Goal: Task Accomplishment & Management: Manage account settings

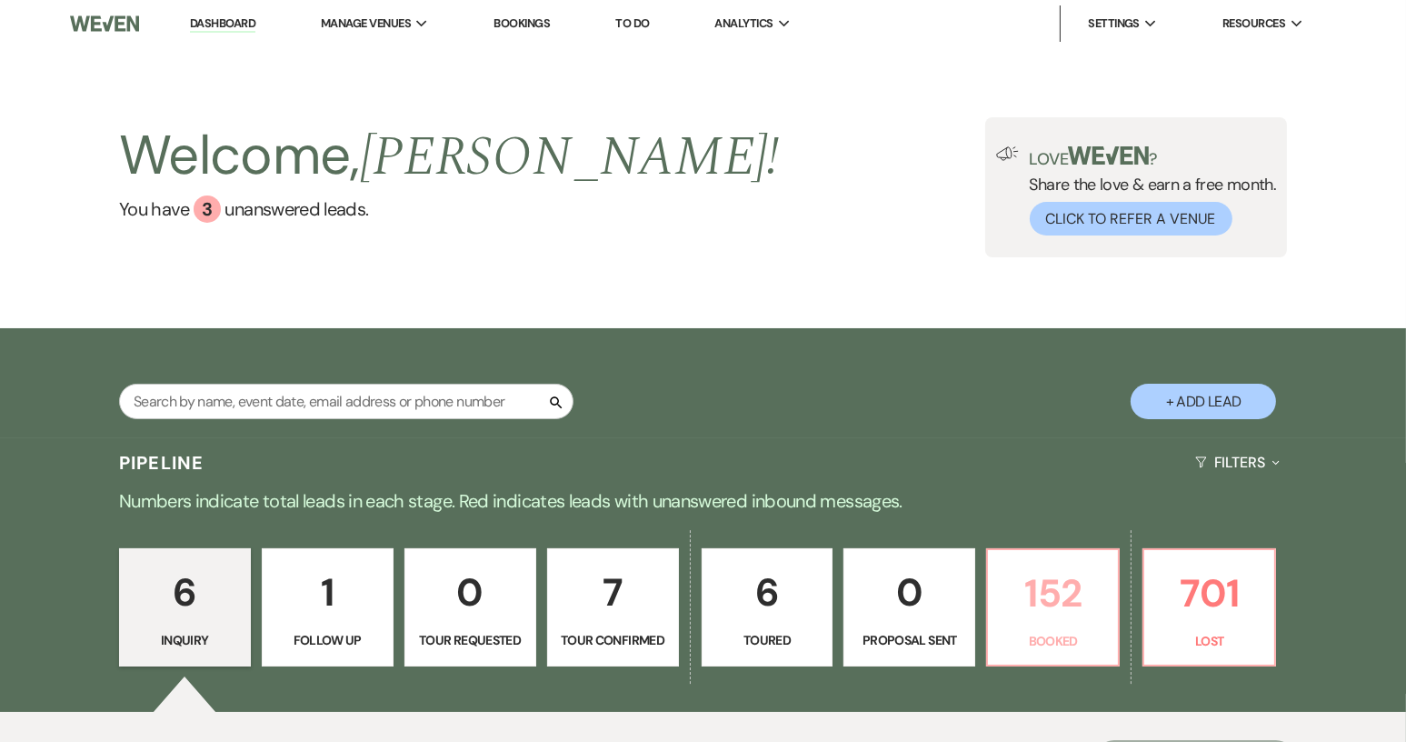
click at [1062, 616] on p "152" at bounding box center [1053, 593] width 108 height 61
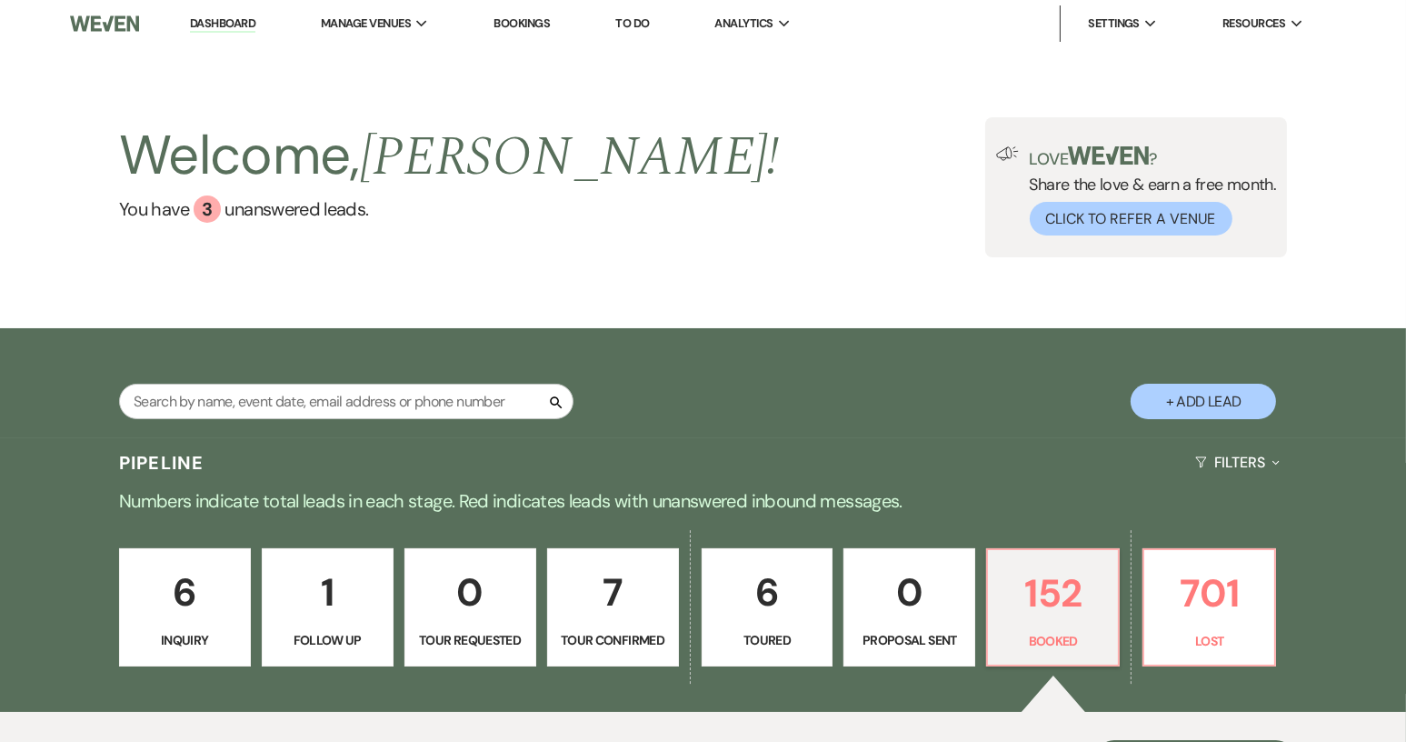
scroll to position [194, 0]
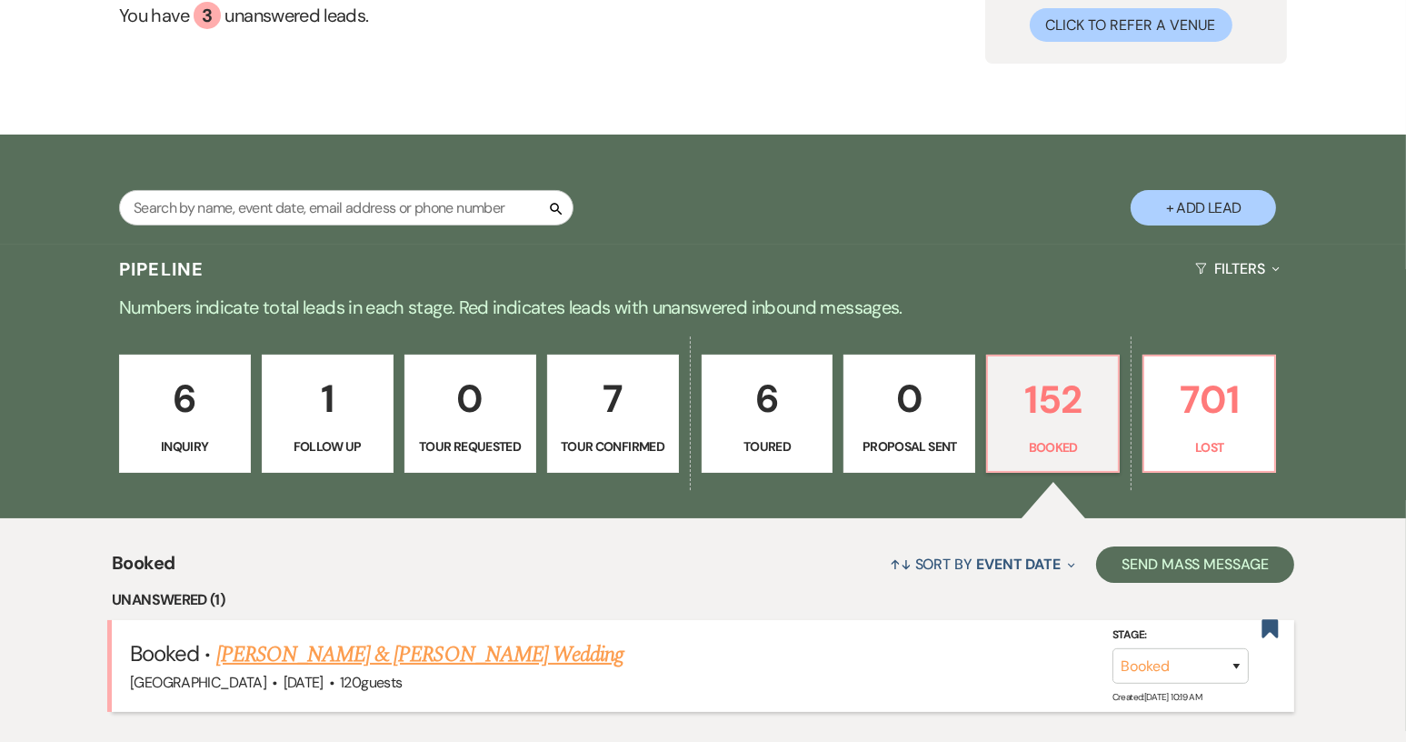
click at [473, 648] on link "[PERSON_NAME] & [PERSON_NAME] Wedding" at bounding box center [419, 654] width 407 height 33
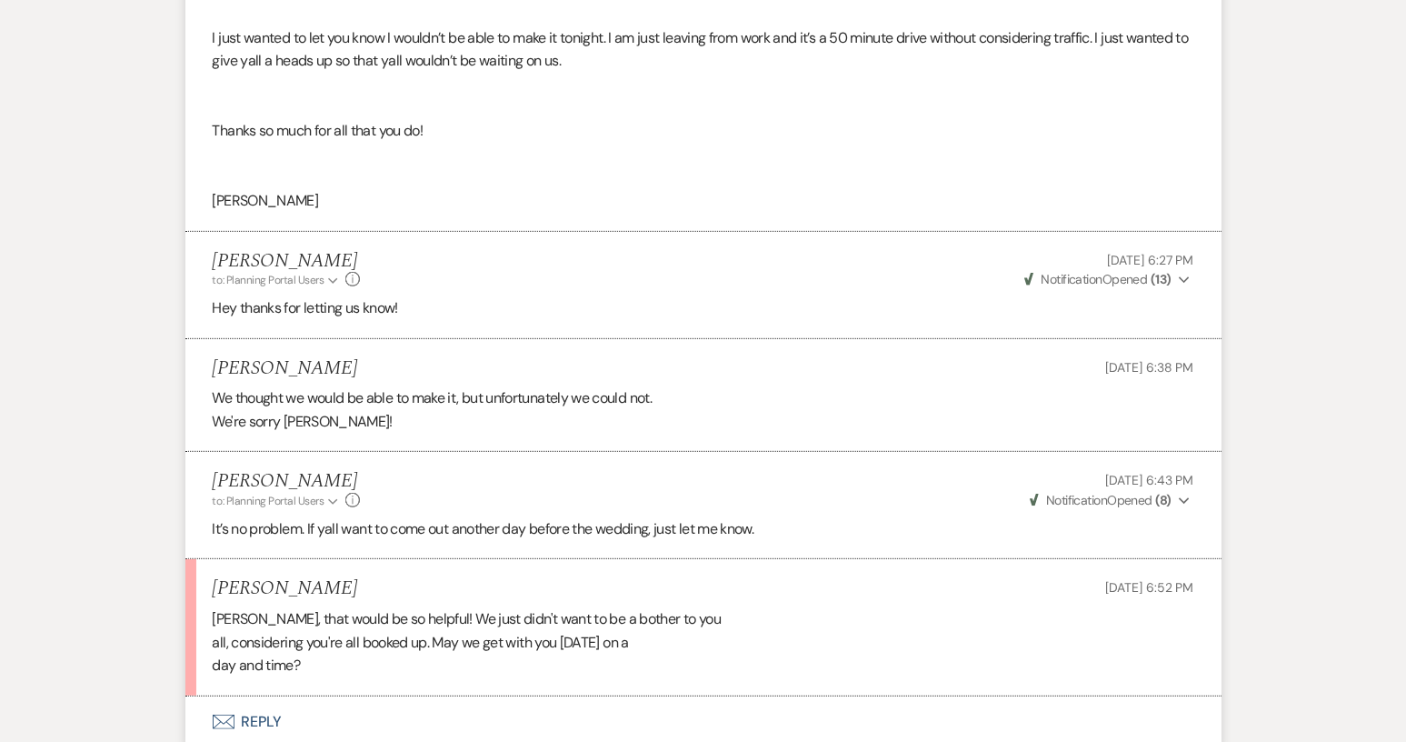
scroll to position [1181, 0]
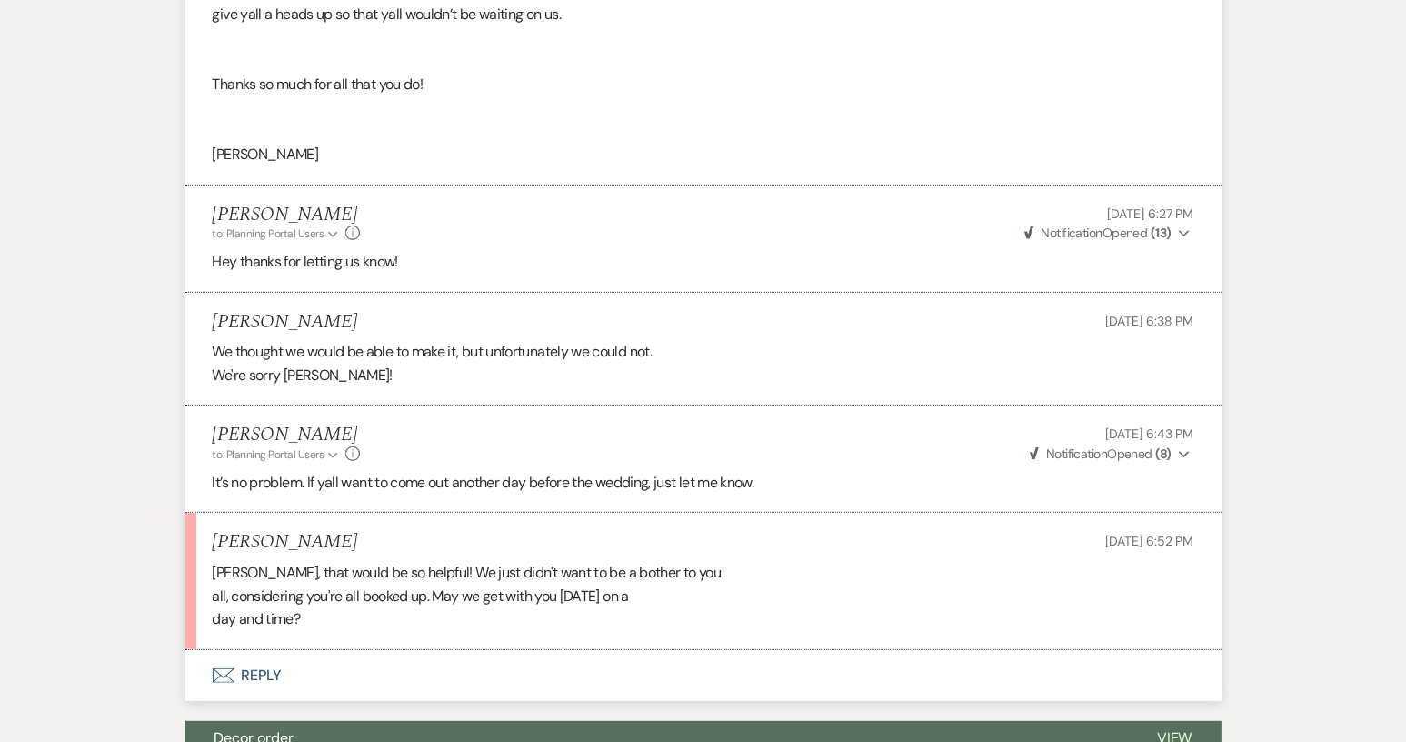
click at [269, 701] on button "Envelope Reply" at bounding box center [703, 675] width 1036 height 51
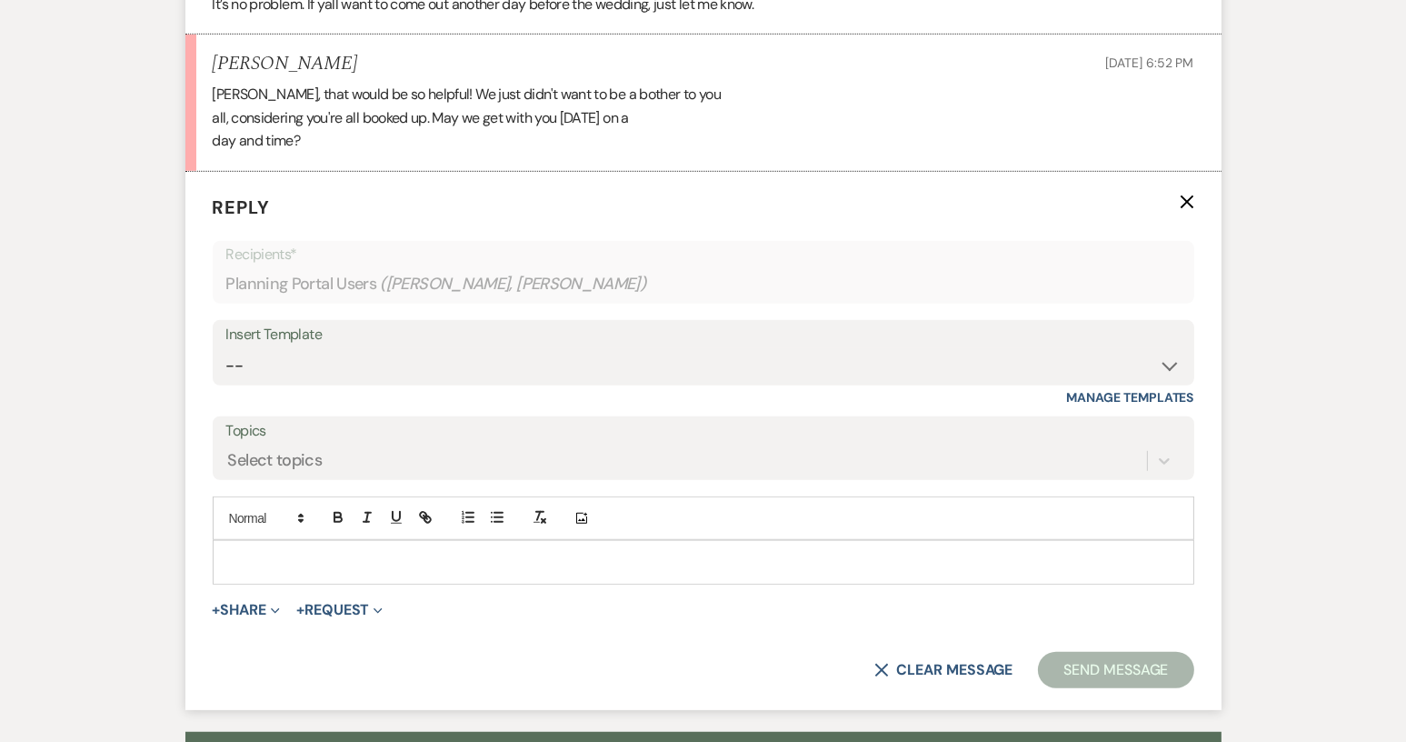
scroll to position [1669, 0]
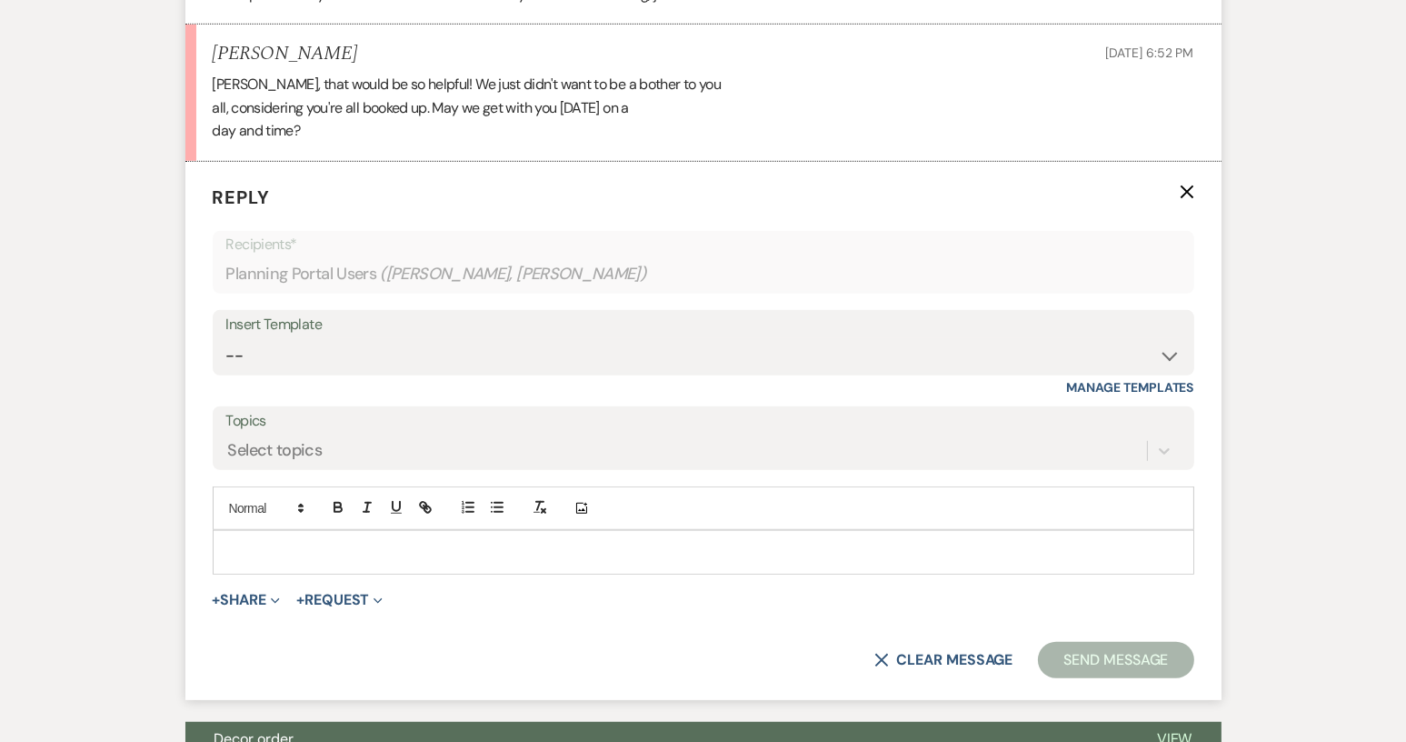
click at [324, 562] on p at bounding box center [703, 552] width 952 height 20
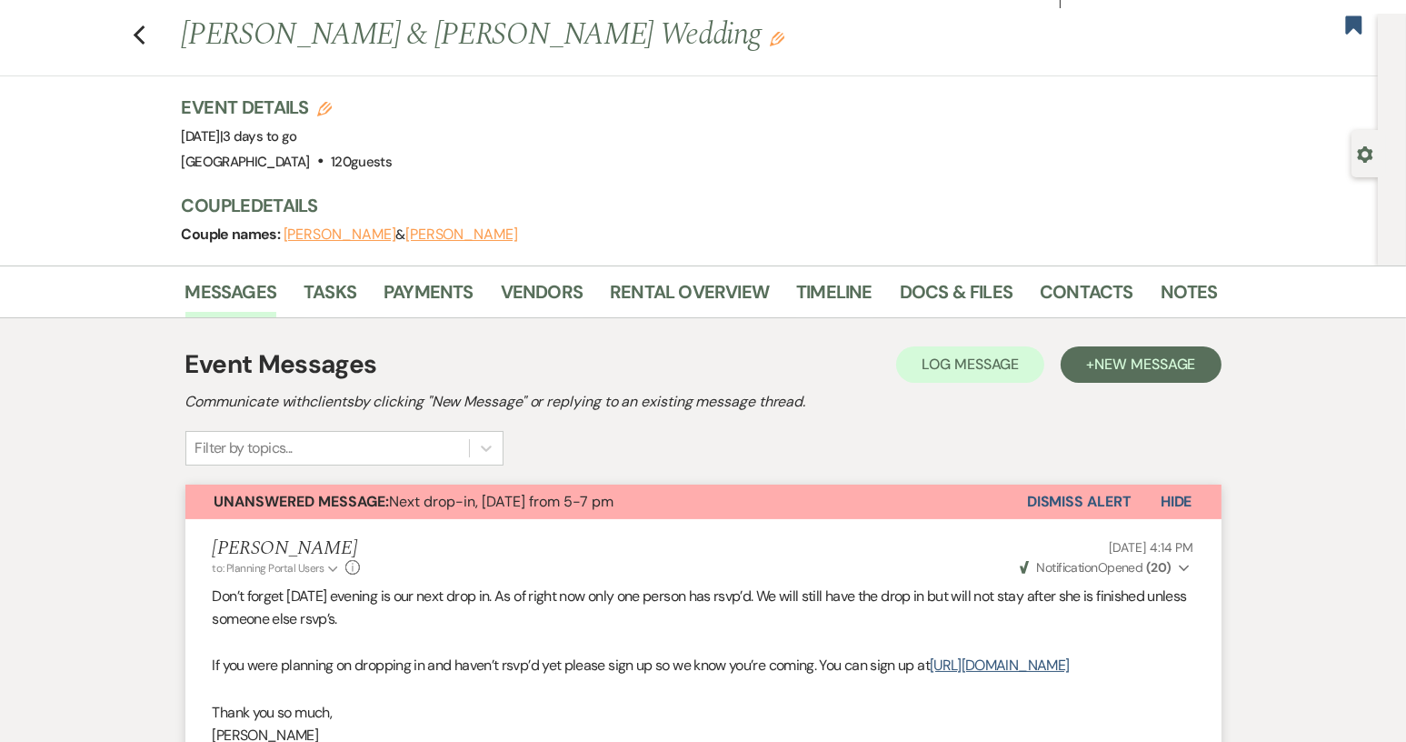
scroll to position [0, 0]
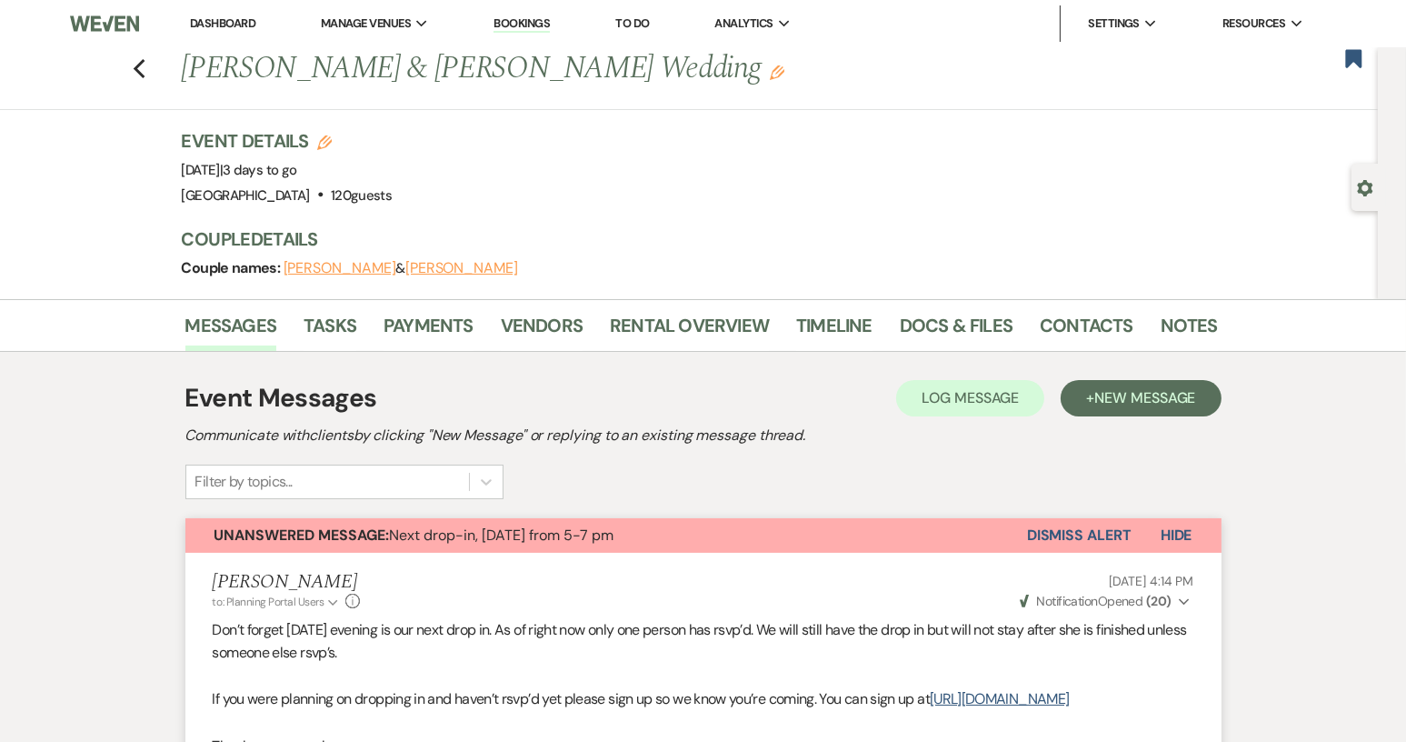
click at [227, 24] on link "Dashboard" at bounding box center [222, 22] width 65 height 15
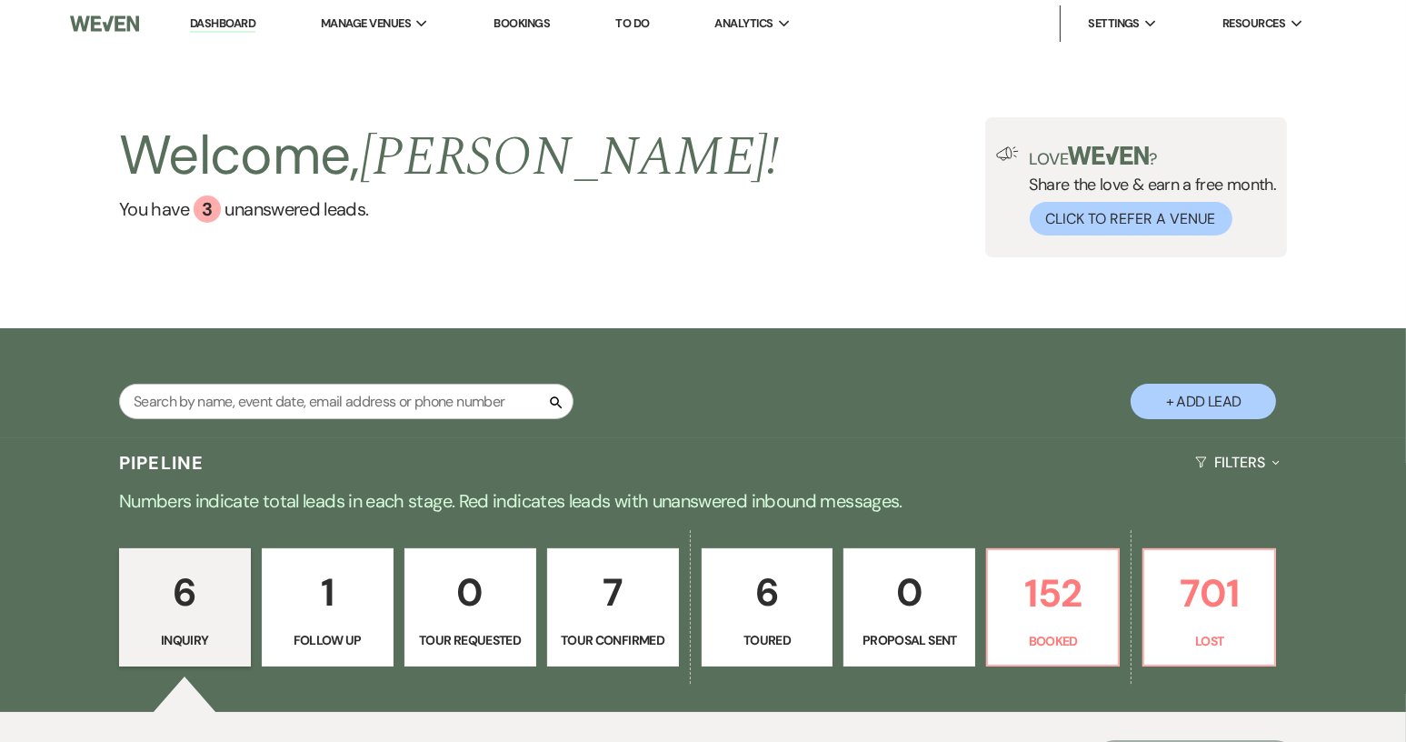
click at [622, 629] on link "7 Tour Confirmed" at bounding box center [613, 607] width 132 height 118
select select "4"
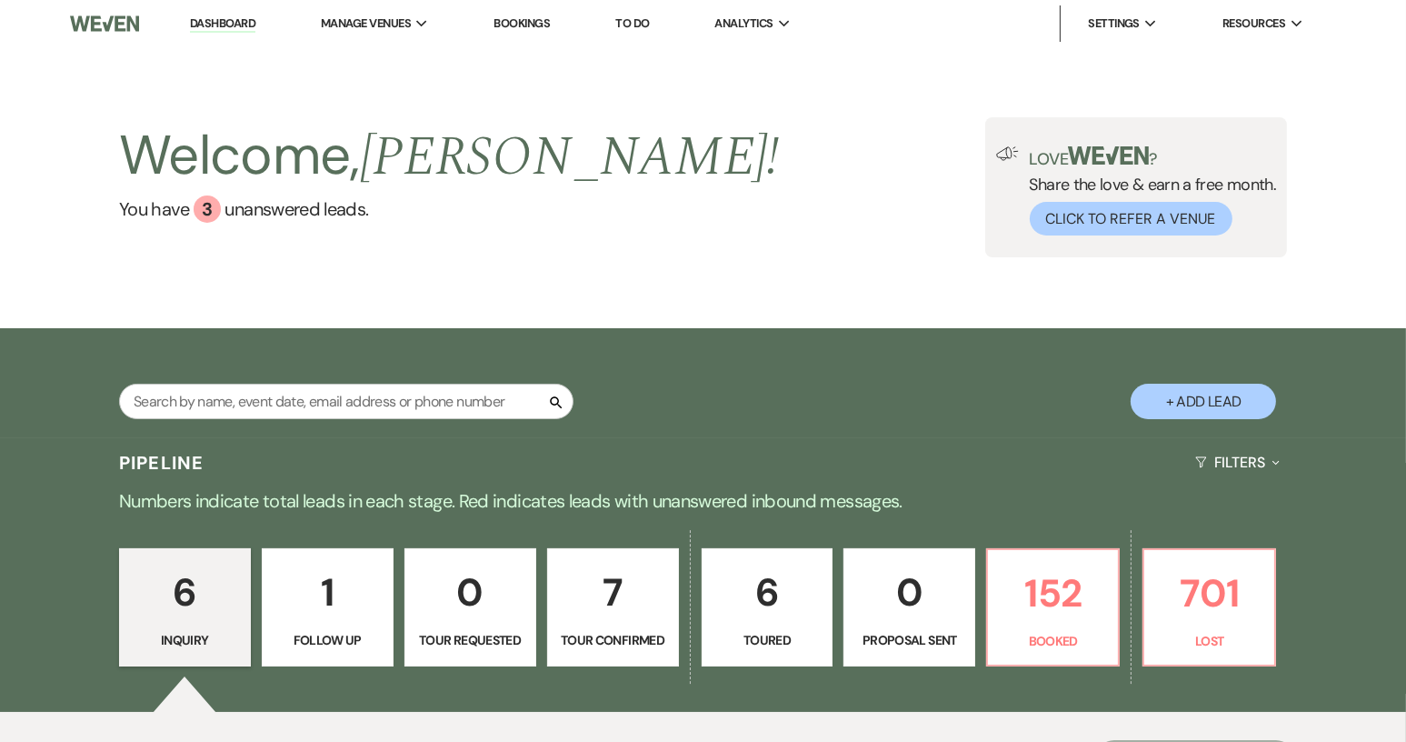
select select "4"
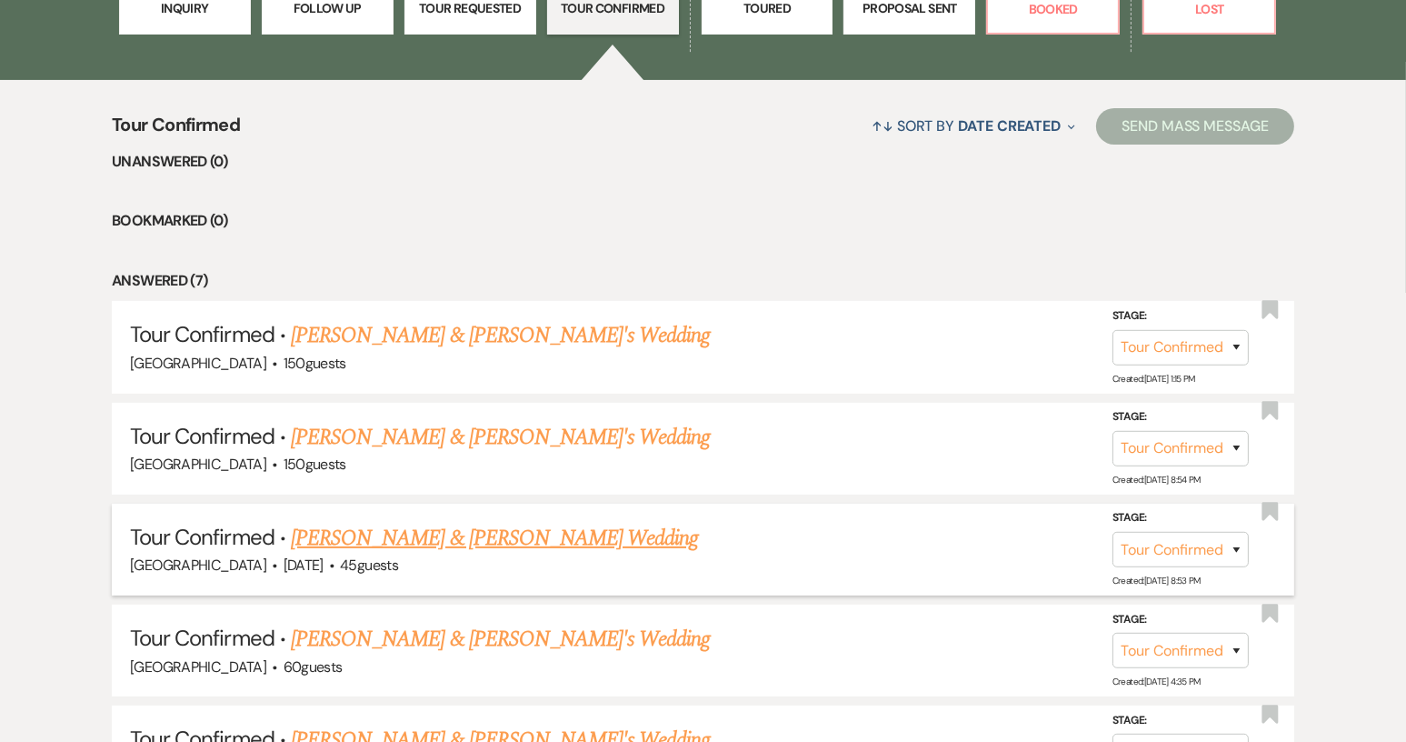
scroll to position [636, 0]
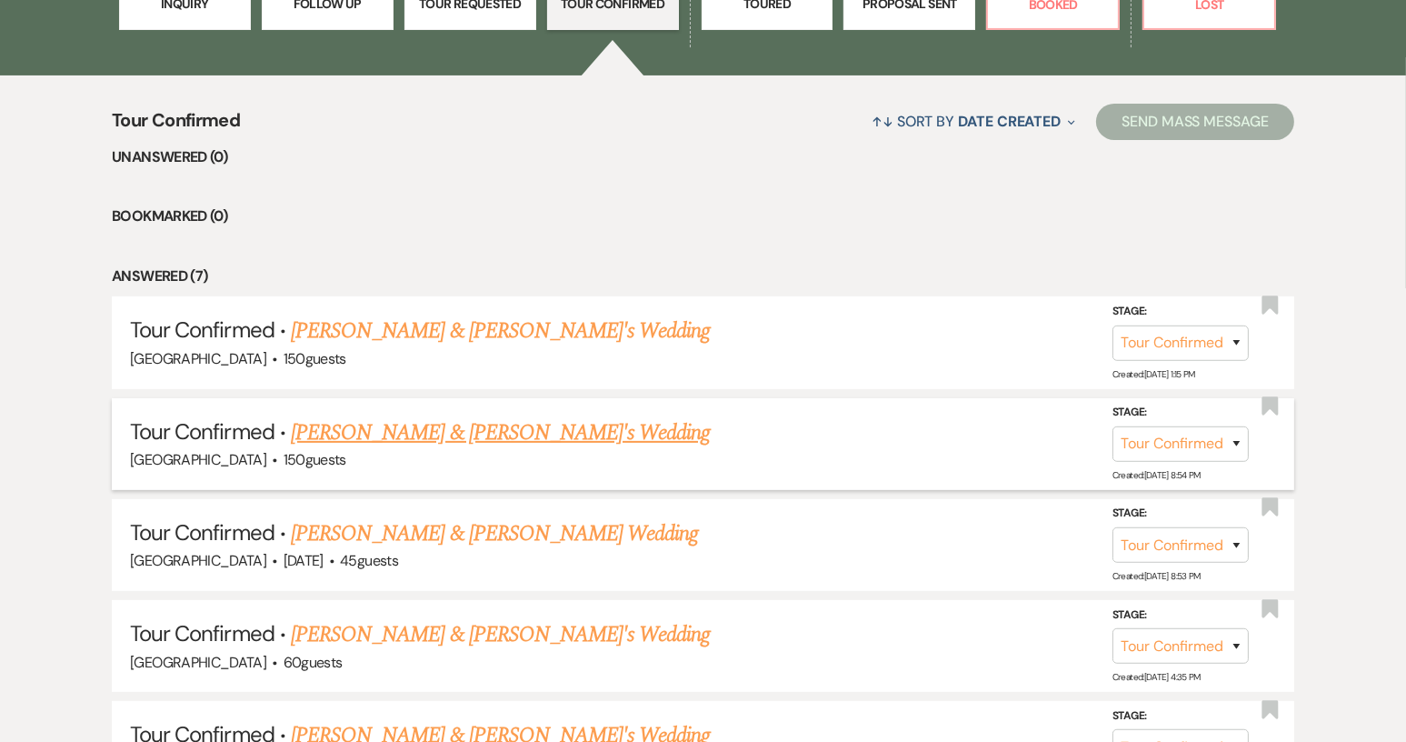
click at [442, 434] on link "Riley Redd & Fiance's Wedding" at bounding box center [501, 432] width 420 height 33
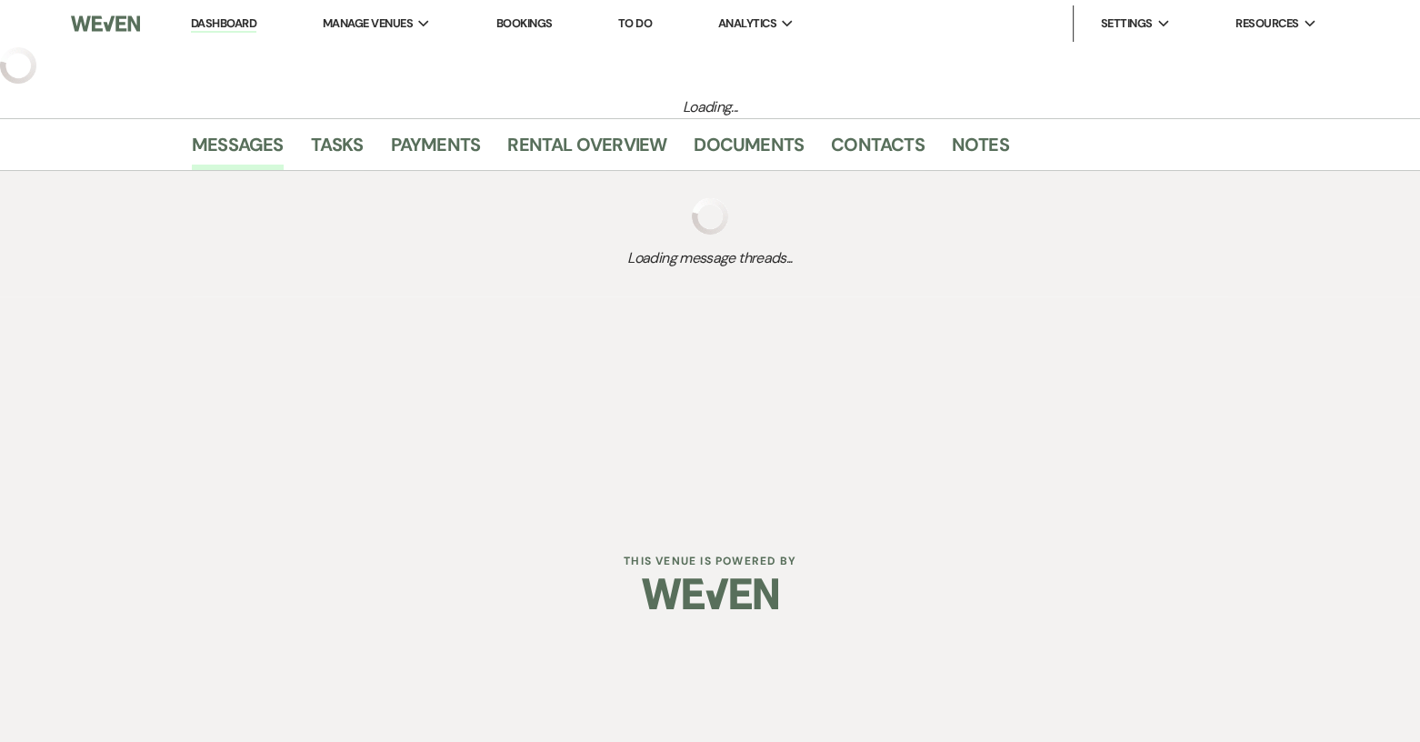
select select "4"
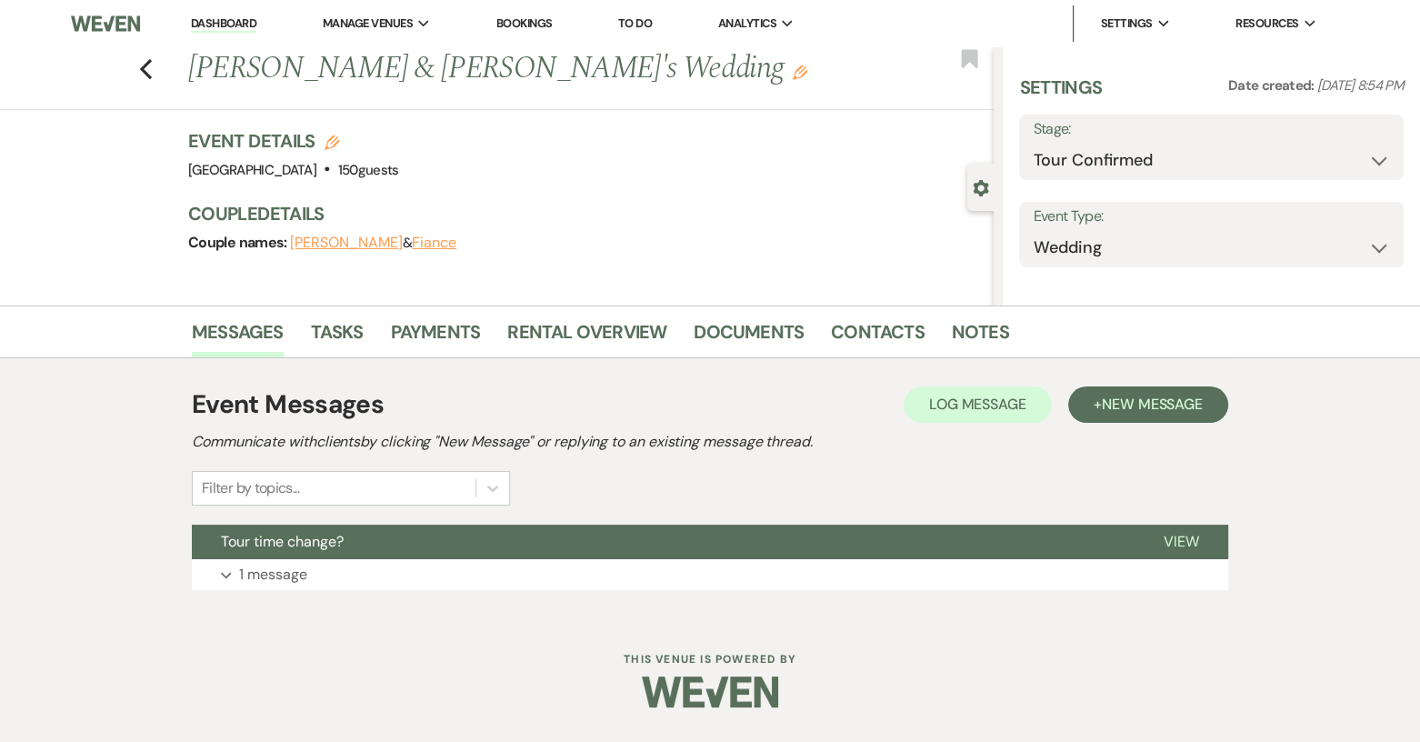
select select "6"
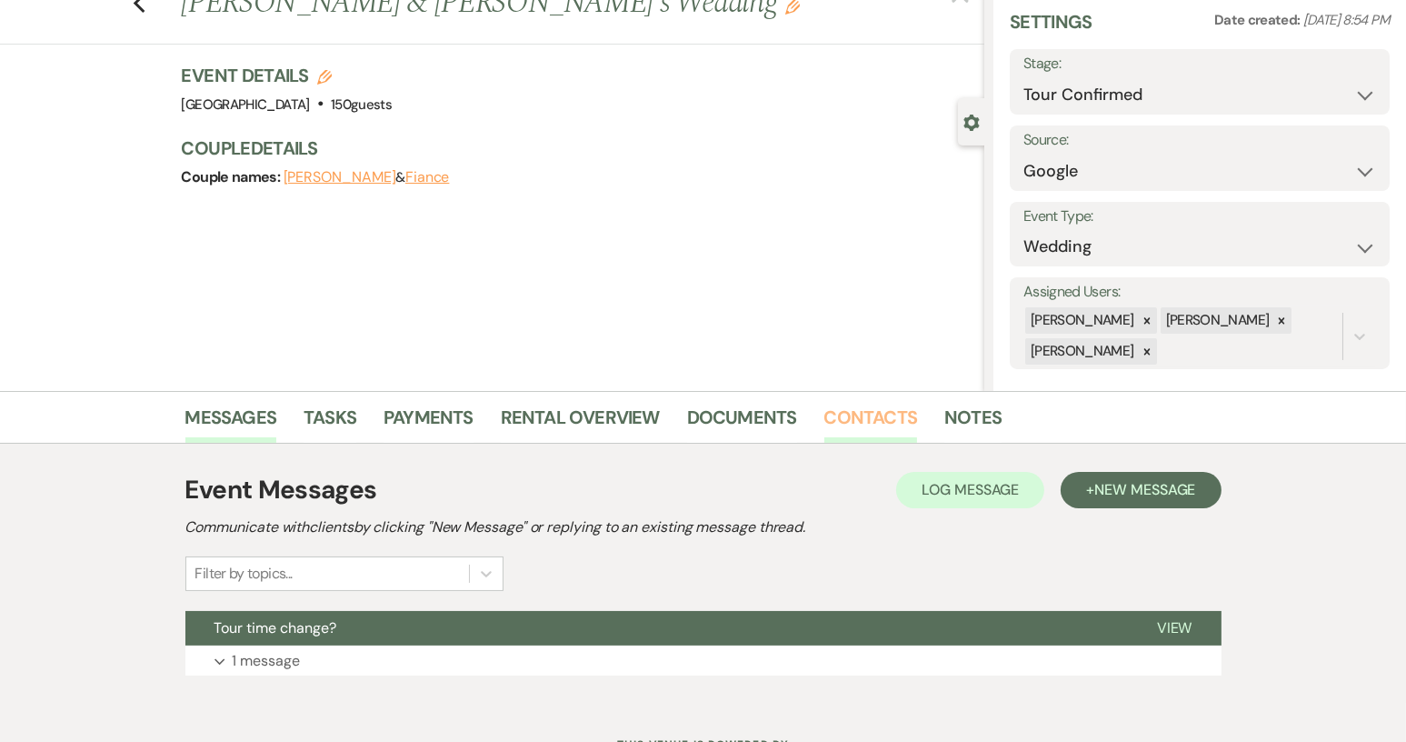
scroll to position [142, 0]
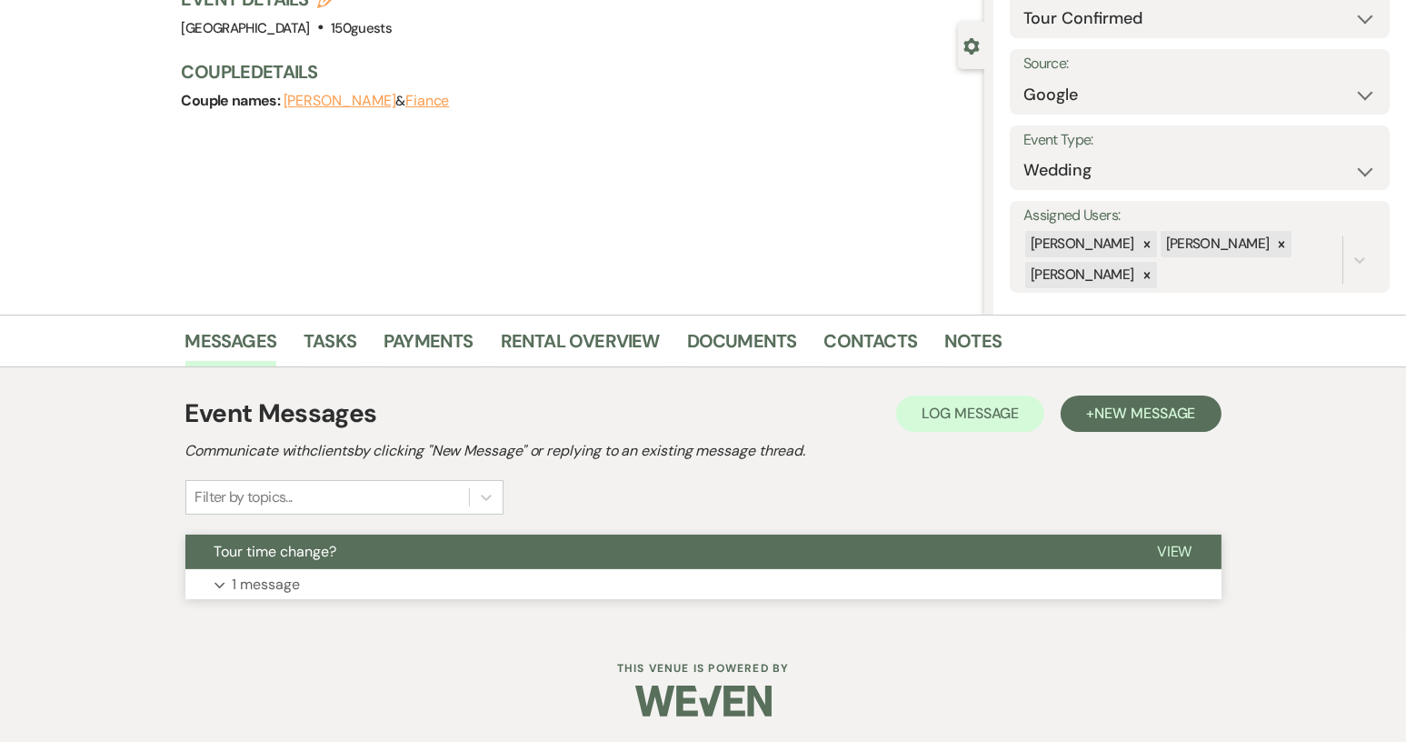
click at [723, 552] on button "Tour time change?" at bounding box center [656, 551] width 942 height 35
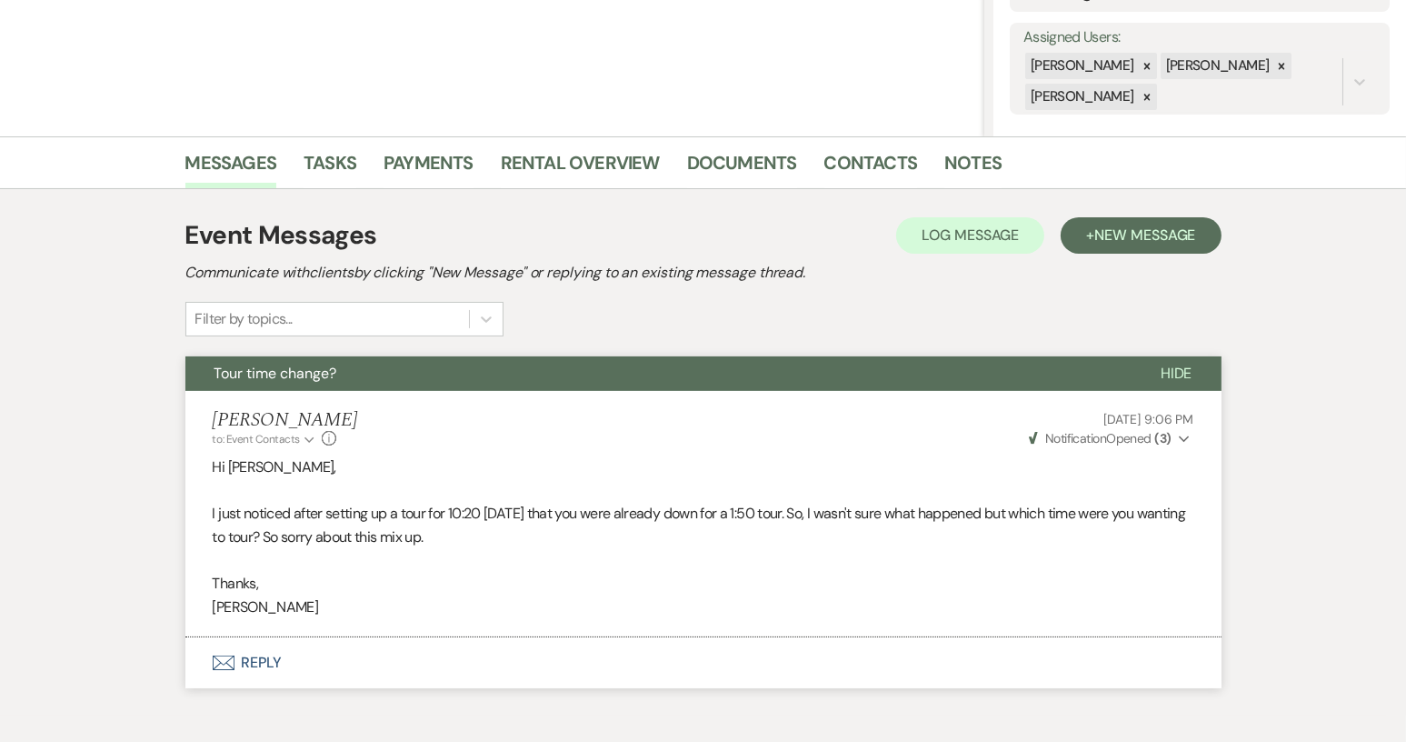
scroll to position [227, 0]
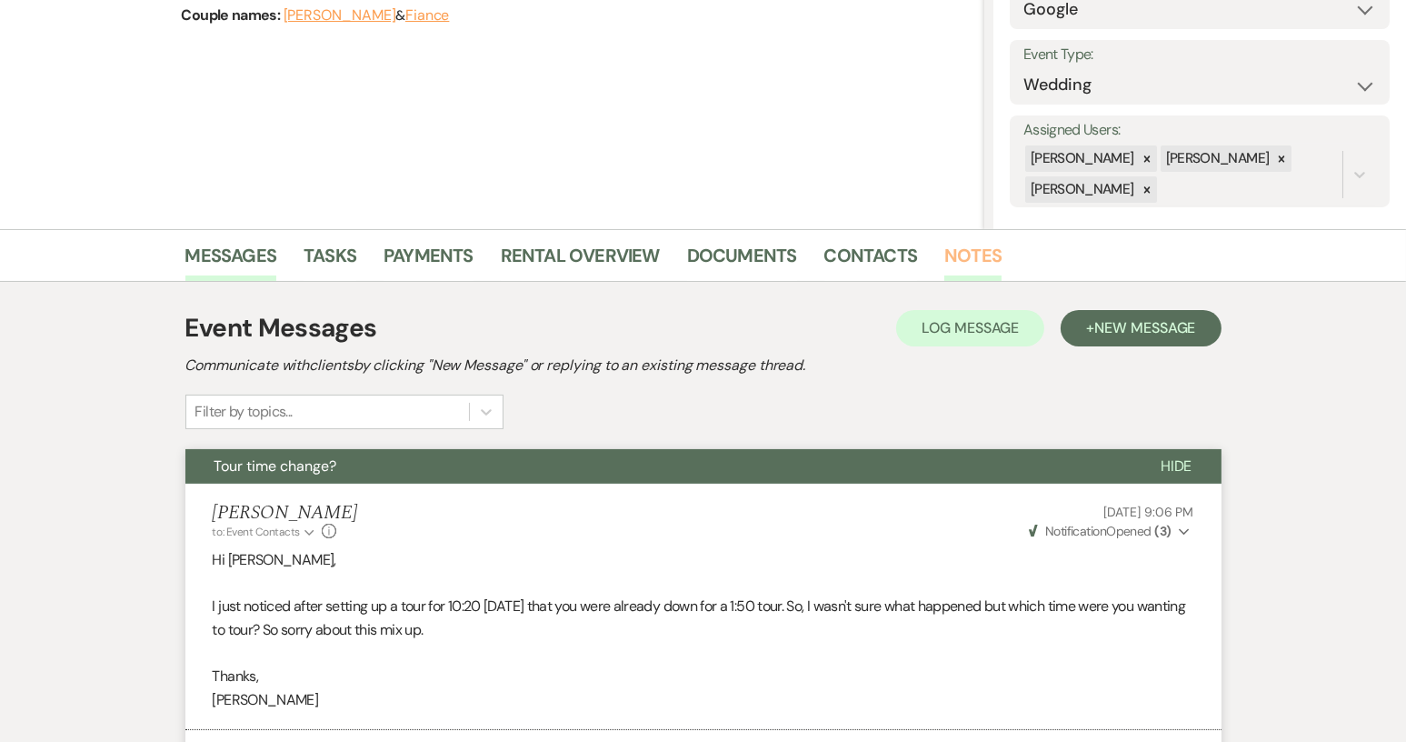
click at [963, 249] on link "Notes" at bounding box center [972, 261] width 57 height 40
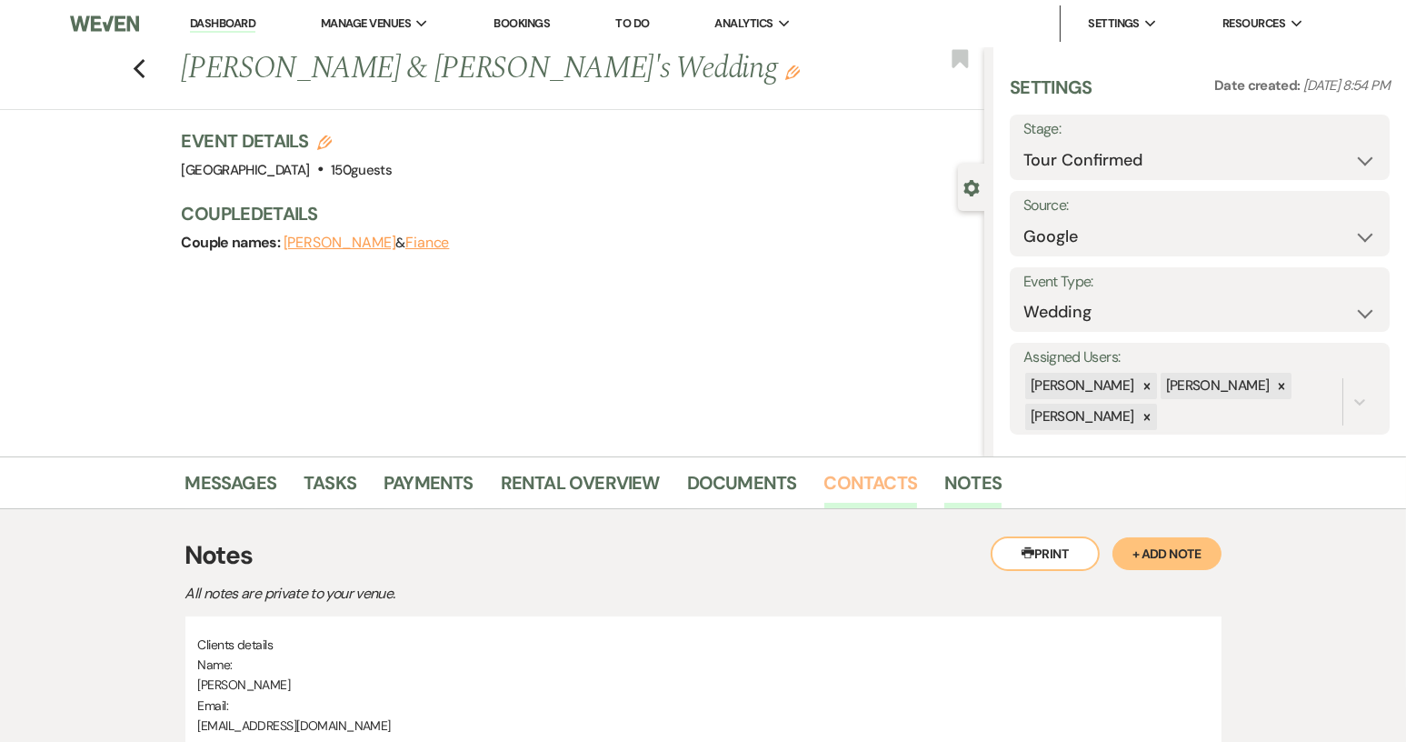
click at [861, 483] on link "Contacts" at bounding box center [871, 488] width 94 height 40
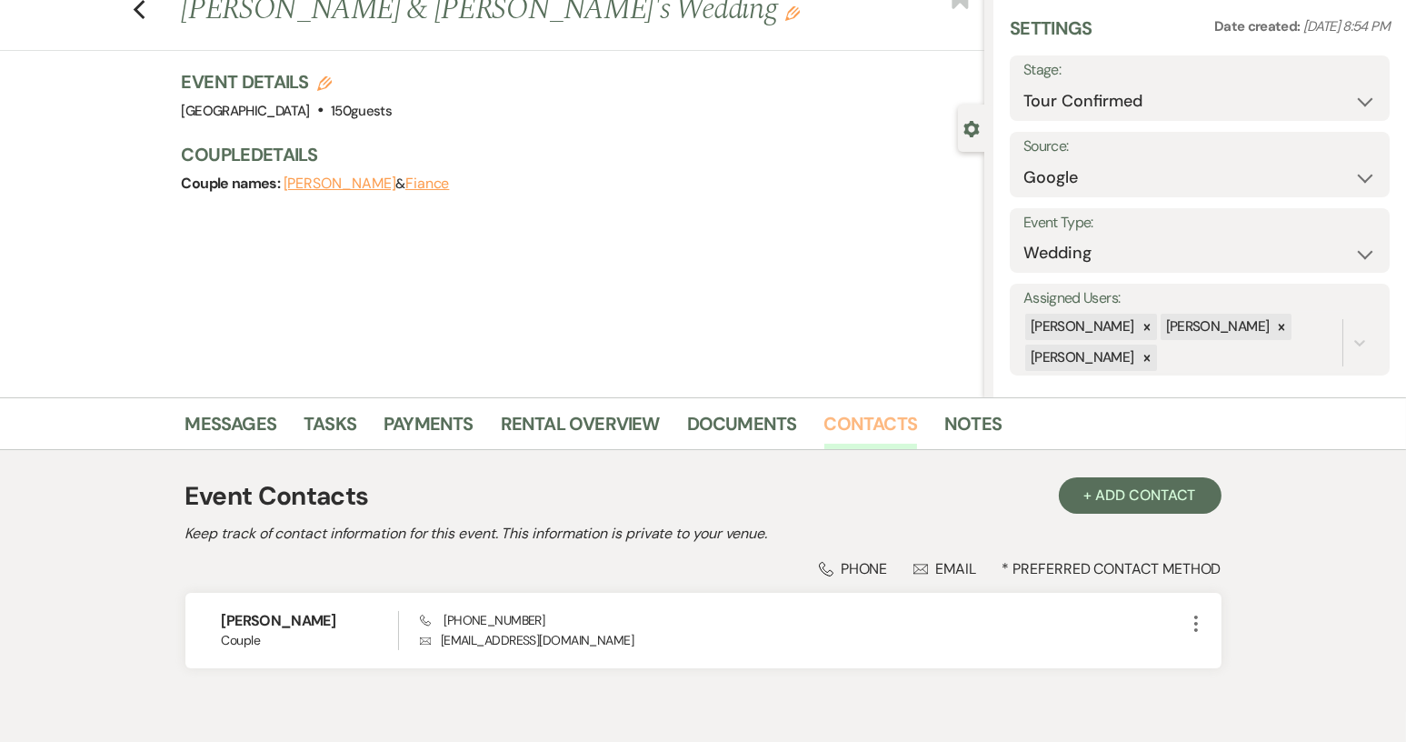
scroll to position [145, 0]
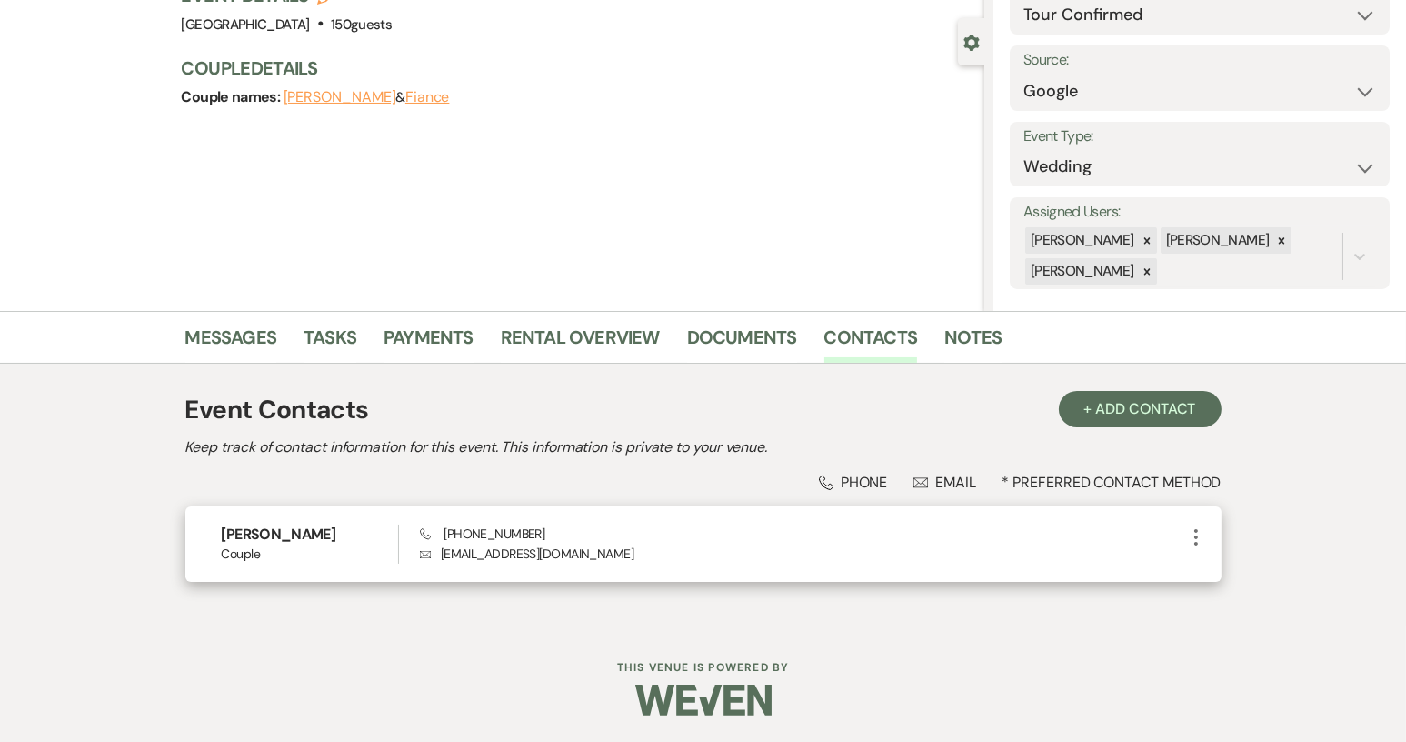
drag, startPoint x: 458, startPoint y: 533, endPoint x: 562, endPoint y: 533, distance: 103.6
click at [562, 533] on div "Phone +1 (804) 929-2950 Envelope rileycredd@gmail.com" at bounding box center [802, 543] width 764 height 39
drag, startPoint x: 455, startPoint y: 530, endPoint x: 553, endPoint y: 532, distance: 97.3
click at [553, 532] on div "Phone +1 (804) 929-2950 Envelope rileycredd@gmail.com" at bounding box center [802, 543] width 764 height 39
copy span "(804) 929-2950"
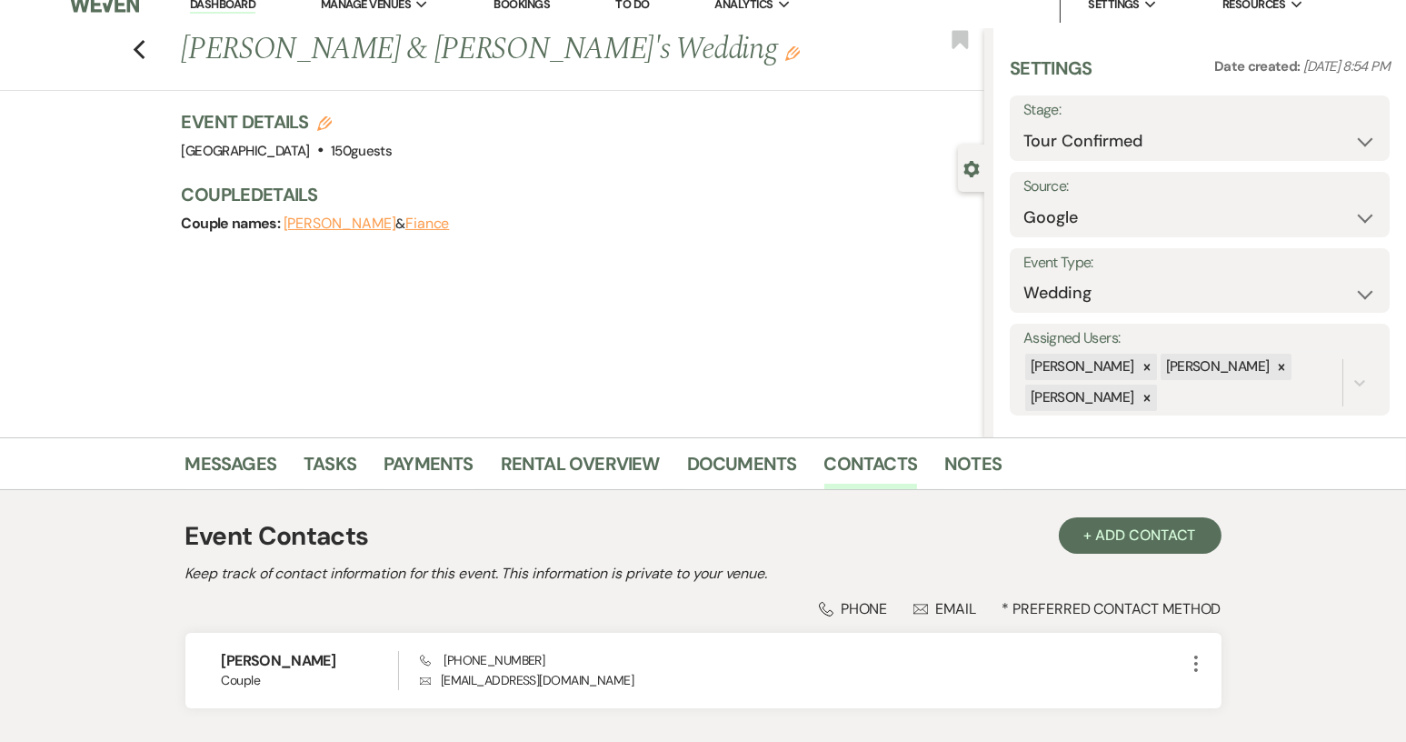
scroll to position [0, 0]
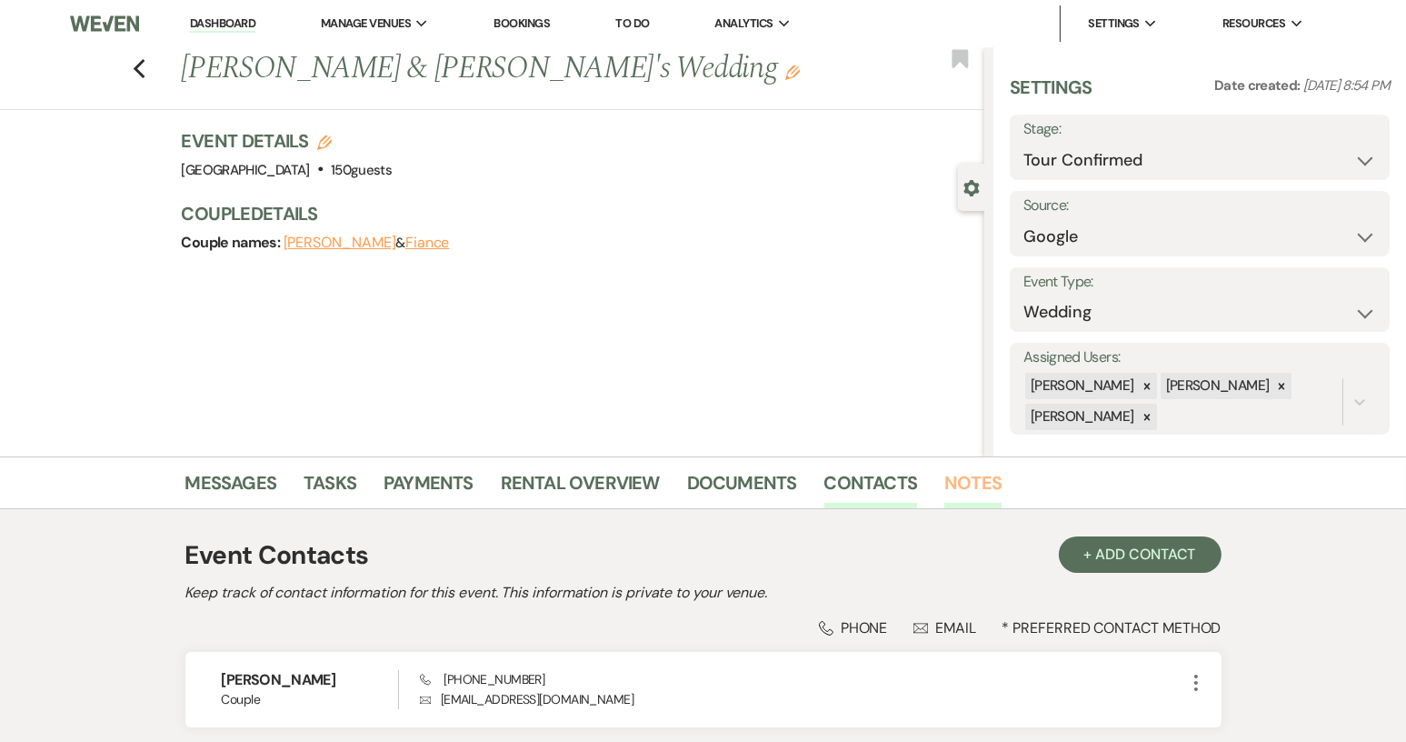
click at [981, 483] on link "Notes" at bounding box center [972, 488] width 57 height 40
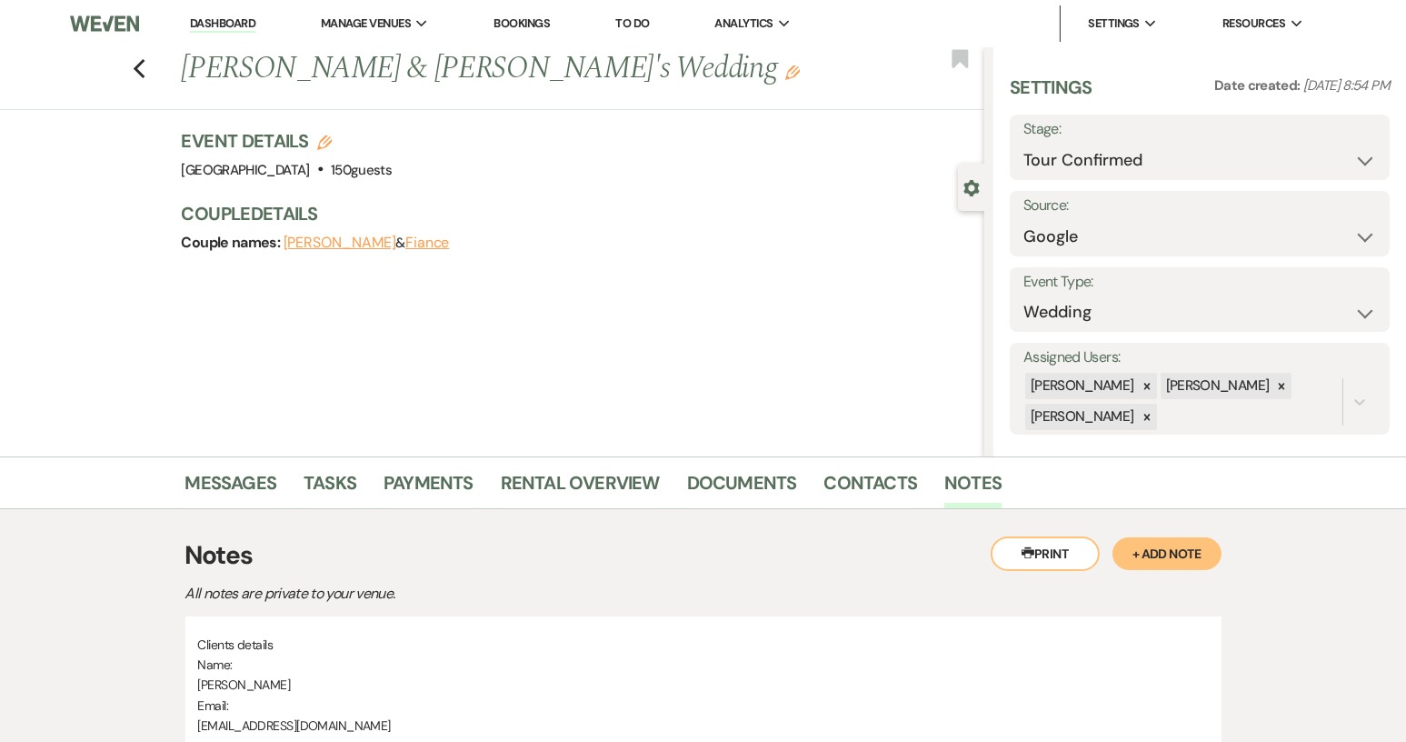
click at [204, 18] on link "Dashboard" at bounding box center [222, 23] width 65 height 17
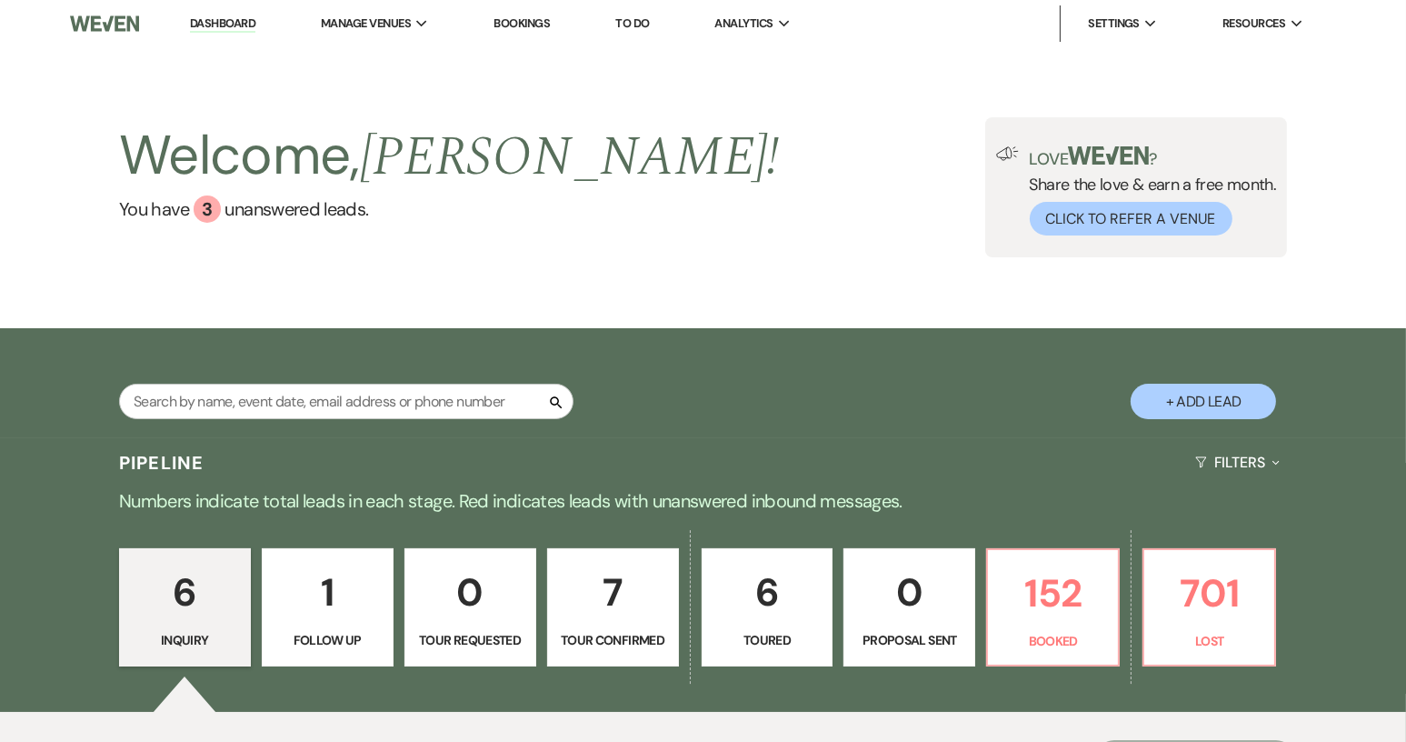
click at [604, 605] on p "7" at bounding box center [613, 592] width 108 height 61
select select "4"
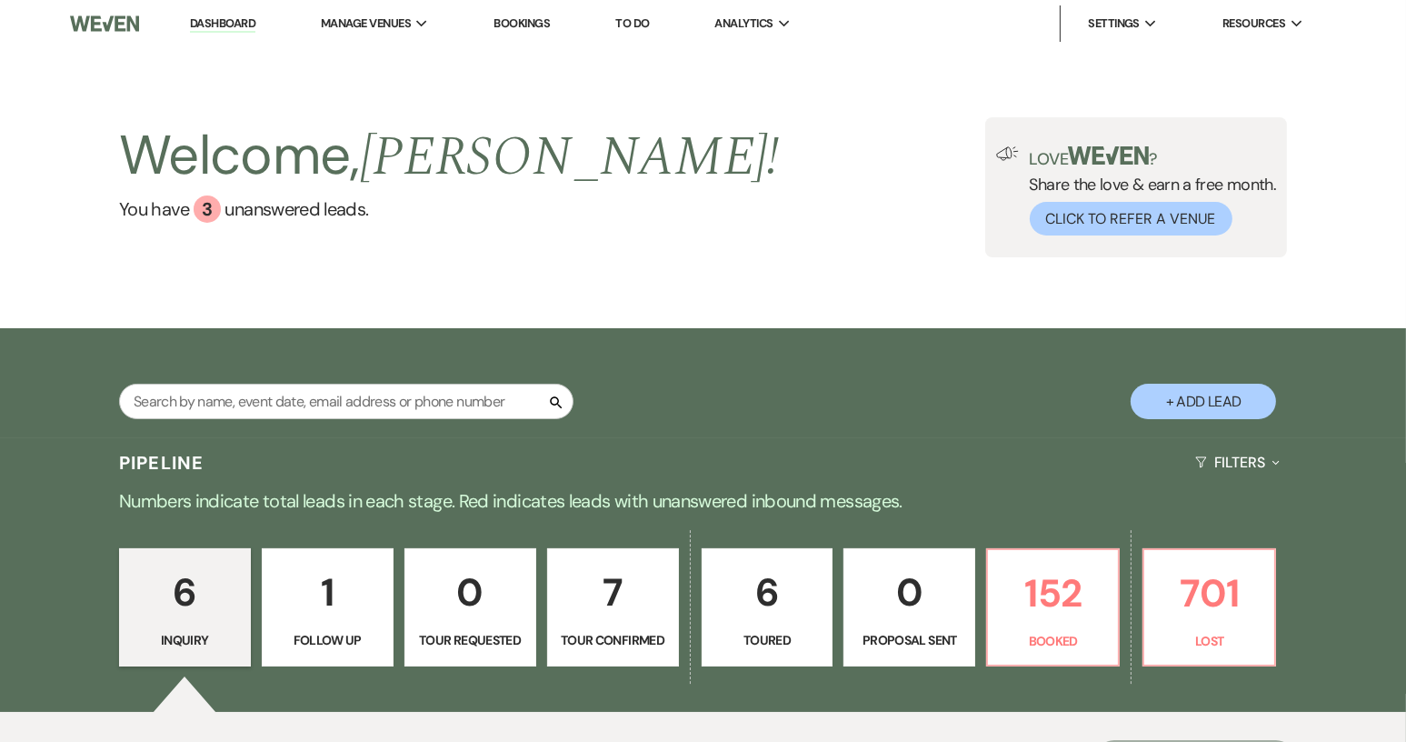
select select "4"
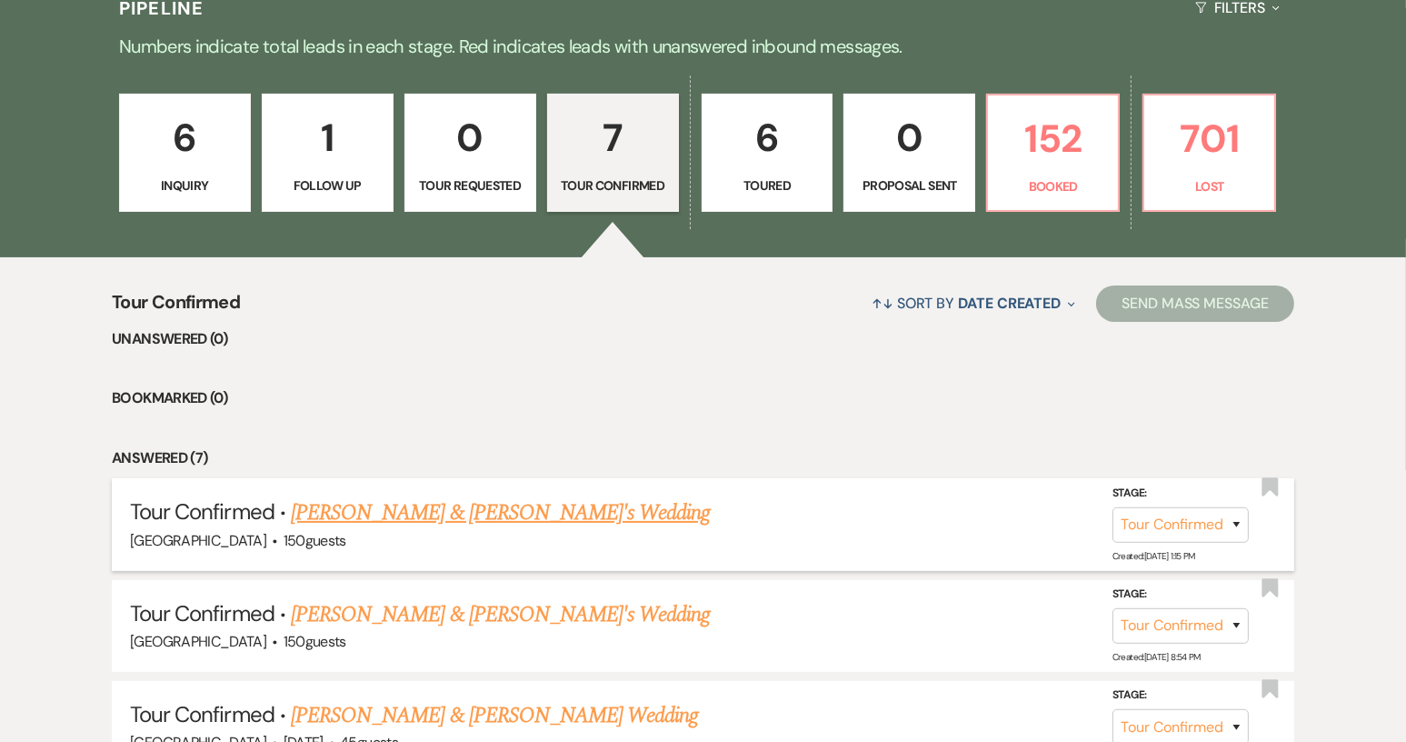
scroll to position [545, 0]
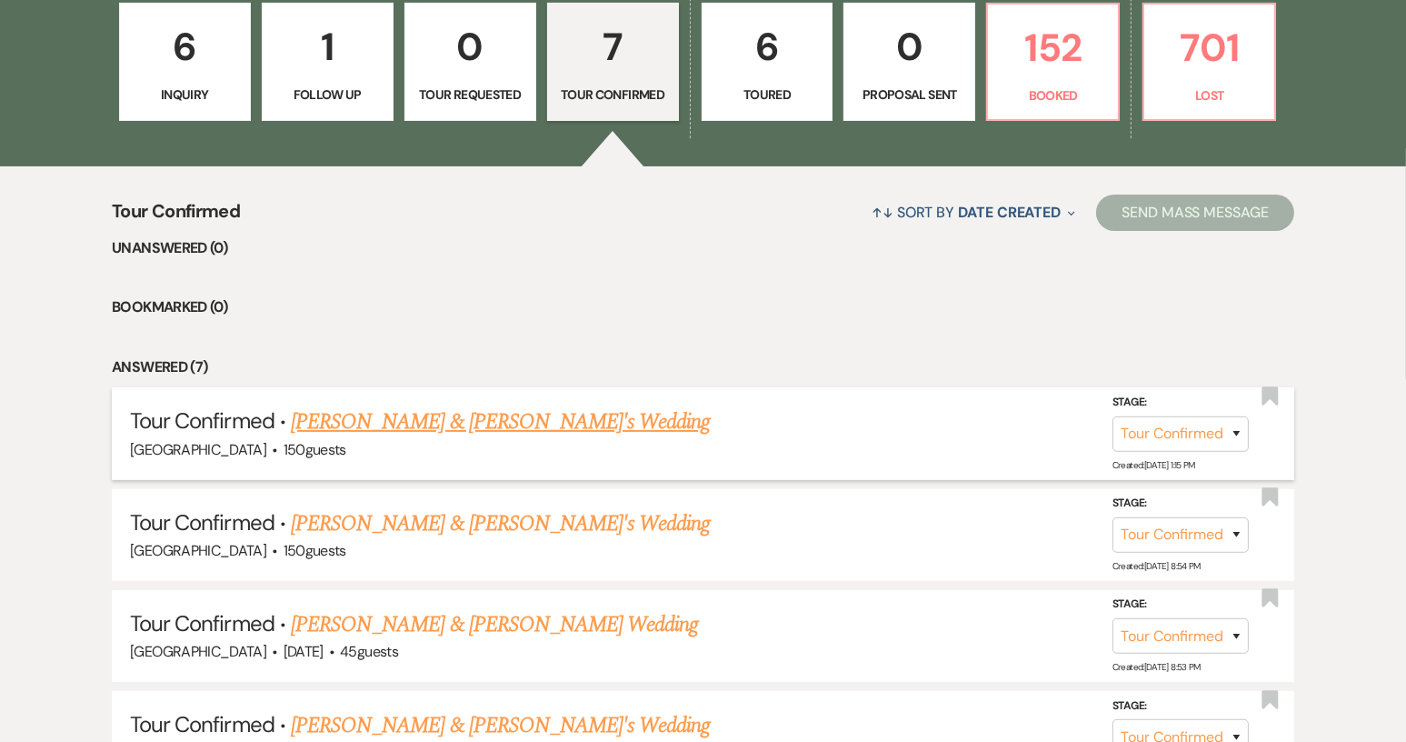
click at [533, 422] on link "Kayla Johnson & Fiance's Wedding" at bounding box center [501, 421] width 420 height 33
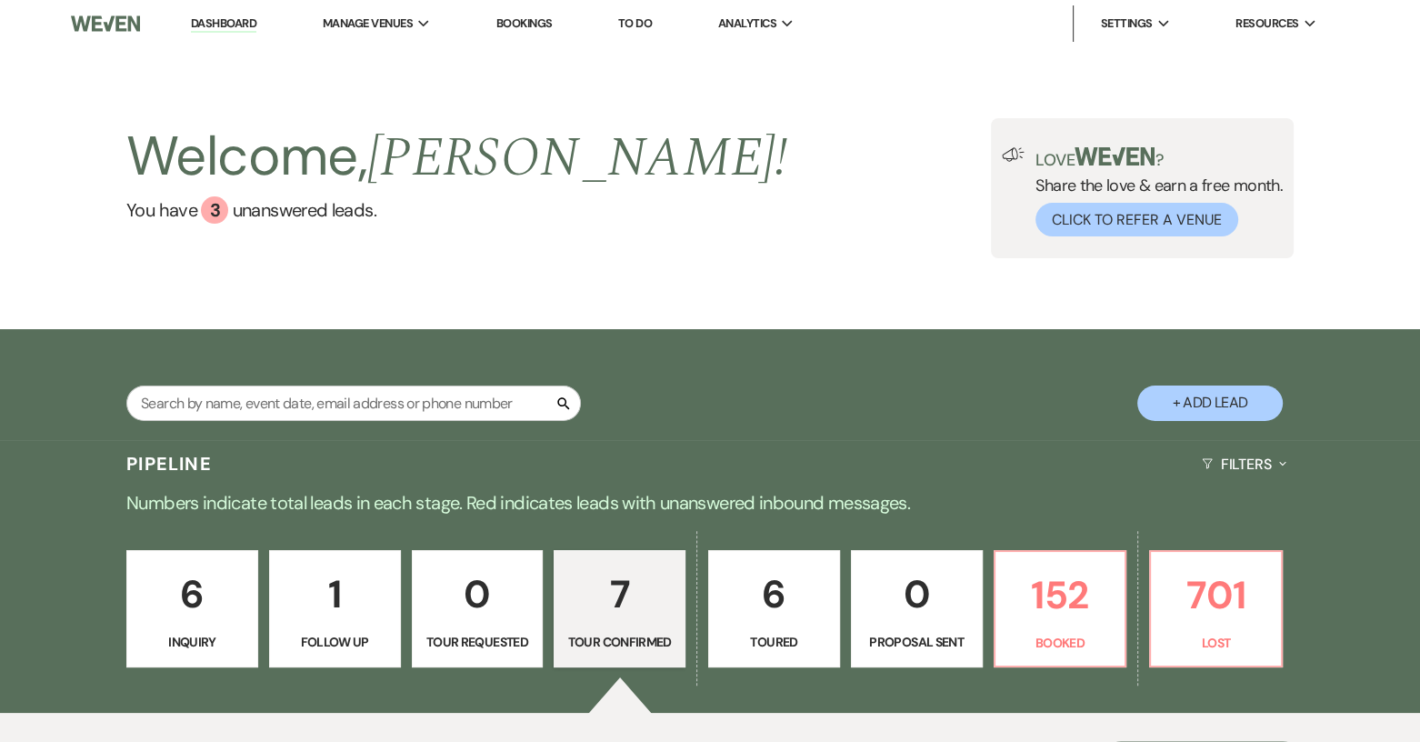
select select "4"
select select "6"
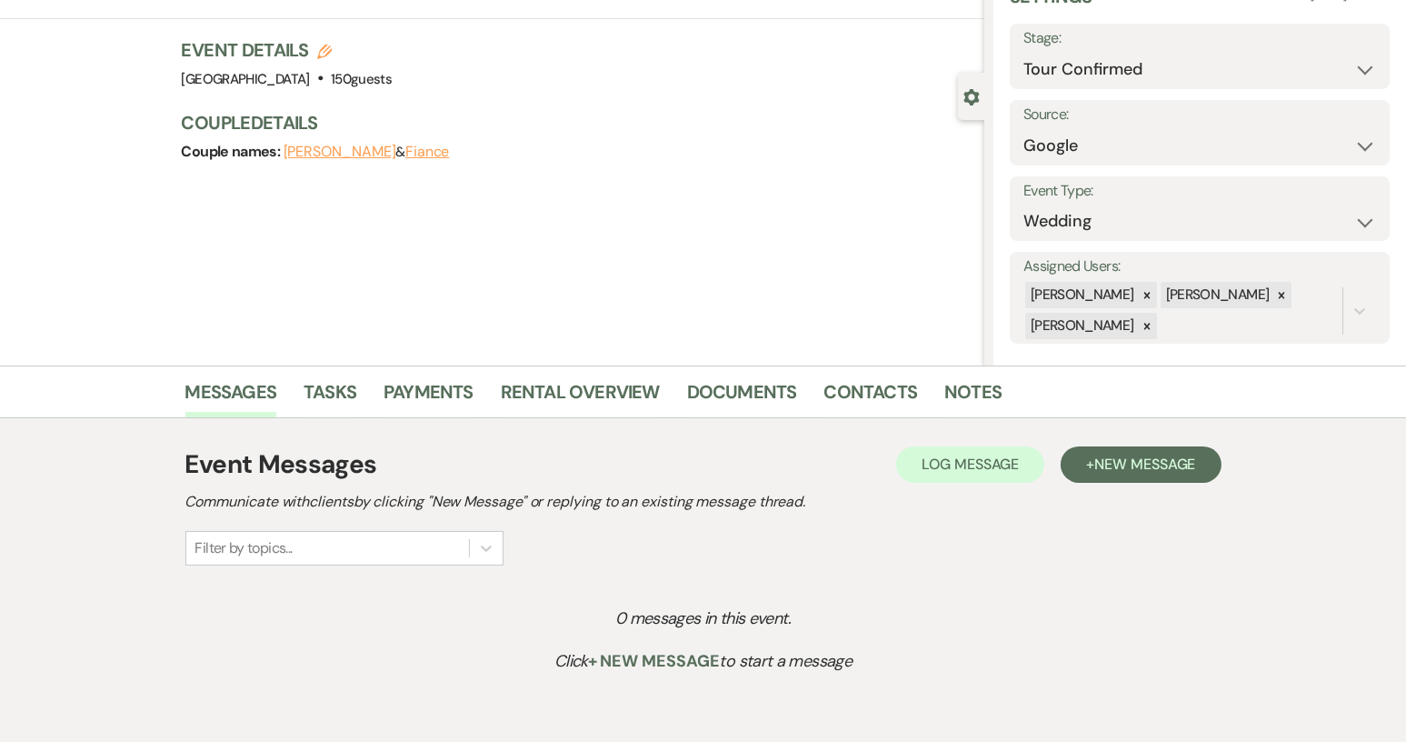
scroll to position [197, 0]
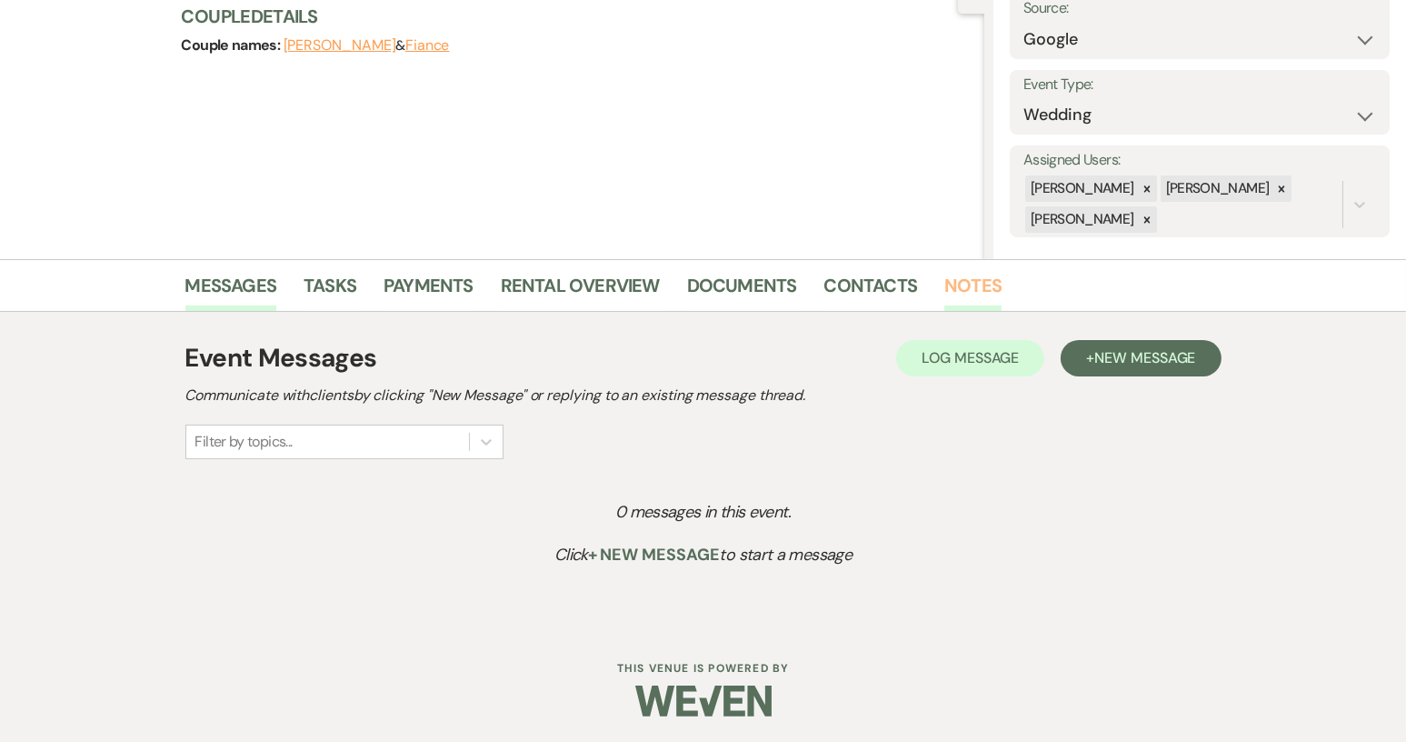
click at [944, 273] on link "Notes" at bounding box center [972, 291] width 57 height 40
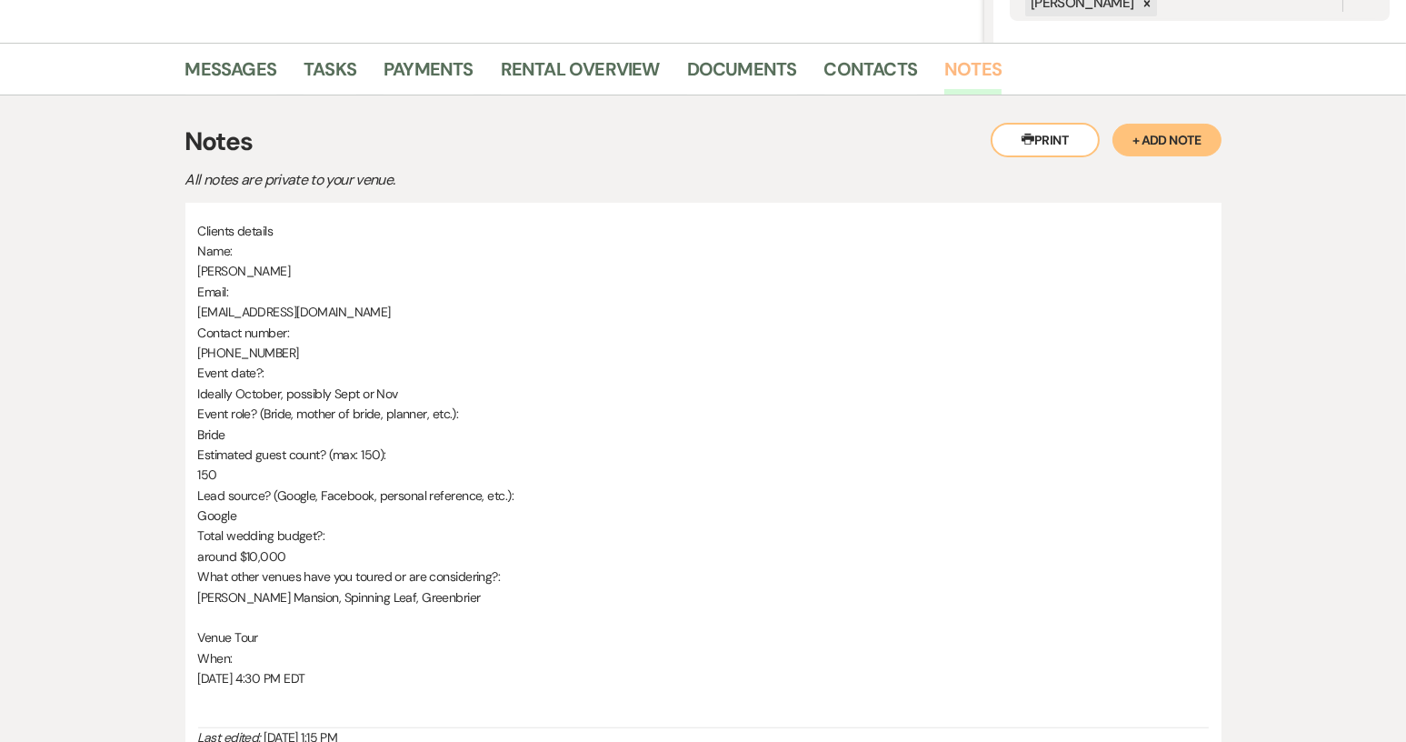
scroll to position [454, 0]
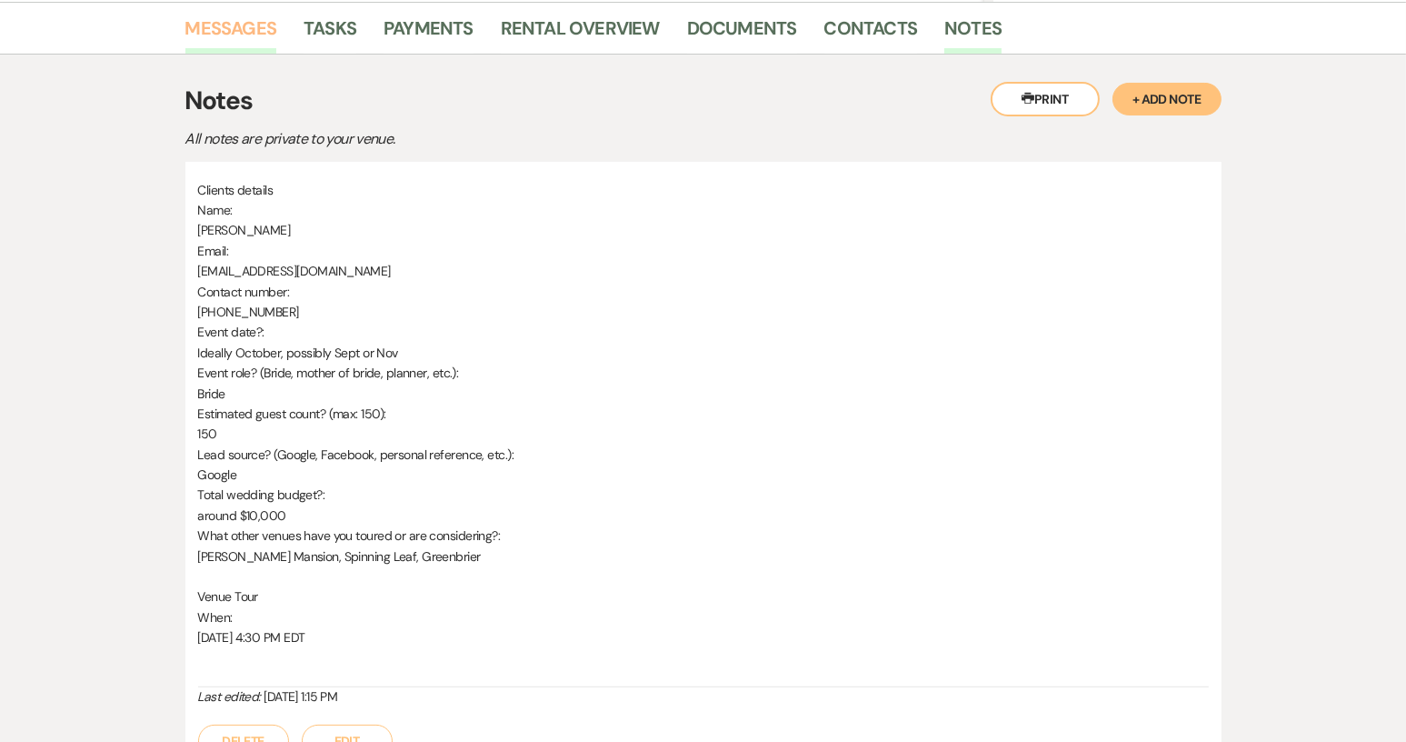
click at [237, 25] on link "Messages" at bounding box center [231, 34] width 92 height 40
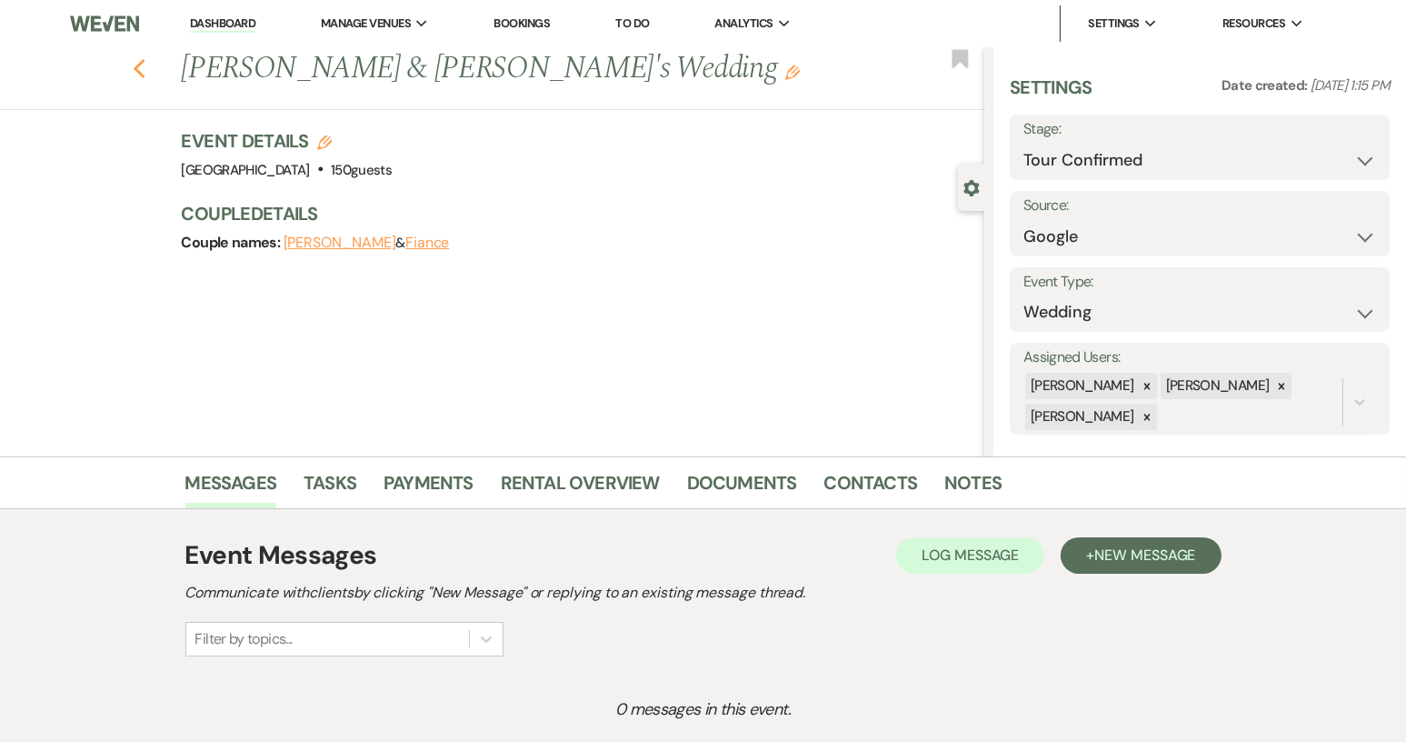
click at [144, 73] on use "button" at bounding box center [139, 69] width 12 height 20
select select "4"
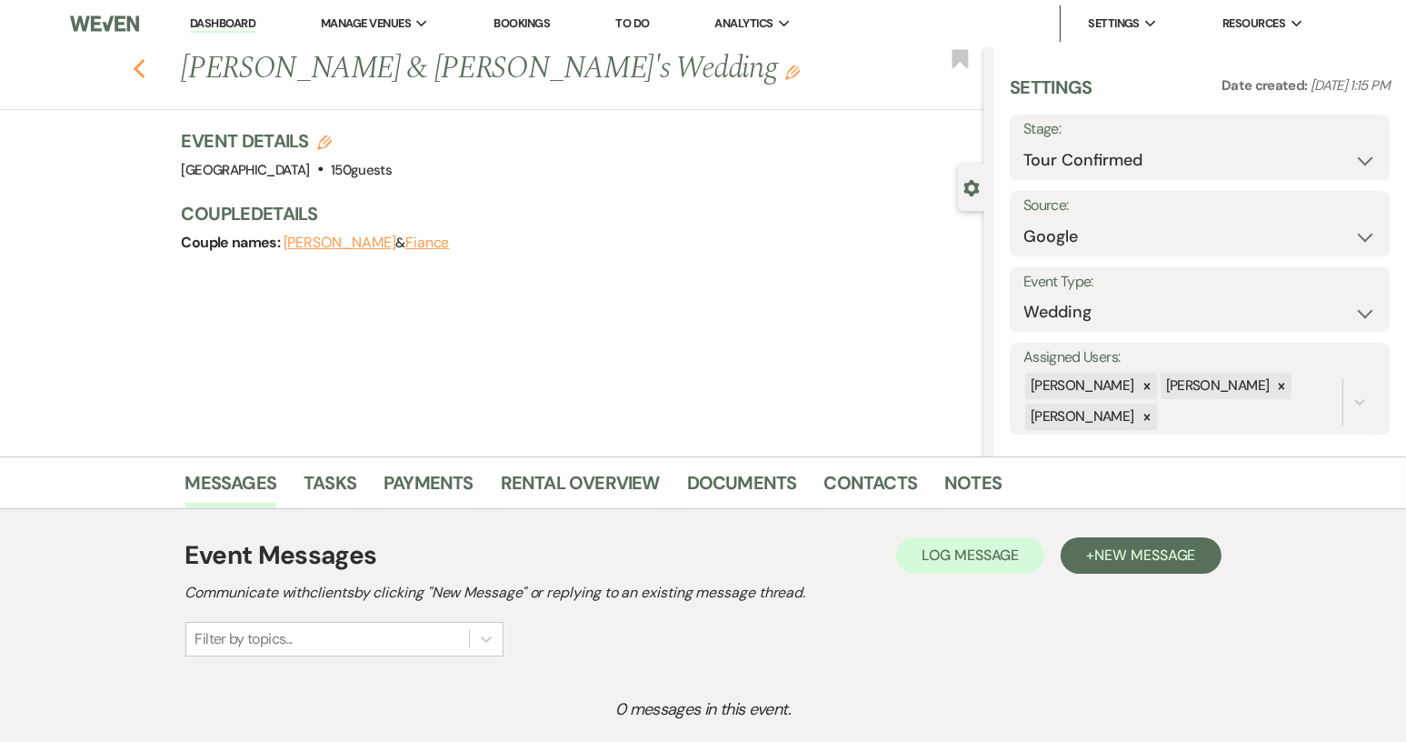
select select "4"
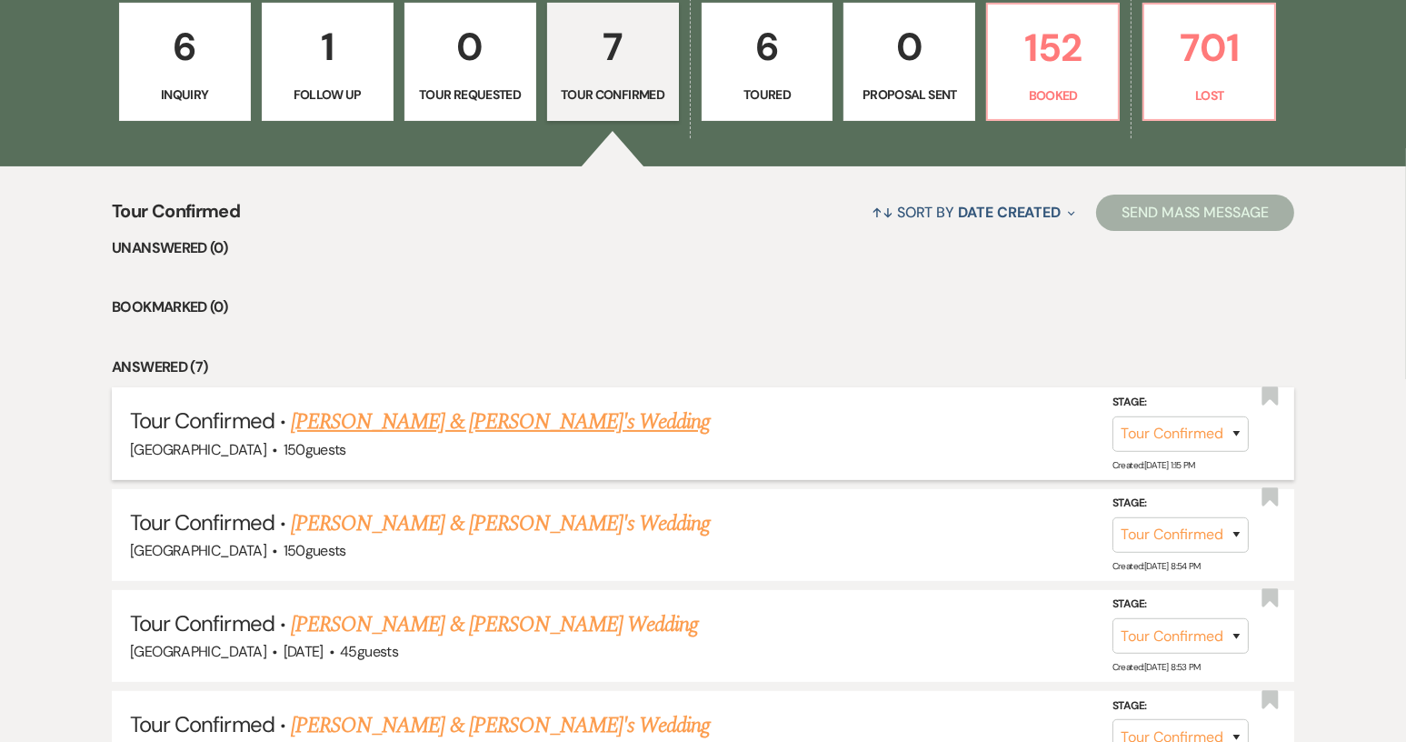
scroll to position [182, 0]
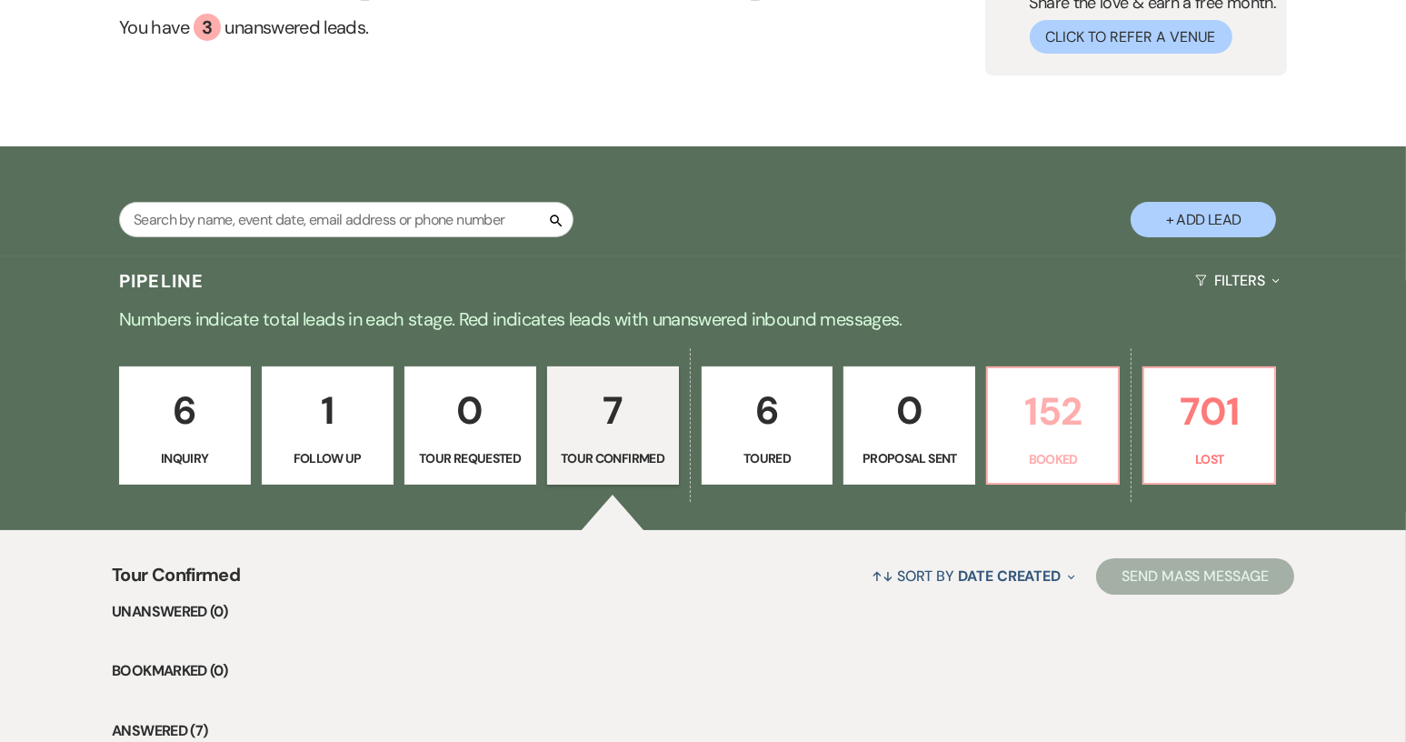
click at [1045, 449] on p "Booked" at bounding box center [1053, 459] width 108 height 20
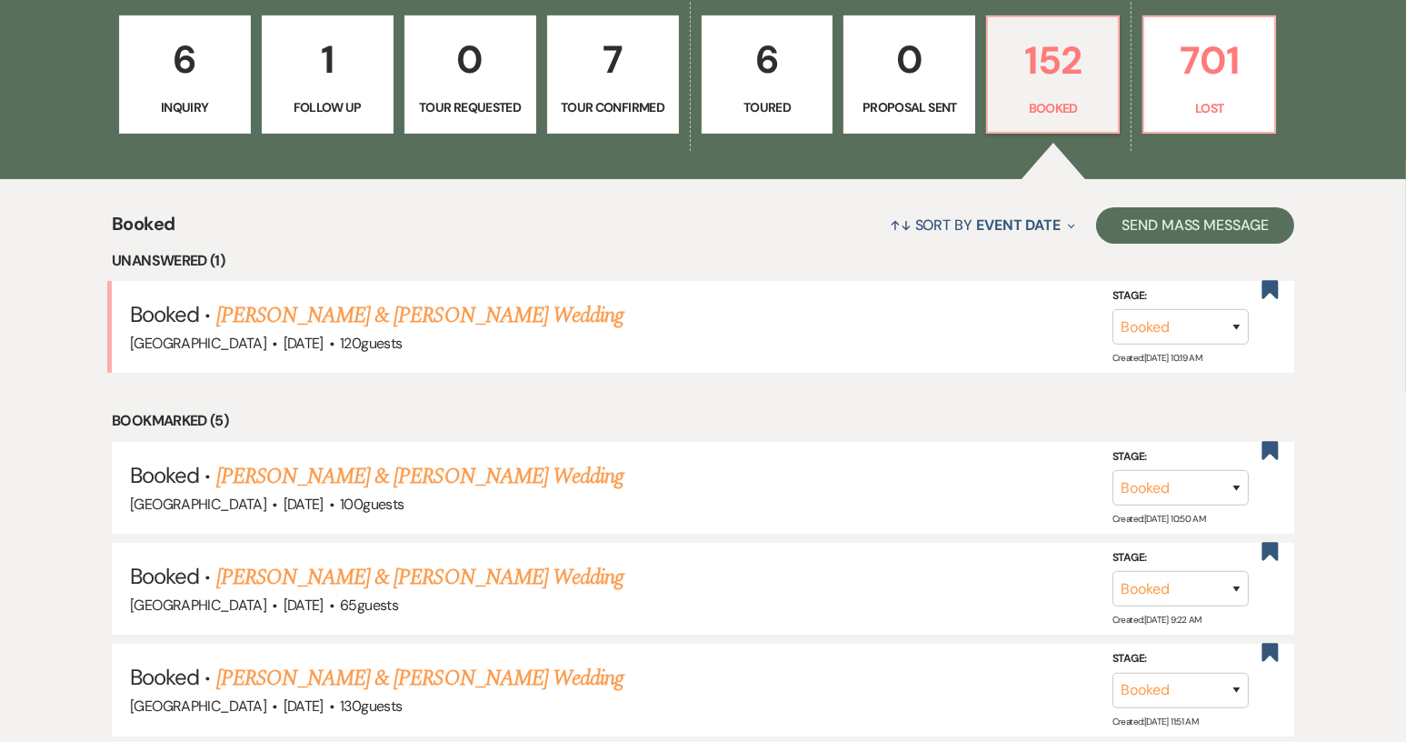
scroll to position [545, 0]
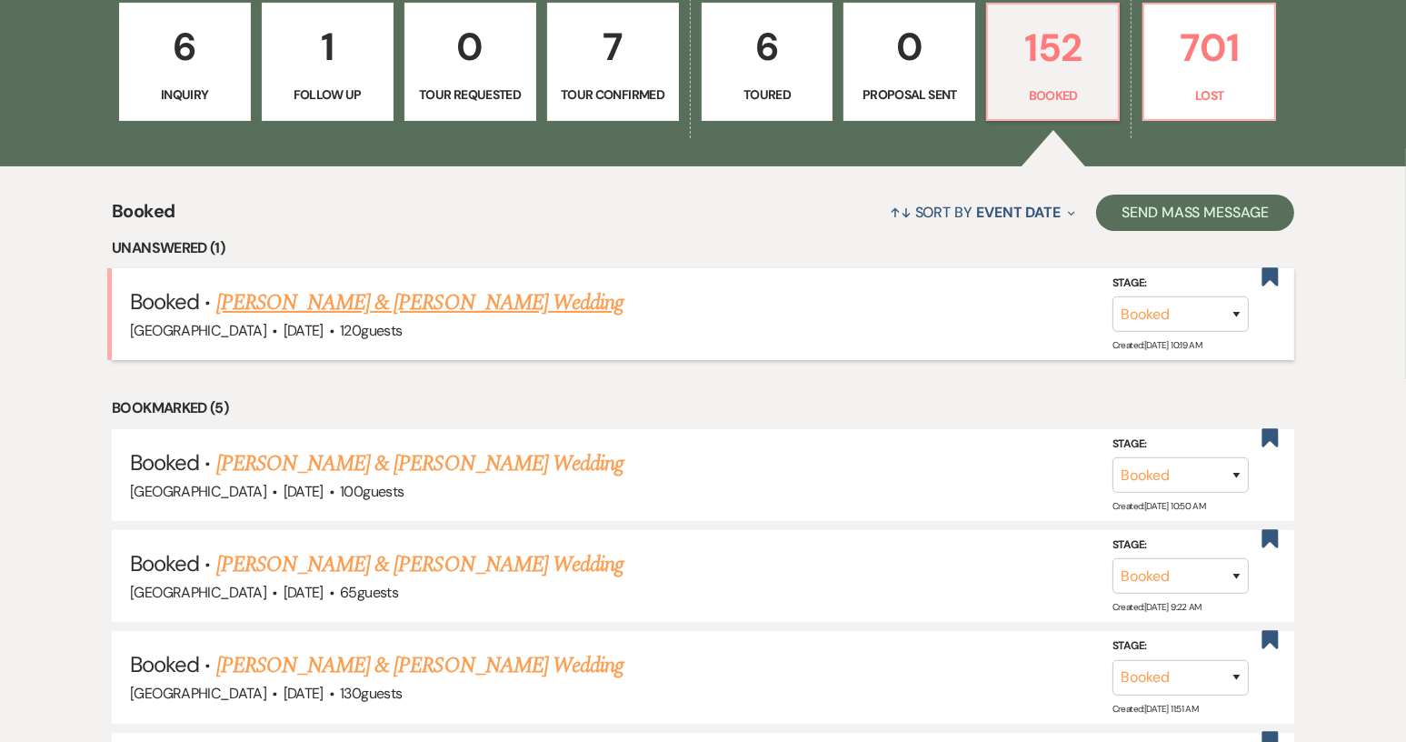
click at [522, 301] on link "[PERSON_NAME] & [PERSON_NAME] Wedding" at bounding box center [419, 302] width 407 height 33
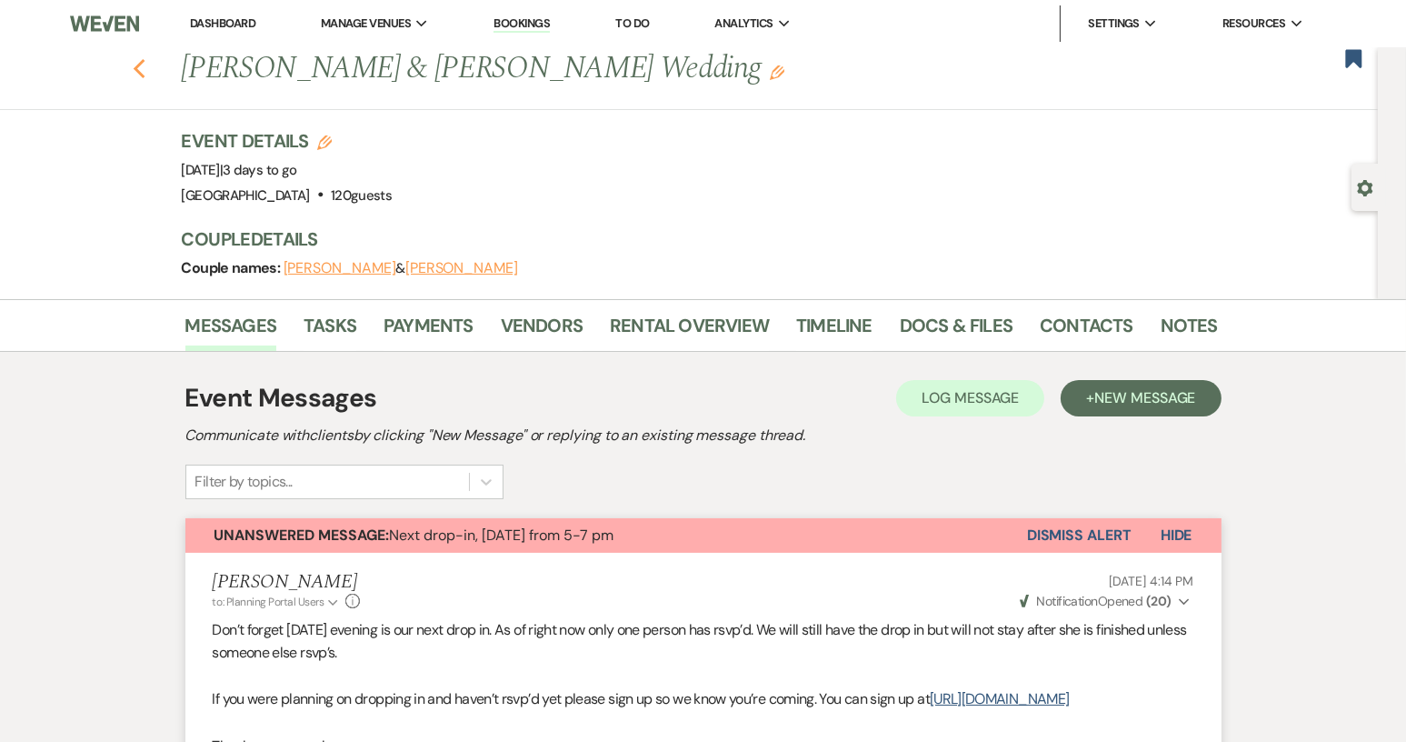
click at [146, 67] on icon "Previous" at bounding box center [140, 69] width 14 height 22
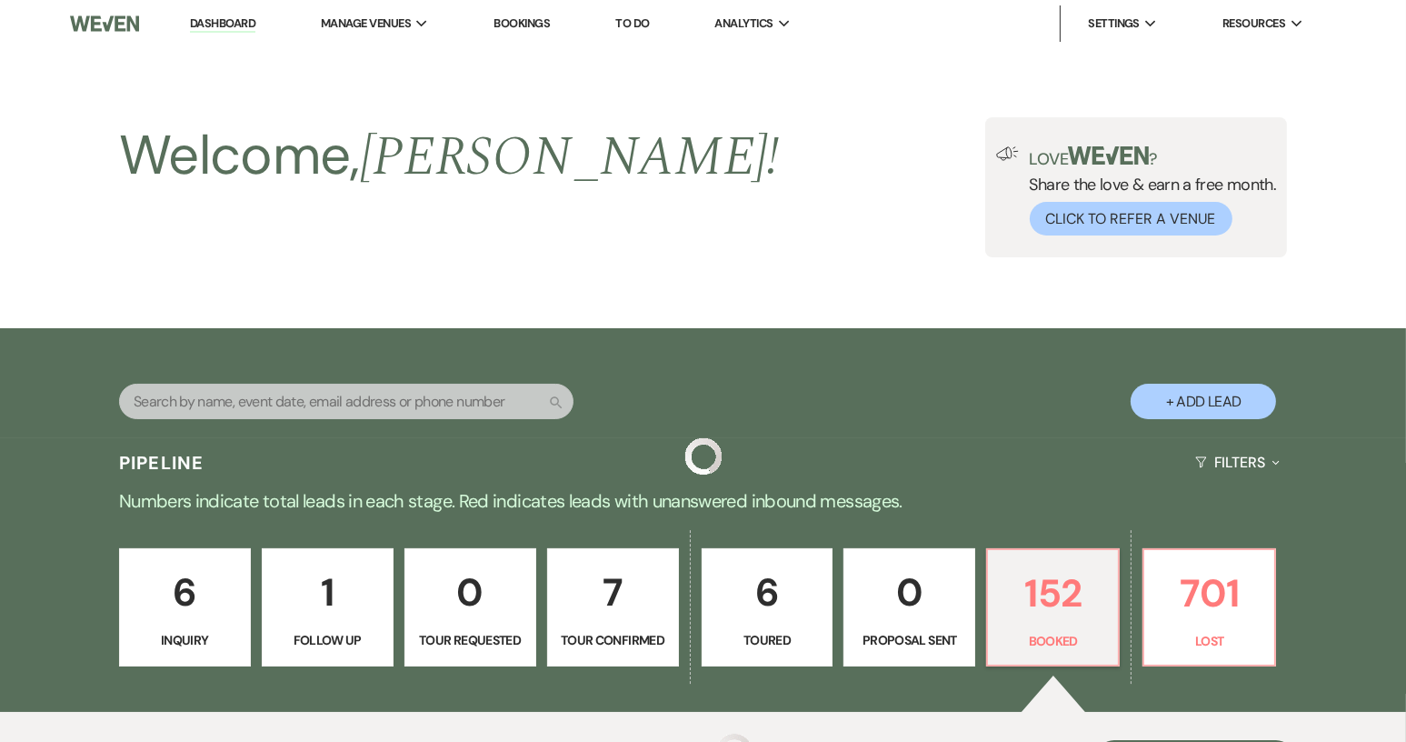
scroll to position [545, 0]
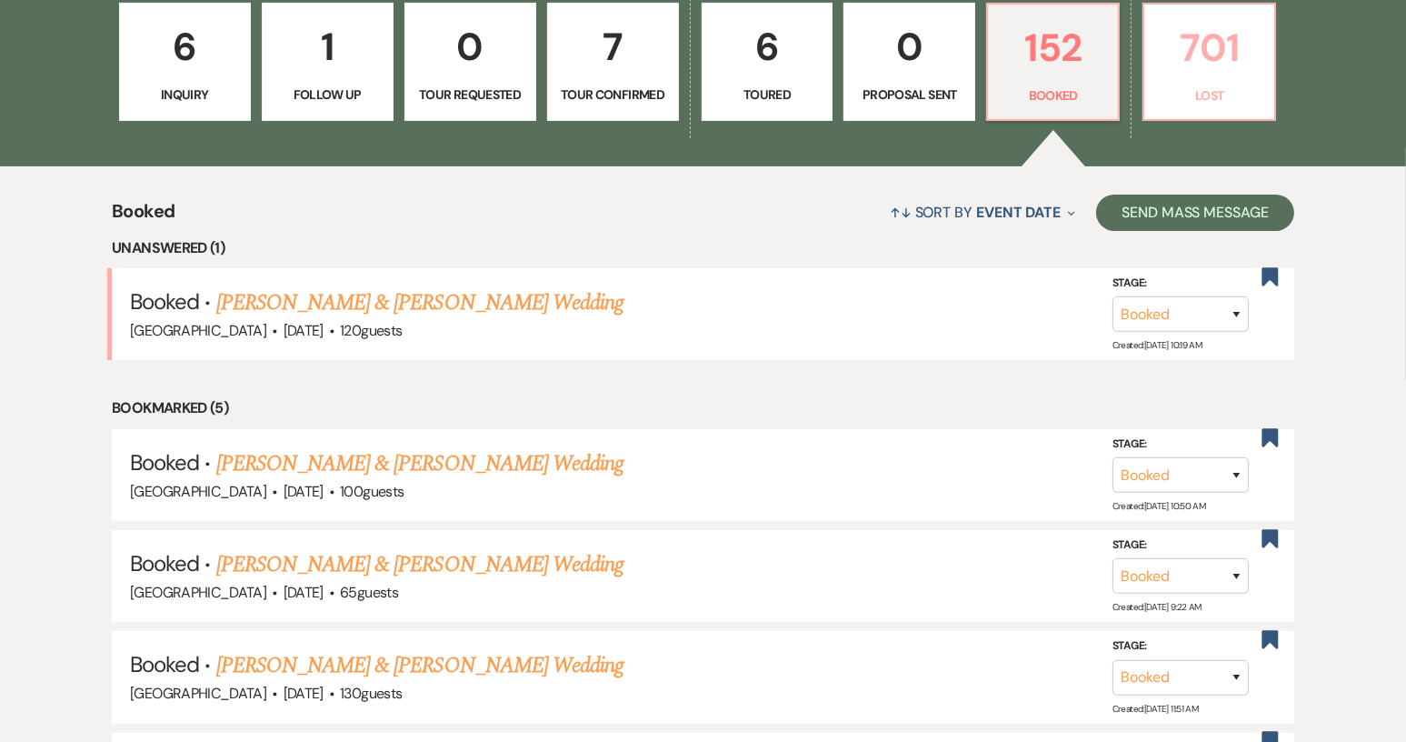
click at [1224, 70] on p "701" at bounding box center [1209, 47] width 108 height 61
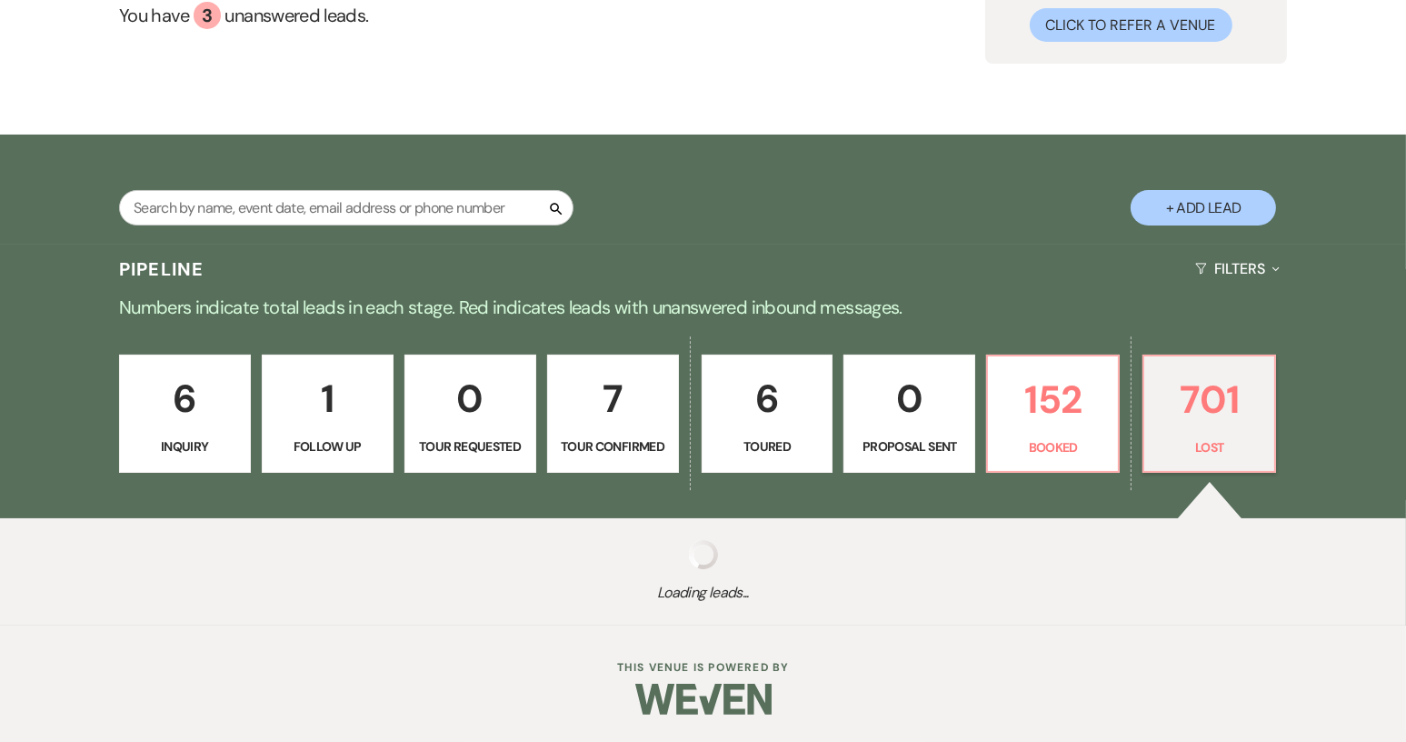
scroll to position [194, 0]
select select "8"
select select "5"
select select "8"
select select "5"
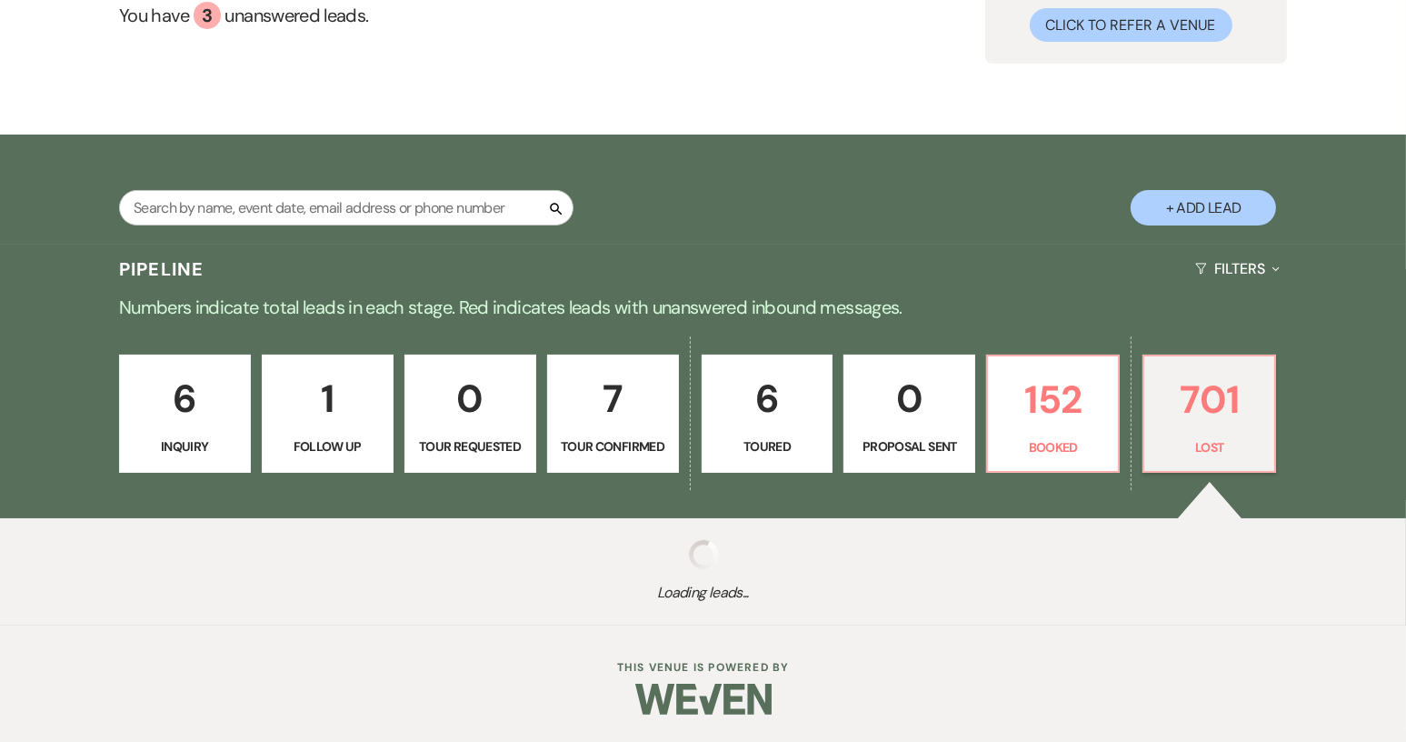
select select "8"
select select "11"
select select "8"
select select "1"
select select "8"
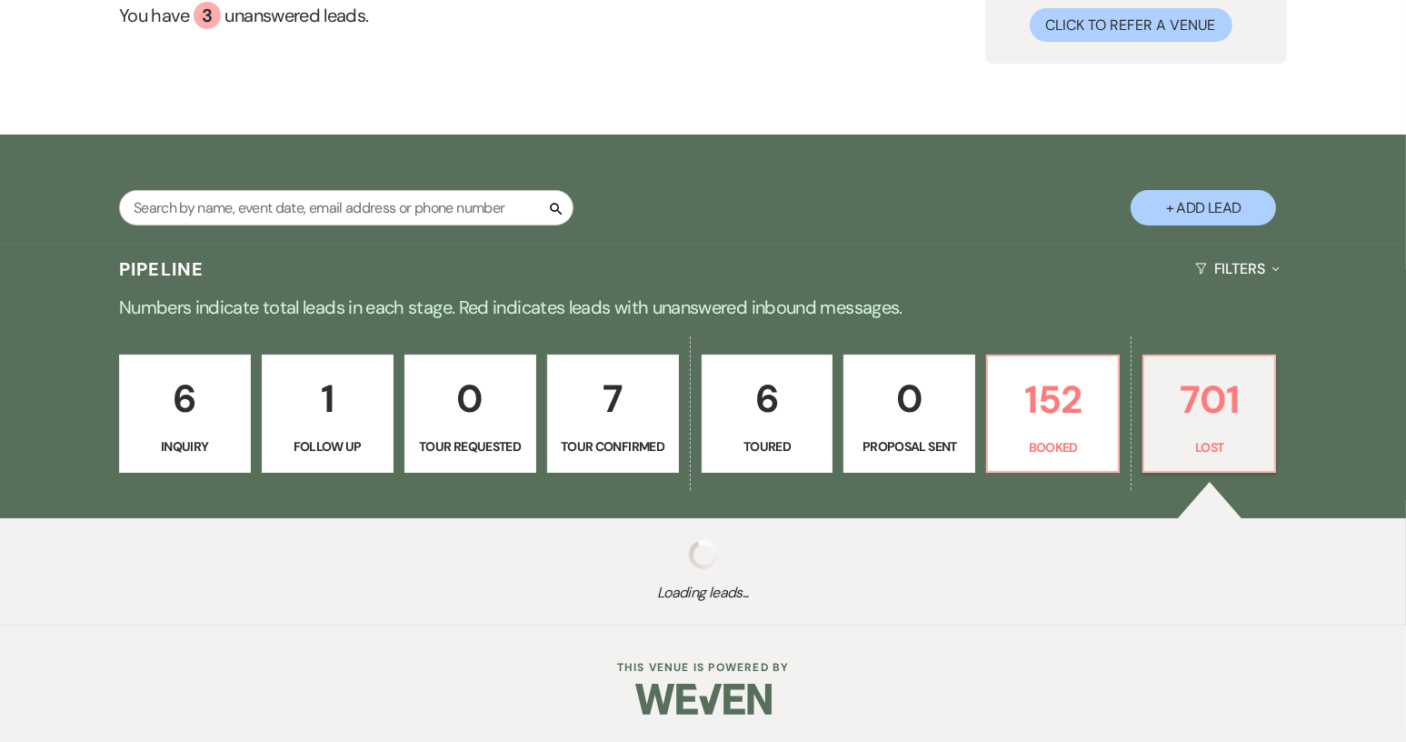
select select "1"
select select "8"
select select "1"
select select "8"
select select "1"
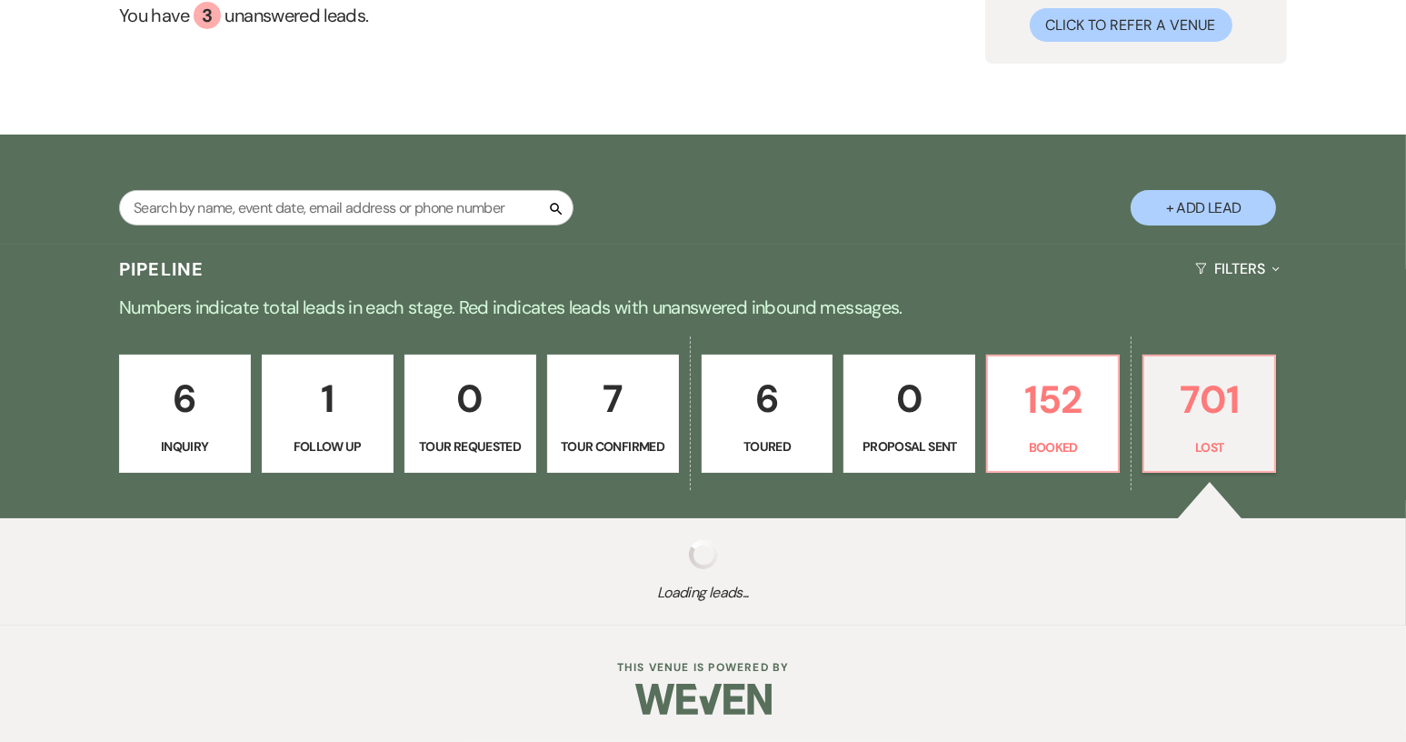
select select "8"
select select "5"
select select "8"
select select "5"
select select "8"
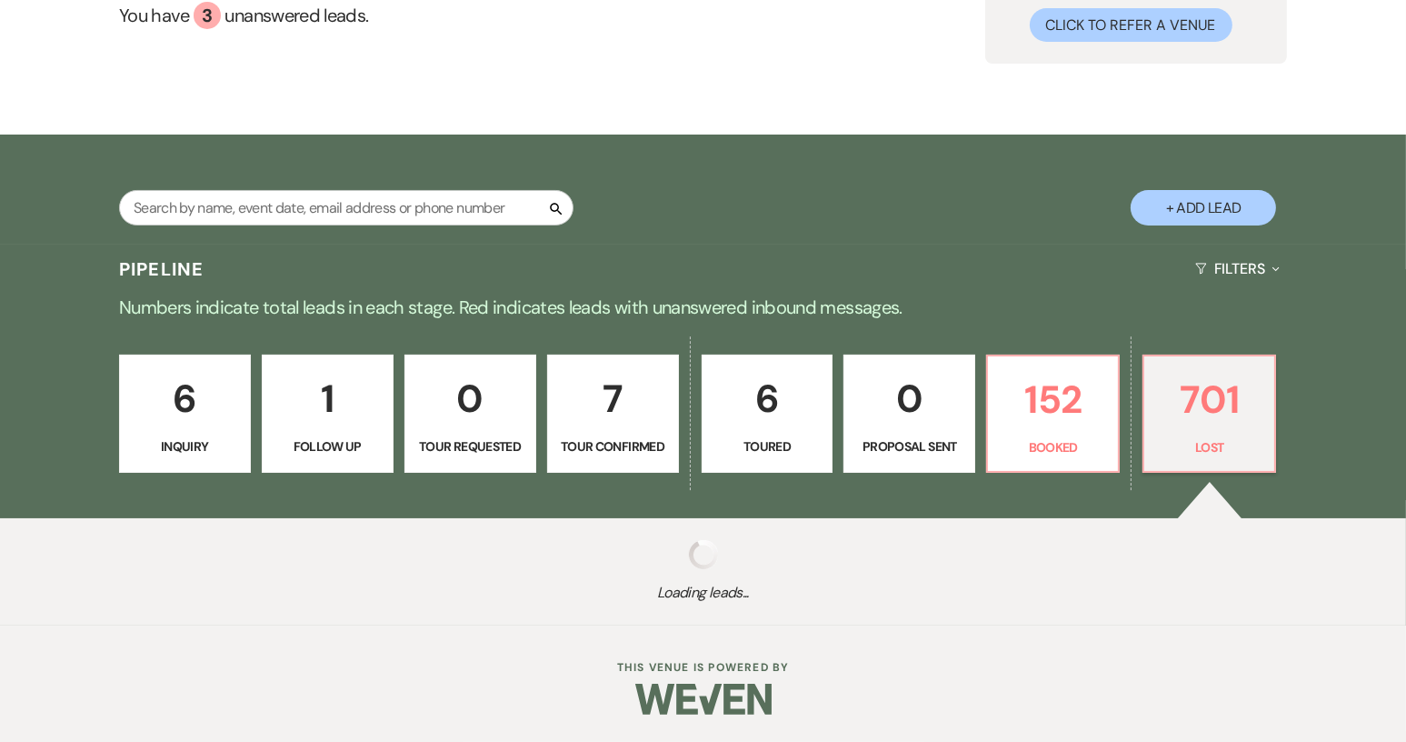
select select "1"
select select "8"
select select "5"
select select "8"
select select "11"
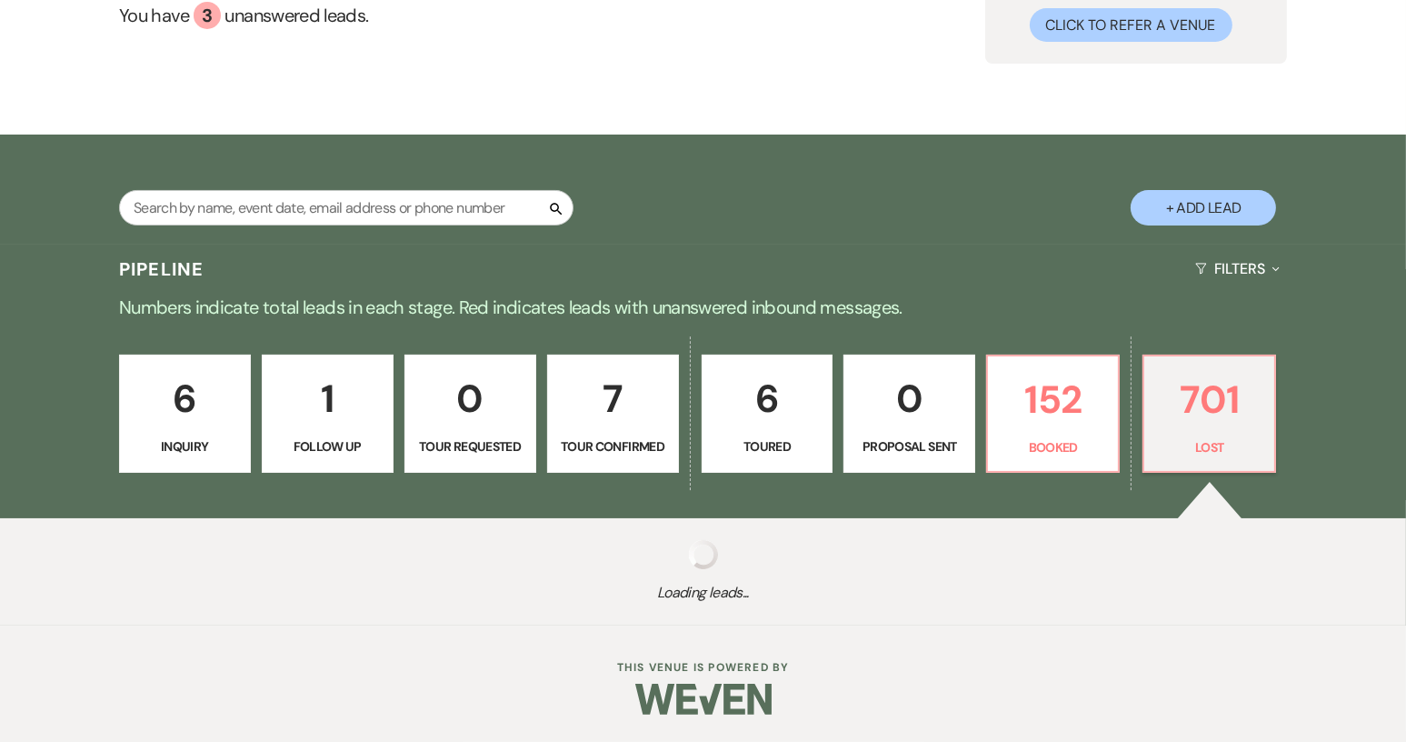
select select "8"
select select "5"
select select "8"
select select "1"
select select "8"
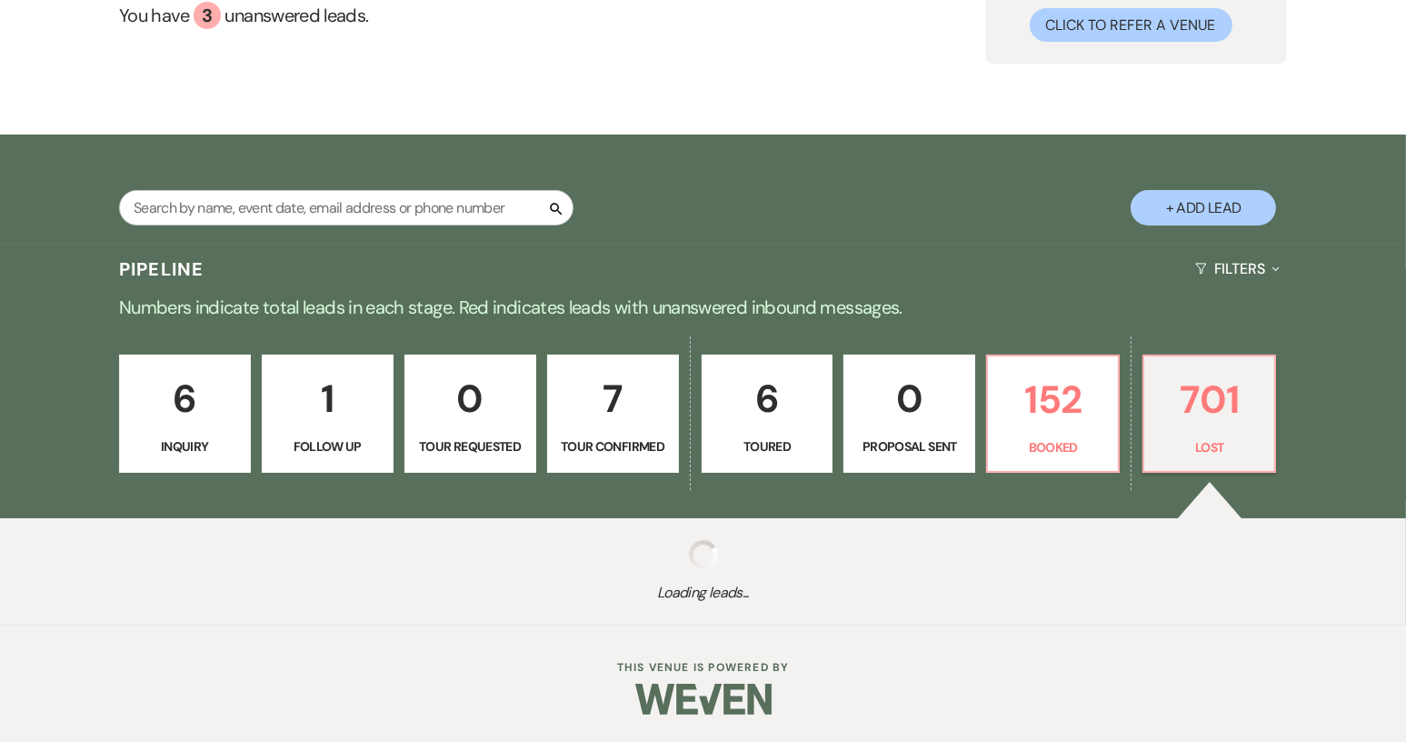
select select "5"
select select "8"
select select "1"
select select "8"
select select "6"
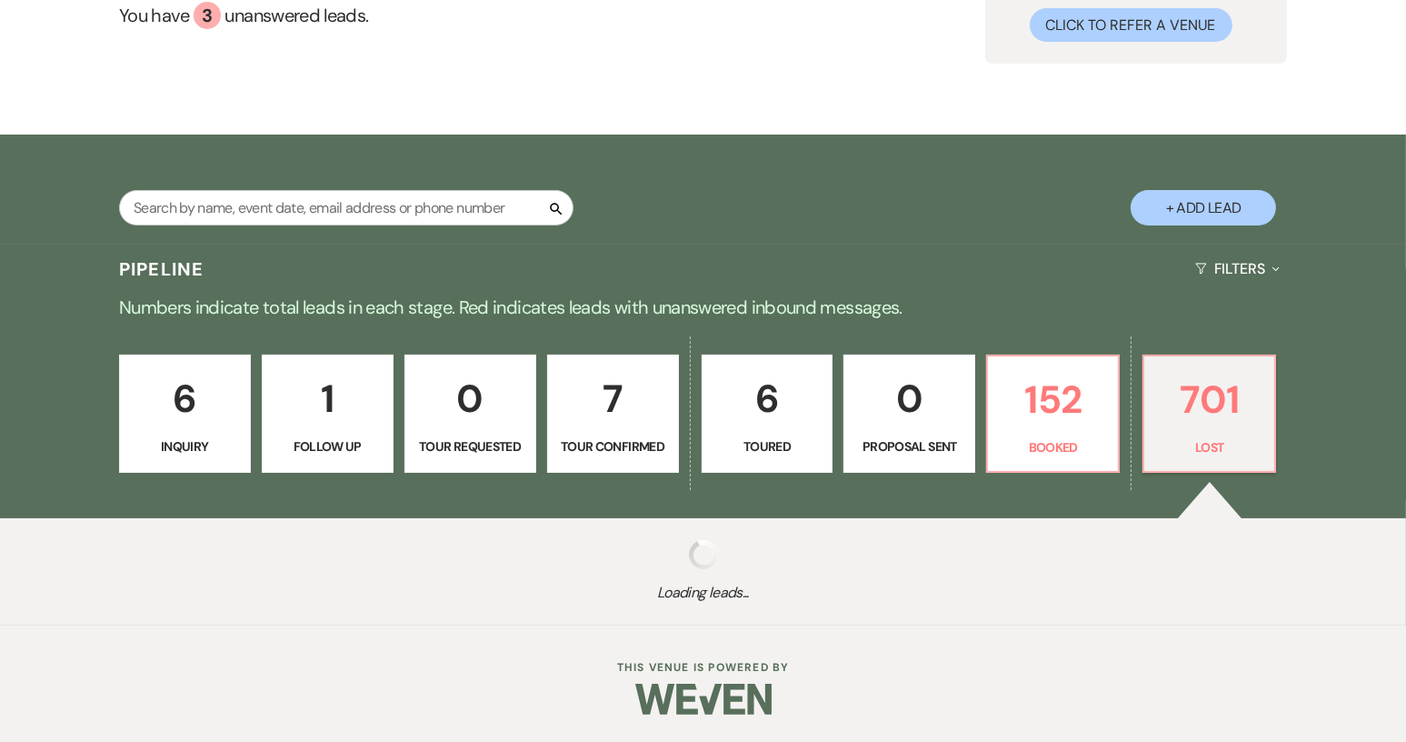
select select "8"
select select "1"
select select "8"
select select "5"
select select "8"
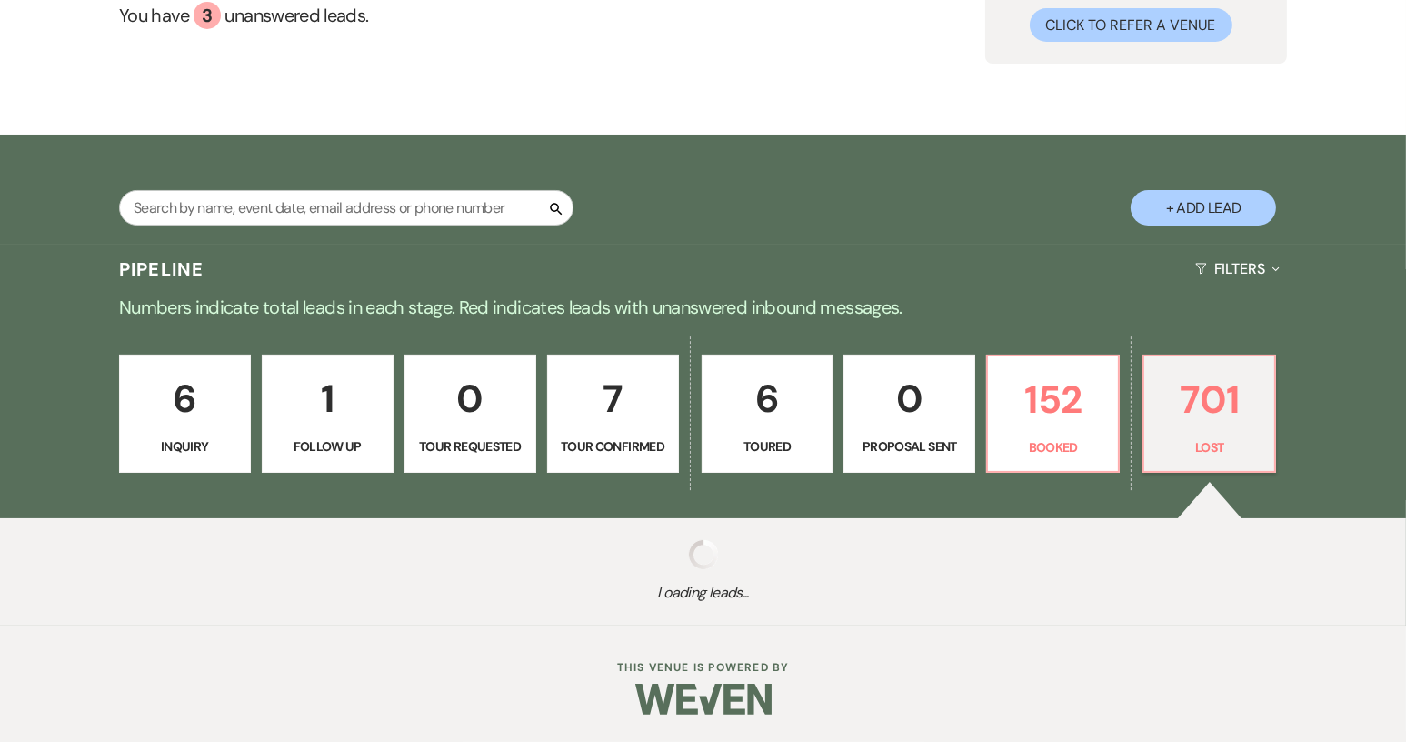
select select "5"
select select "8"
select select "5"
select select "8"
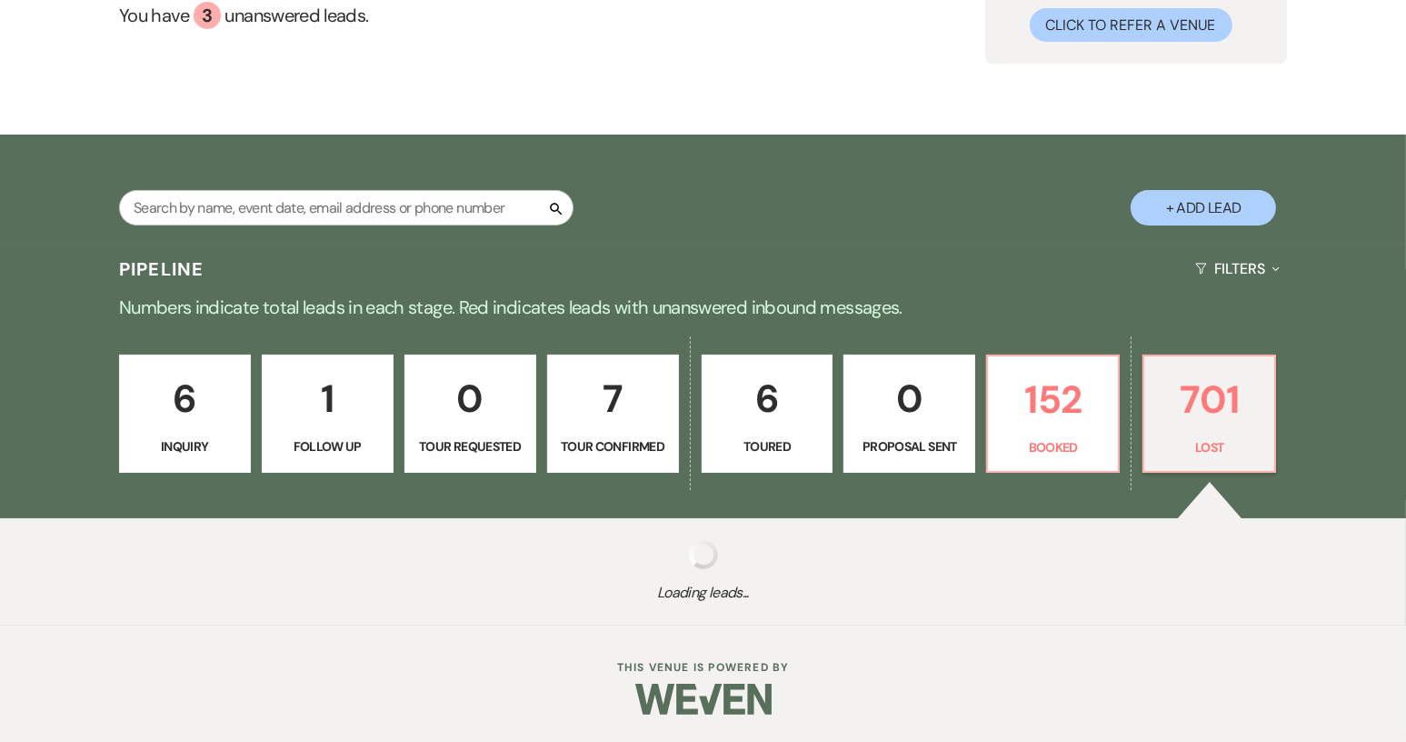
select select "8"
select select "5"
select select "8"
select select "5"
select select "8"
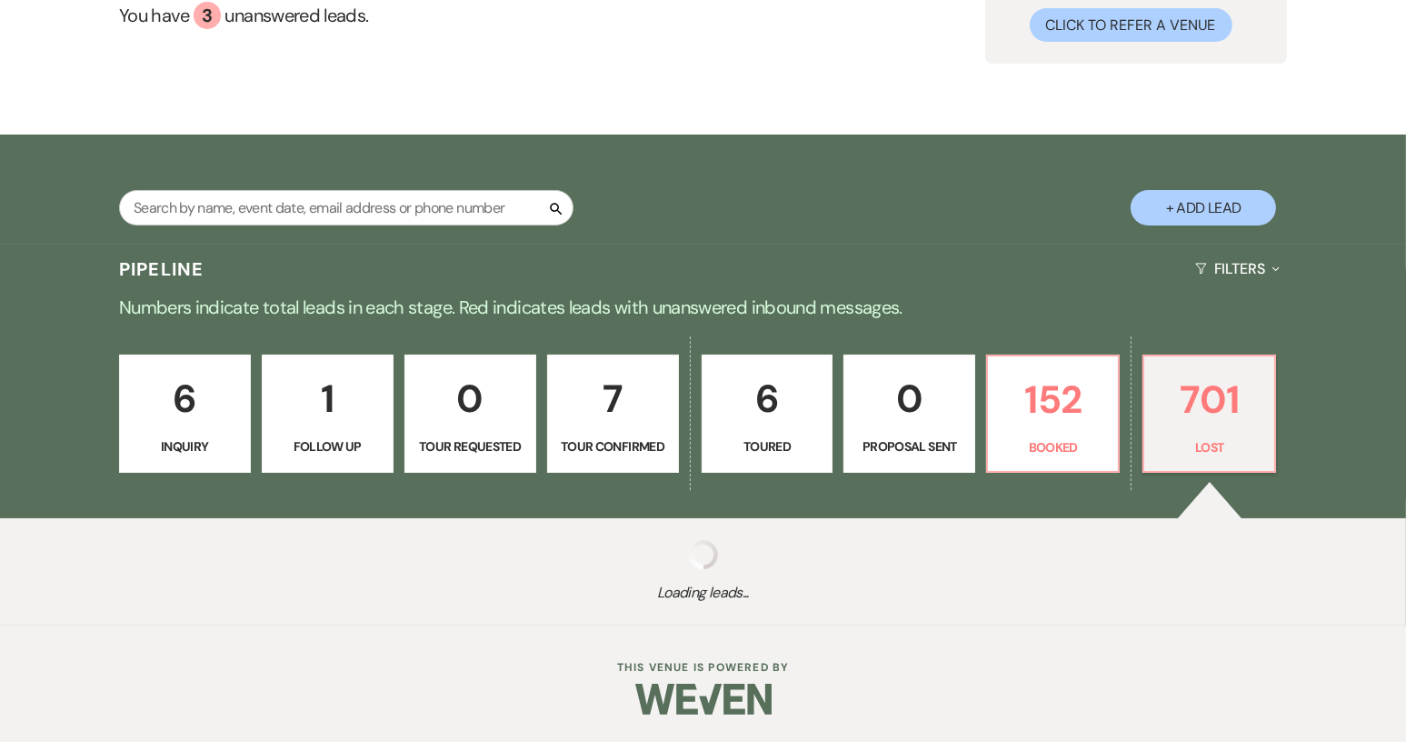
select select "5"
select select "8"
select select "5"
select select "8"
select select "9"
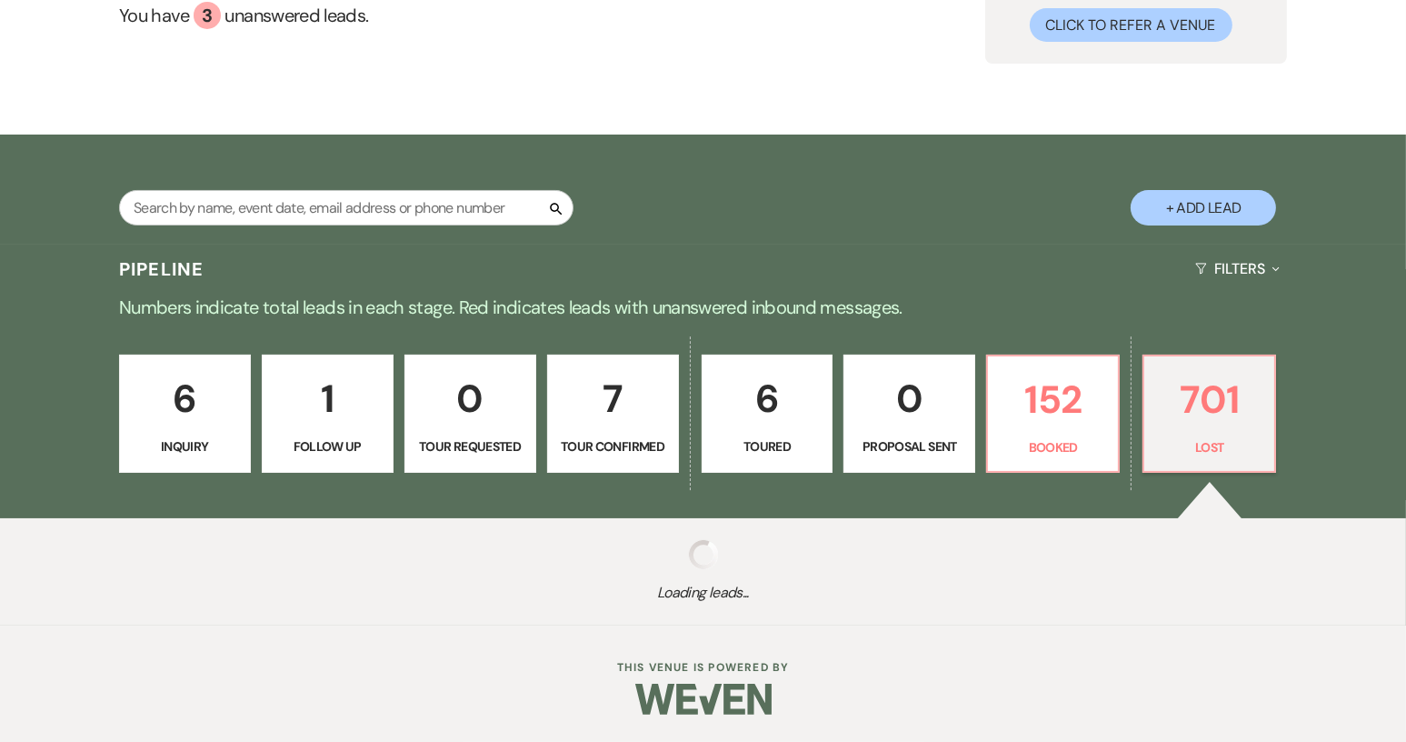
select select "8"
select select "5"
select select "8"
select select "5"
select select "8"
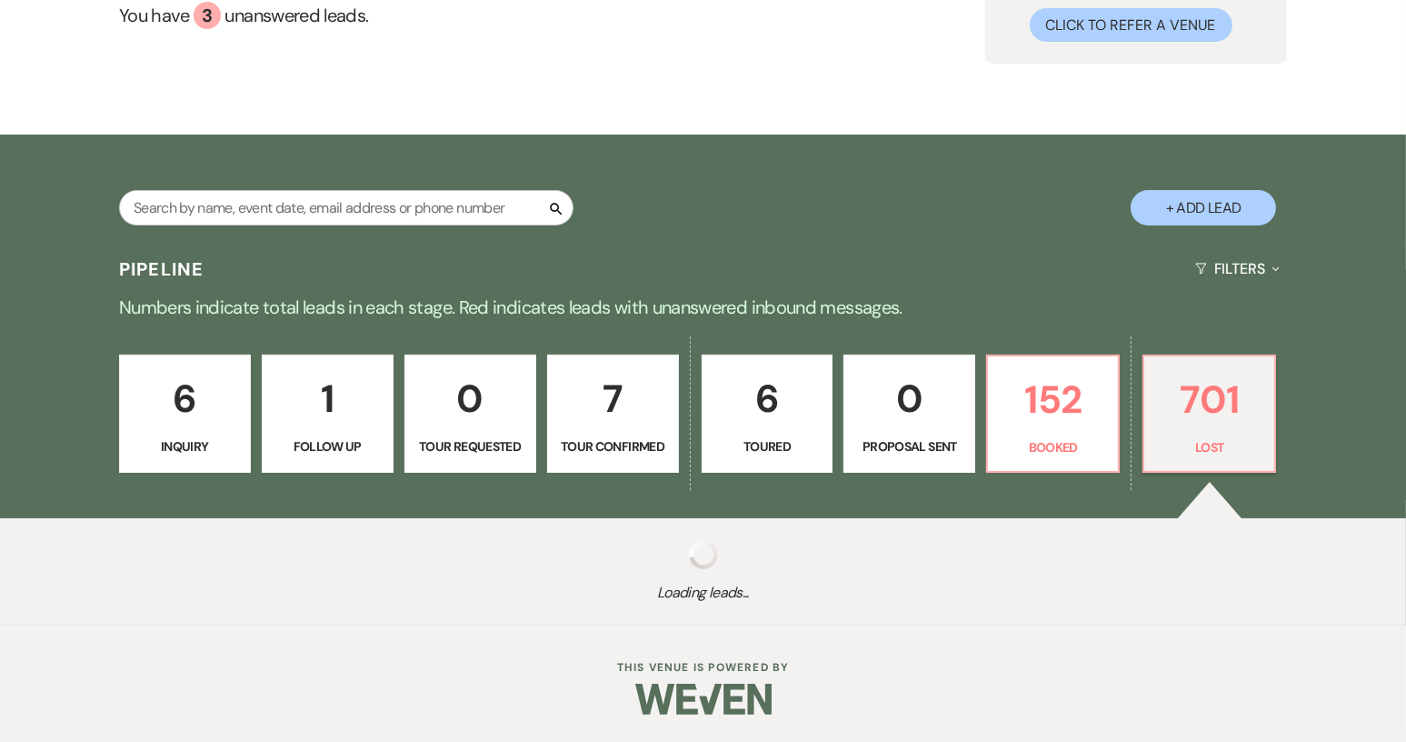
select select "5"
select select "8"
select select "6"
select select "8"
select select "1"
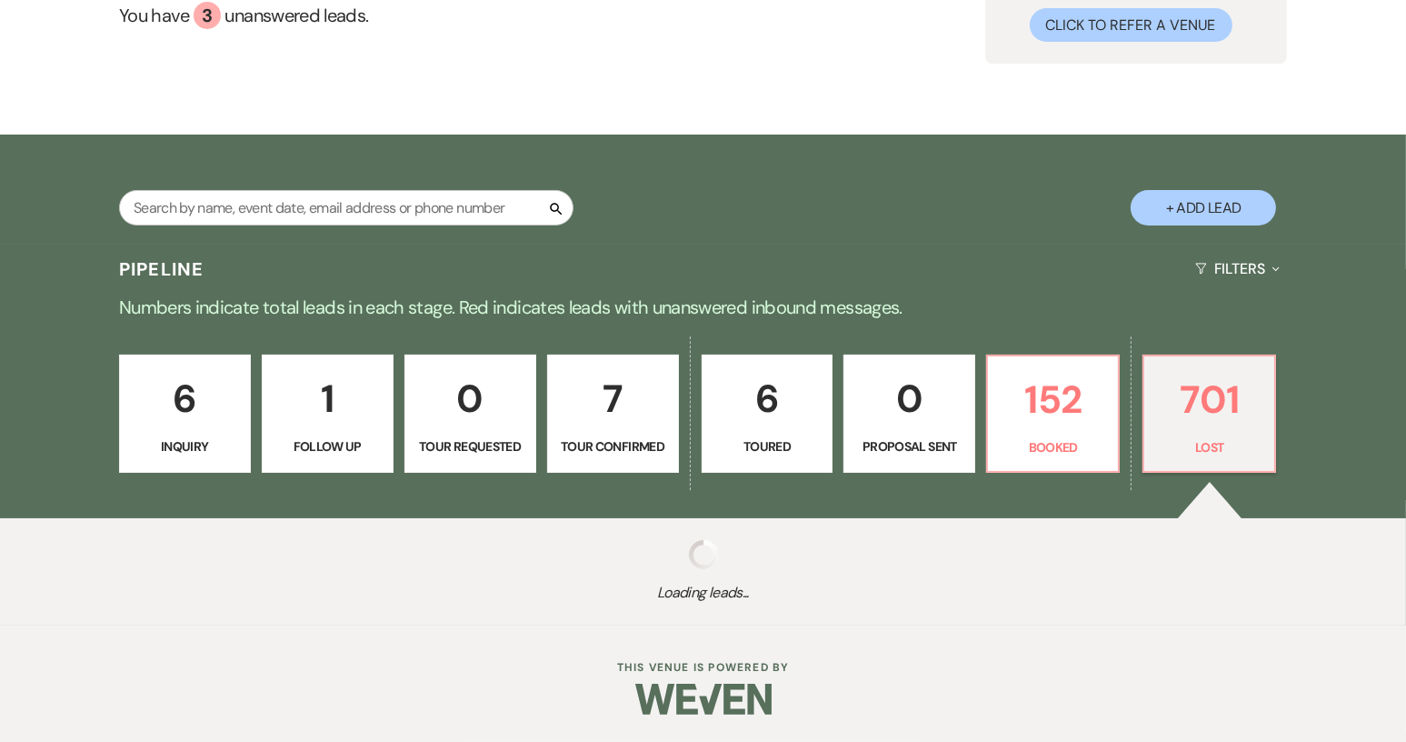
select select "8"
select select "5"
select select "8"
select select "6"
select select "8"
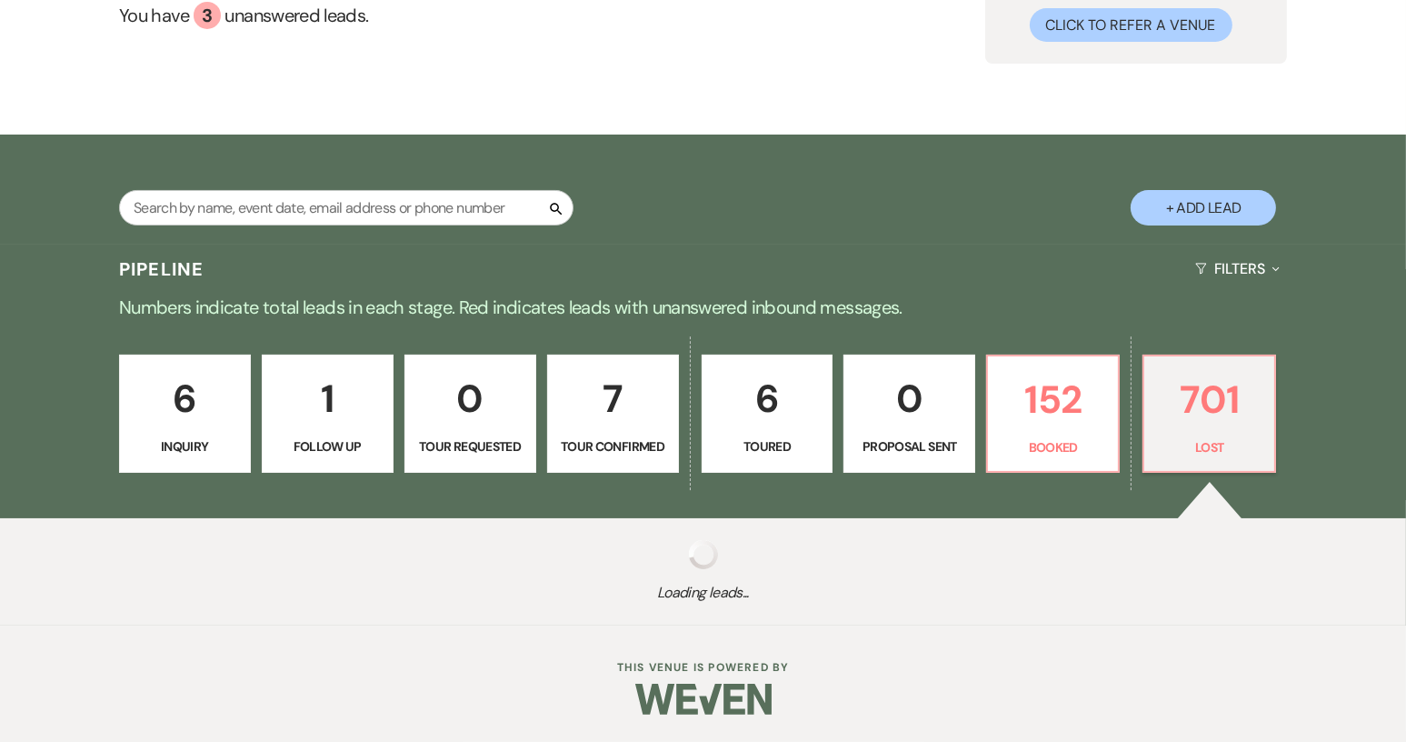
select select "5"
select select "8"
select select "5"
select select "8"
select select "6"
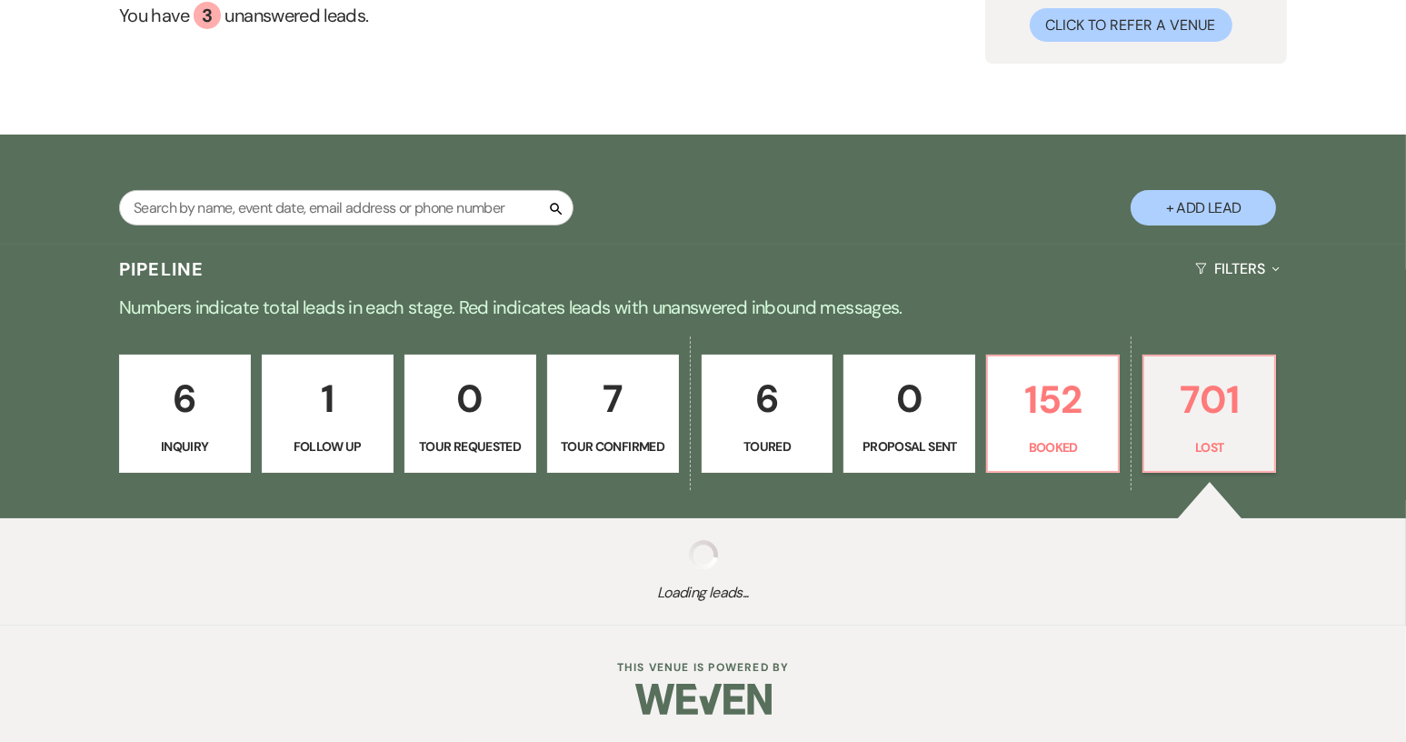
select select "8"
select select "5"
select select "8"
select select "5"
select select "8"
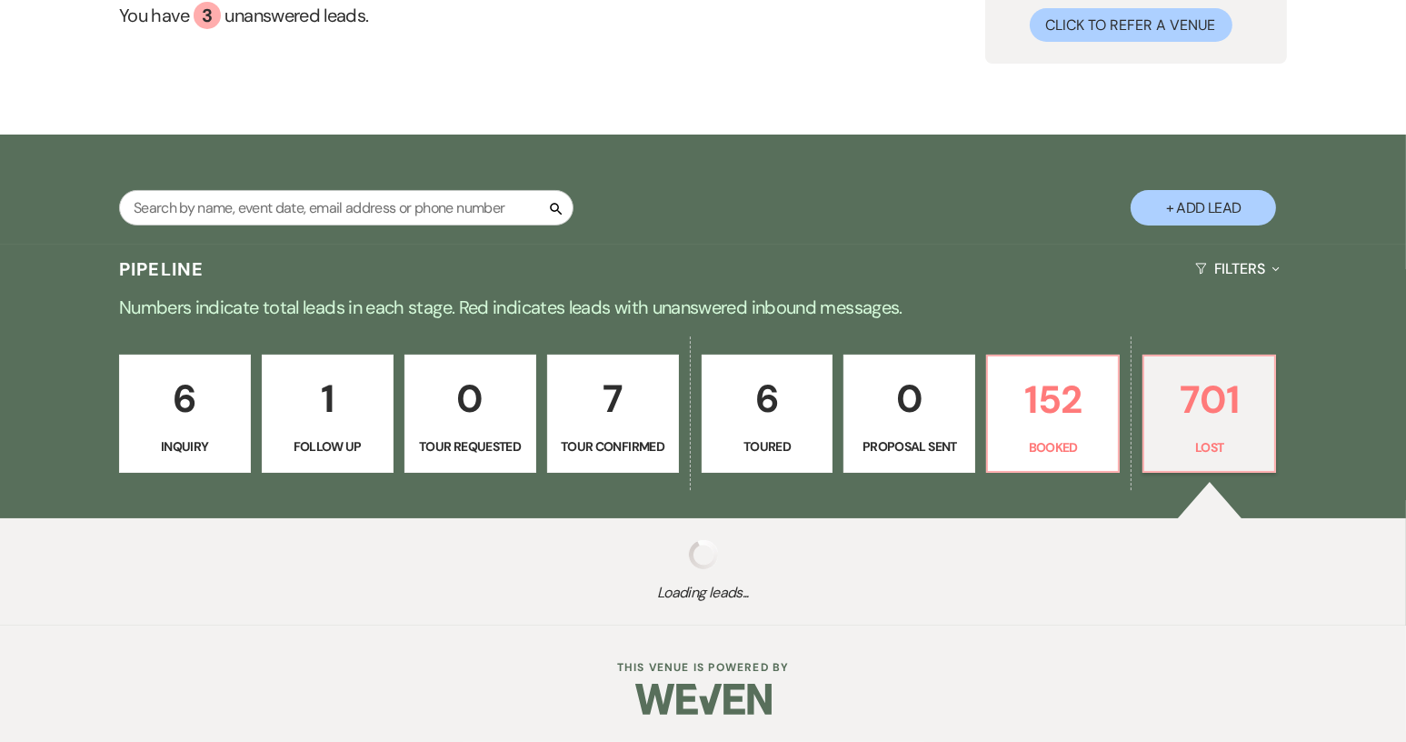
select select "6"
select select "8"
select select "5"
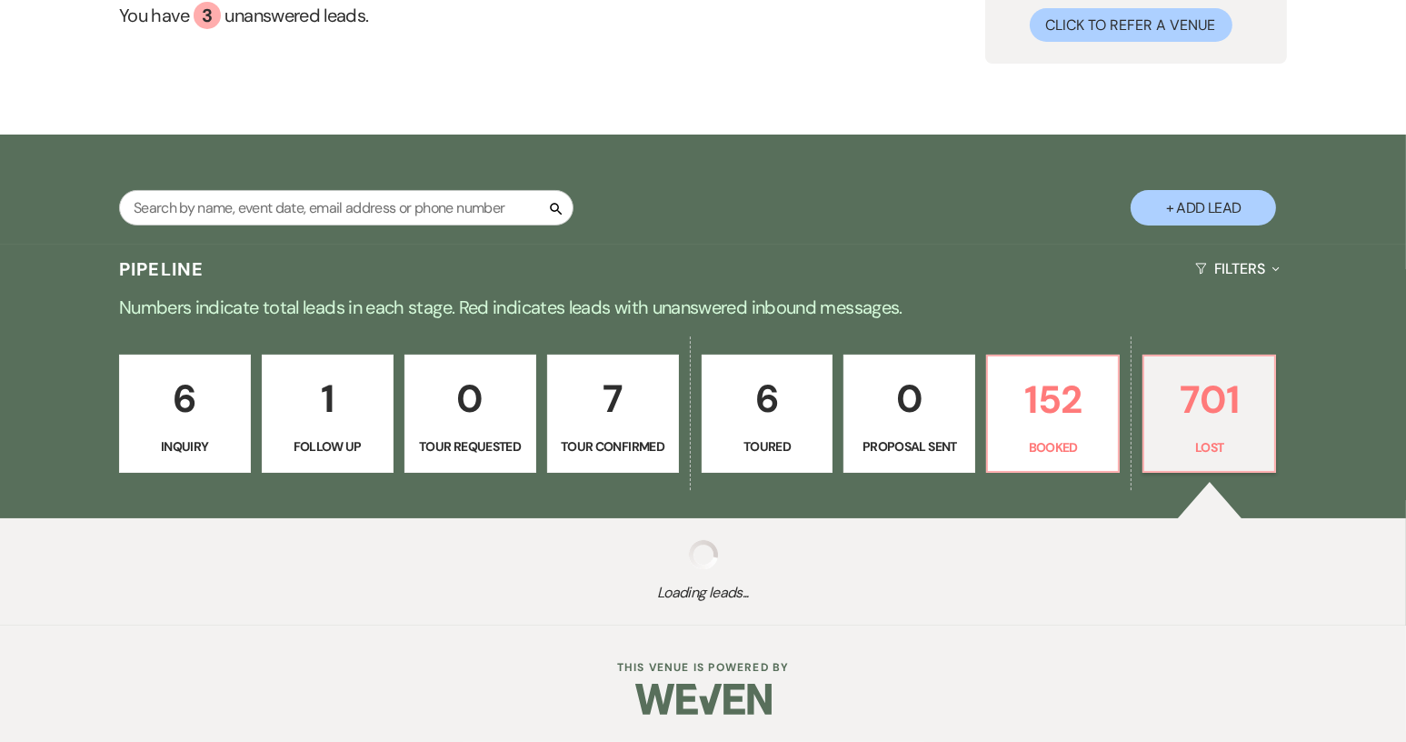
select select "8"
select select "5"
select select "8"
select select "5"
select select "8"
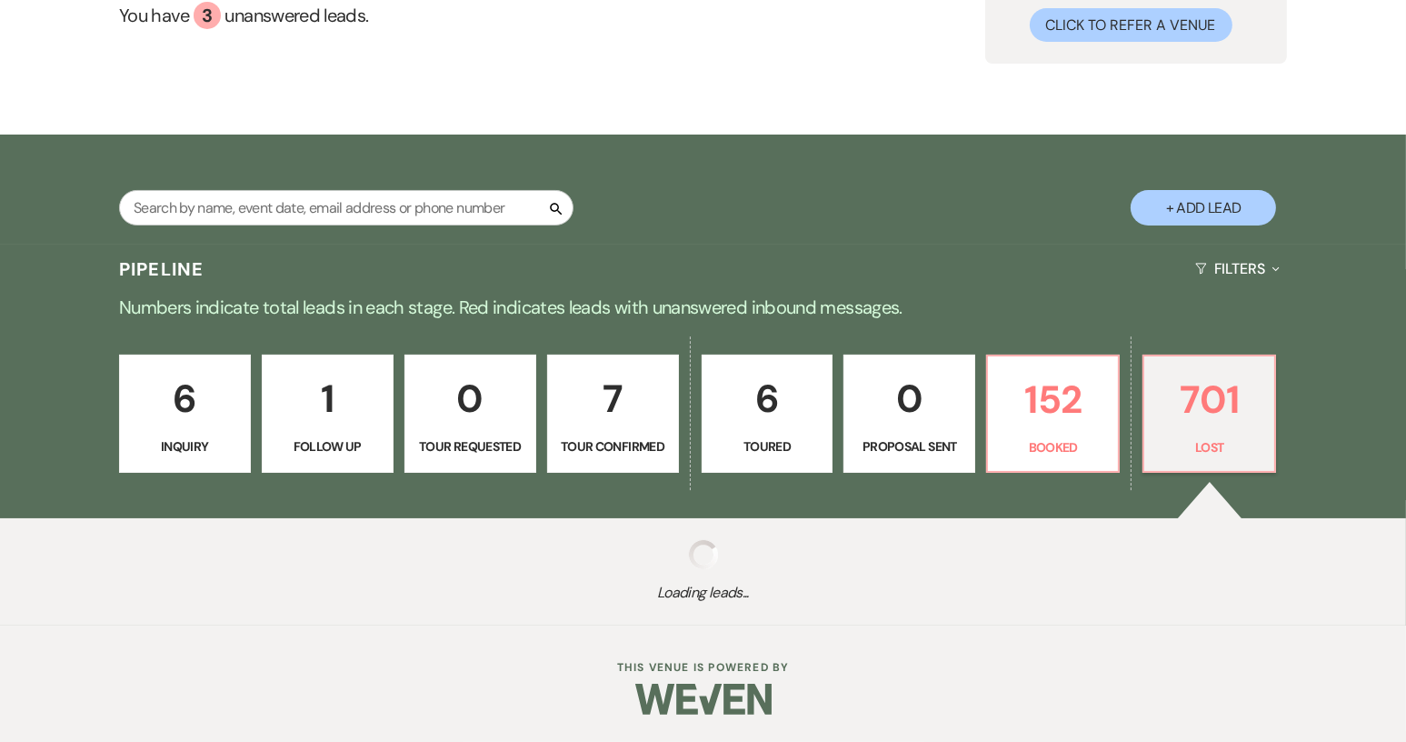
select select "5"
select select "8"
select select "5"
select select "8"
select select "6"
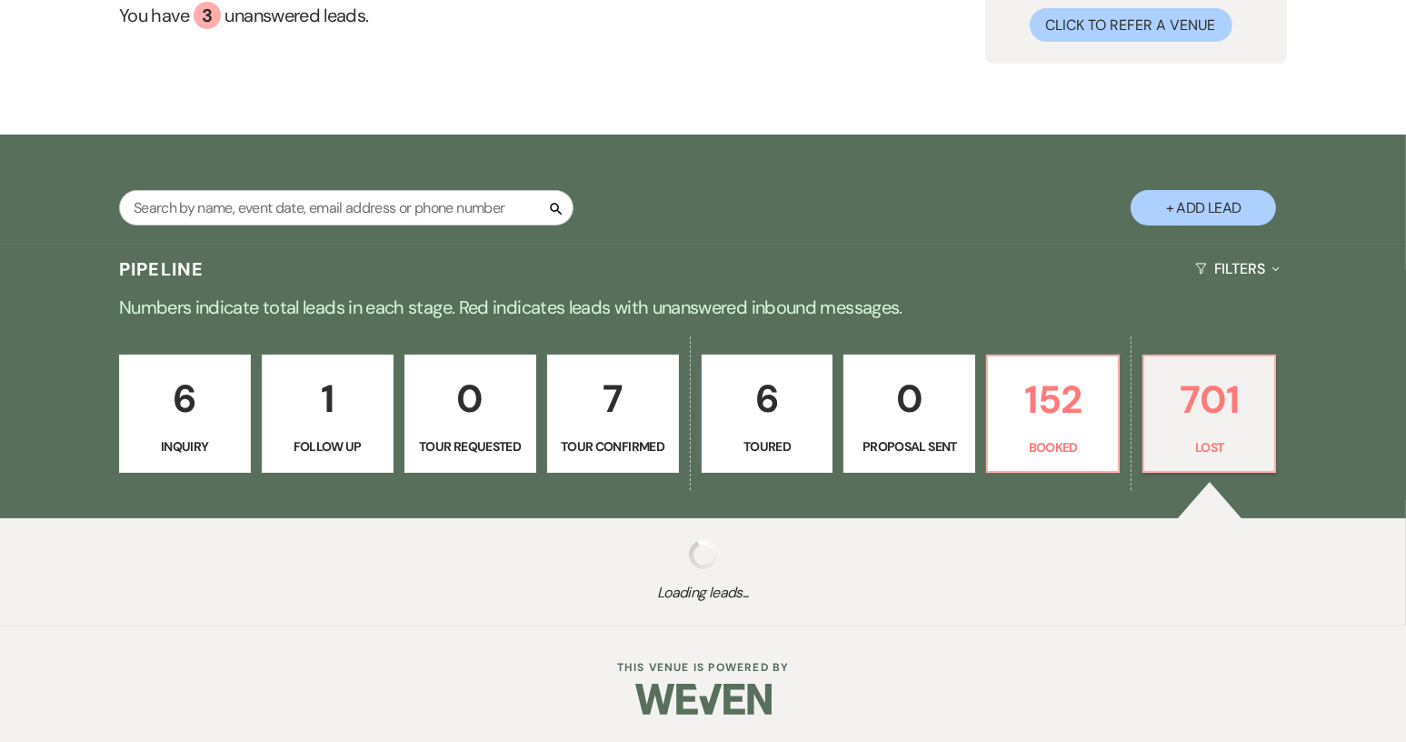
select select "8"
select select "6"
select select "8"
select select "5"
select select "8"
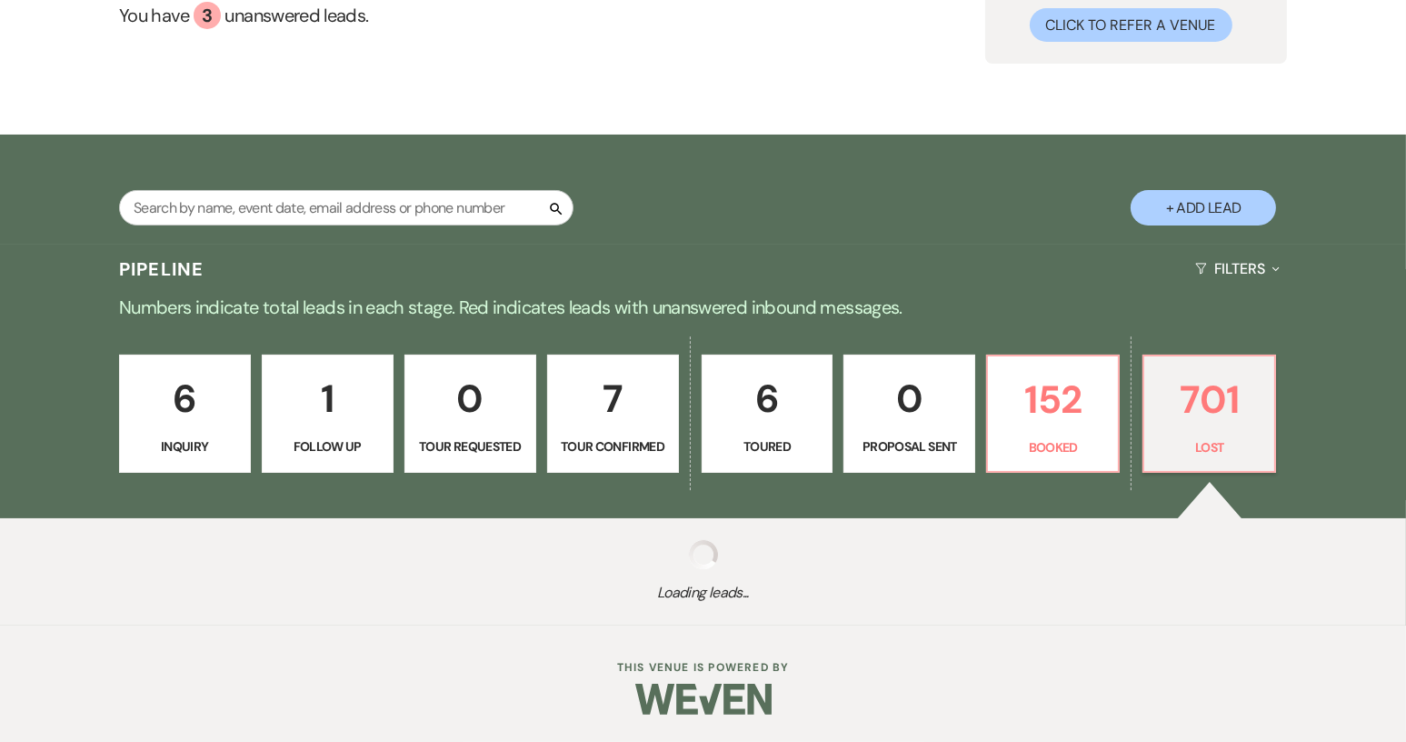
select select "5"
select select "8"
select select "5"
select select "8"
select select "5"
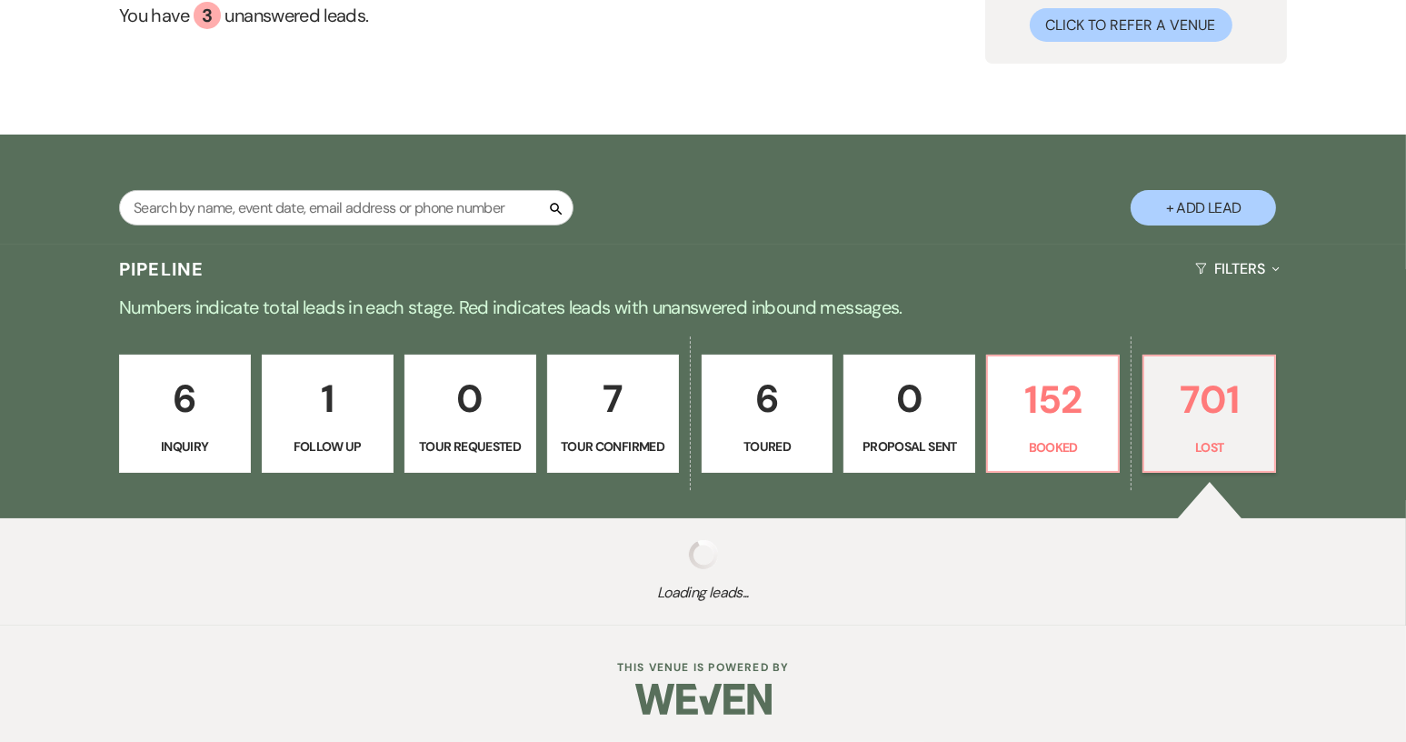
select select "8"
select select "5"
select select "8"
select select "5"
select select "8"
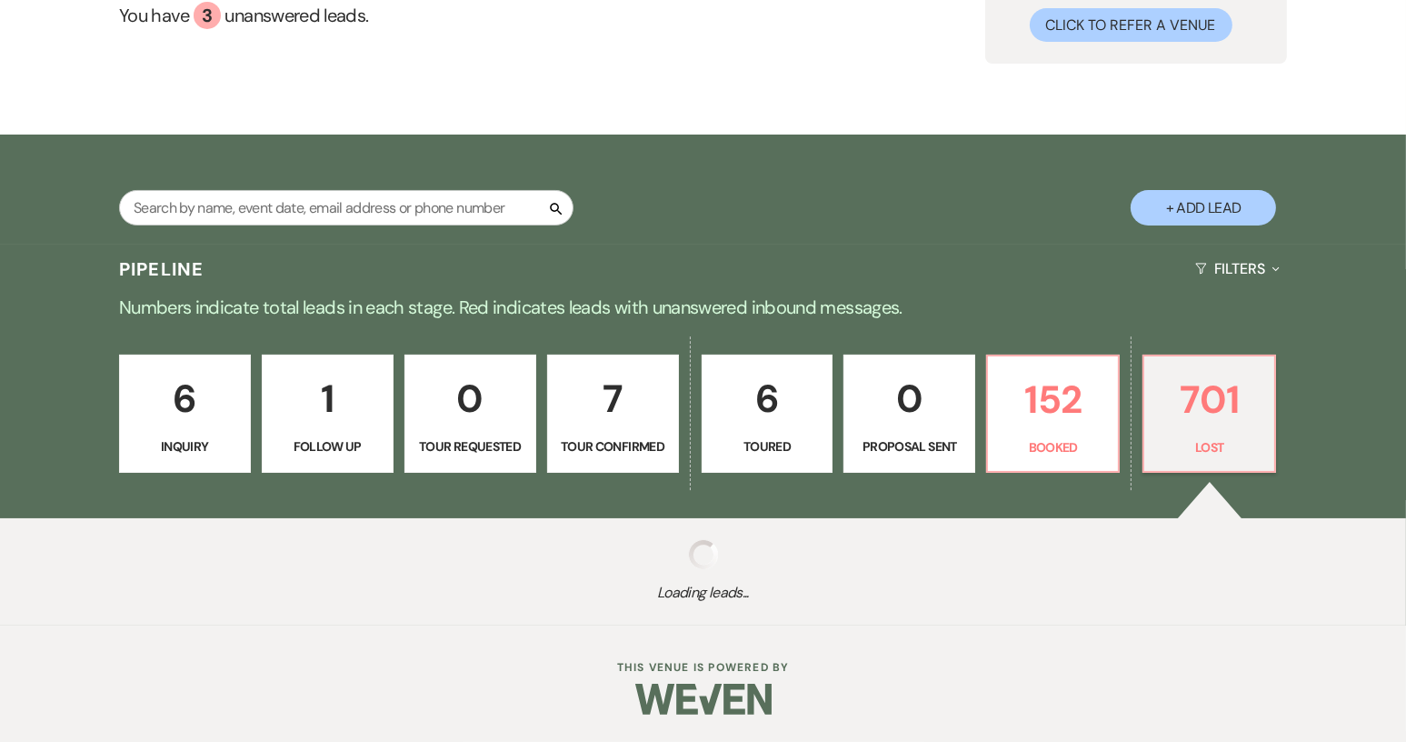
select select "5"
select select "8"
select select "6"
select select "8"
select select "1"
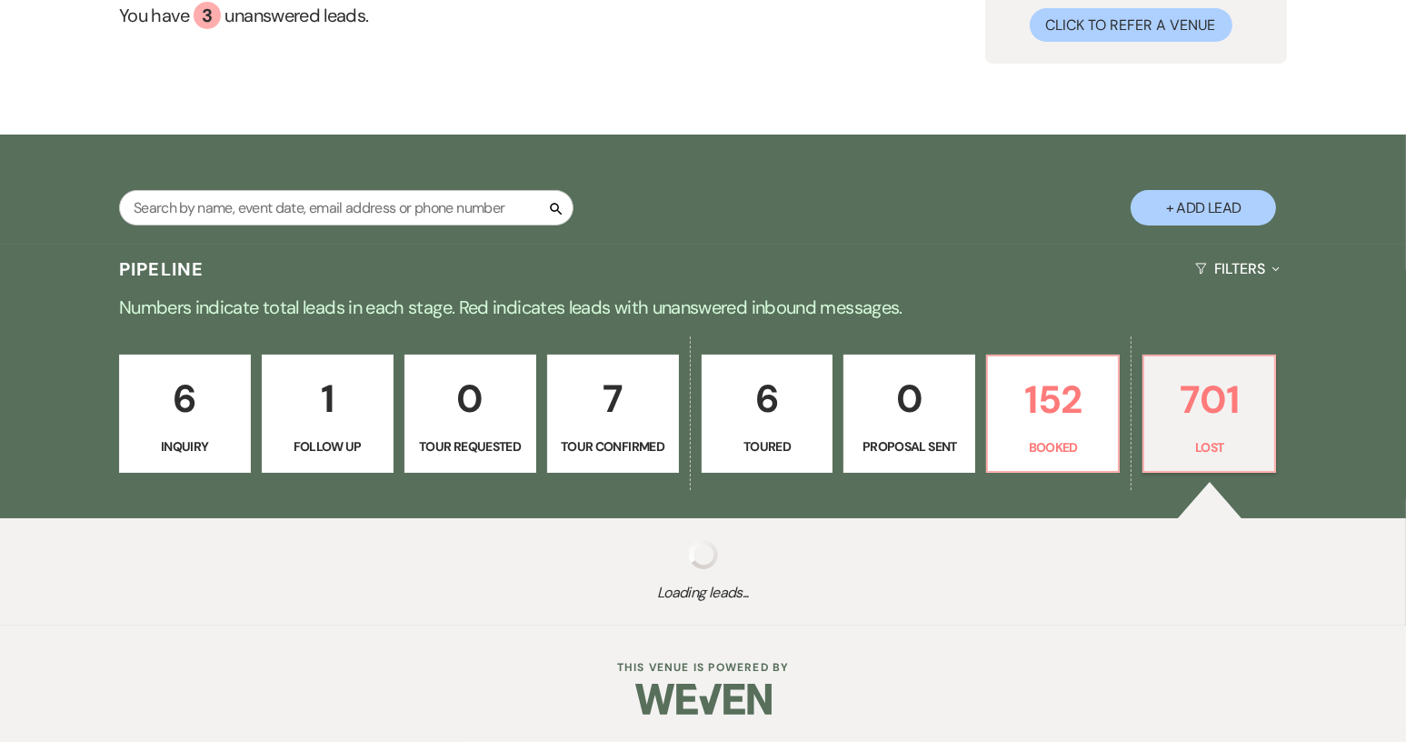
select select "8"
select select "1"
select select "8"
select select "5"
select select "8"
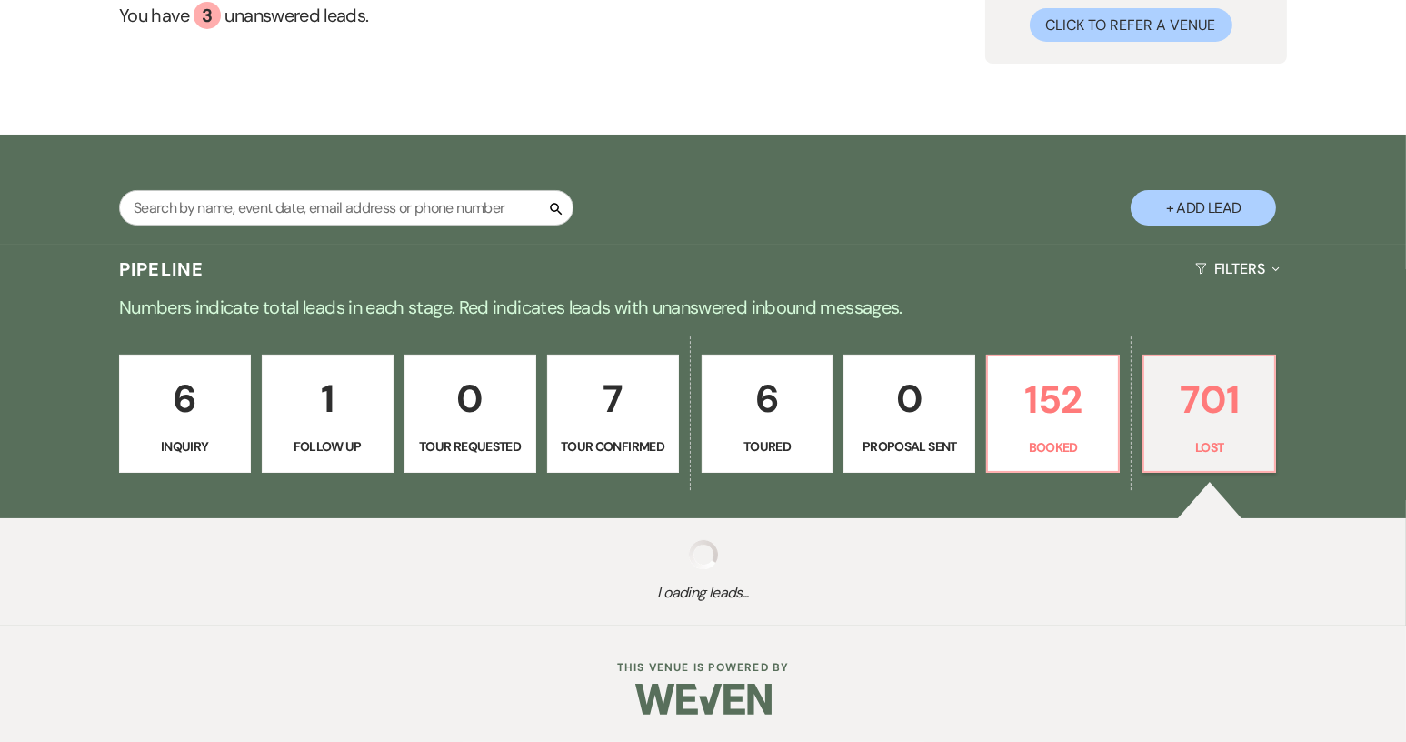
select select "5"
select select "8"
select select "5"
select select "8"
select select "1"
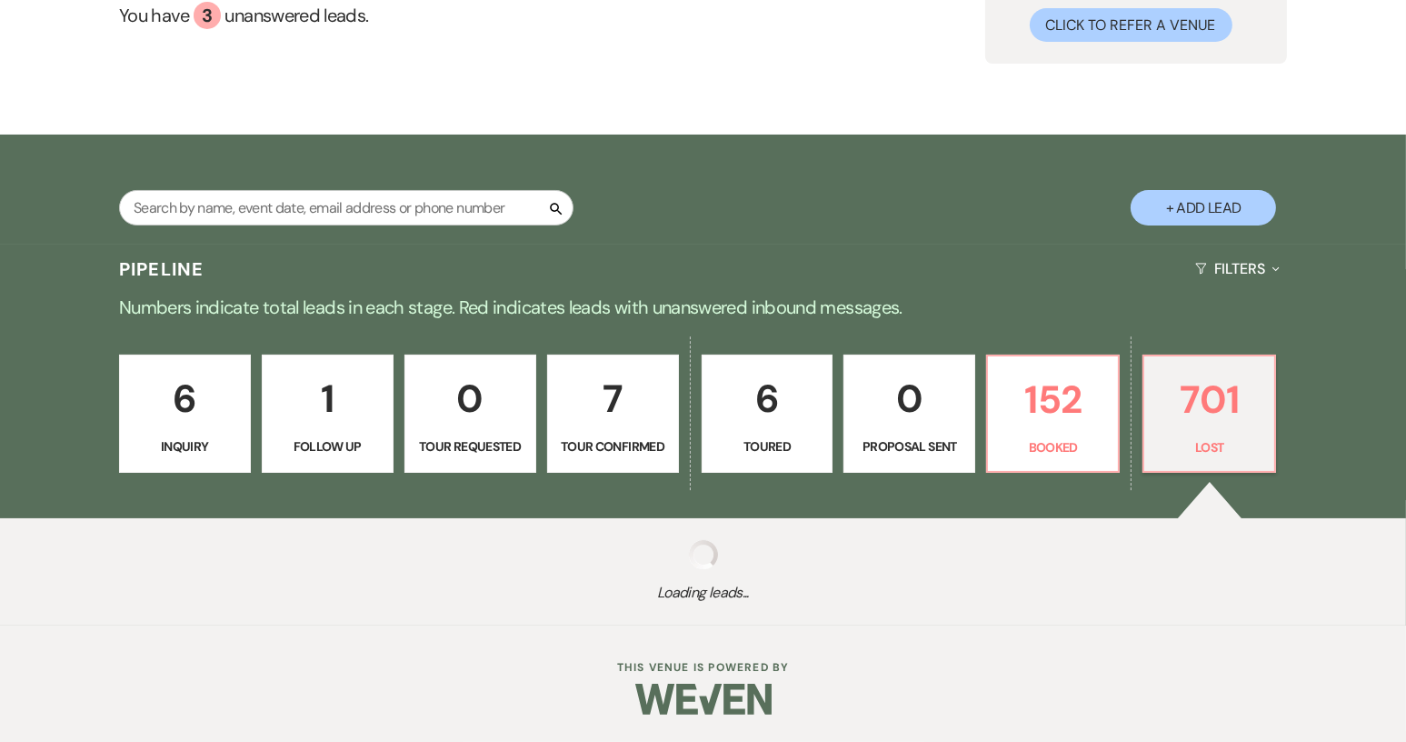
select select "8"
select select "6"
select select "8"
select select "5"
select select "8"
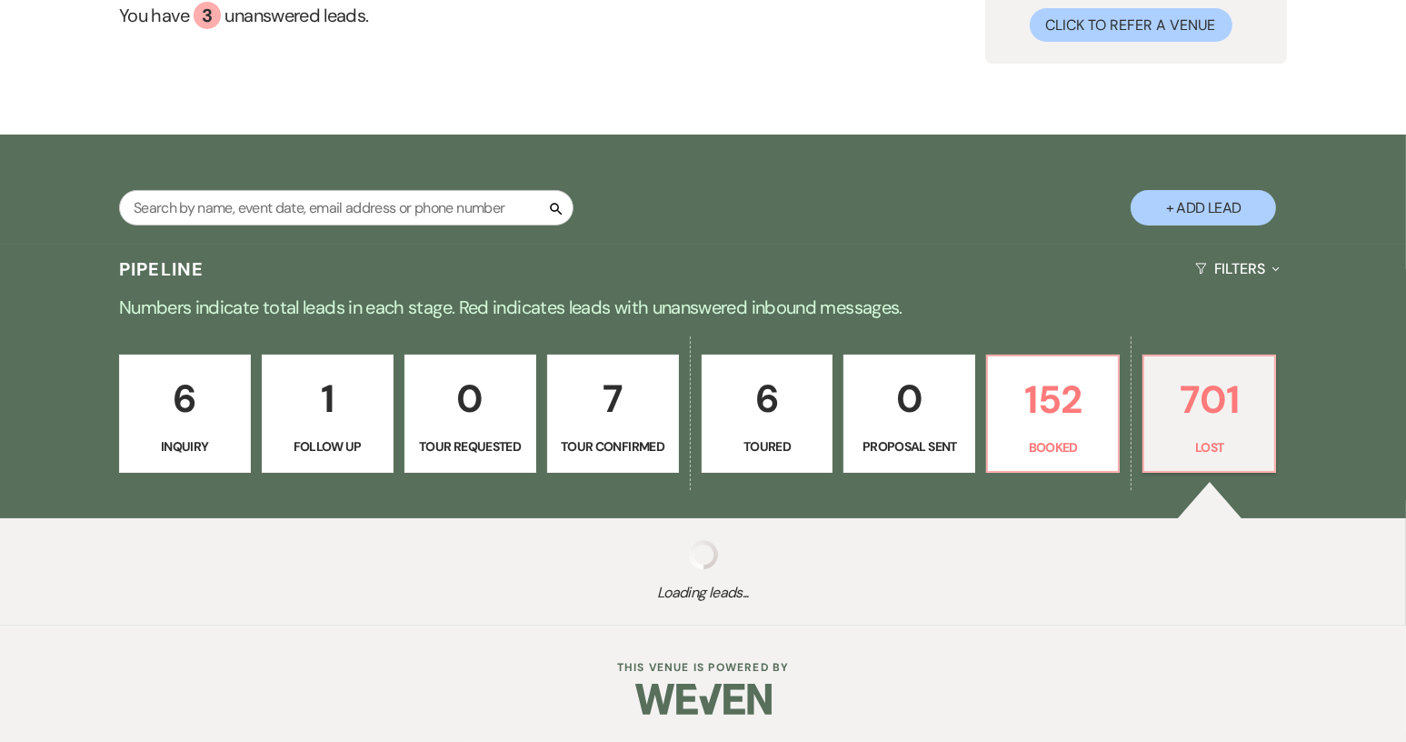
select select "1"
select select "8"
select select "5"
select select "8"
select select "5"
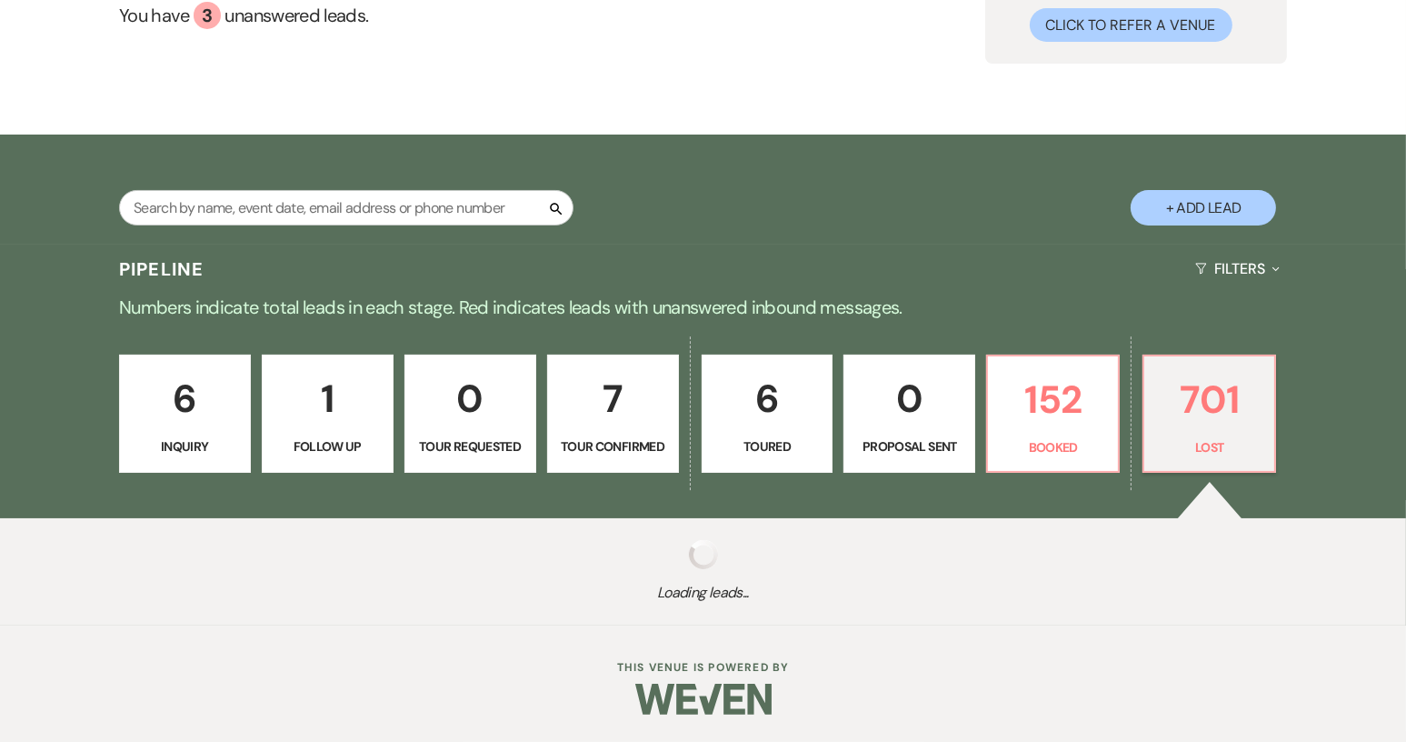
select select "8"
select select "10"
select select "8"
select select "1"
select select "8"
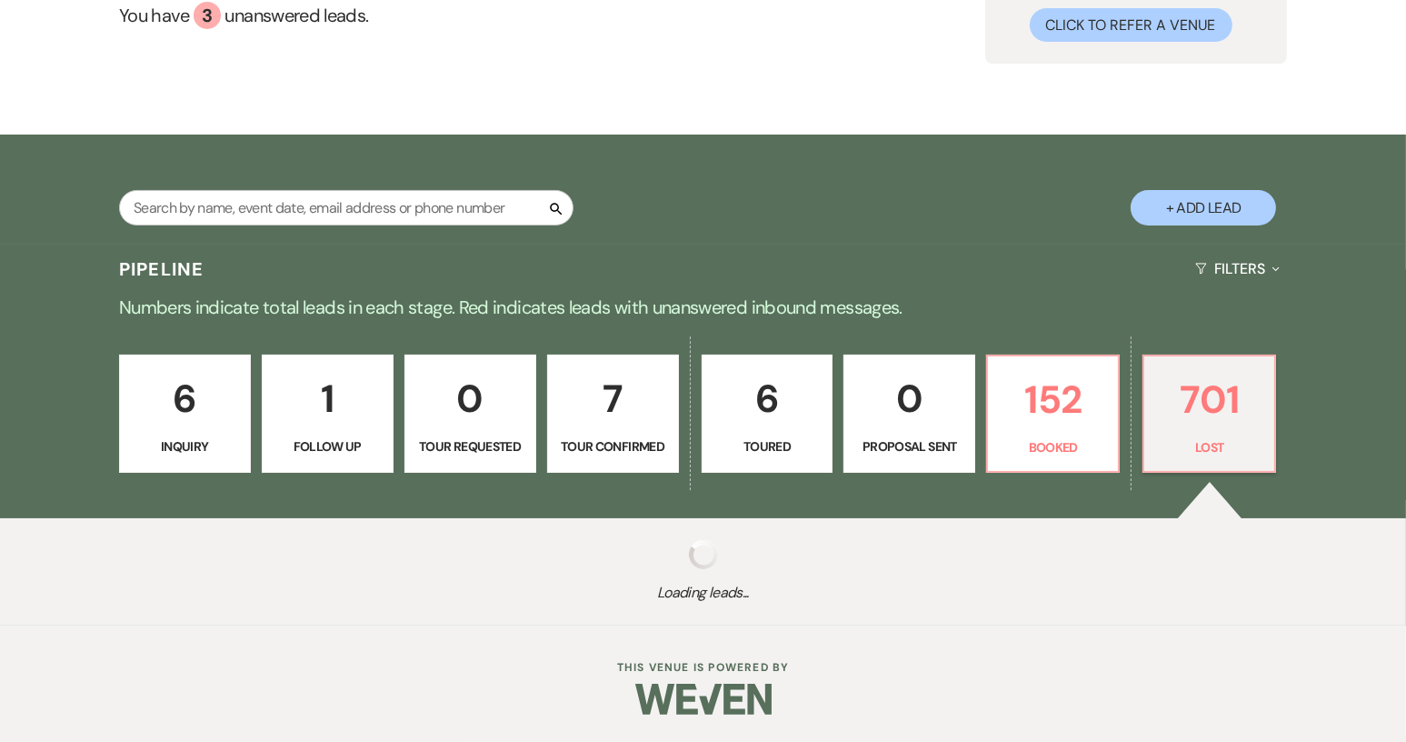
select select "6"
select select "8"
select select "5"
select select "8"
select select "1"
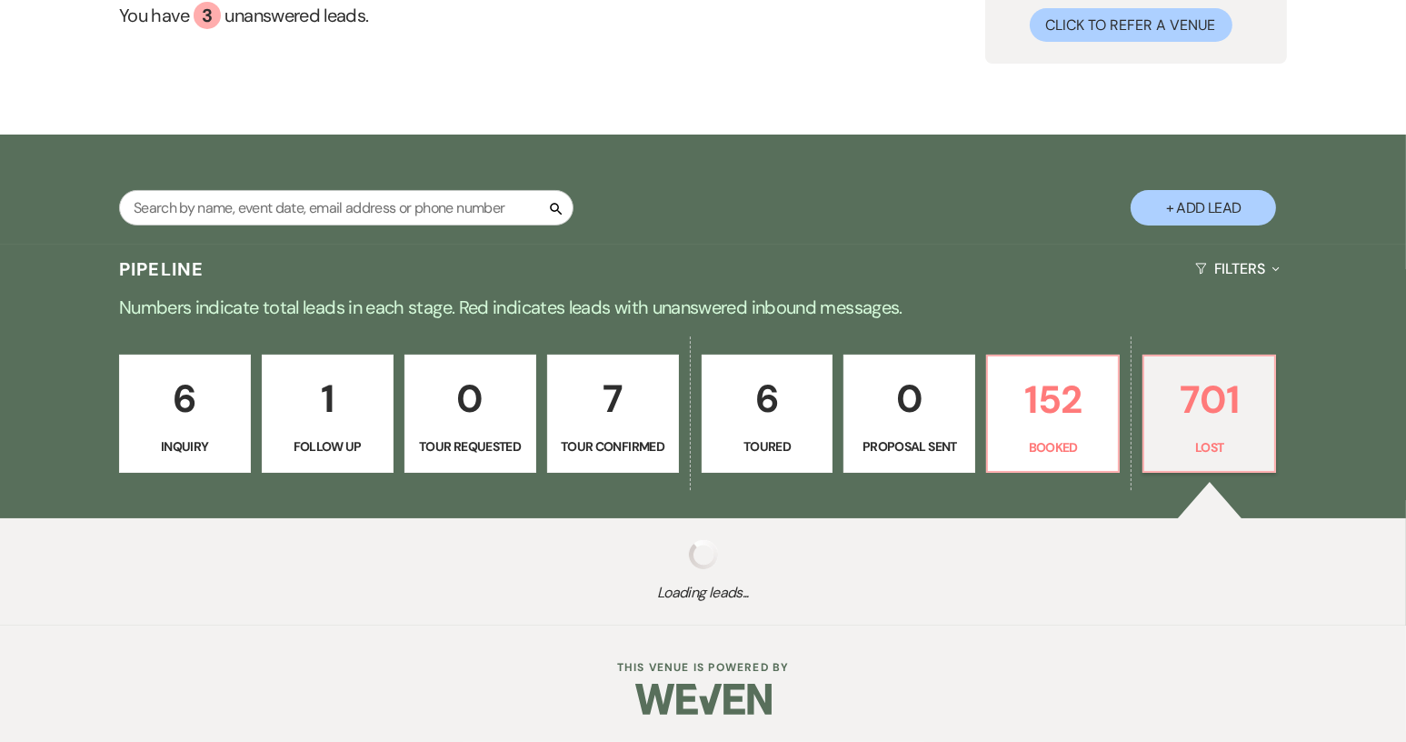
select select "8"
select select "5"
select select "8"
select select "5"
select select "8"
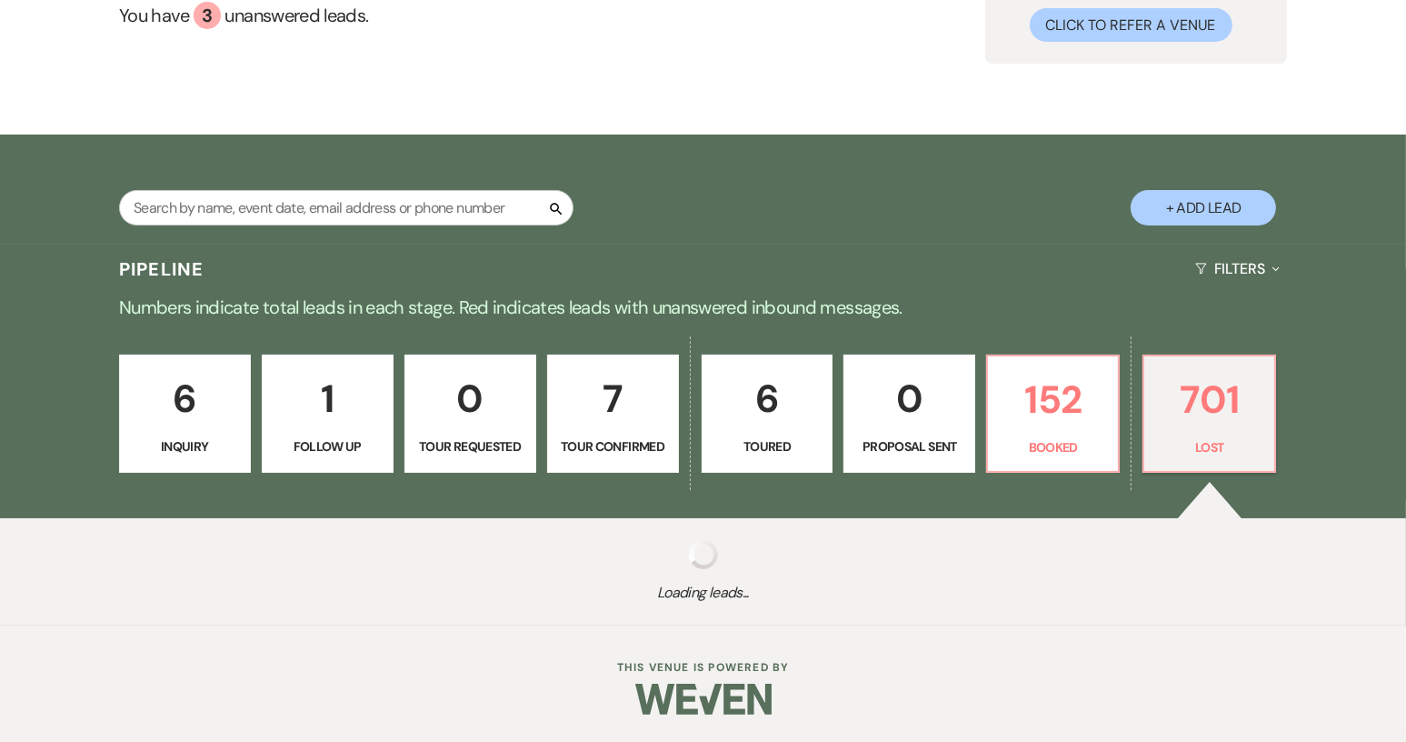
select select "5"
select select "8"
select select "5"
select select "8"
select select "5"
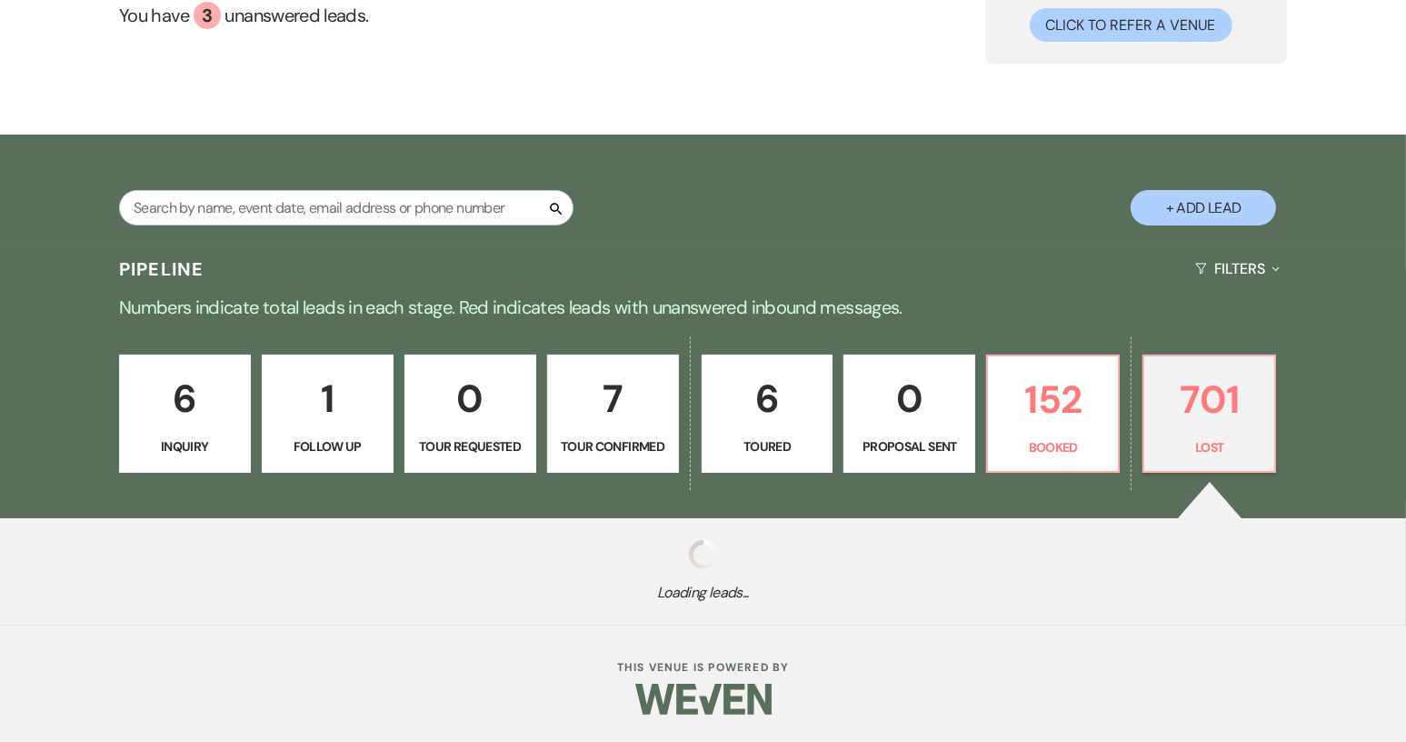
select select "8"
select select "7"
select select "8"
select select "5"
select select "8"
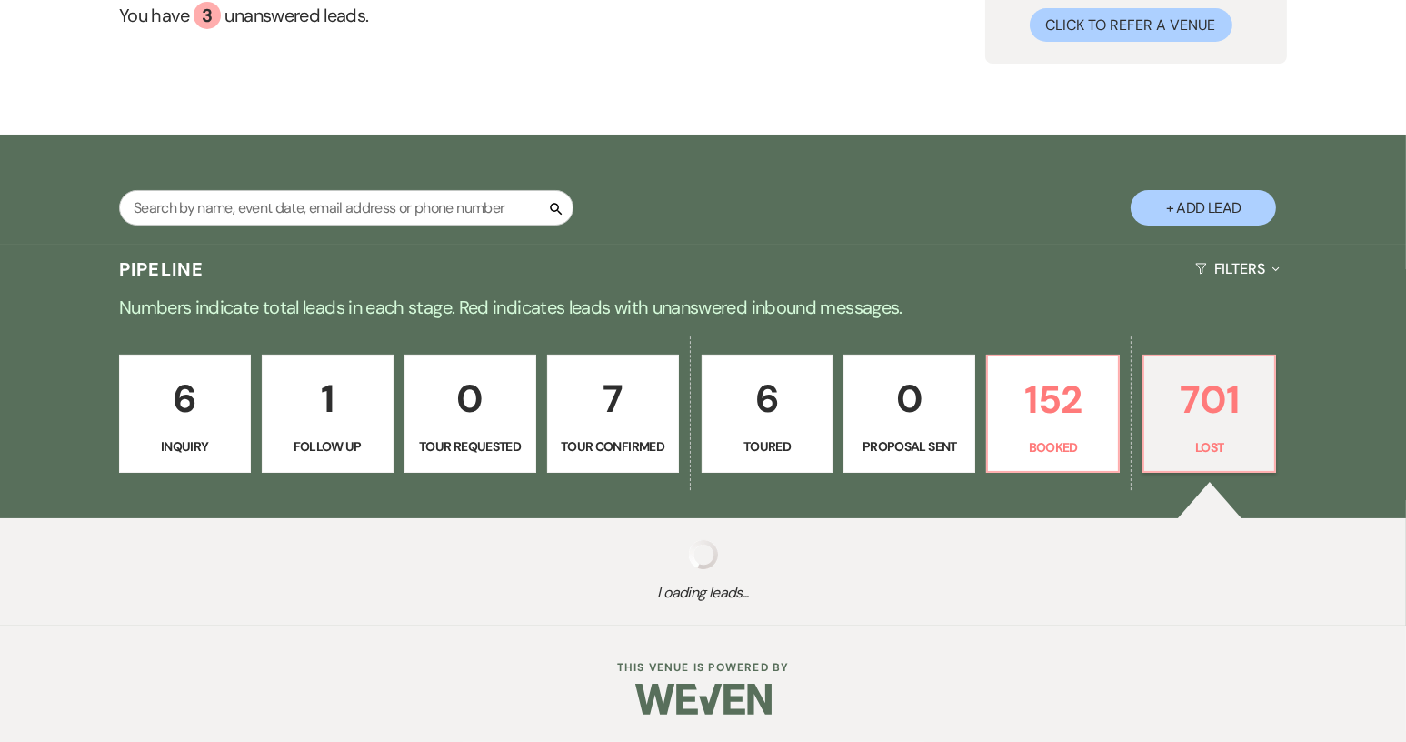
select select "6"
select select "8"
select select "5"
select select "8"
select select "5"
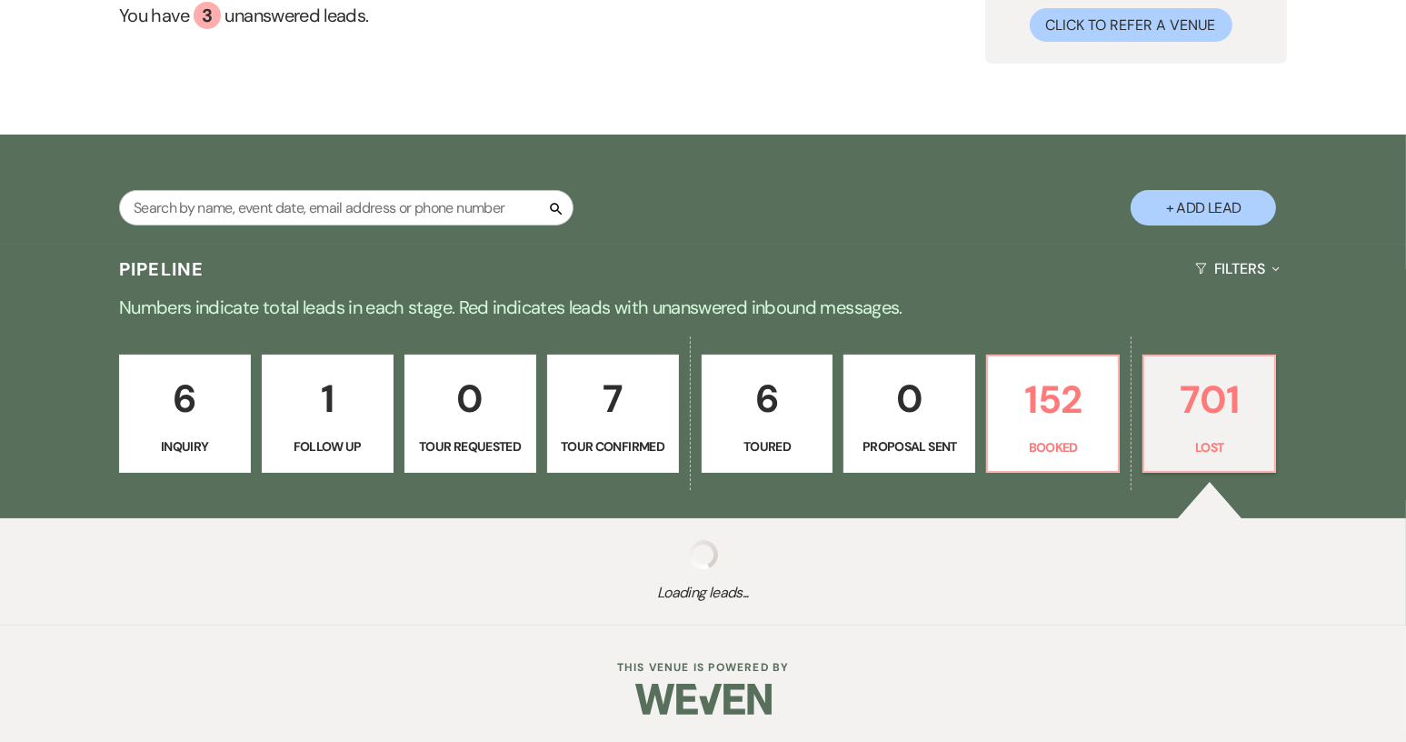
select select "8"
select select "5"
select select "8"
select select "5"
select select "8"
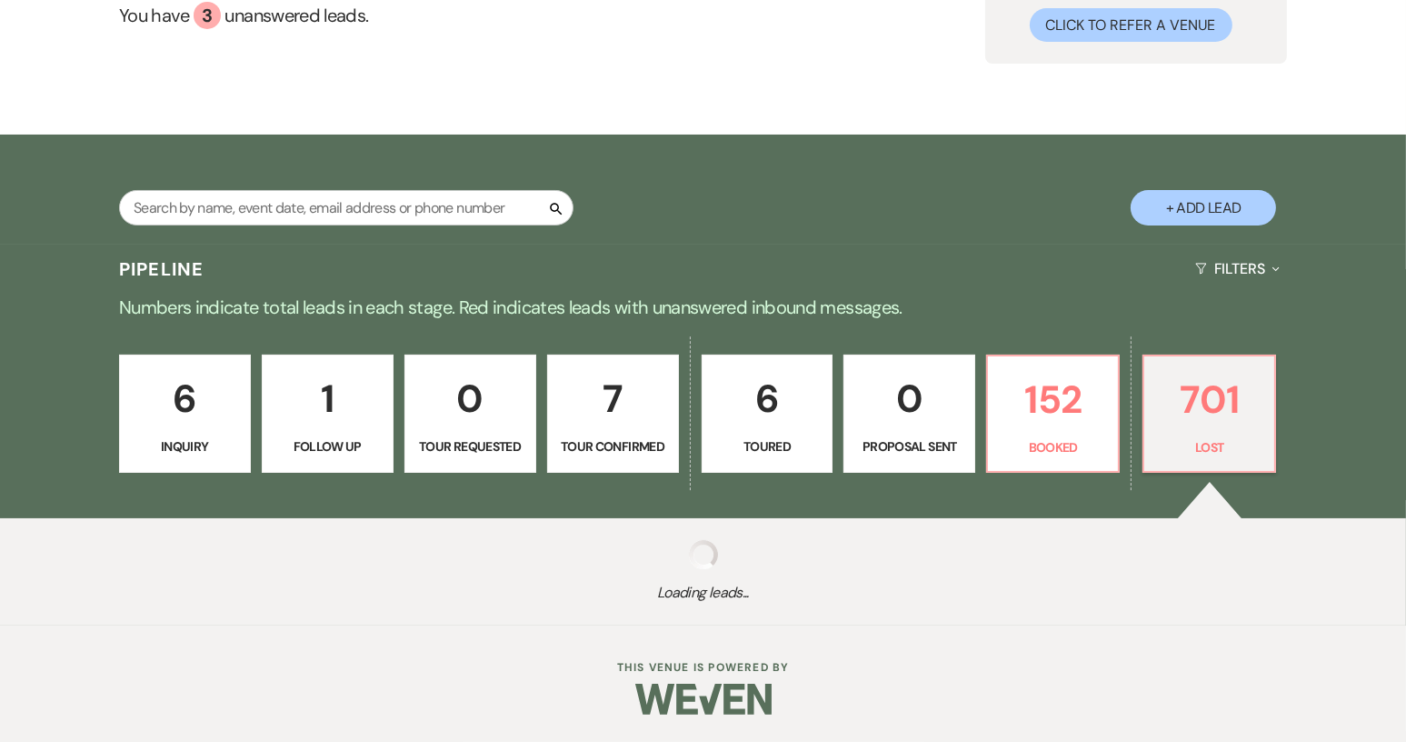
select select "1"
select select "8"
select select "1"
select select "8"
select select "7"
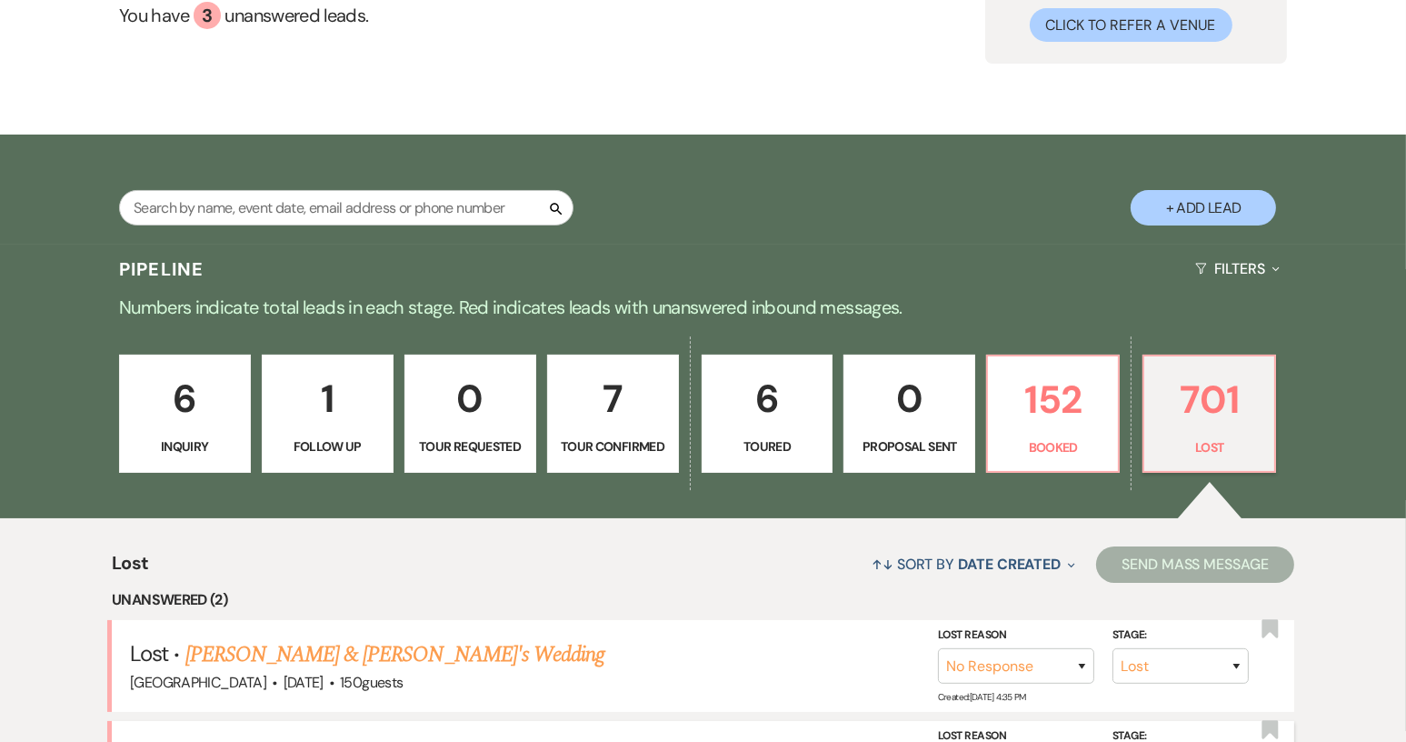
scroll to position [545, 0]
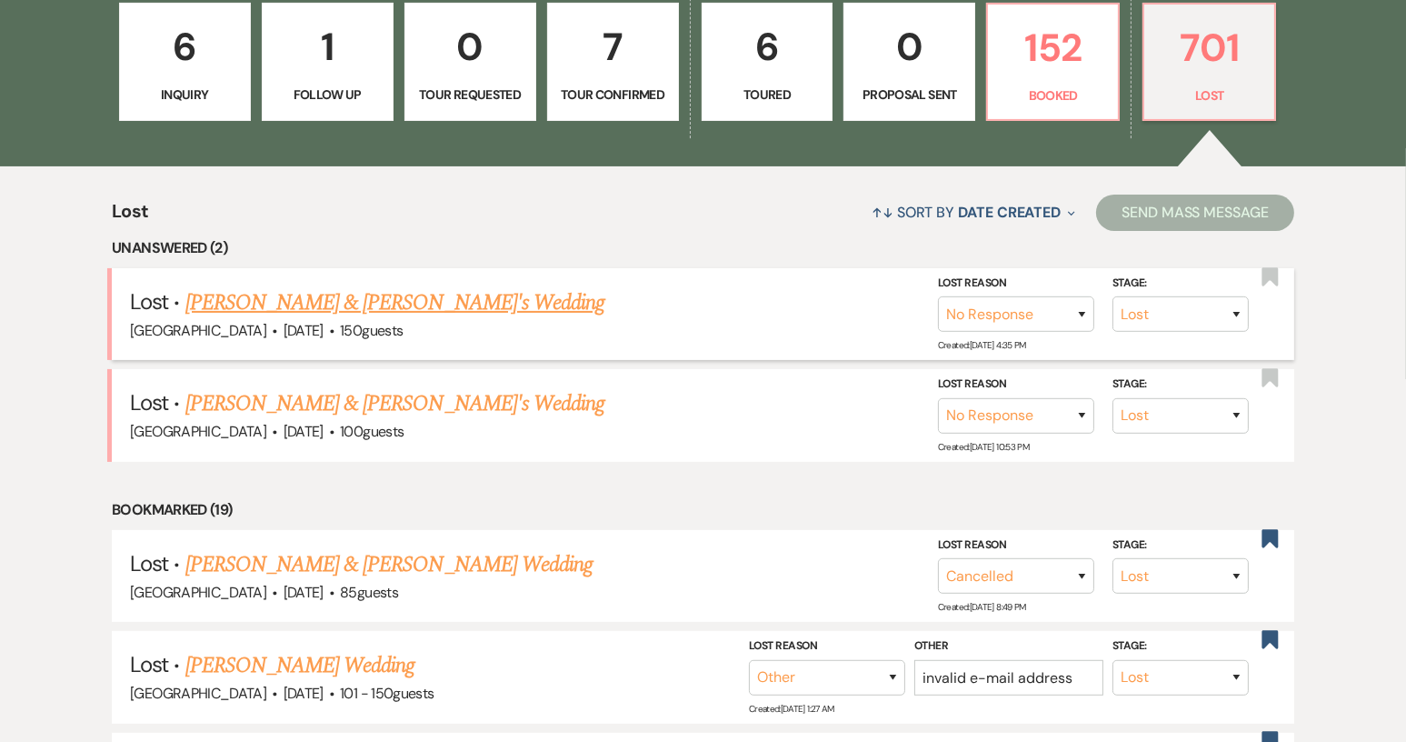
click at [355, 308] on link "Chris & Qutona's Wedding" at bounding box center [395, 302] width 420 height 33
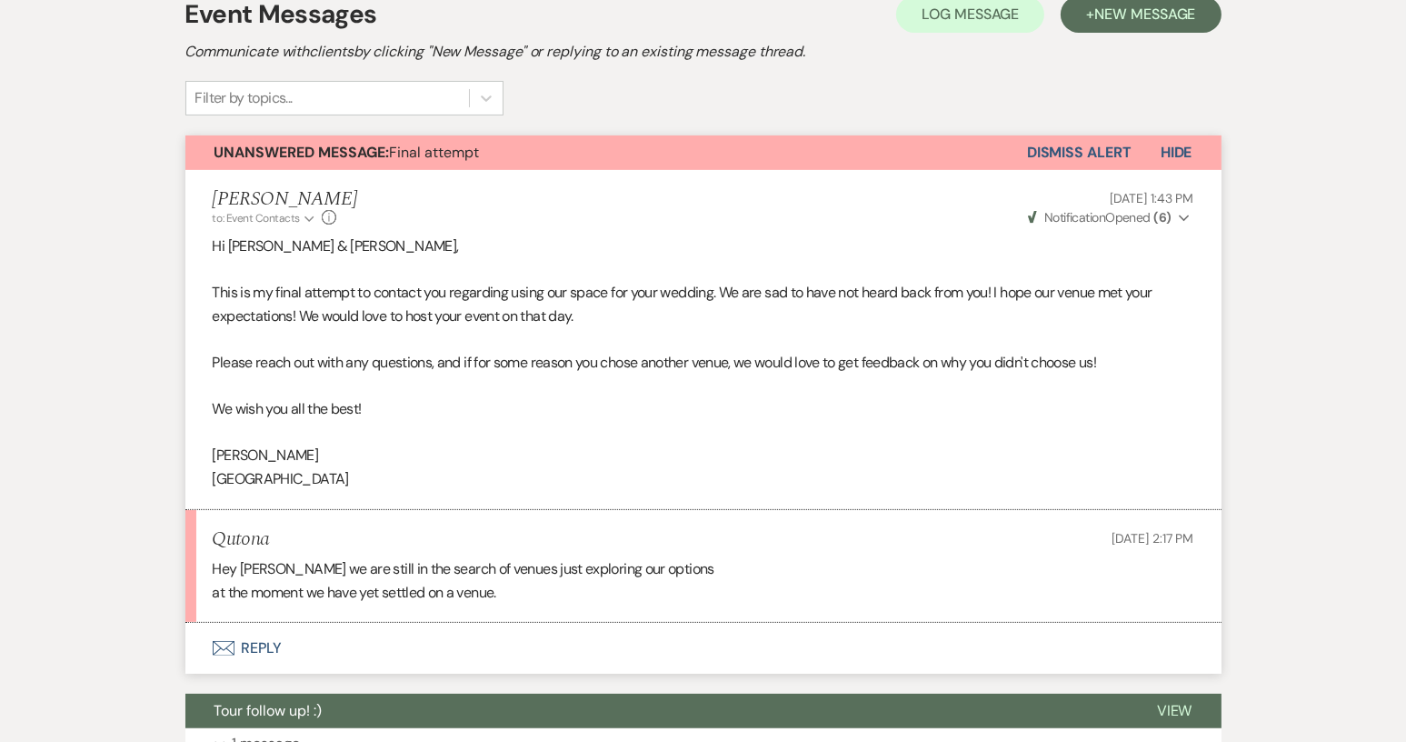
scroll to position [545, 0]
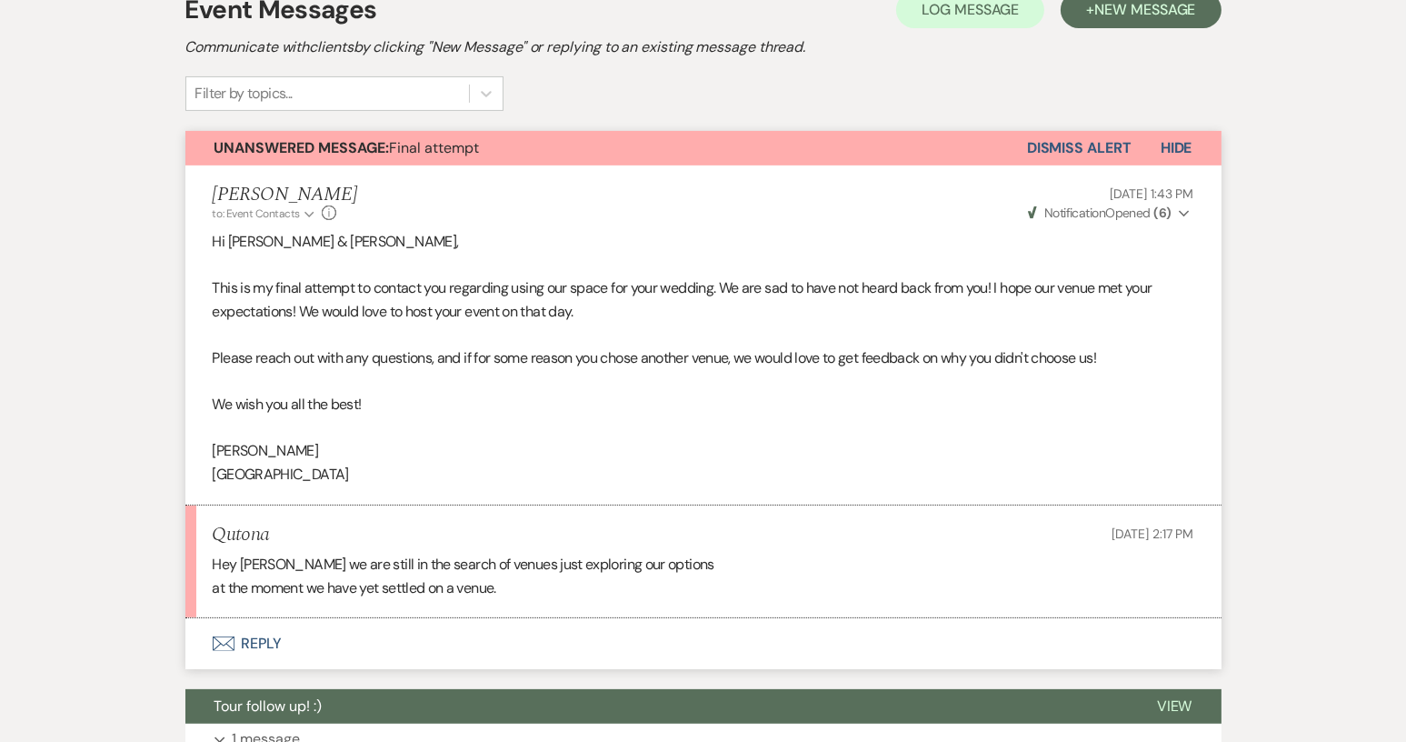
click at [260, 644] on button "Envelope Reply" at bounding box center [703, 643] width 1036 height 51
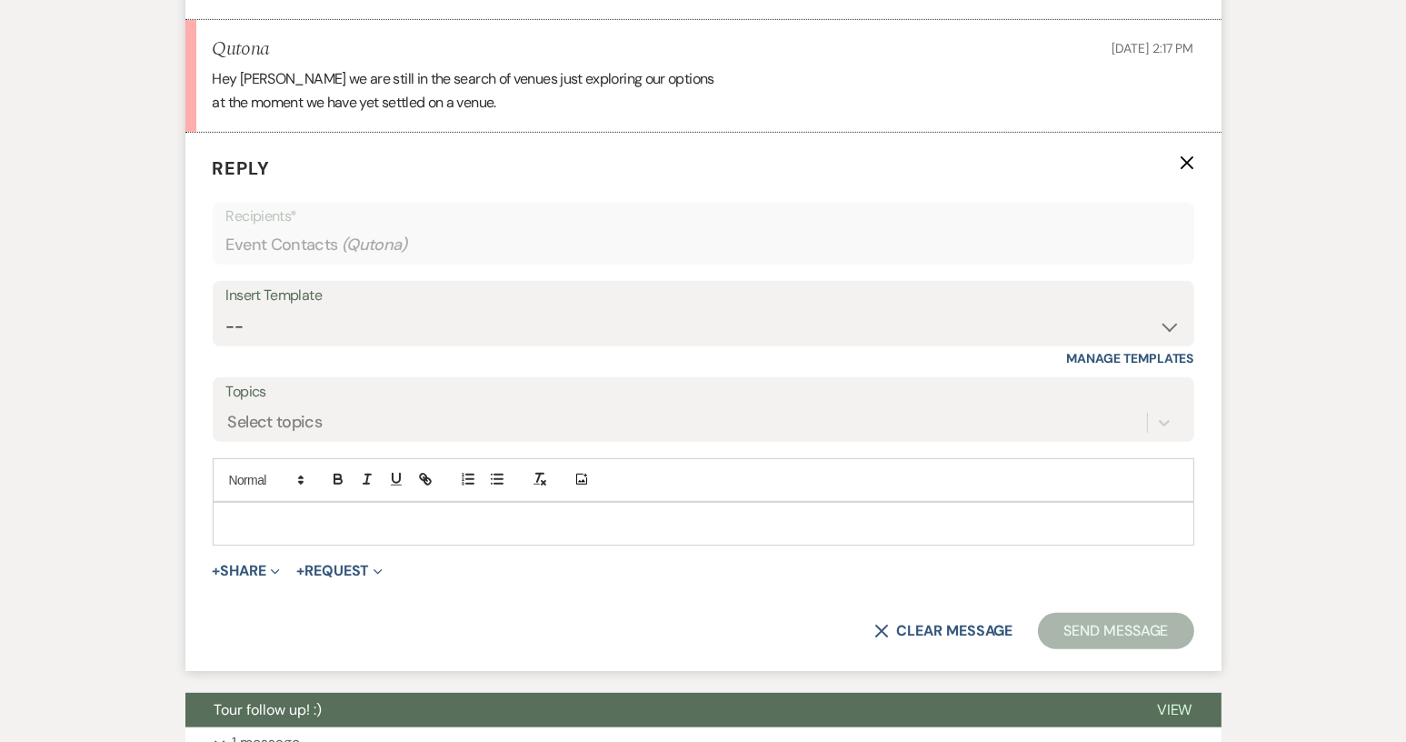
scroll to position [1061, 0]
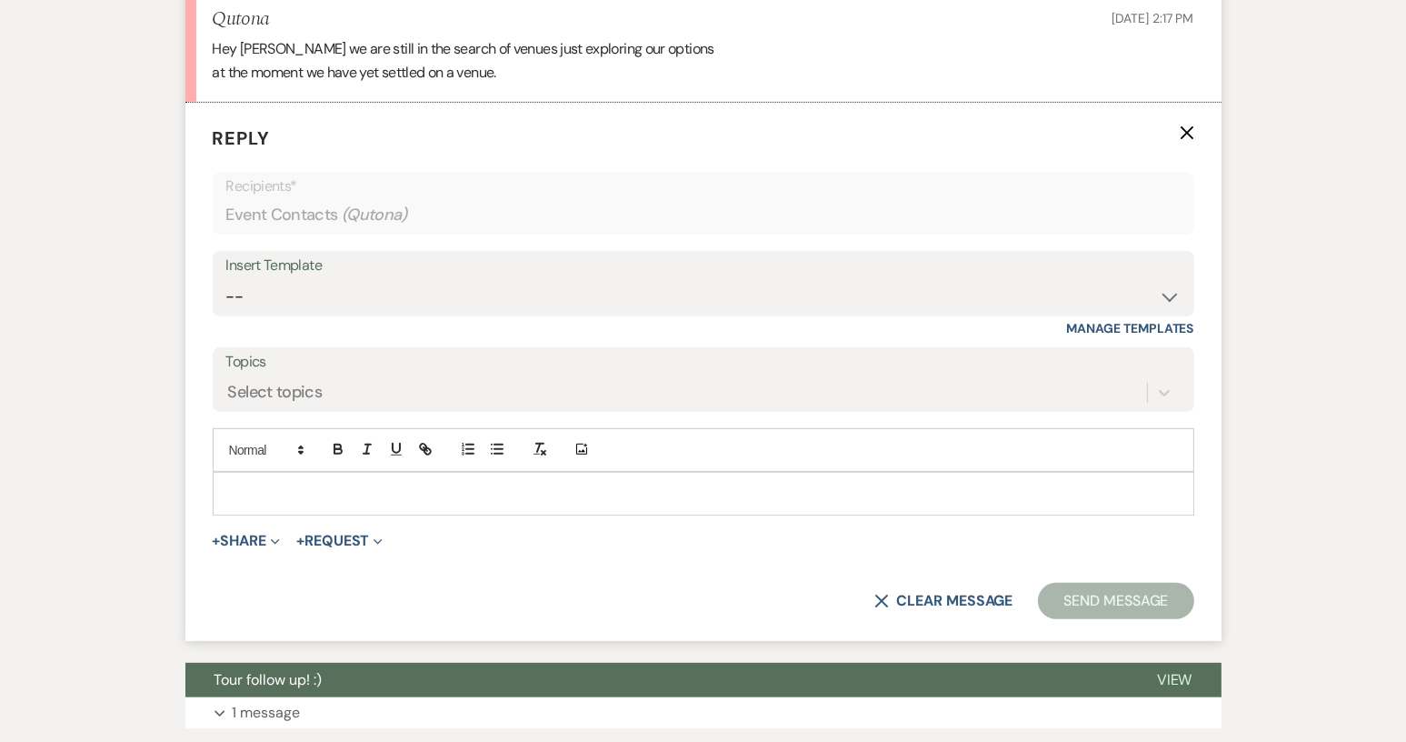
click at [248, 493] on p at bounding box center [703, 493] width 952 height 20
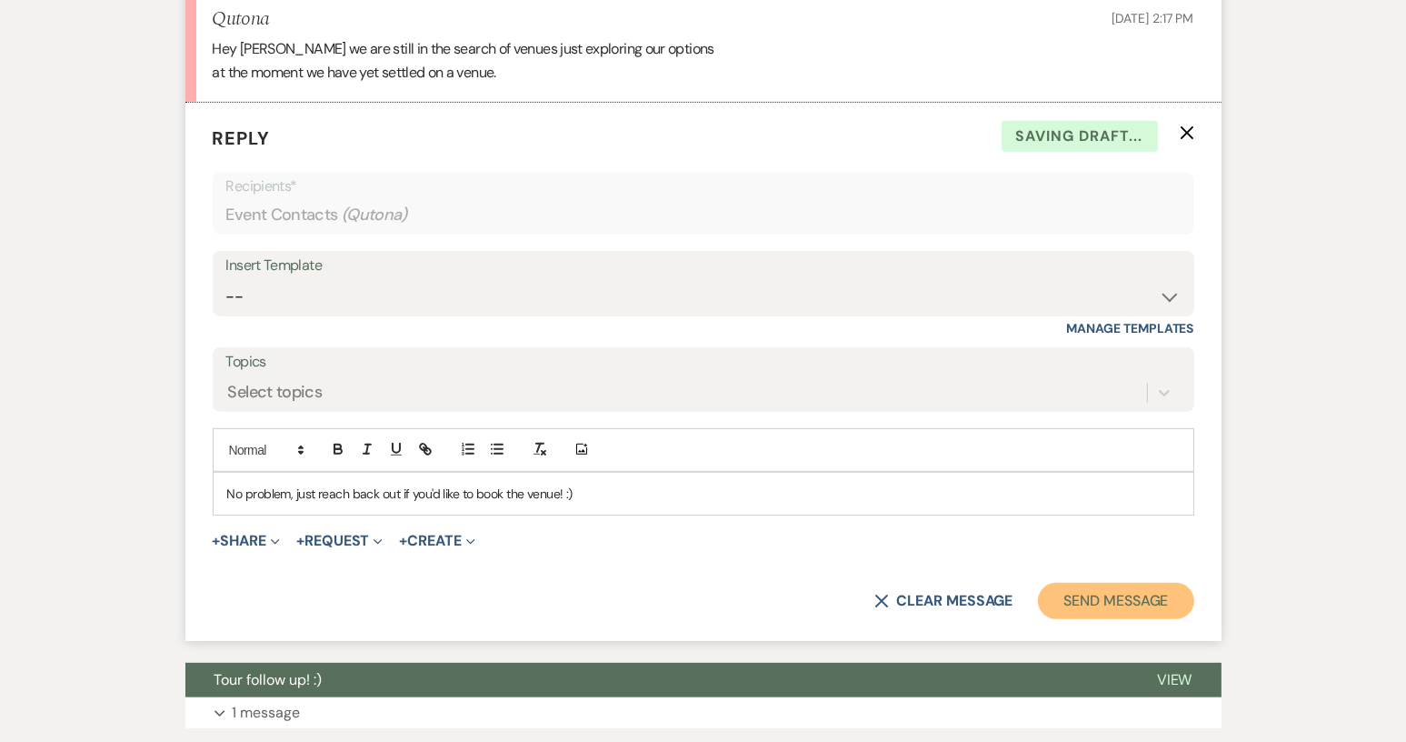
click at [1131, 603] on button "Send Message" at bounding box center [1115, 601] width 155 height 36
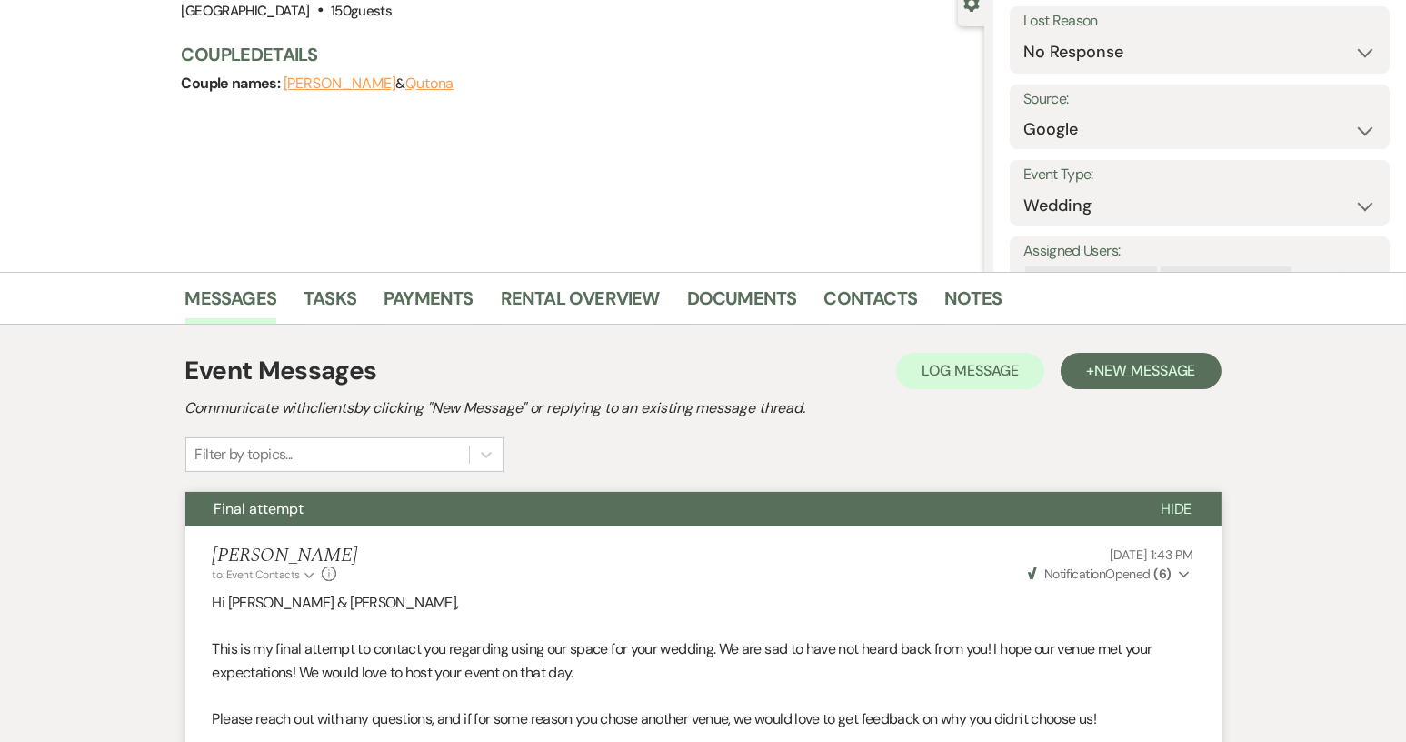
scroll to position [0, 0]
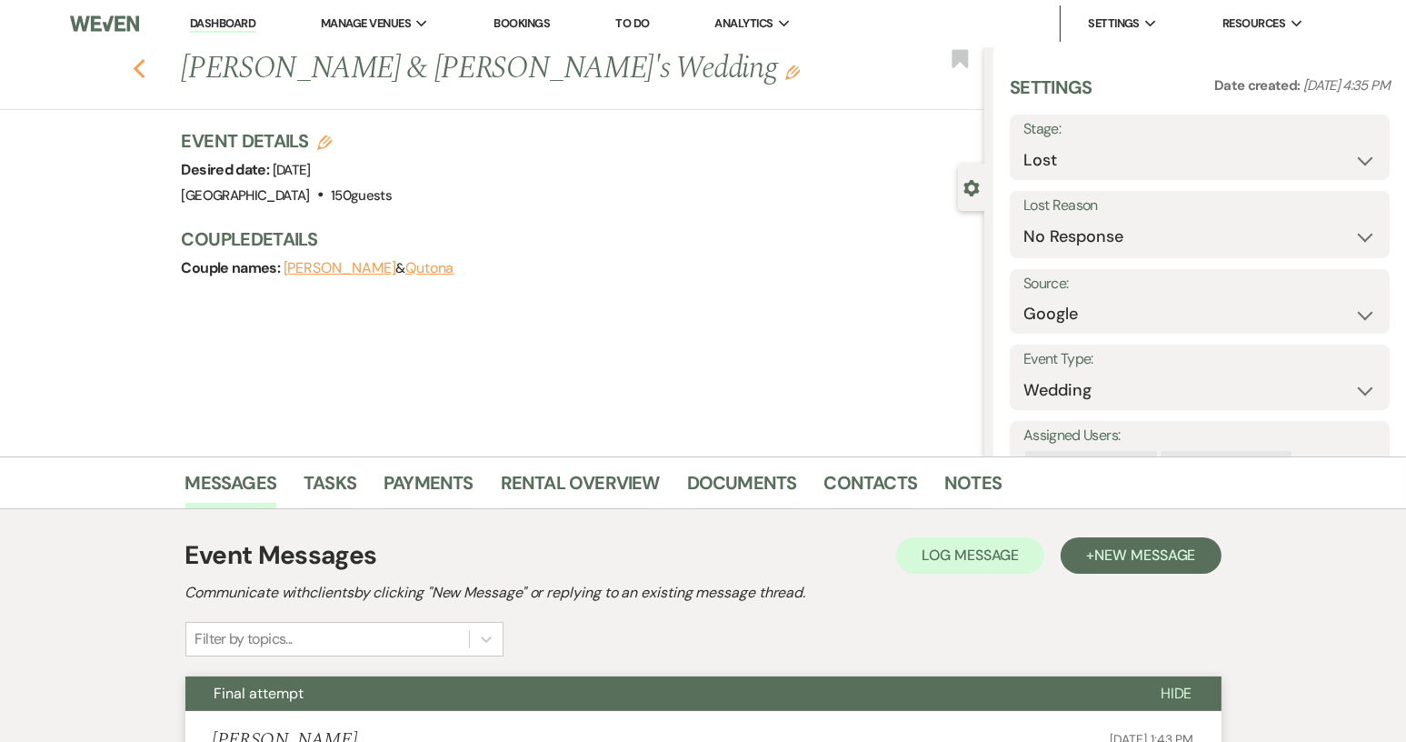
click at [146, 71] on icon "Previous" at bounding box center [140, 69] width 14 height 22
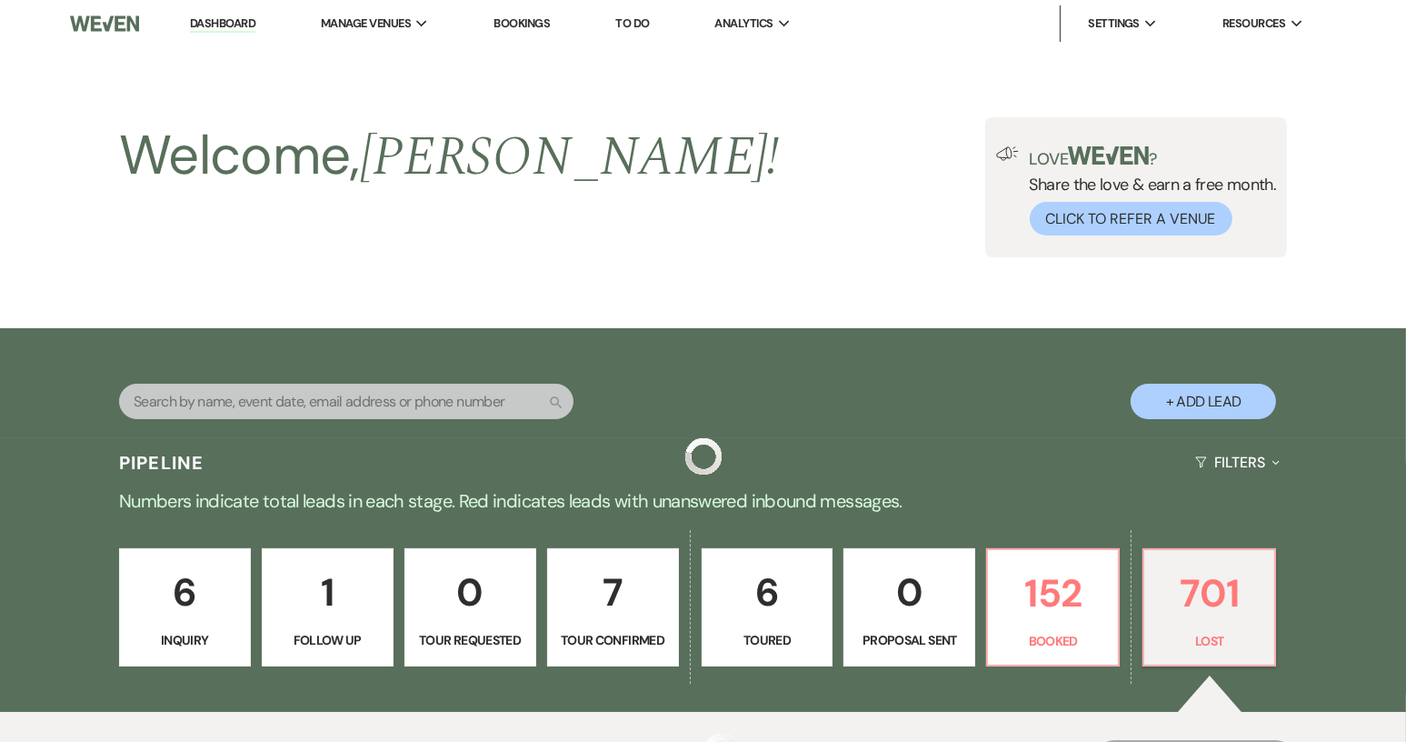
scroll to position [545, 0]
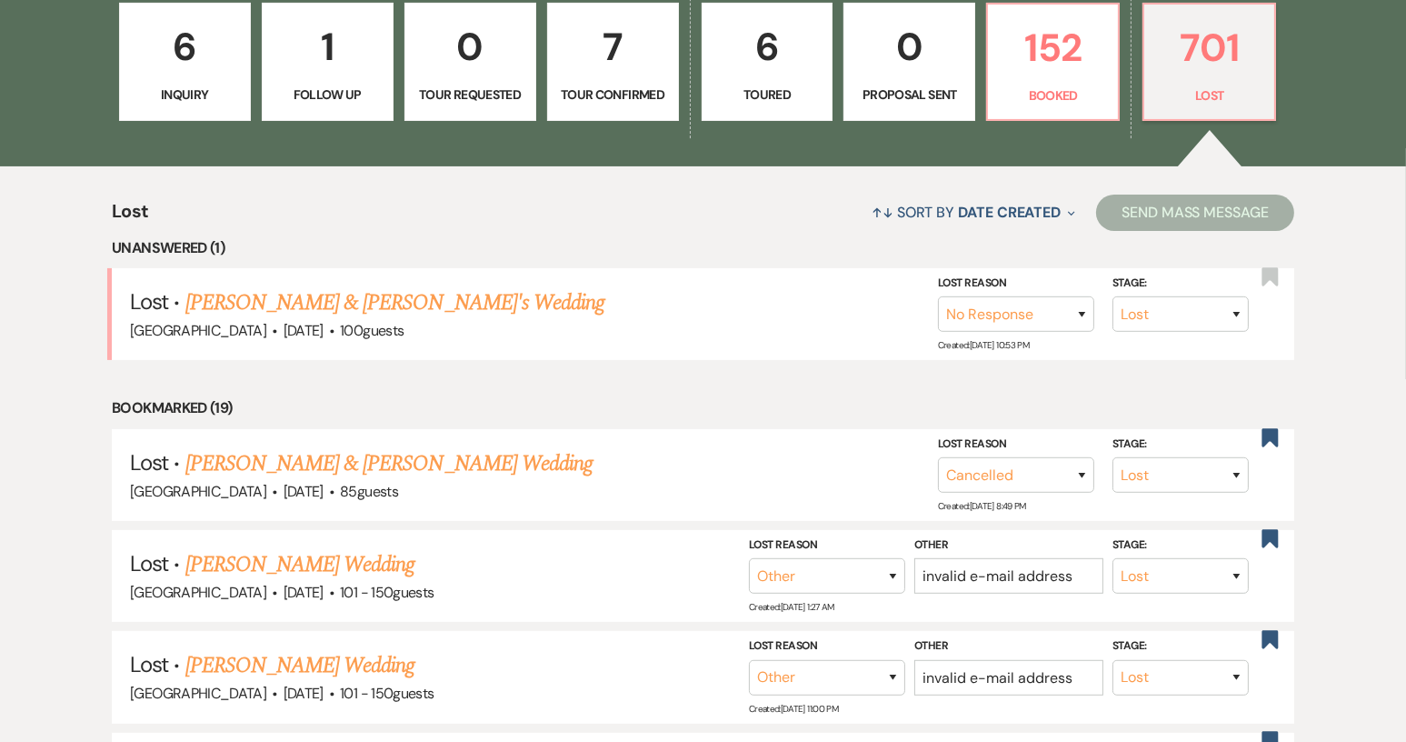
drag, startPoint x: 258, startPoint y: 306, endPoint x: 646, endPoint y: 350, distance: 390.5
click at [258, 306] on link "Craig Green & Fiance's Wedding" at bounding box center [395, 302] width 420 height 33
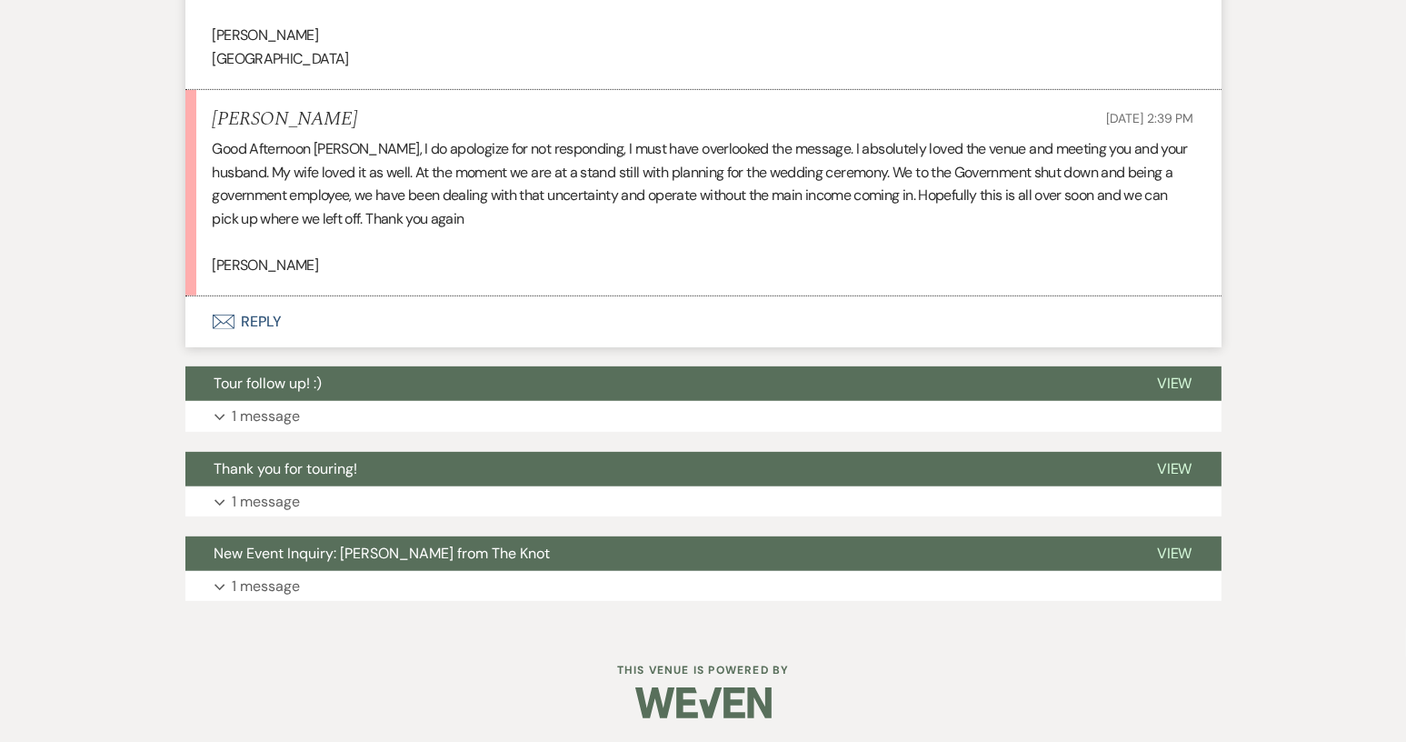
scroll to position [963, 0]
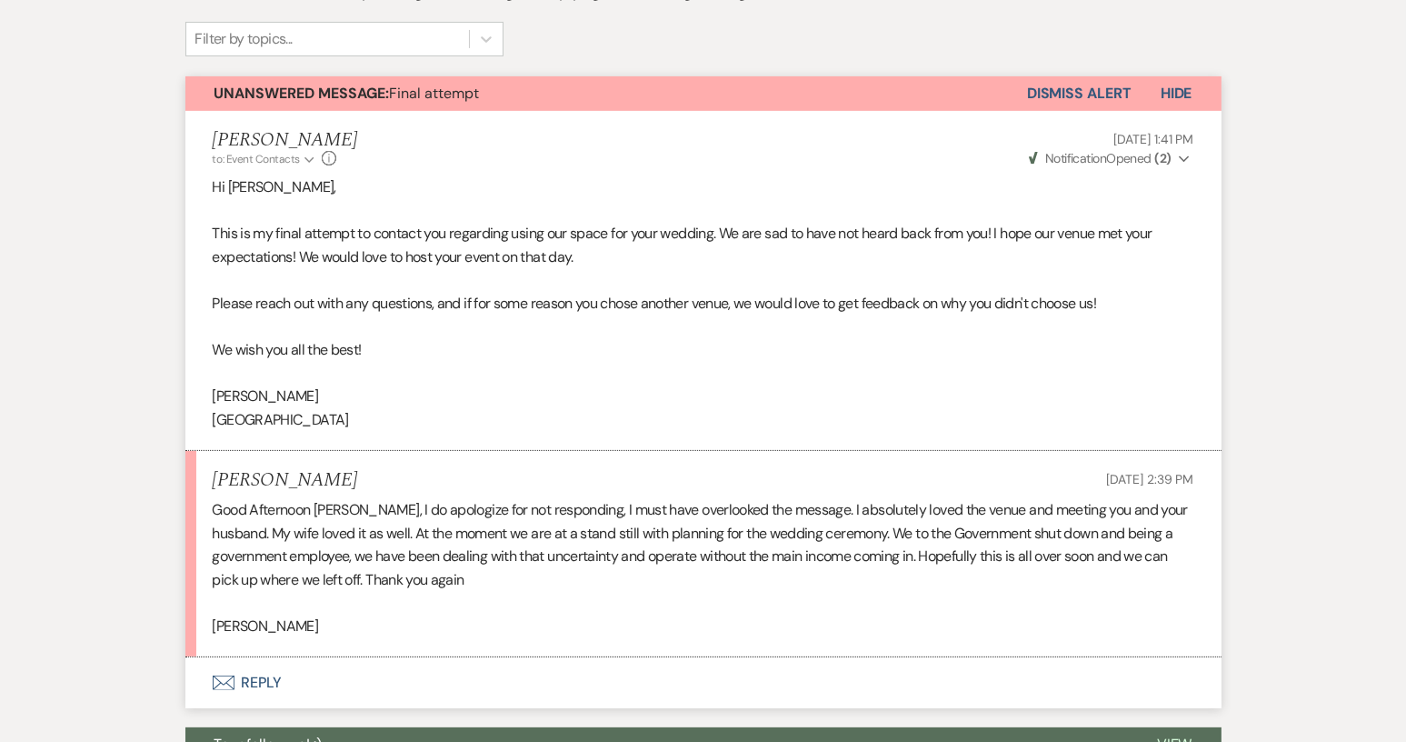
click at [264, 679] on button "Envelope Reply" at bounding box center [703, 682] width 1036 height 51
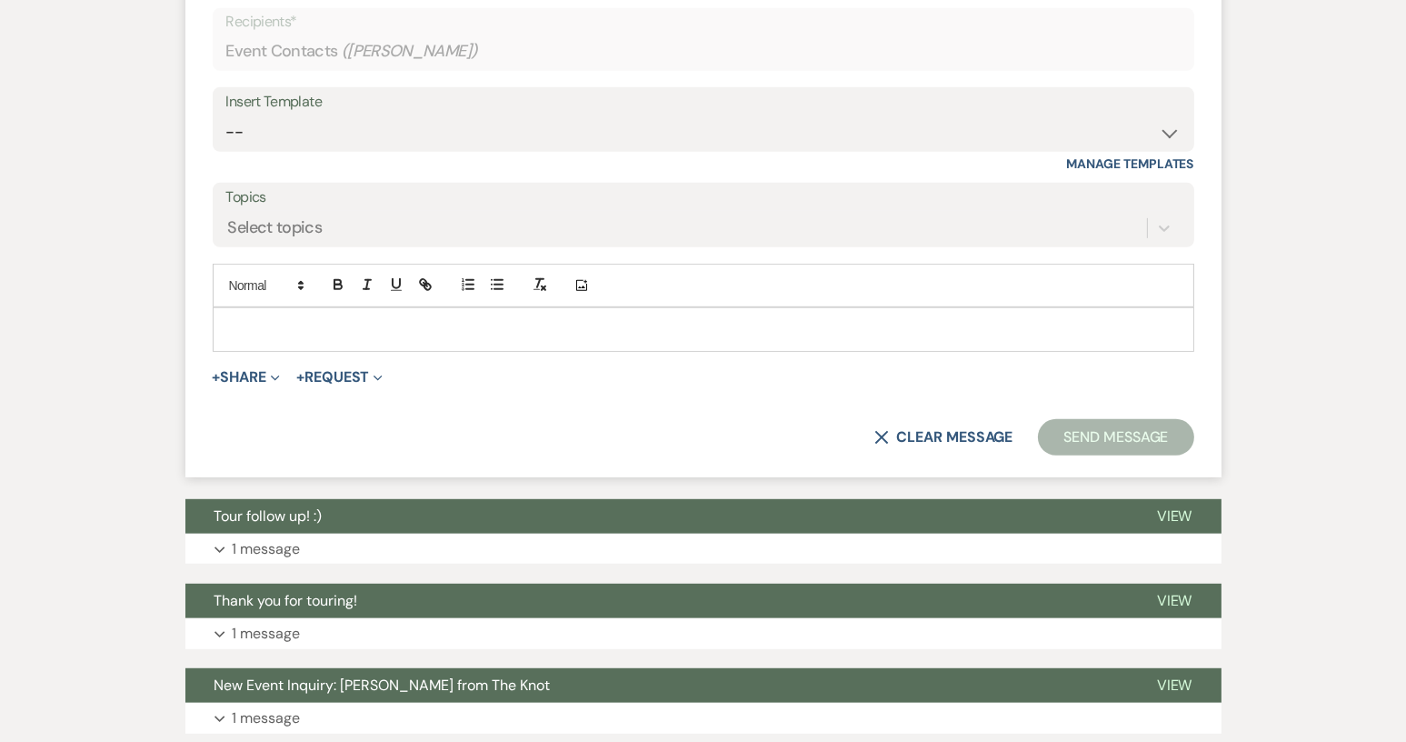
scroll to position [1335, 0]
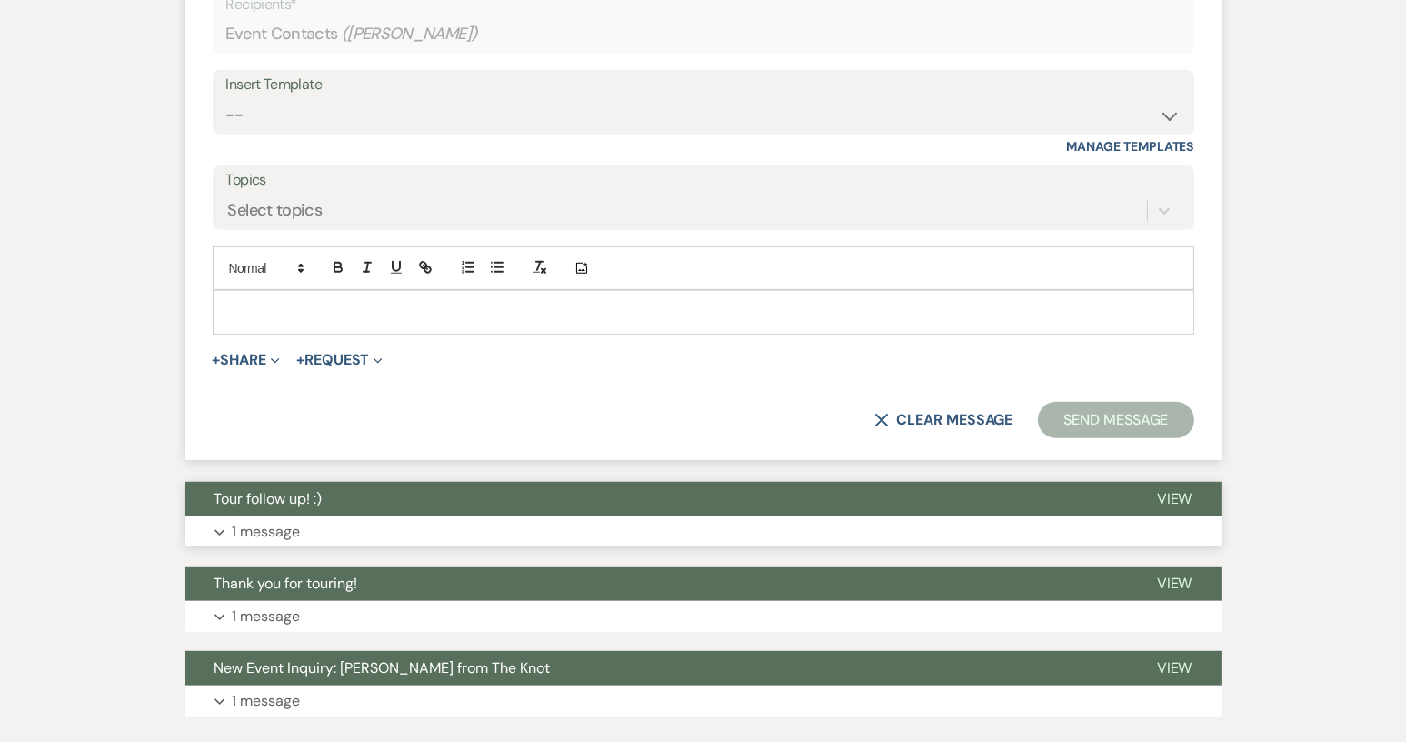
click at [317, 489] on span "Tour follow up! :)" at bounding box center [268, 498] width 108 height 19
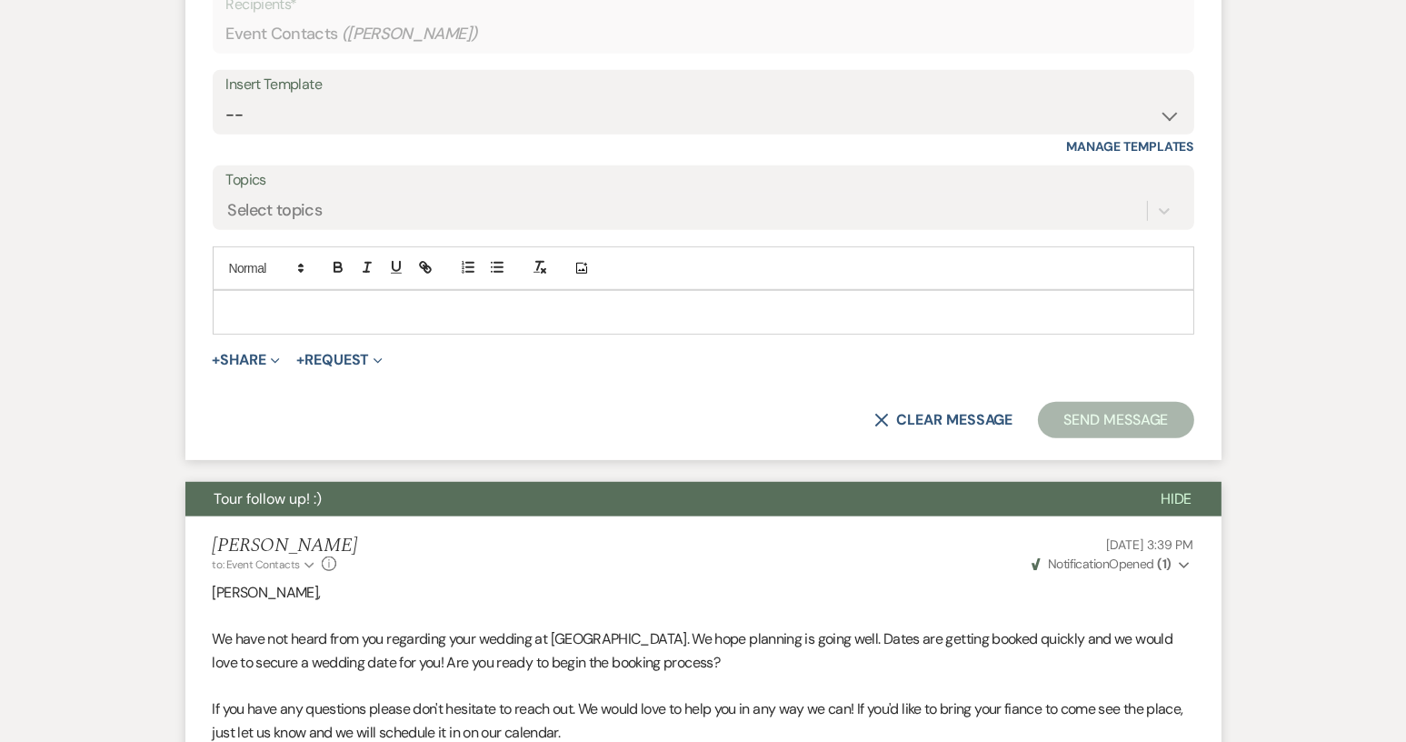
click at [317, 489] on span "Tour follow up! :)" at bounding box center [268, 498] width 108 height 19
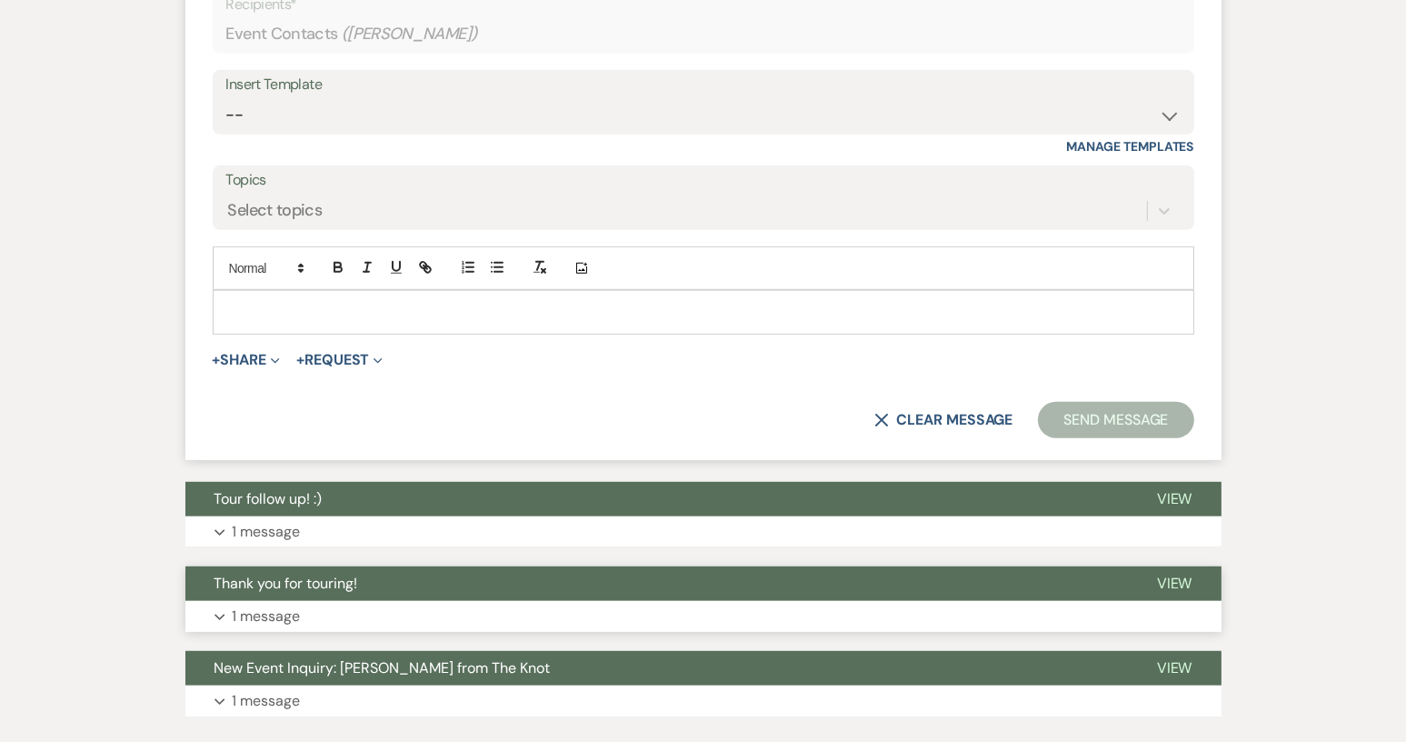
click at [320, 577] on span "Thank you for touring!" at bounding box center [286, 582] width 144 height 19
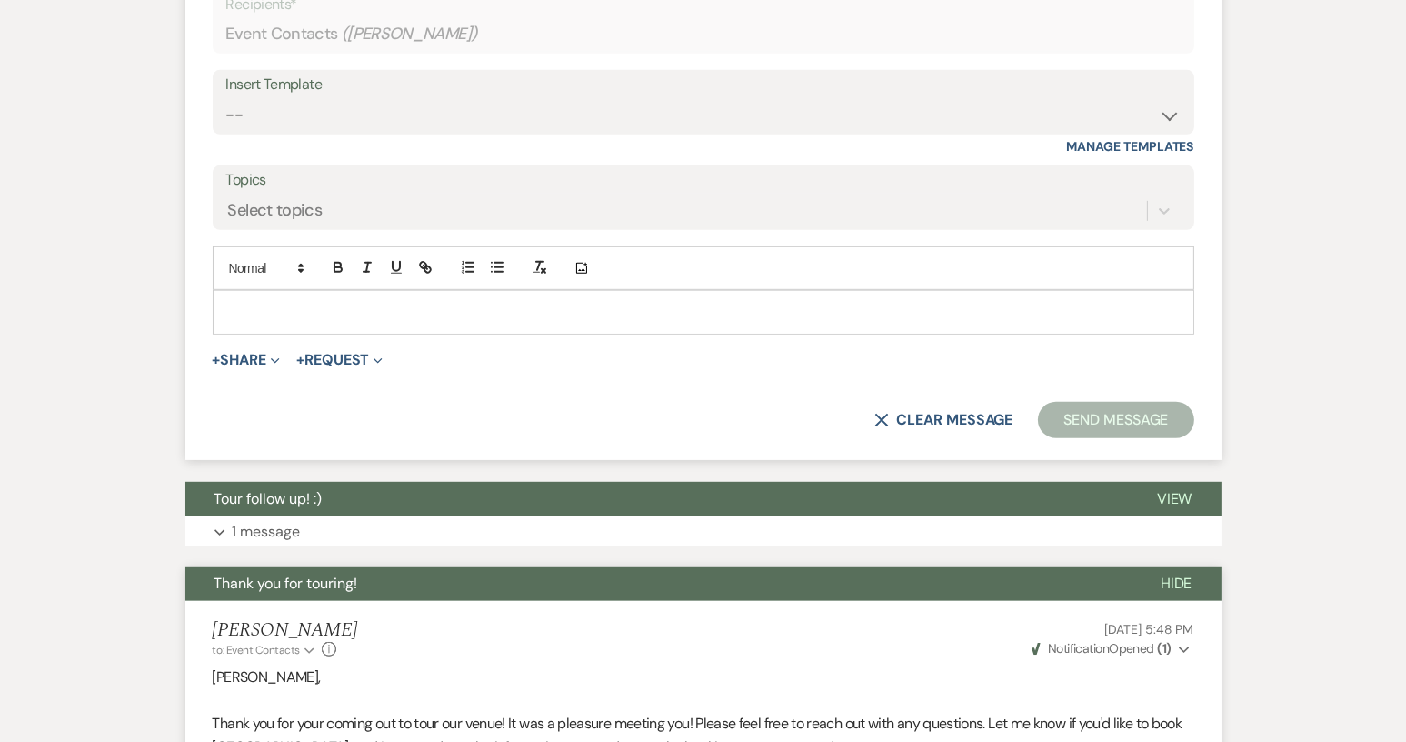
click at [320, 576] on span "Thank you for touring!" at bounding box center [286, 582] width 144 height 19
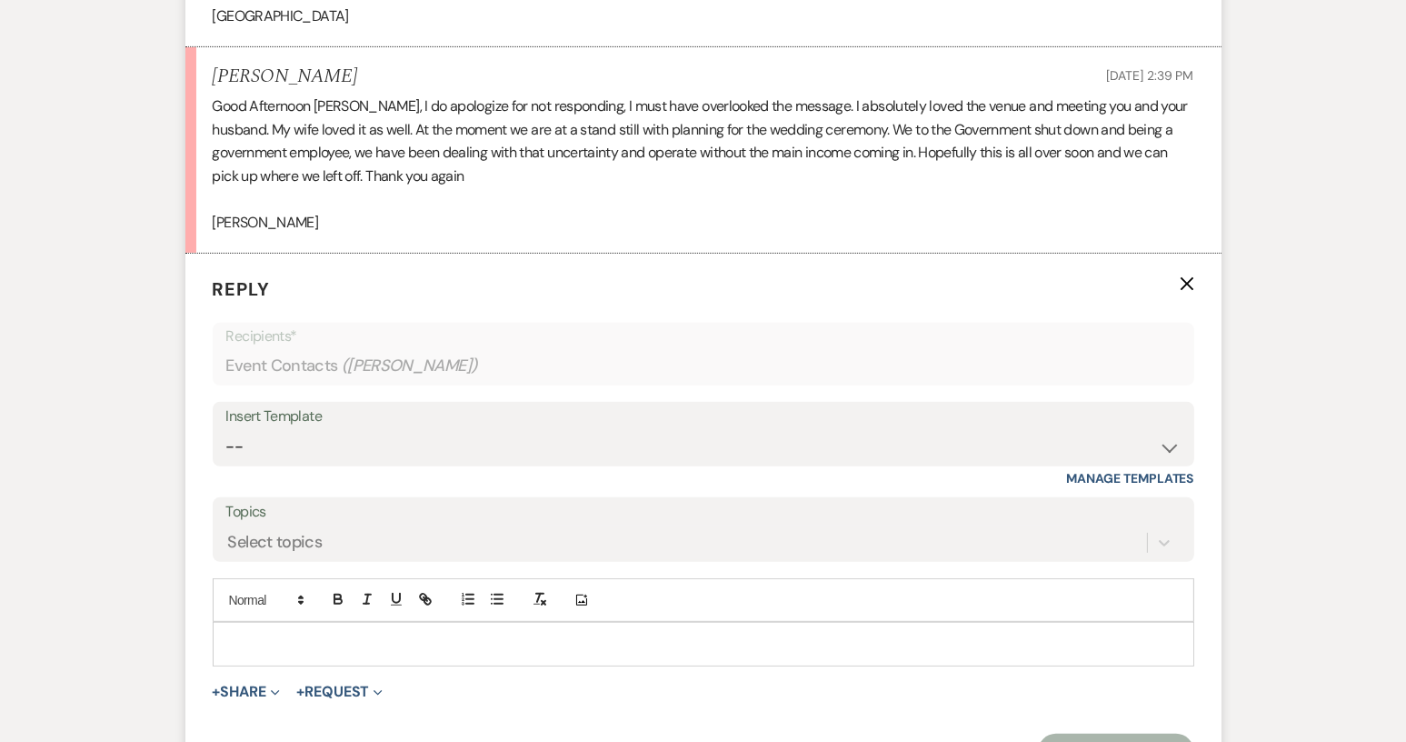
scroll to position [971, 0]
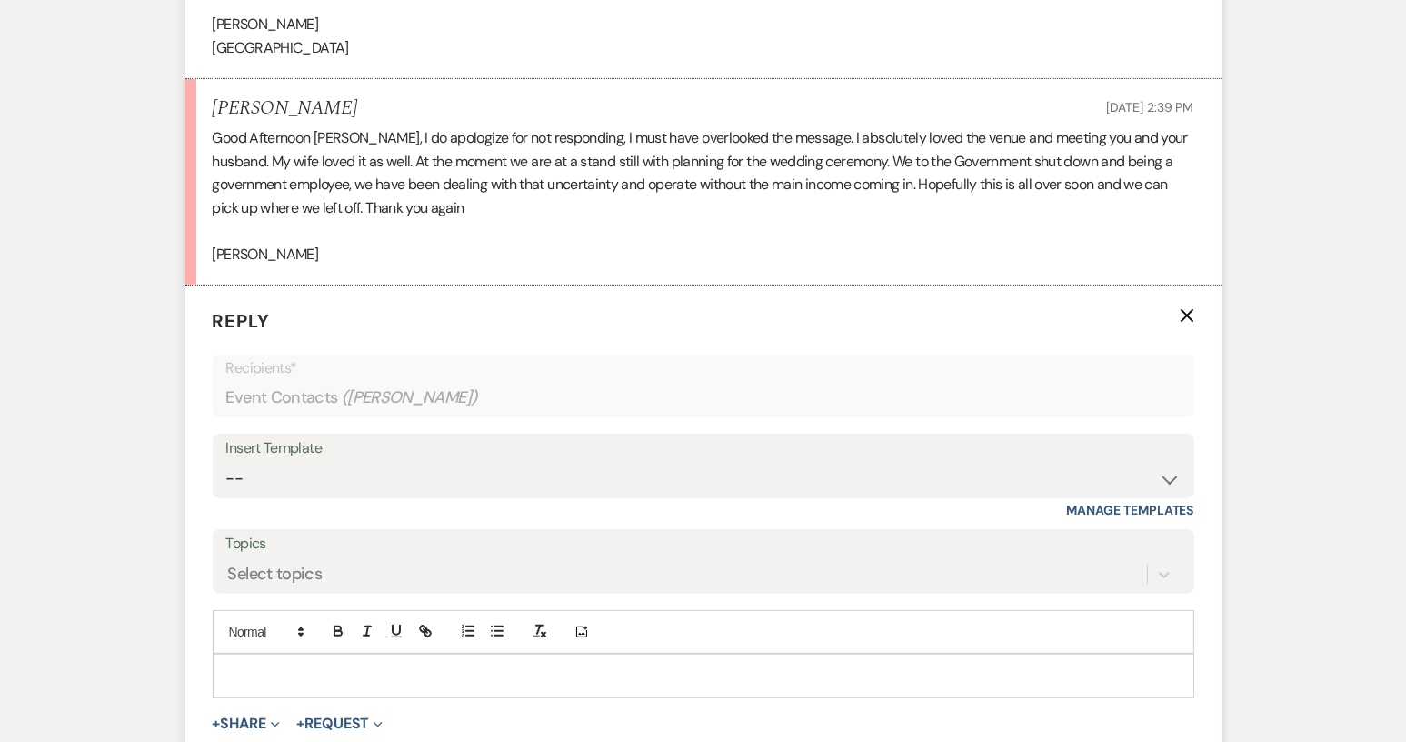
click at [262, 662] on div at bounding box center [704, 675] width 980 height 42
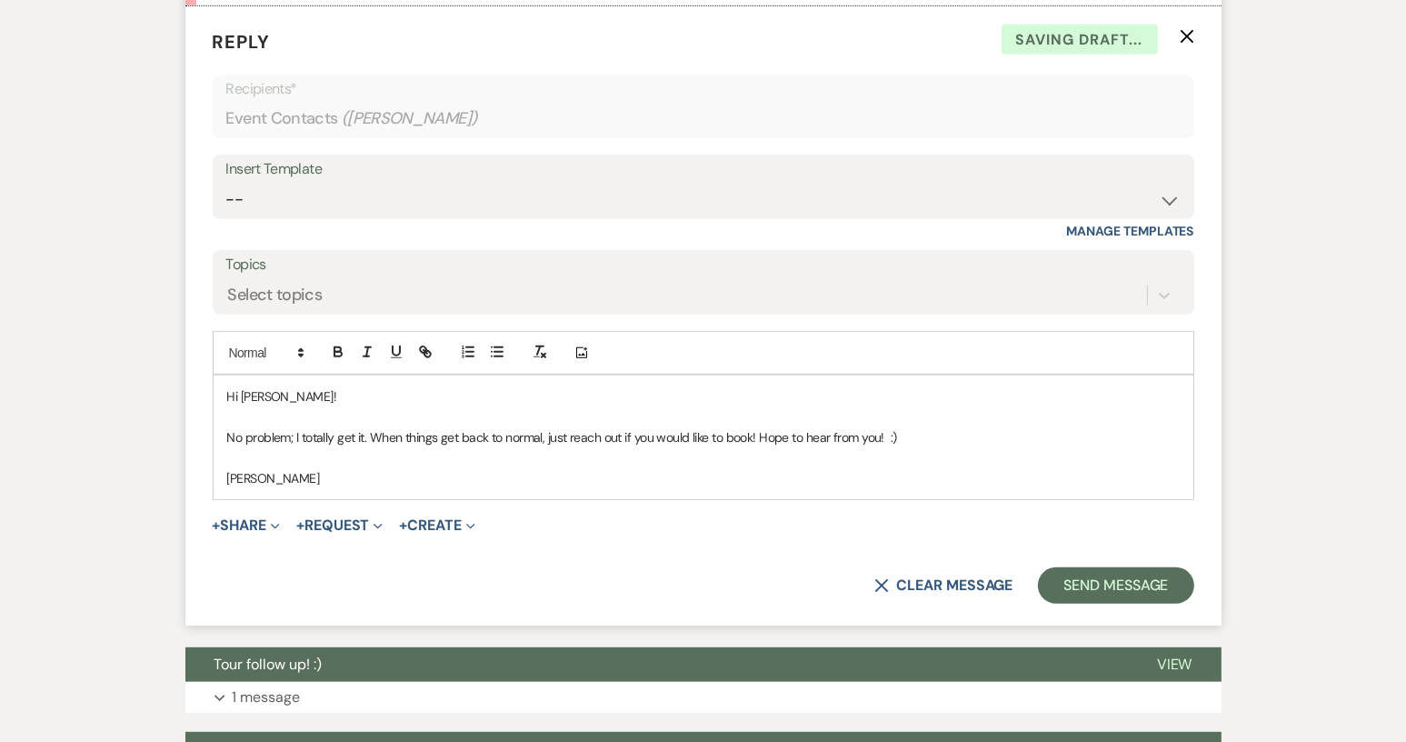
scroll to position [1265, 0]
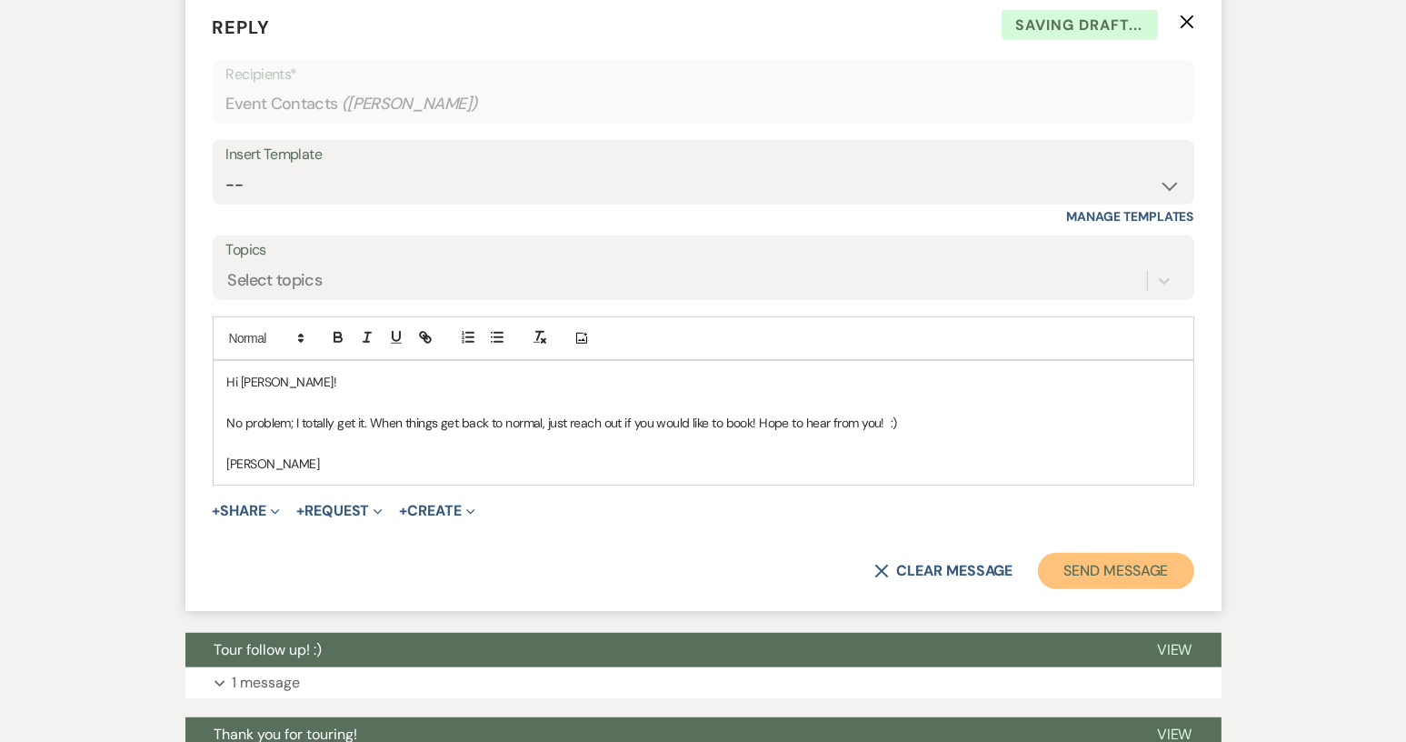
click at [1122, 573] on button "Send Message" at bounding box center [1115, 571] width 155 height 36
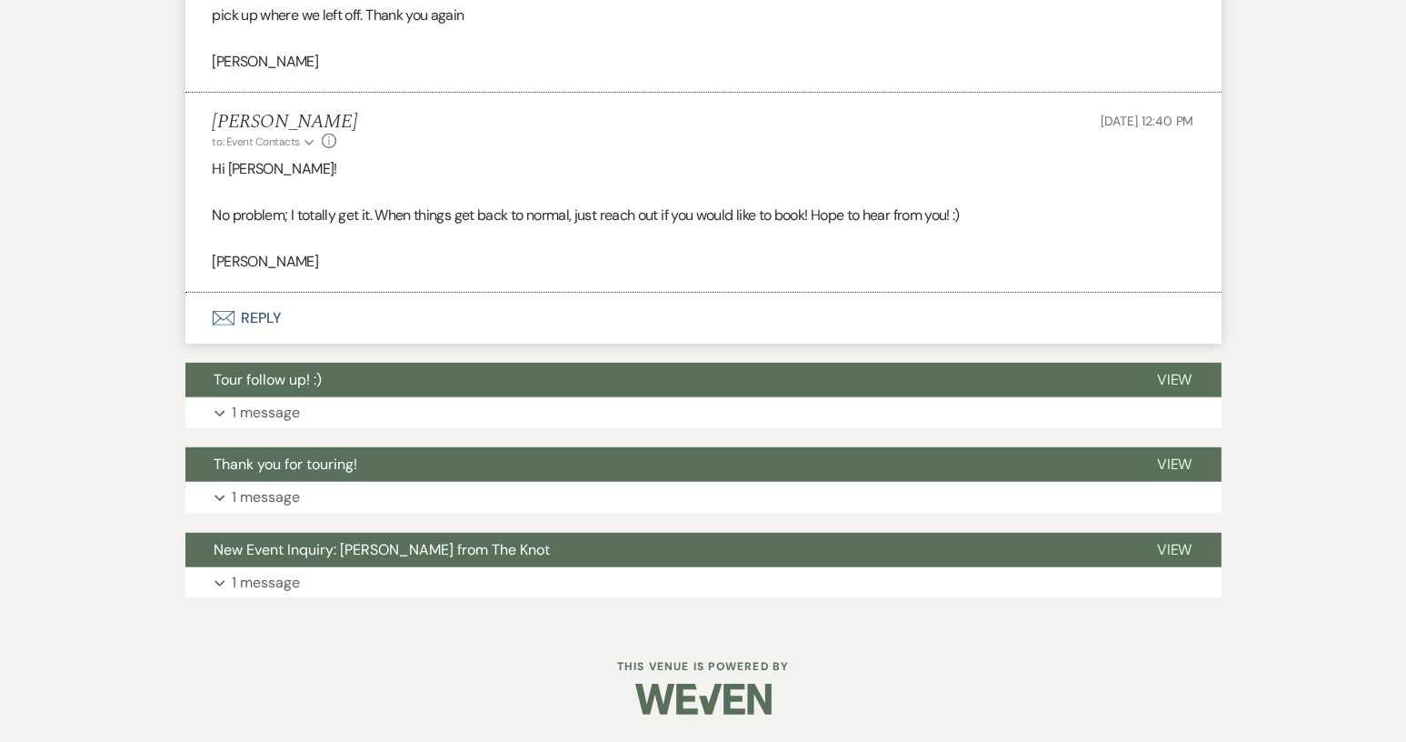
scroll to position [1162, 0]
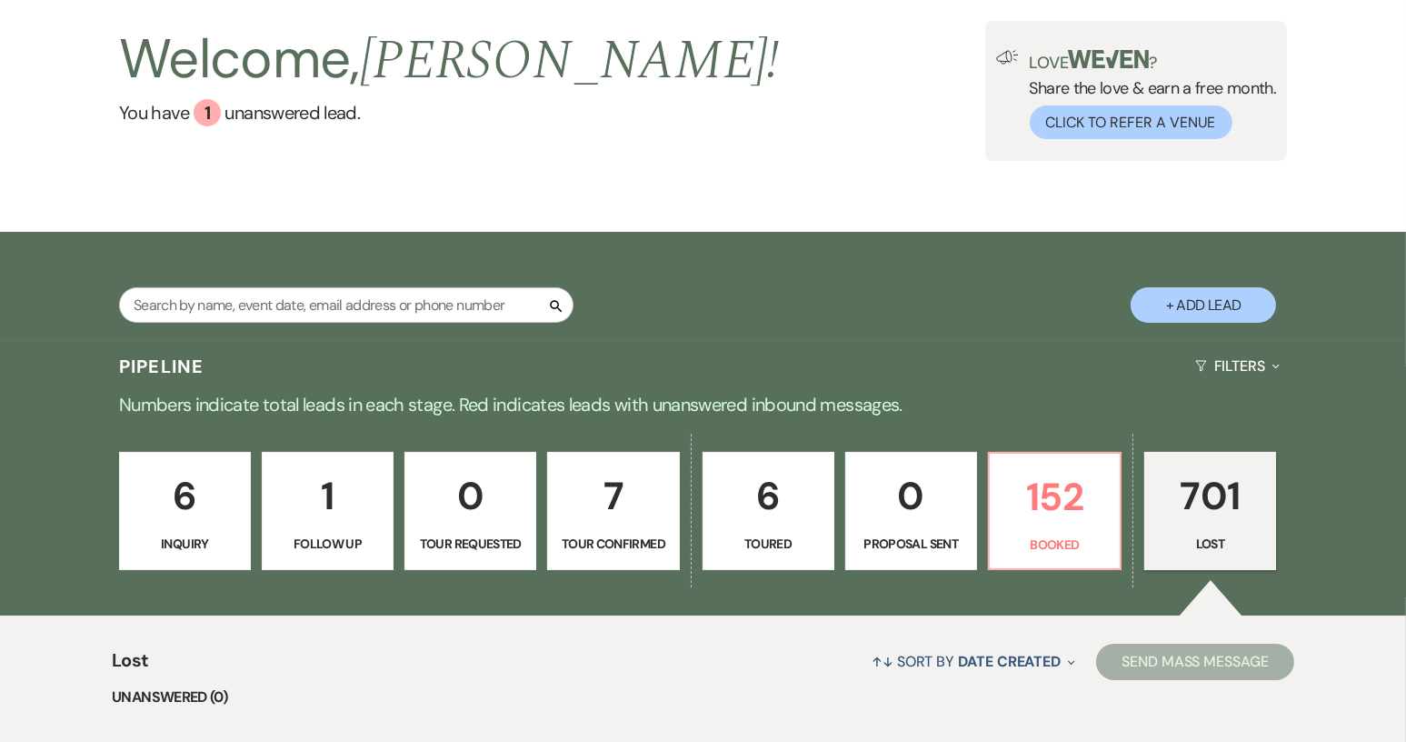
scroll to position [91, 0]
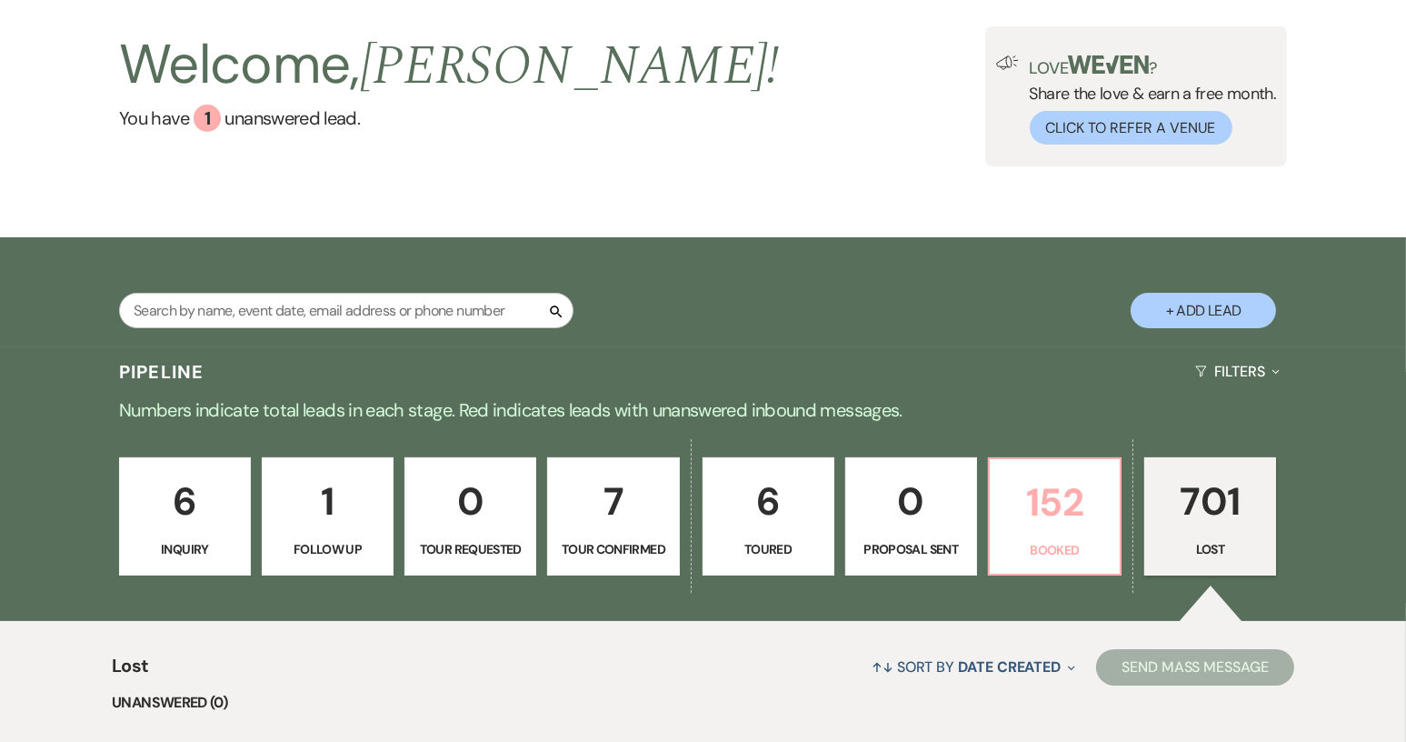
drag, startPoint x: 1024, startPoint y: 535, endPoint x: 1060, endPoint y: 164, distance: 372.5
click at [1024, 535] on link "152 Booked" at bounding box center [1055, 516] width 134 height 118
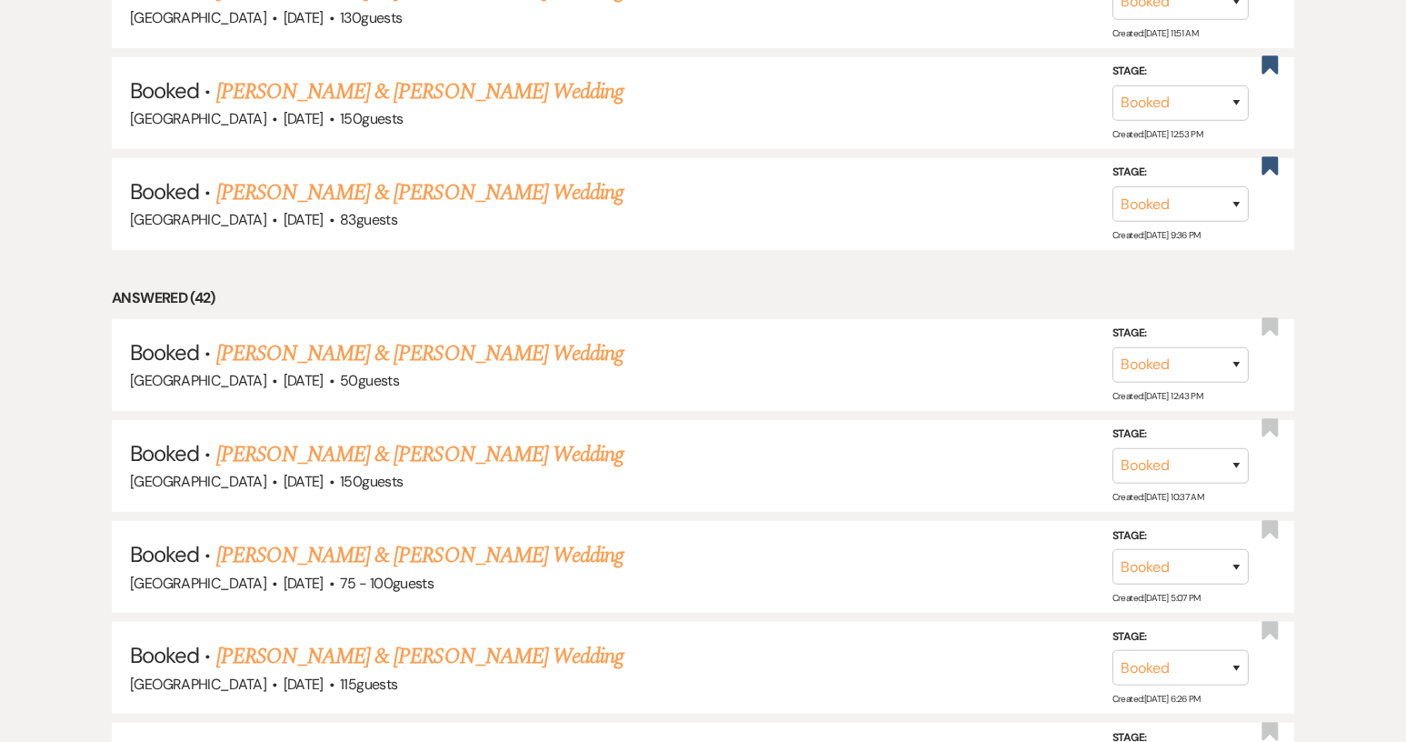
scroll to position [1269, 0]
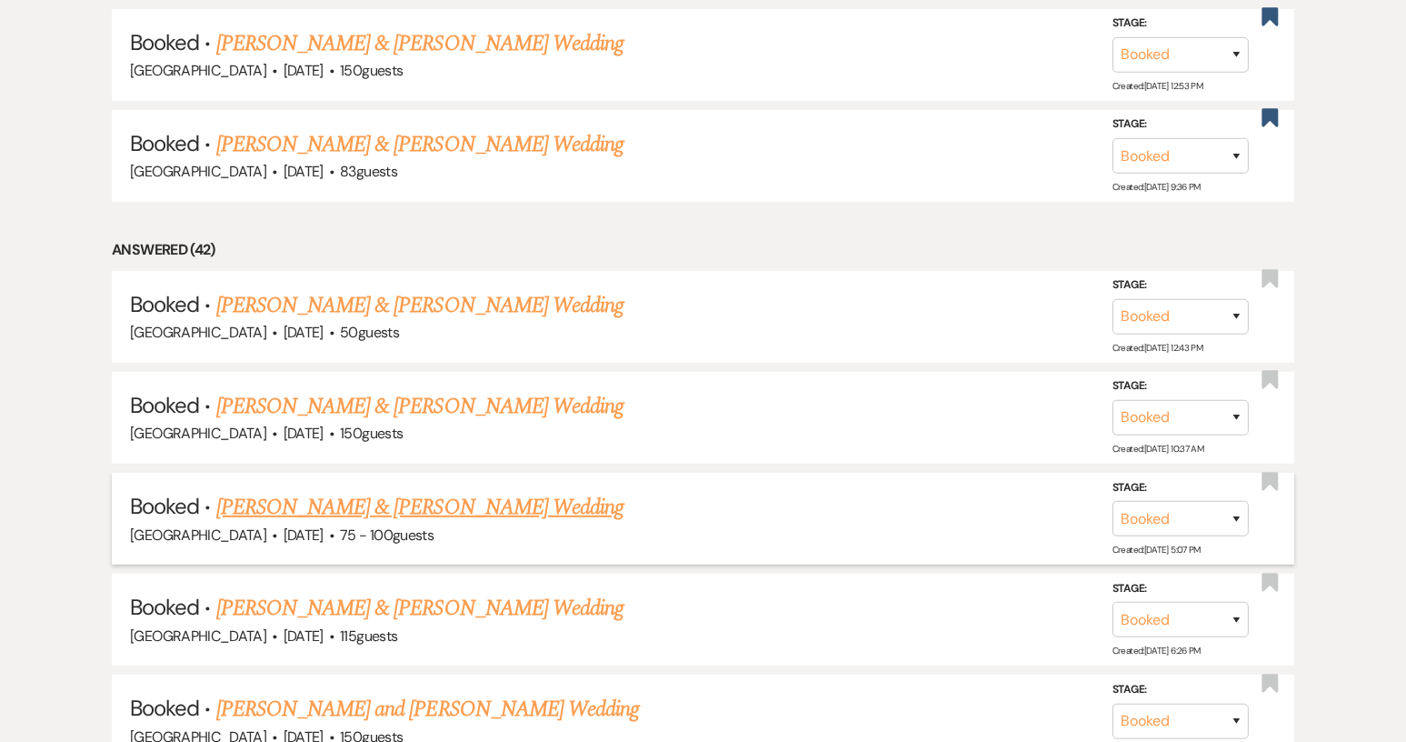
click at [418, 500] on link "[PERSON_NAME] & [PERSON_NAME] Wedding" at bounding box center [419, 507] width 407 height 33
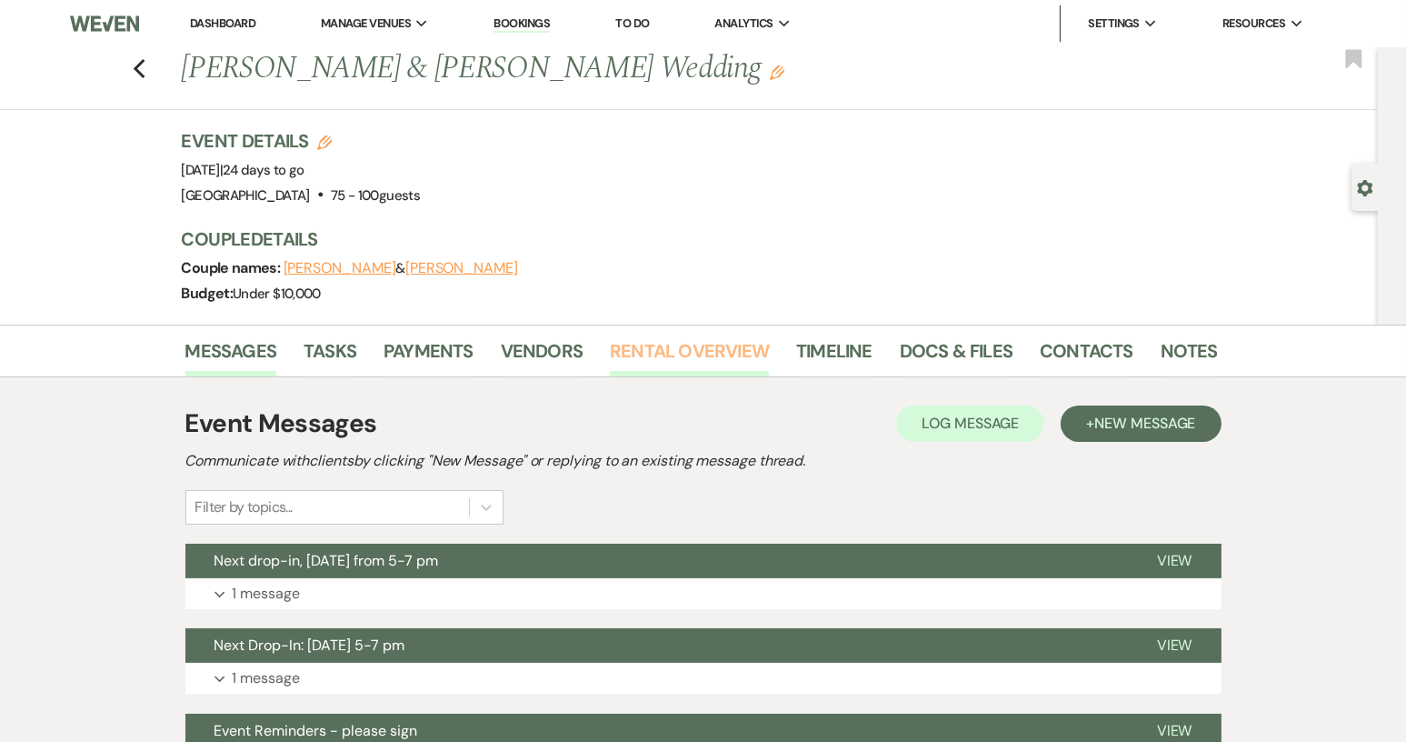
click at [682, 340] on link "Rental Overview" at bounding box center [689, 356] width 159 height 40
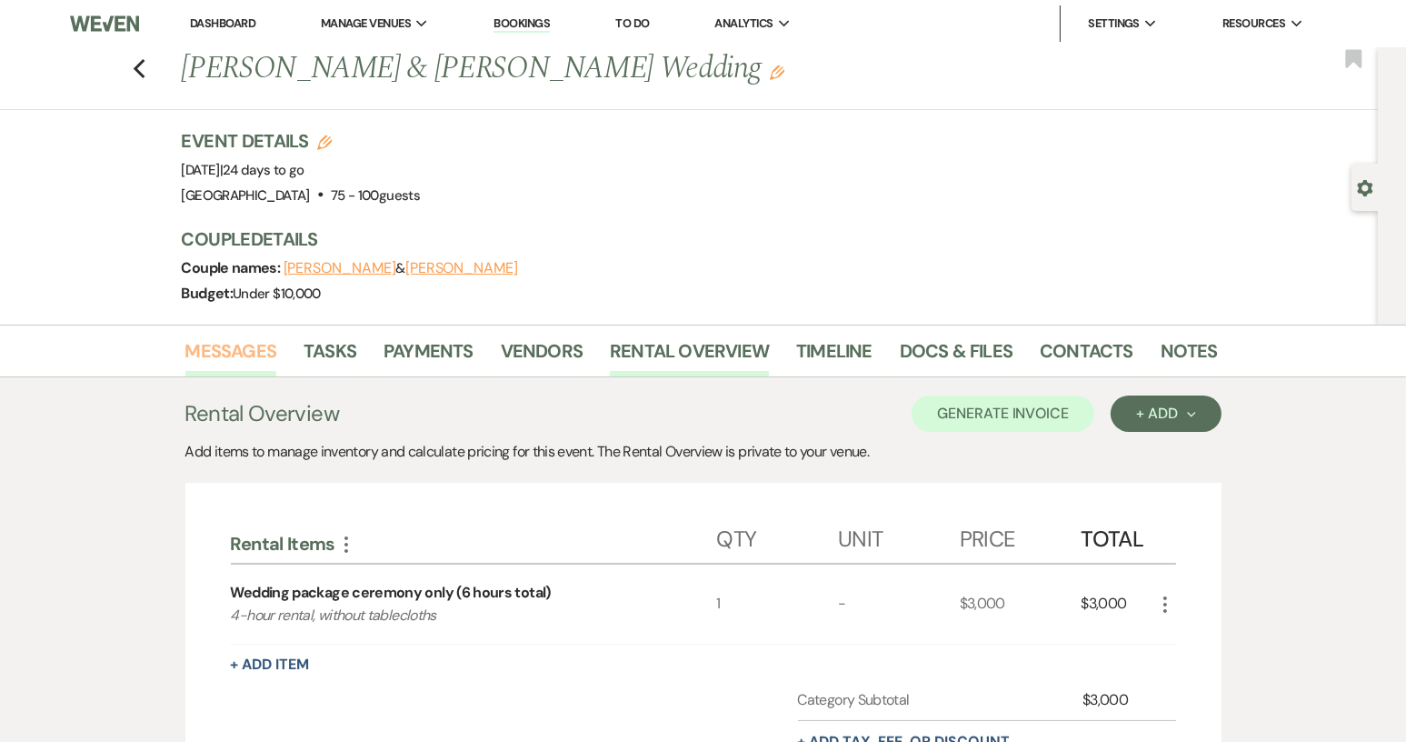
click at [225, 352] on link "Messages" at bounding box center [231, 356] width 92 height 40
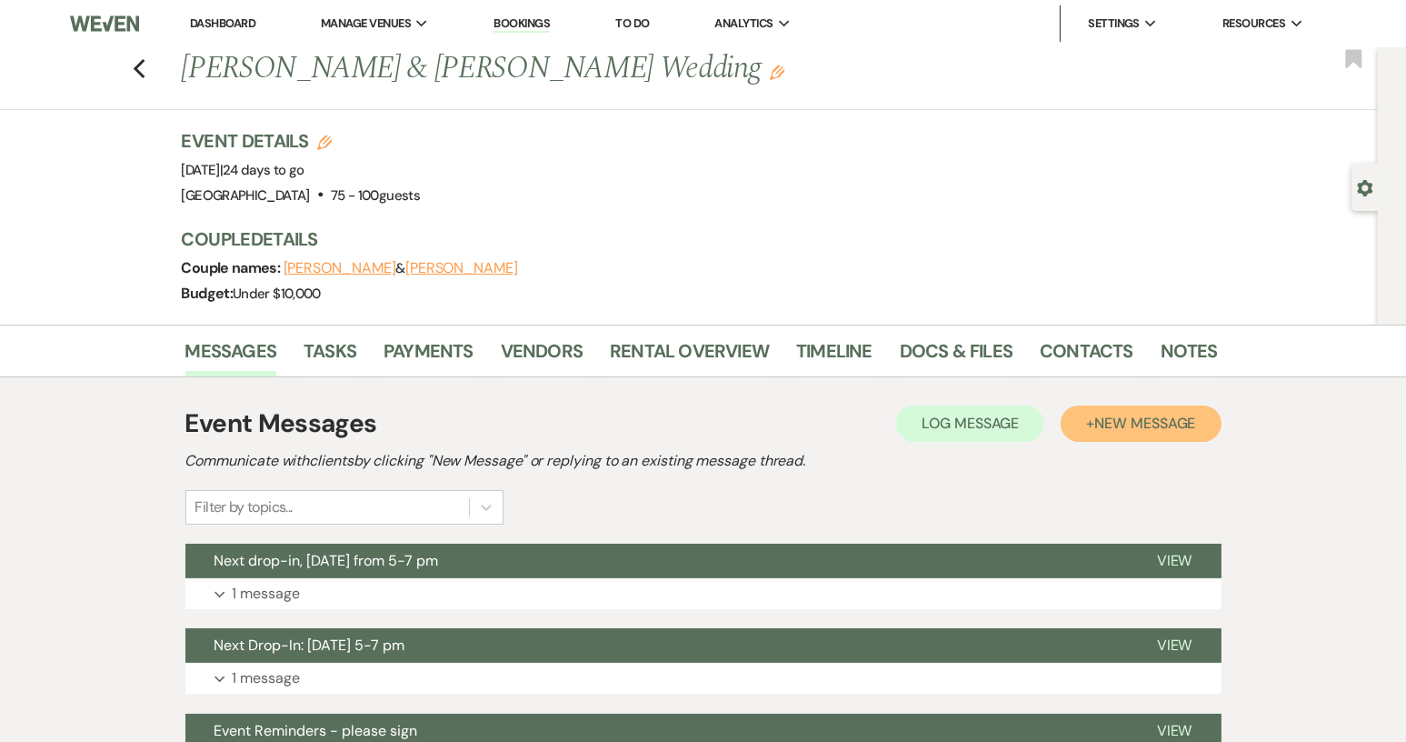
click at [1109, 431] on span "New Message" at bounding box center [1144, 422] width 101 height 19
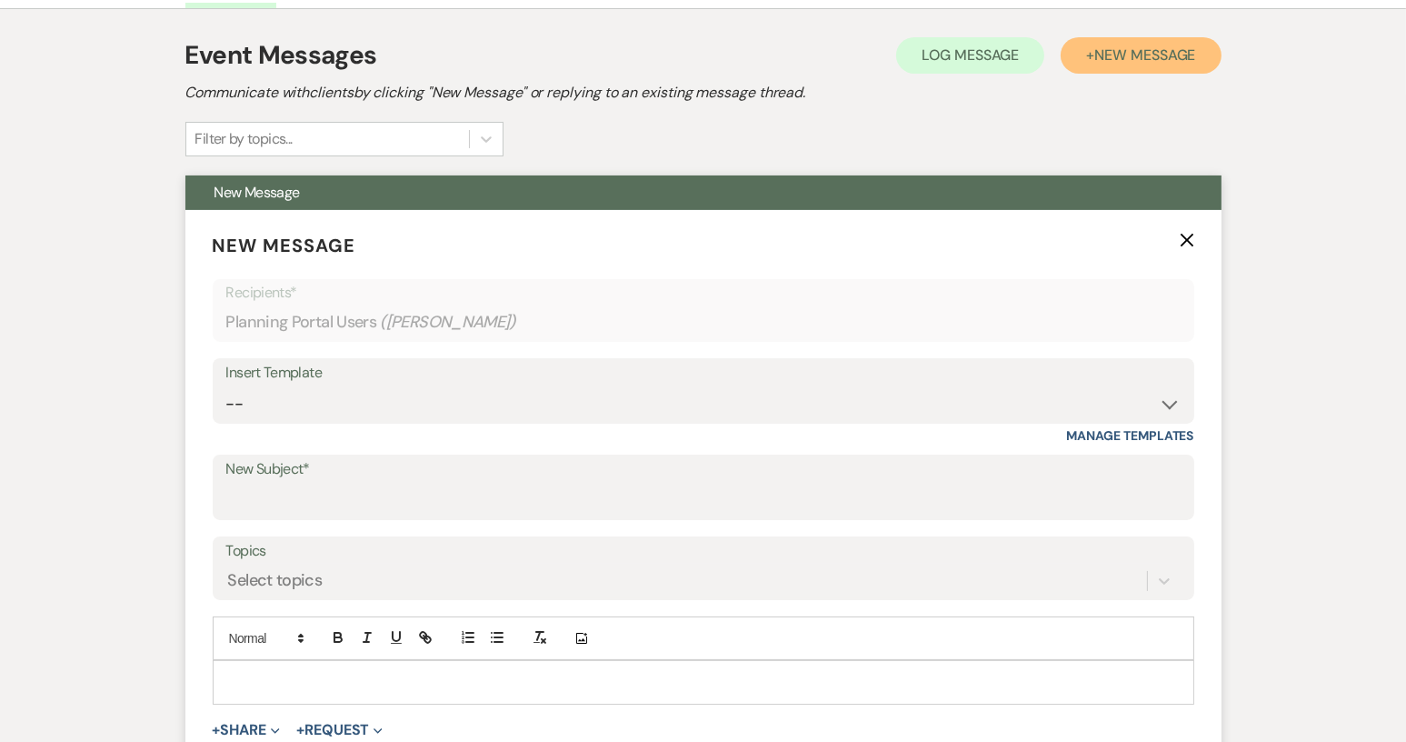
scroll to position [545, 0]
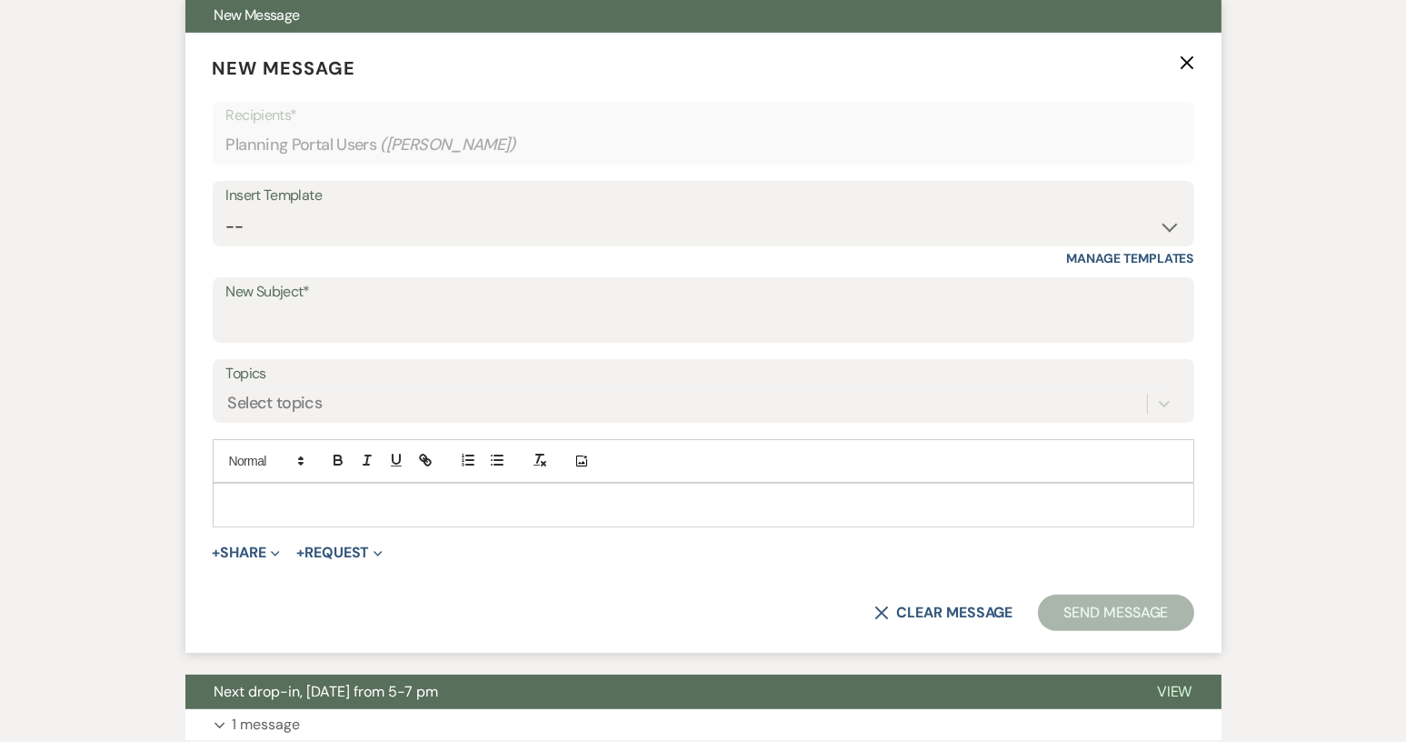
click at [236, 499] on p at bounding box center [703, 504] width 952 height 20
drag, startPoint x: 1196, startPoint y: 65, endPoint x: 1187, endPoint y: 78, distance: 15.6
click at [1197, 65] on form "New Message X Saving draft... Recipients* Planning Portal Users ( [PERSON_NAME]…" at bounding box center [703, 343] width 1036 height 620
click at [1182, 61] on icon "X" at bounding box center [1187, 62] width 15 height 15
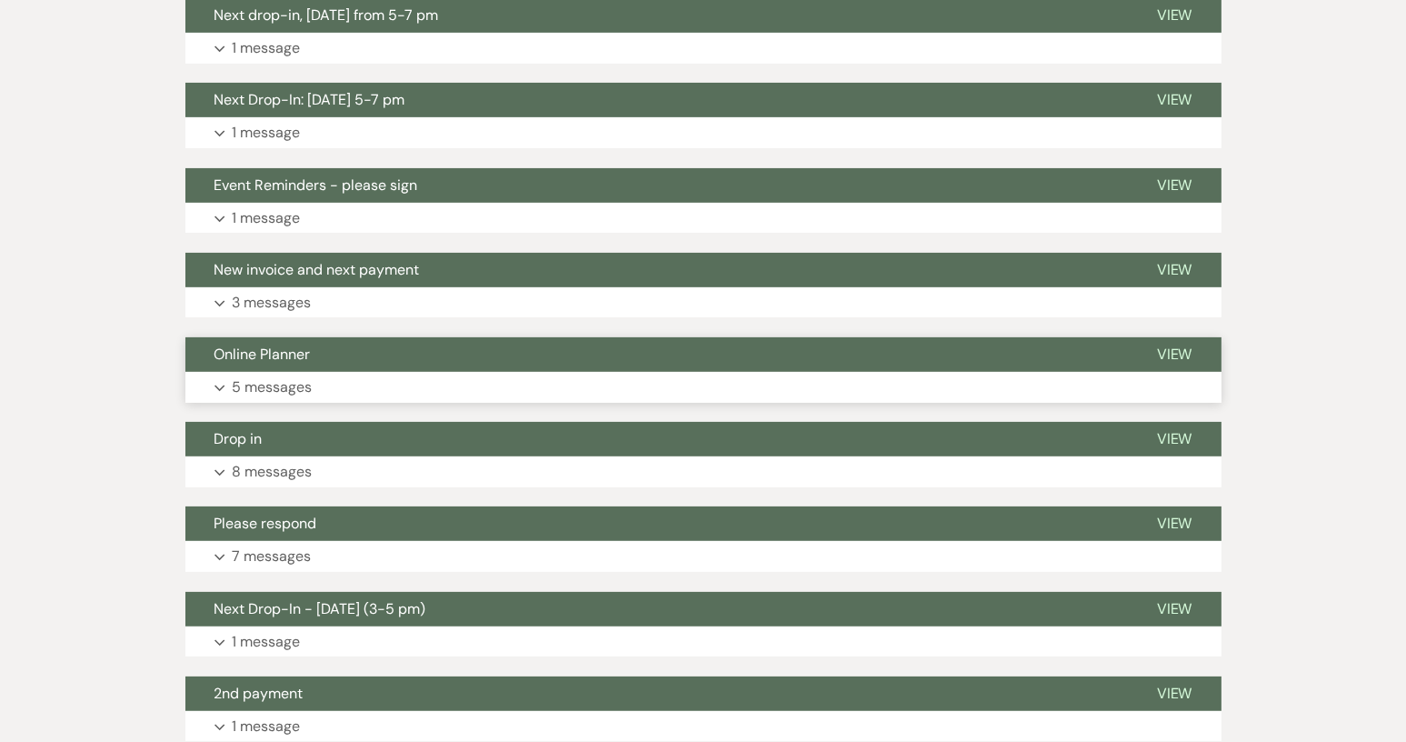
click at [352, 352] on button "Online Planner" at bounding box center [656, 354] width 942 height 35
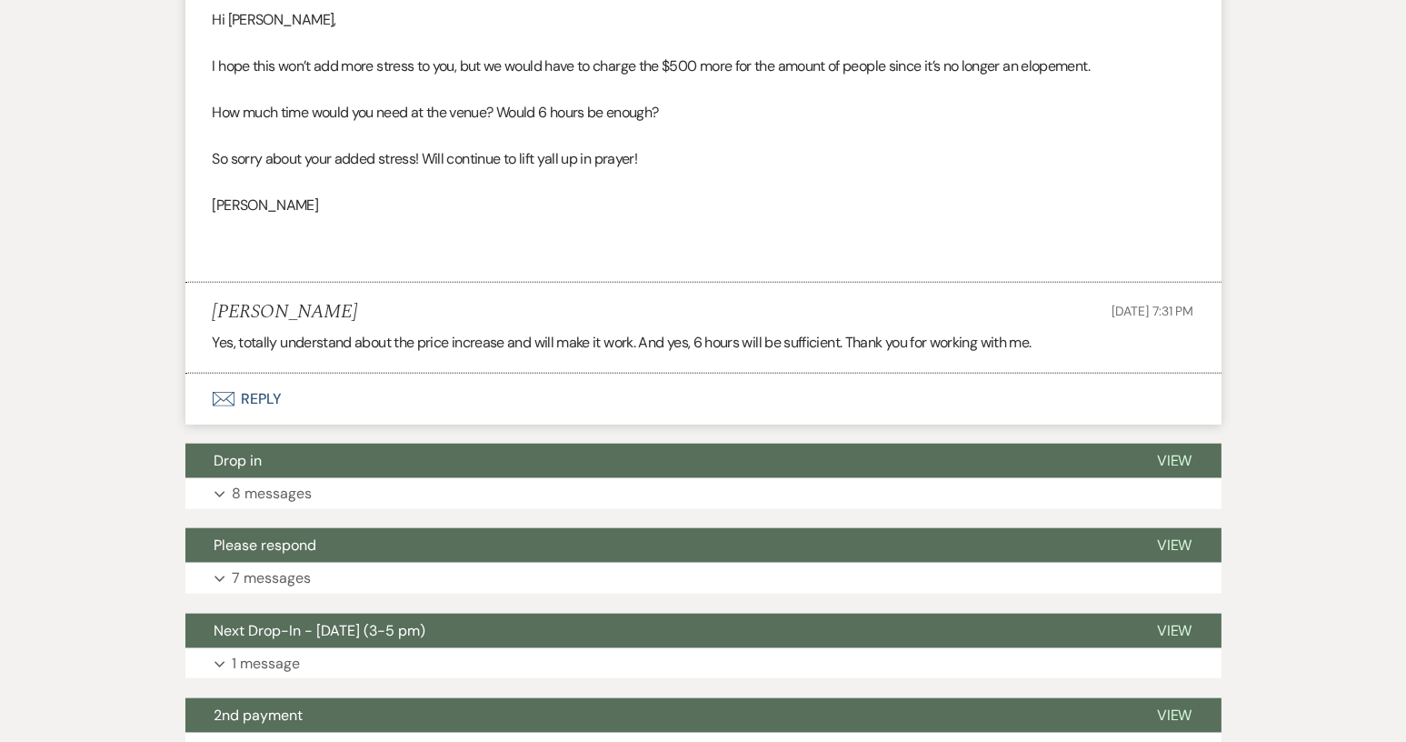
scroll to position [2545, 0]
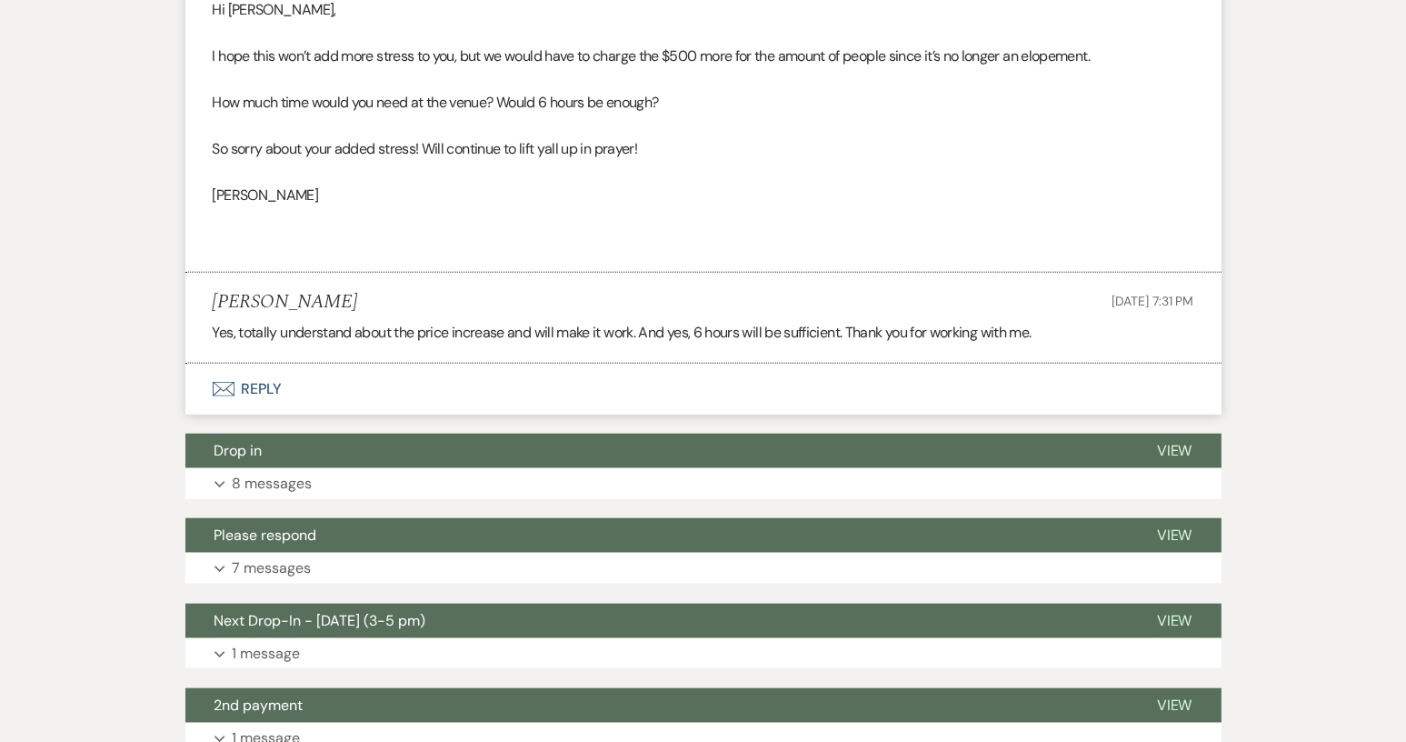
click at [270, 388] on button "Envelope Reply" at bounding box center [703, 389] width 1036 height 51
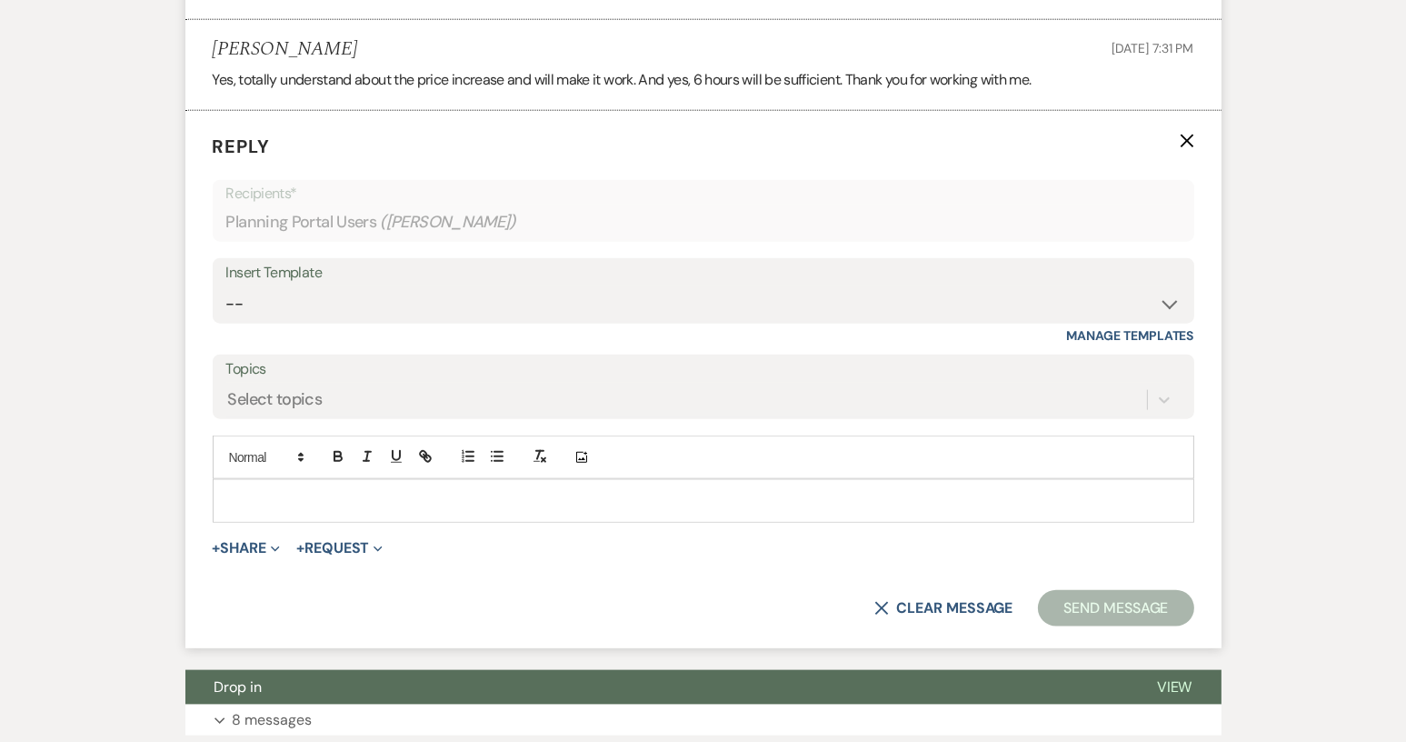
scroll to position [2804, 0]
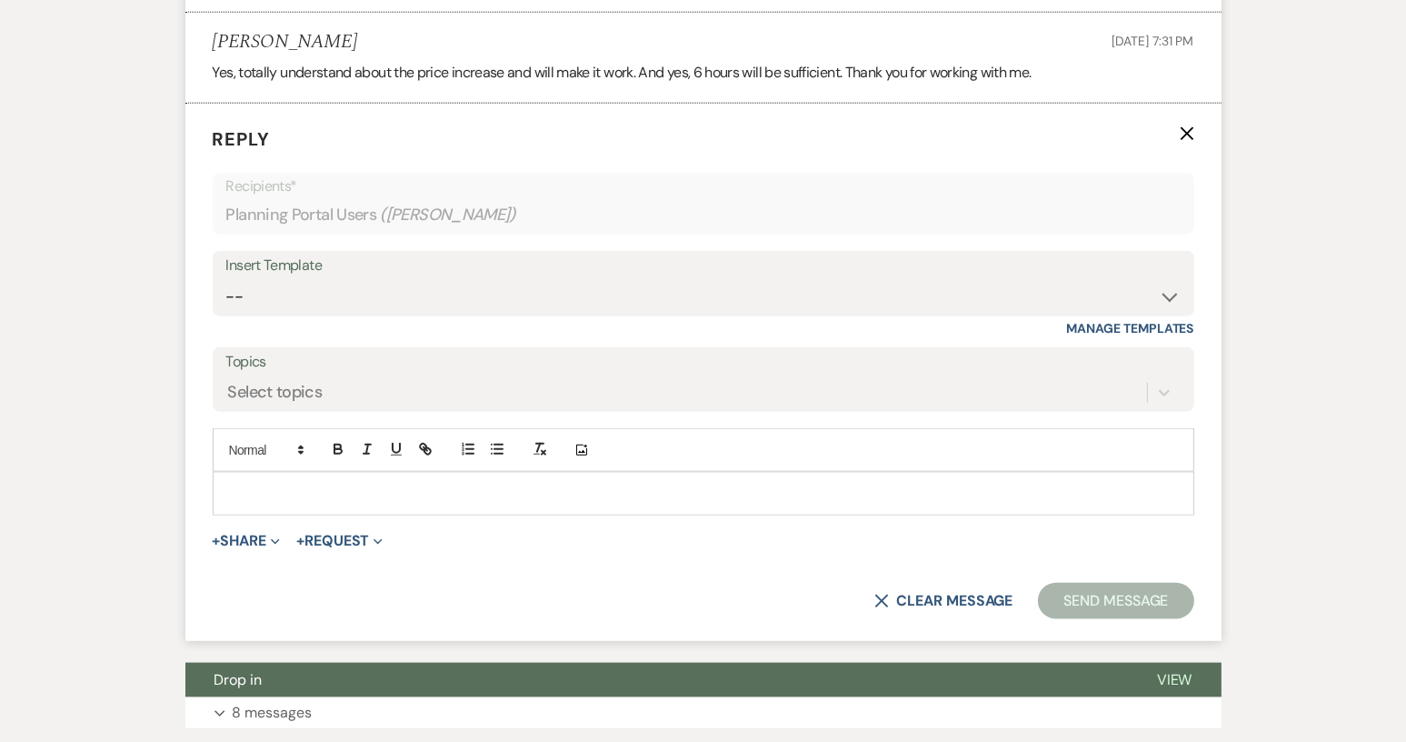
click at [258, 486] on p at bounding box center [703, 493] width 952 height 20
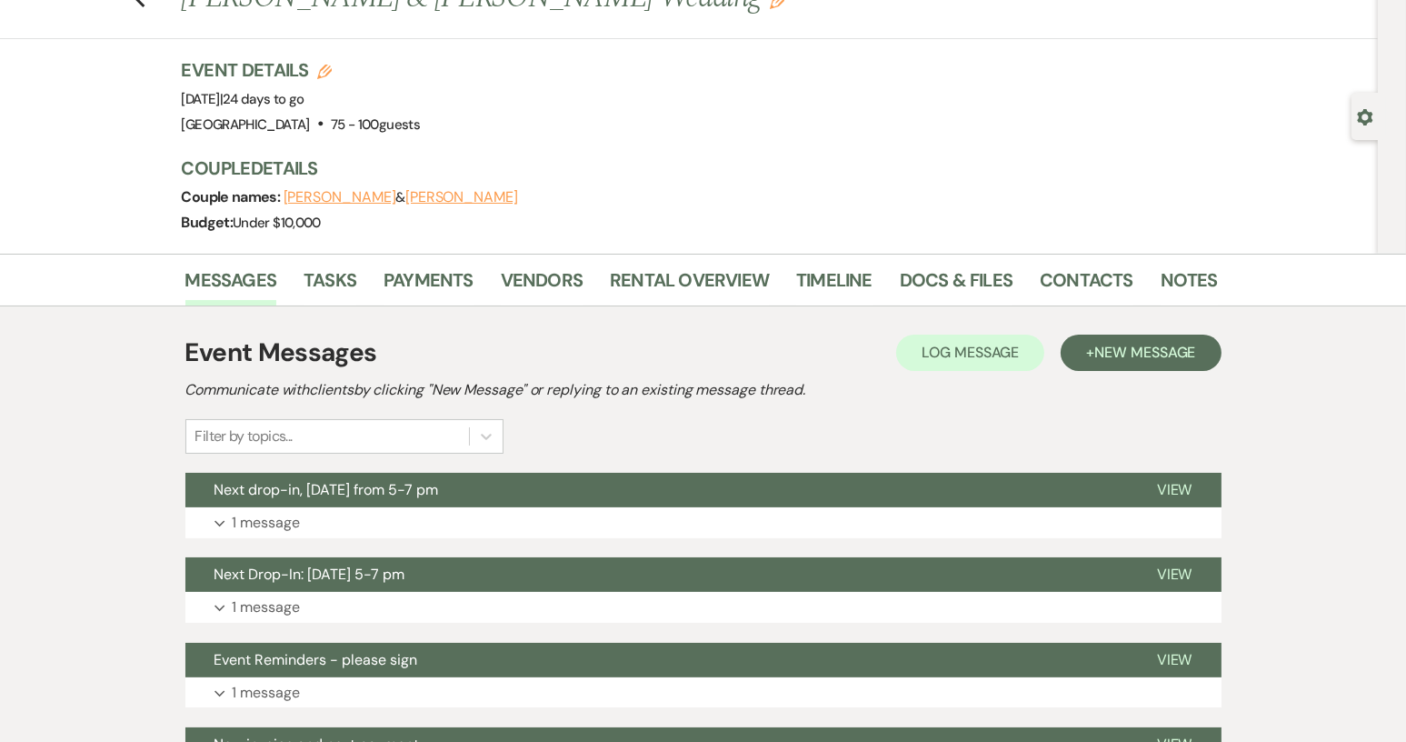
scroll to position [0, 0]
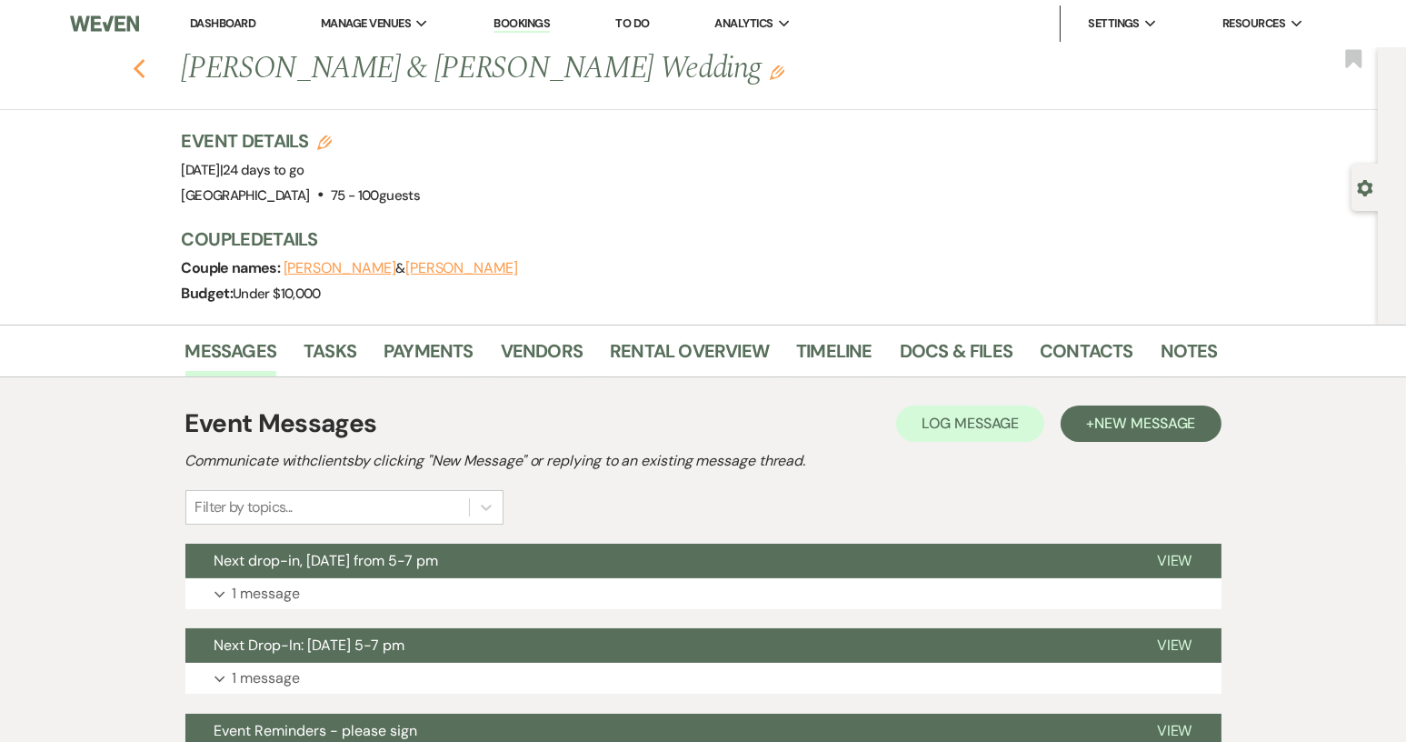
click at [146, 66] on icon "Previous" at bounding box center [140, 69] width 14 height 22
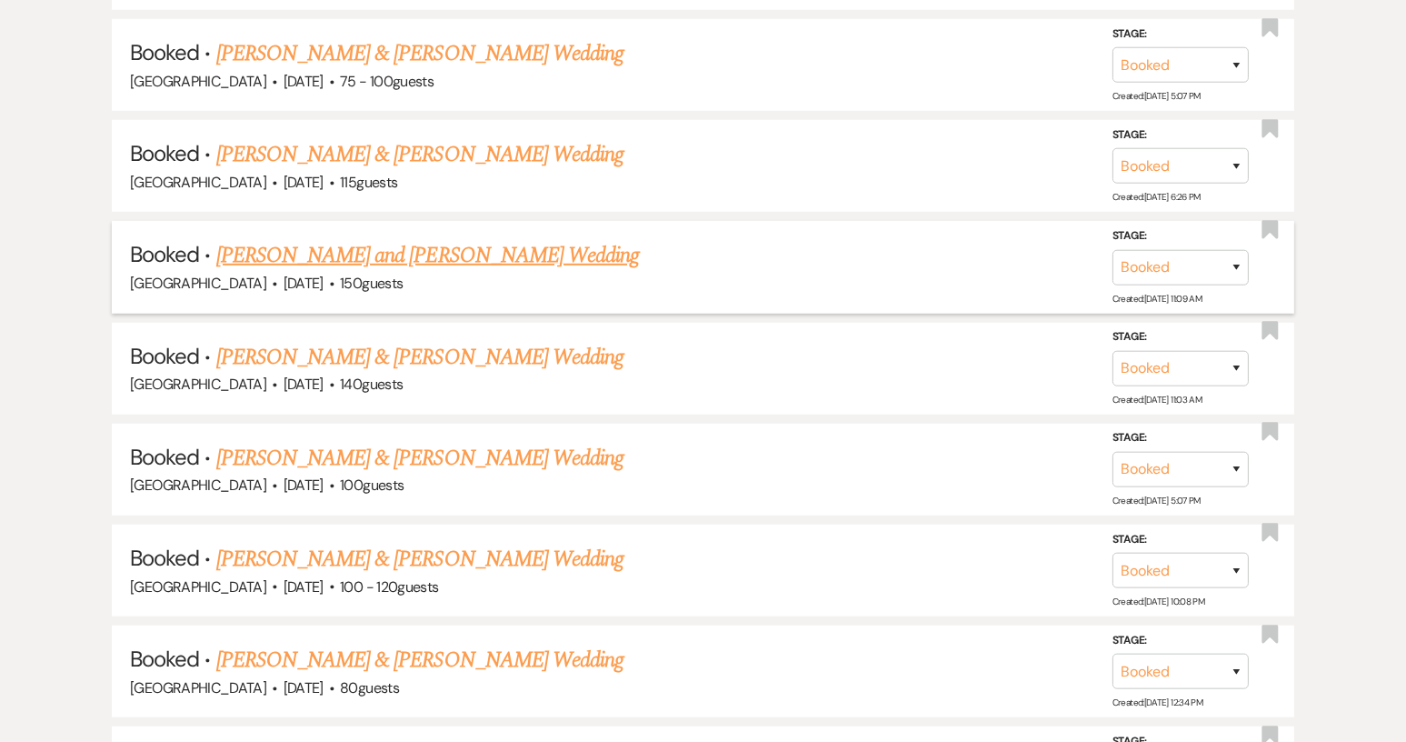
scroll to position [1814, 0]
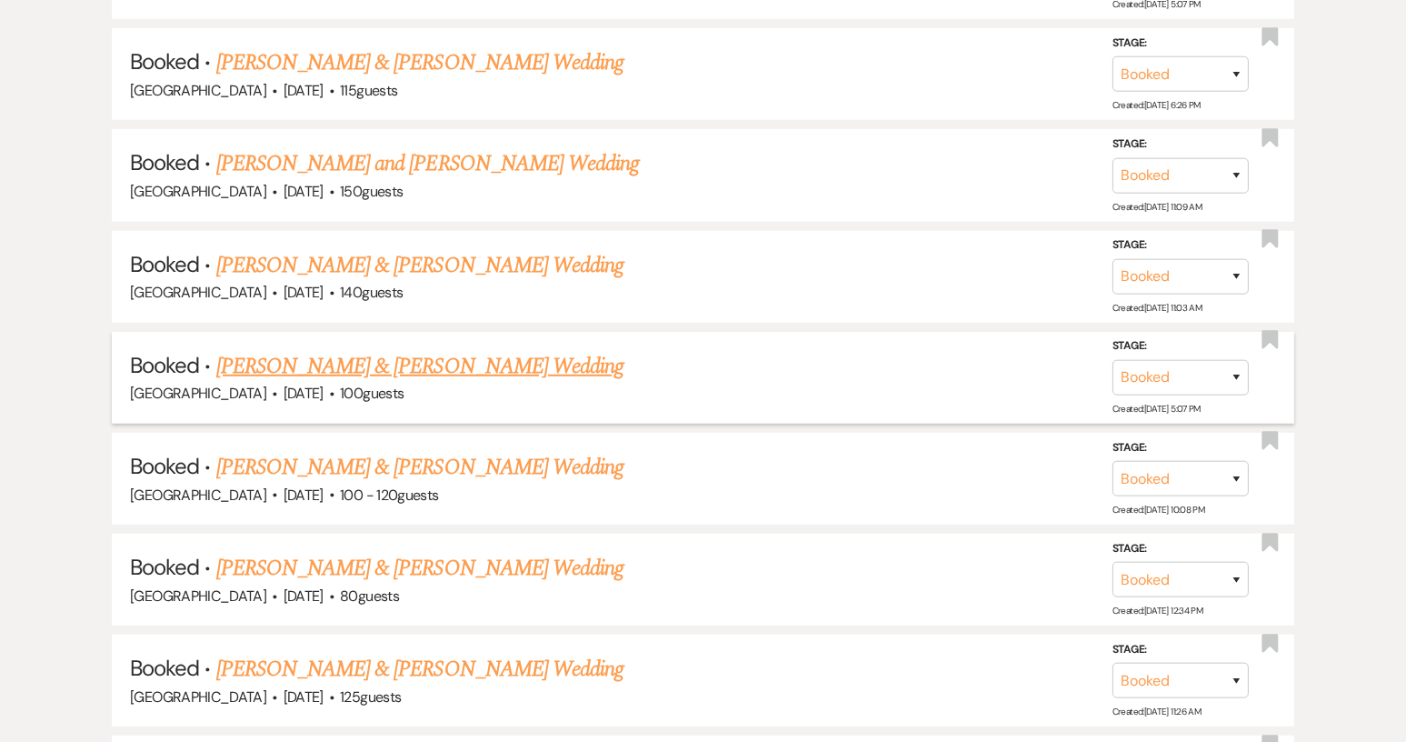
click at [416, 352] on link "[PERSON_NAME] & [PERSON_NAME] Wedding" at bounding box center [419, 366] width 407 height 33
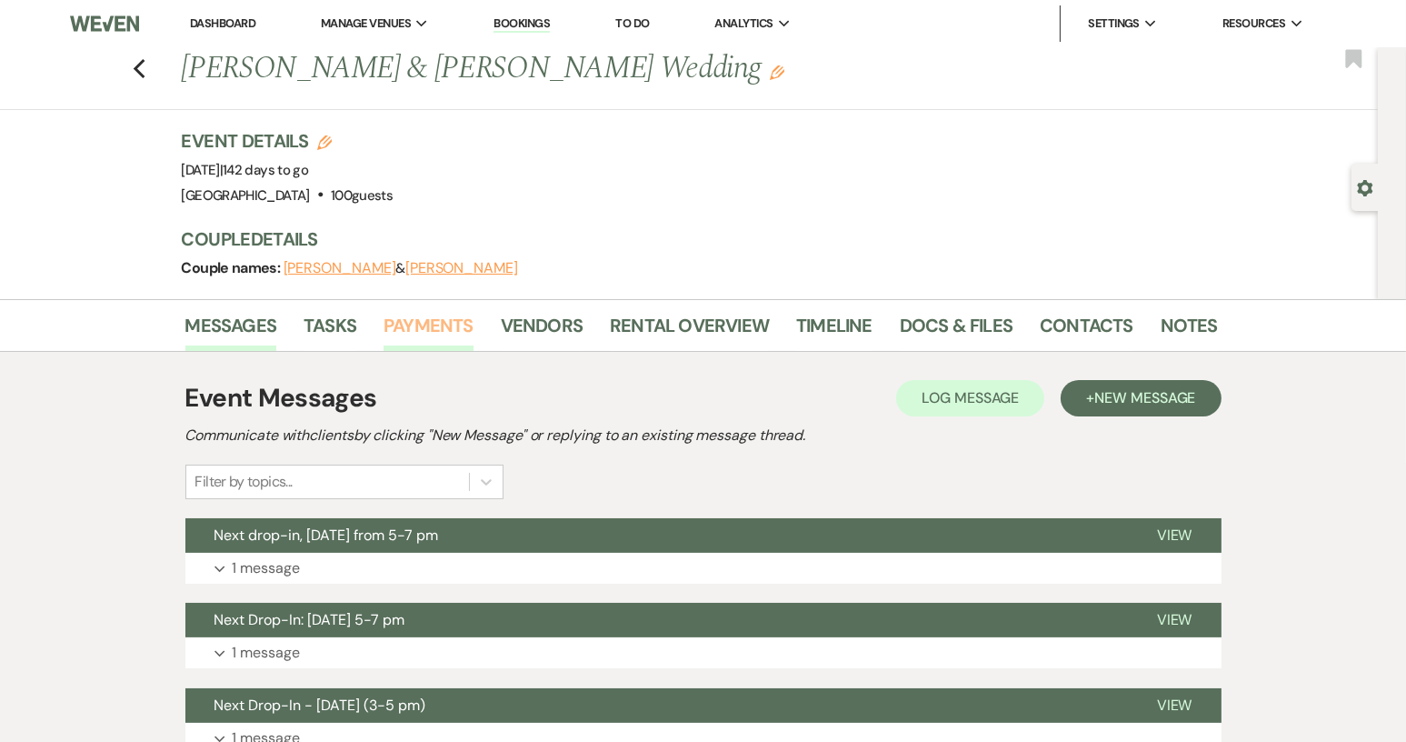
click at [435, 332] on link "Payments" at bounding box center [429, 331] width 90 height 40
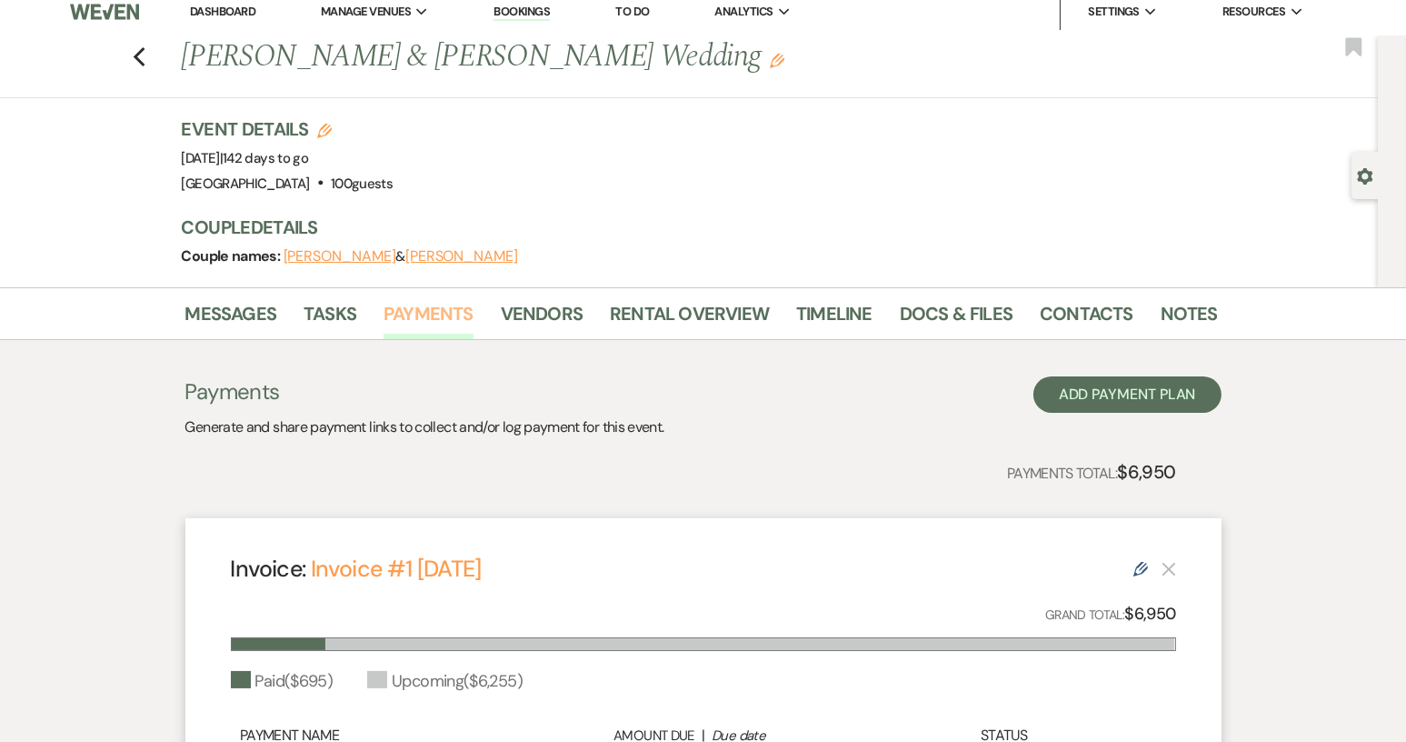
scroll to position [5, 0]
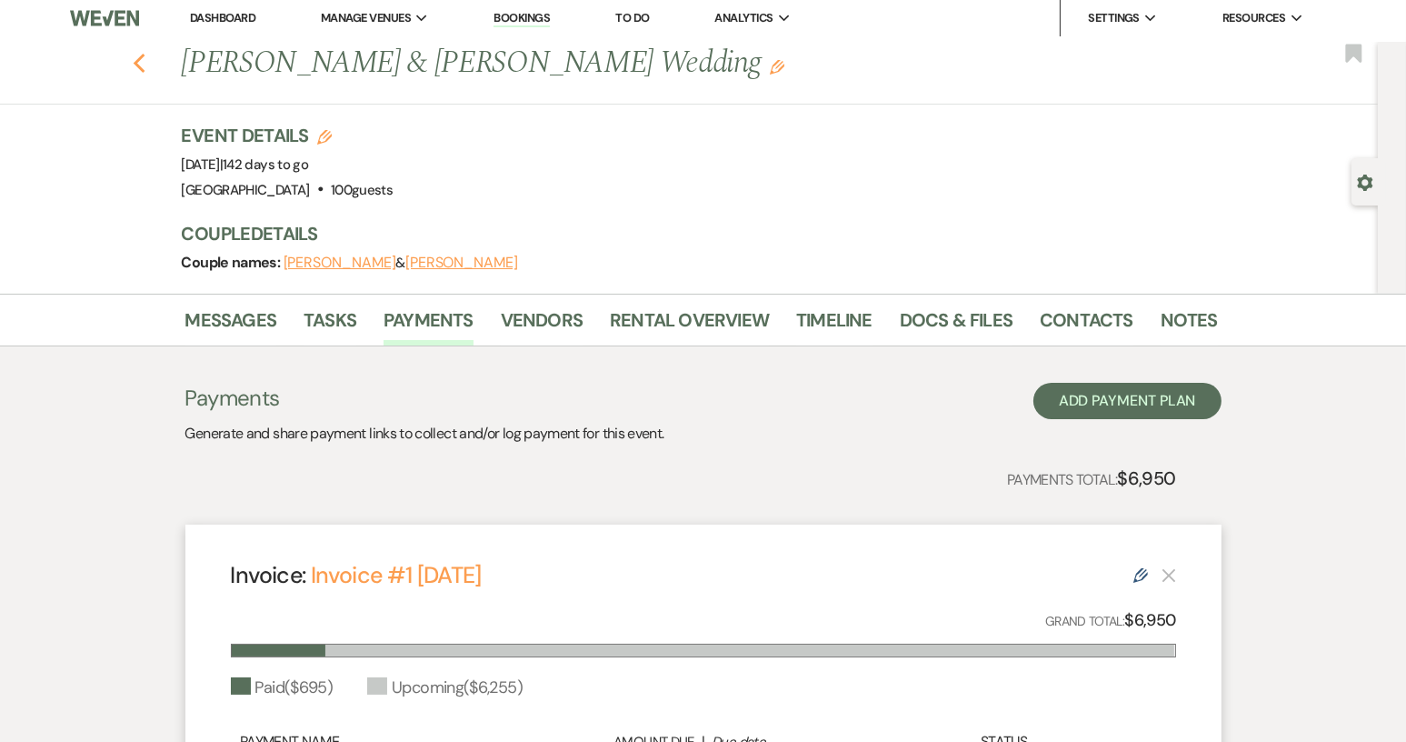
click at [146, 66] on icon "Previous" at bounding box center [140, 64] width 14 height 22
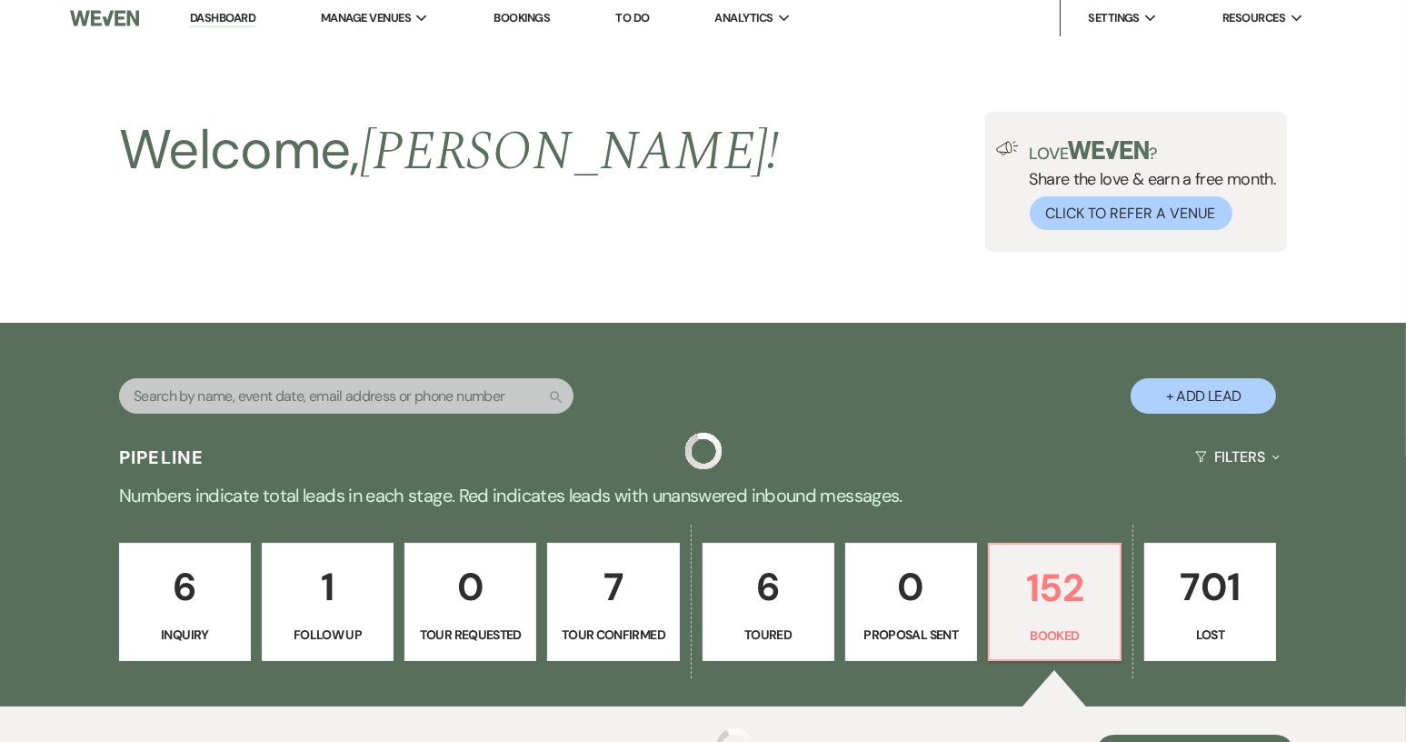
scroll to position [1814, 0]
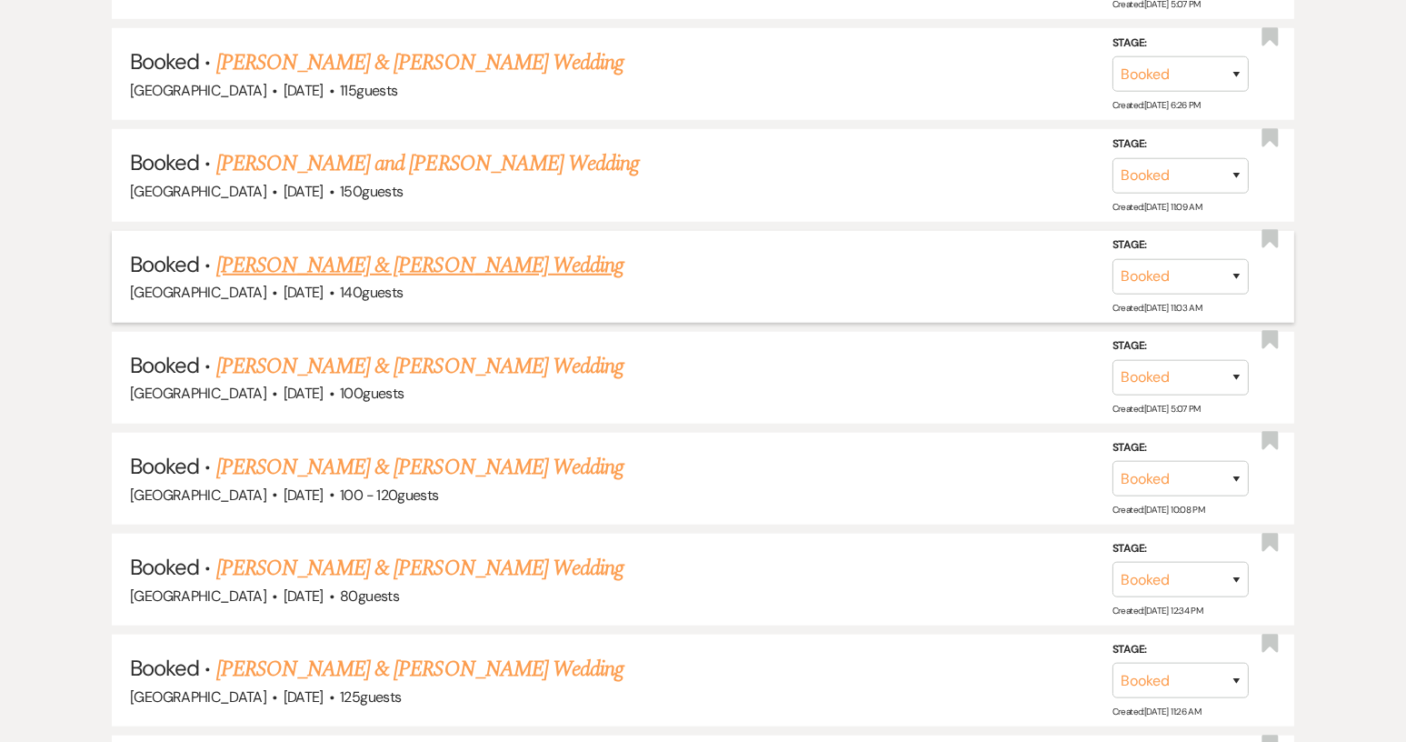
click at [374, 257] on link "[PERSON_NAME] & [PERSON_NAME] Wedding" at bounding box center [419, 265] width 407 height 33
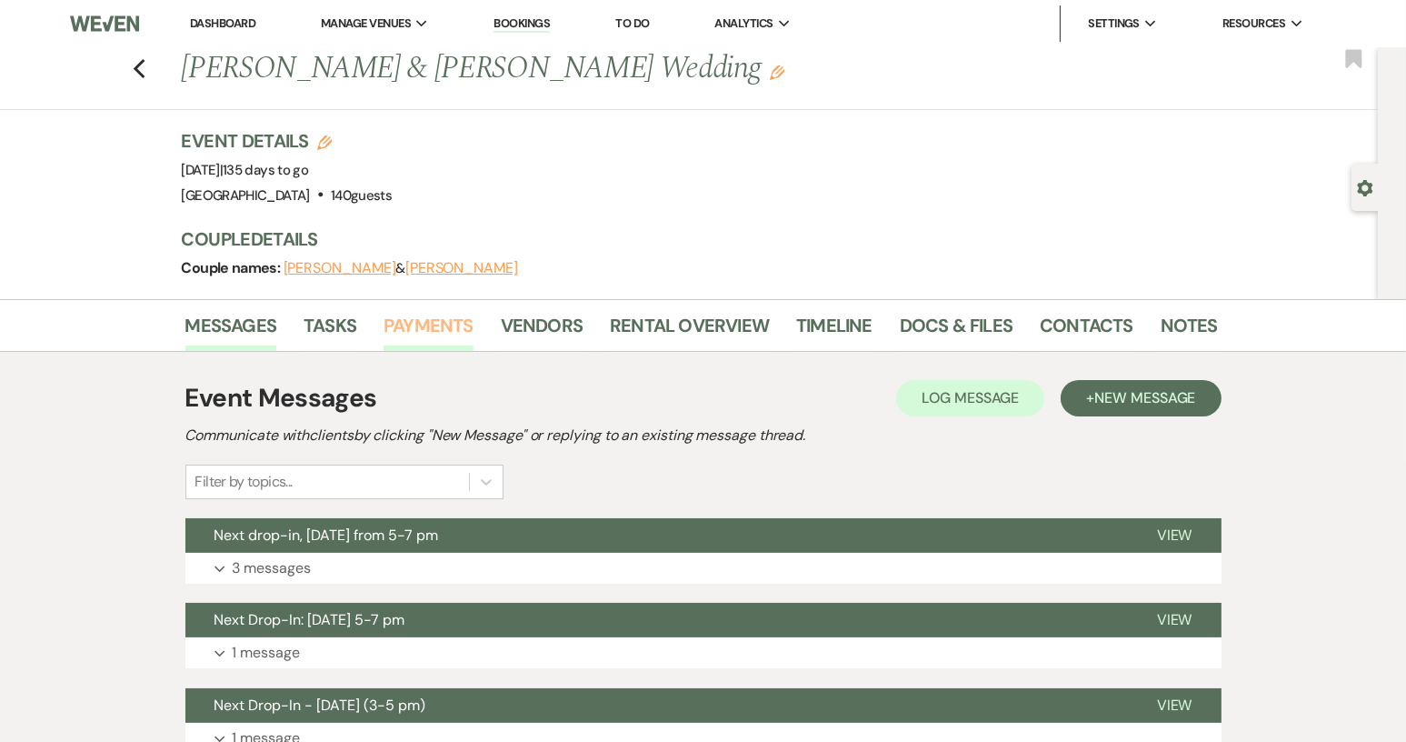
click at [406, 328] on link "Payments" at bounding box center [429, 331] width 90 height 40
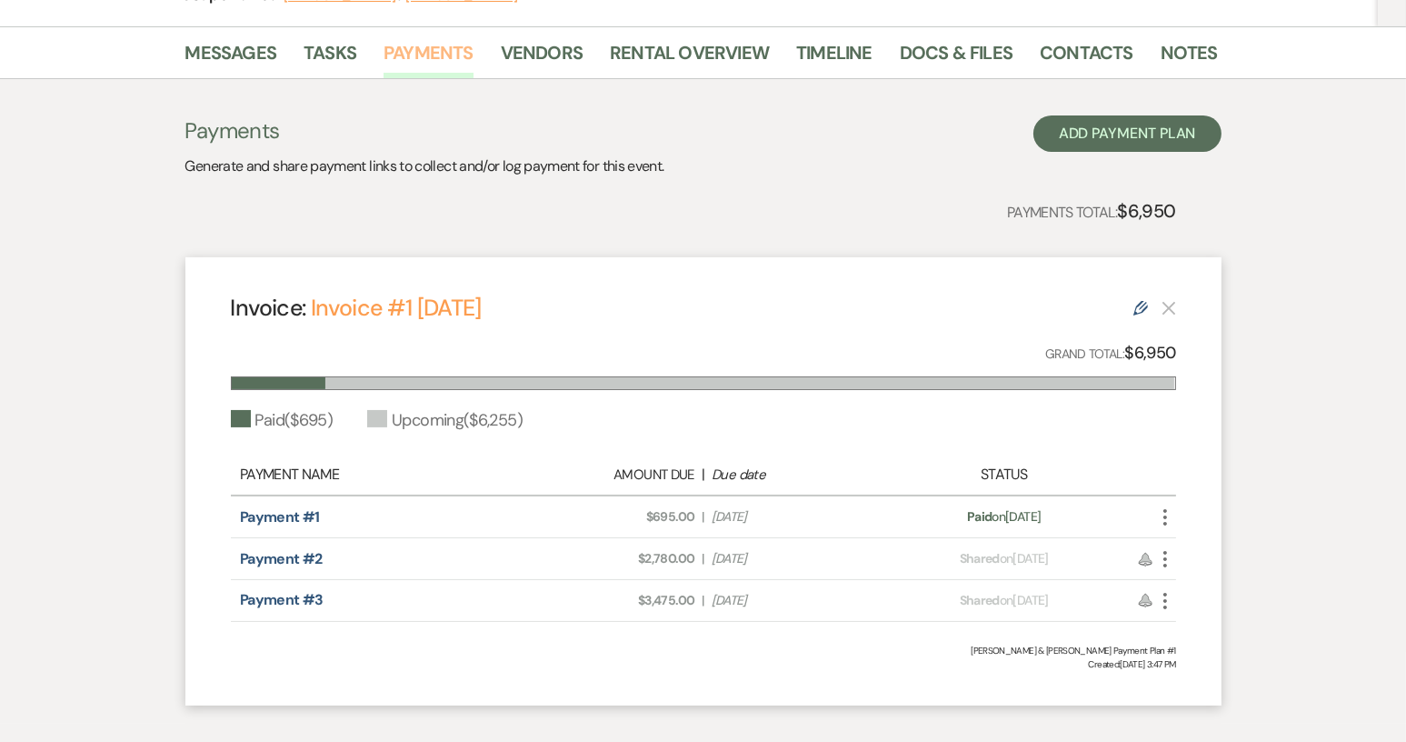
scroll to position [364, 0]
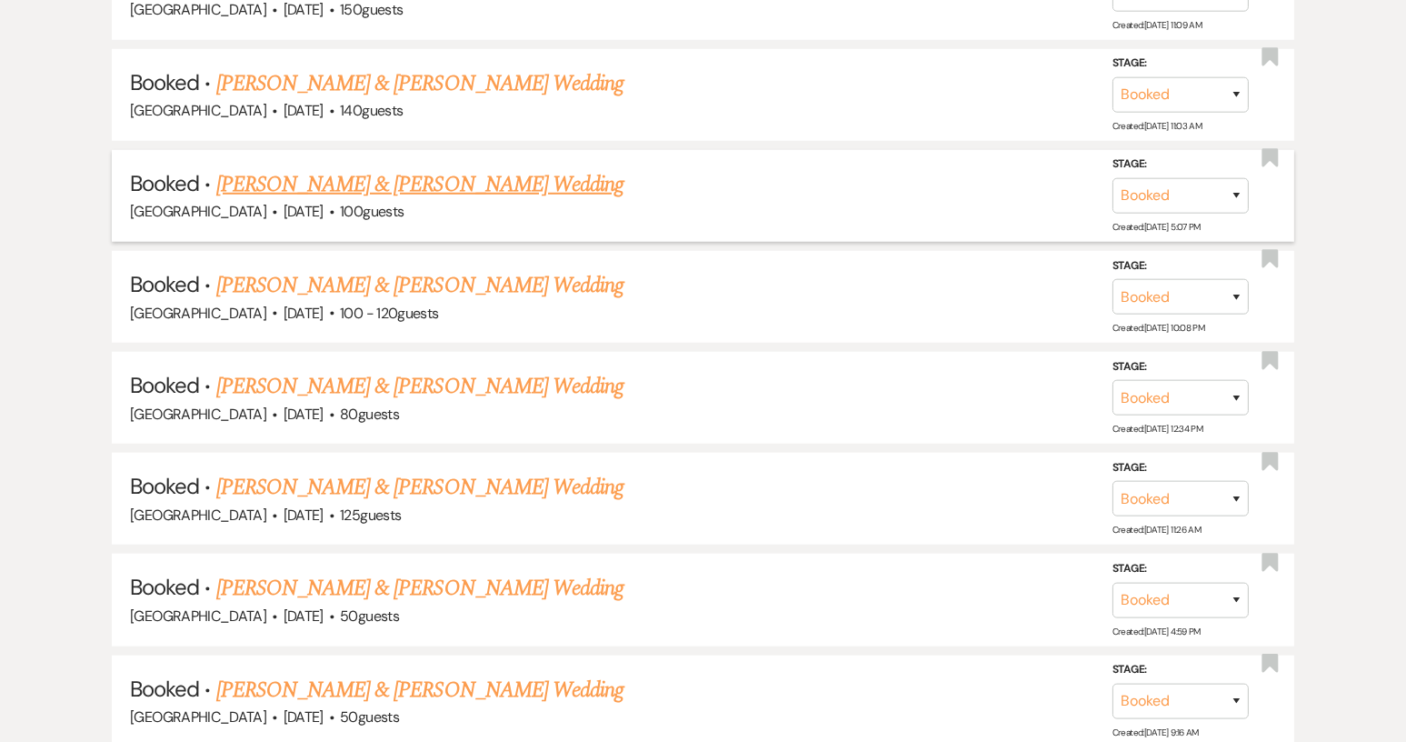
scroll to position [1905, 0]
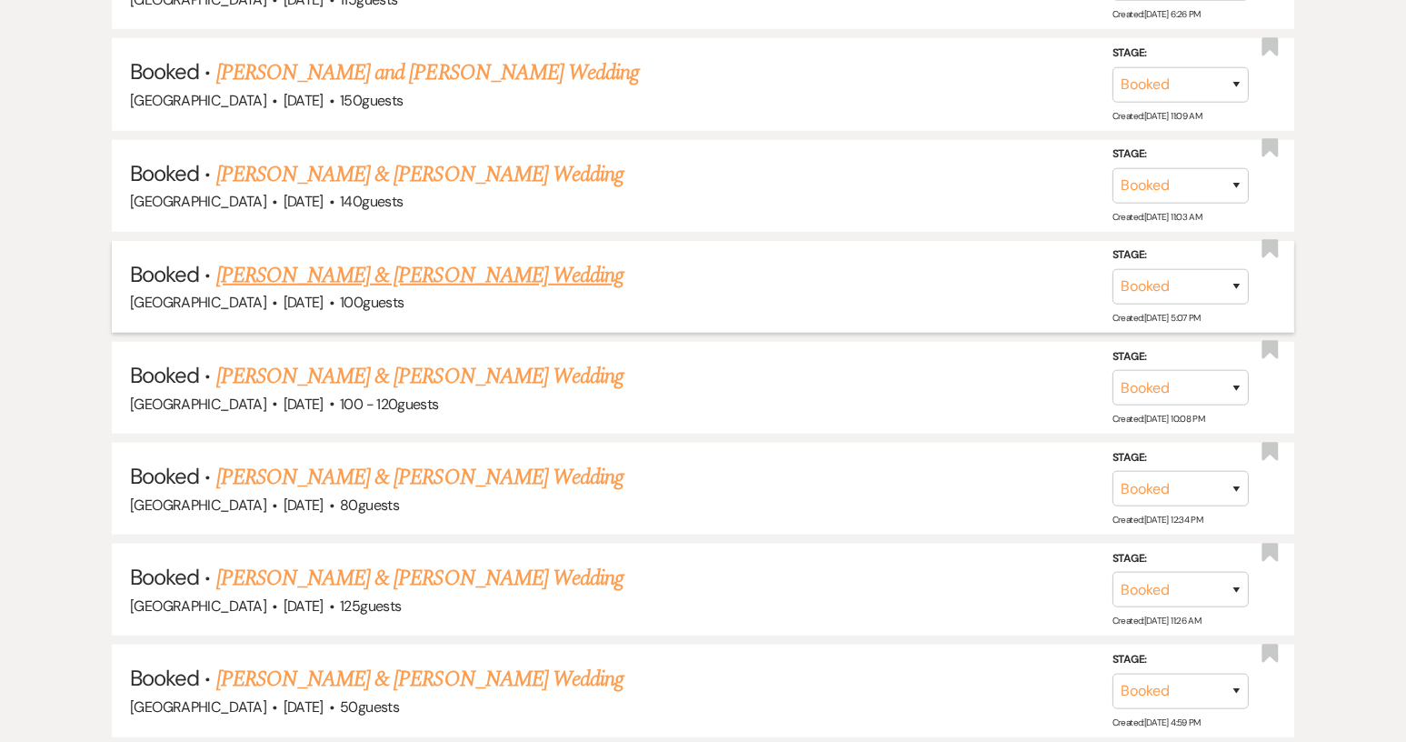
click at [348, 261] on link "[PERSON_NAME] & [PERSON_NAME] Wedding" at bounding box center [419, 275] width 407 height 33
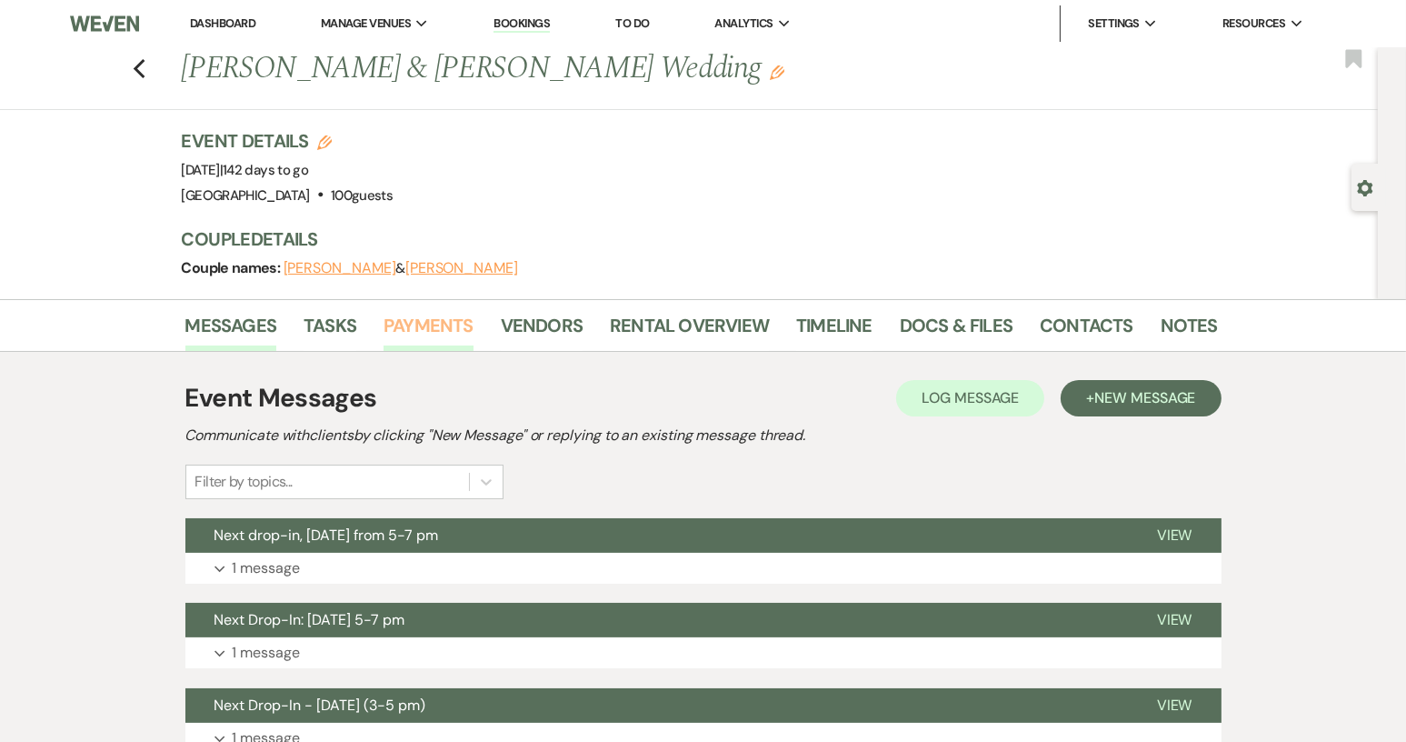
click at [418, 320] on link "Payments" at bounding box center [429, 331] width 90 height 40
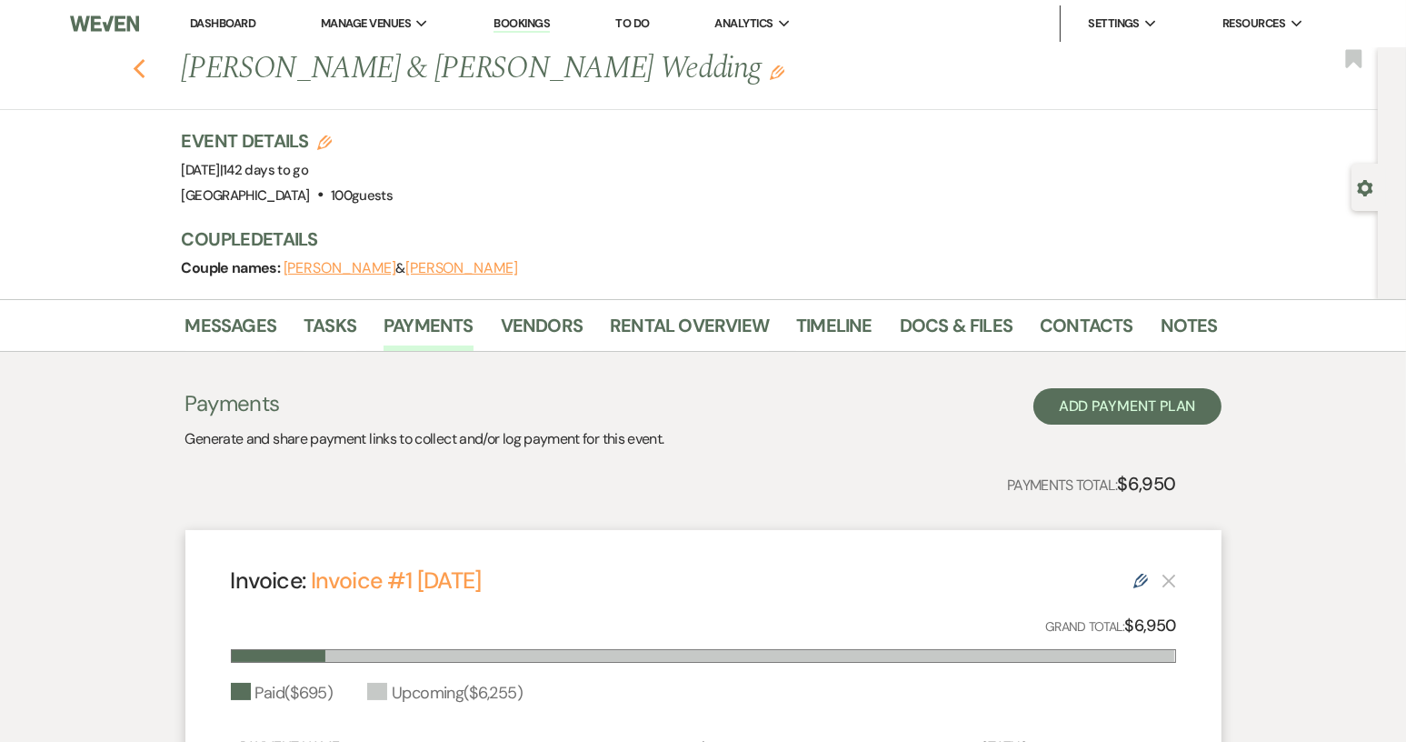
click at [141, 69] on use "button" at bounding box center [139, 69] width 12 height 20
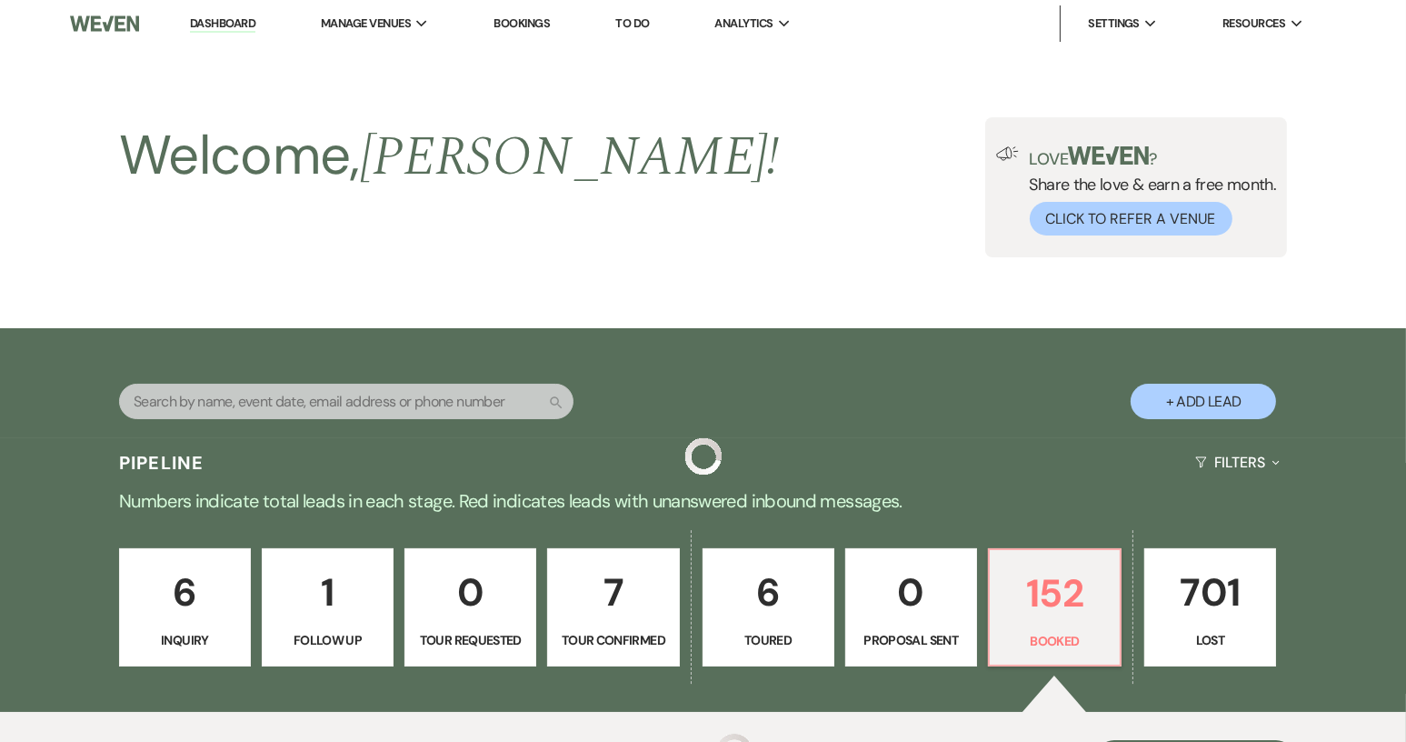
scroll to position [1905, 0]
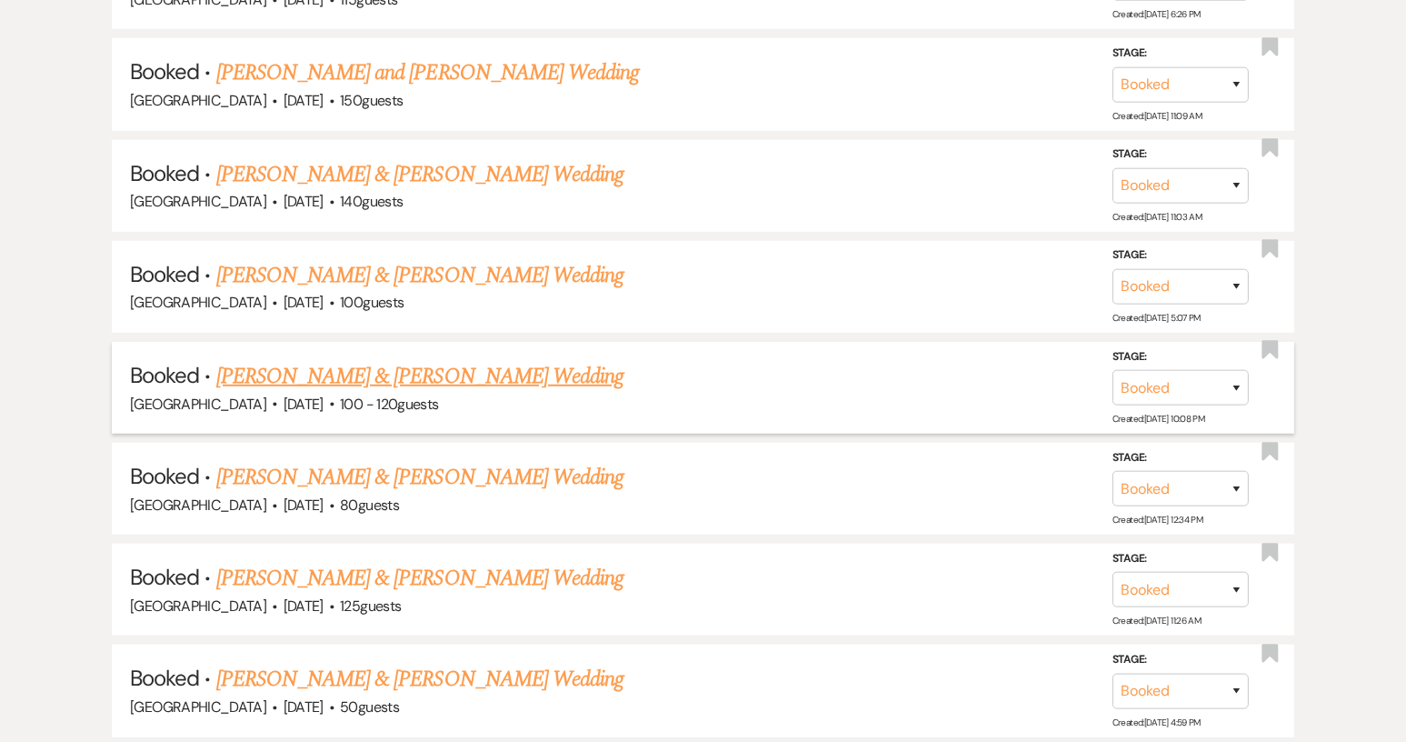
click at [417, 360] on link "[PERSON_NAME] & [PERSON_NAME] Wedding" at bounding box center [419, 376] width 407 height 33
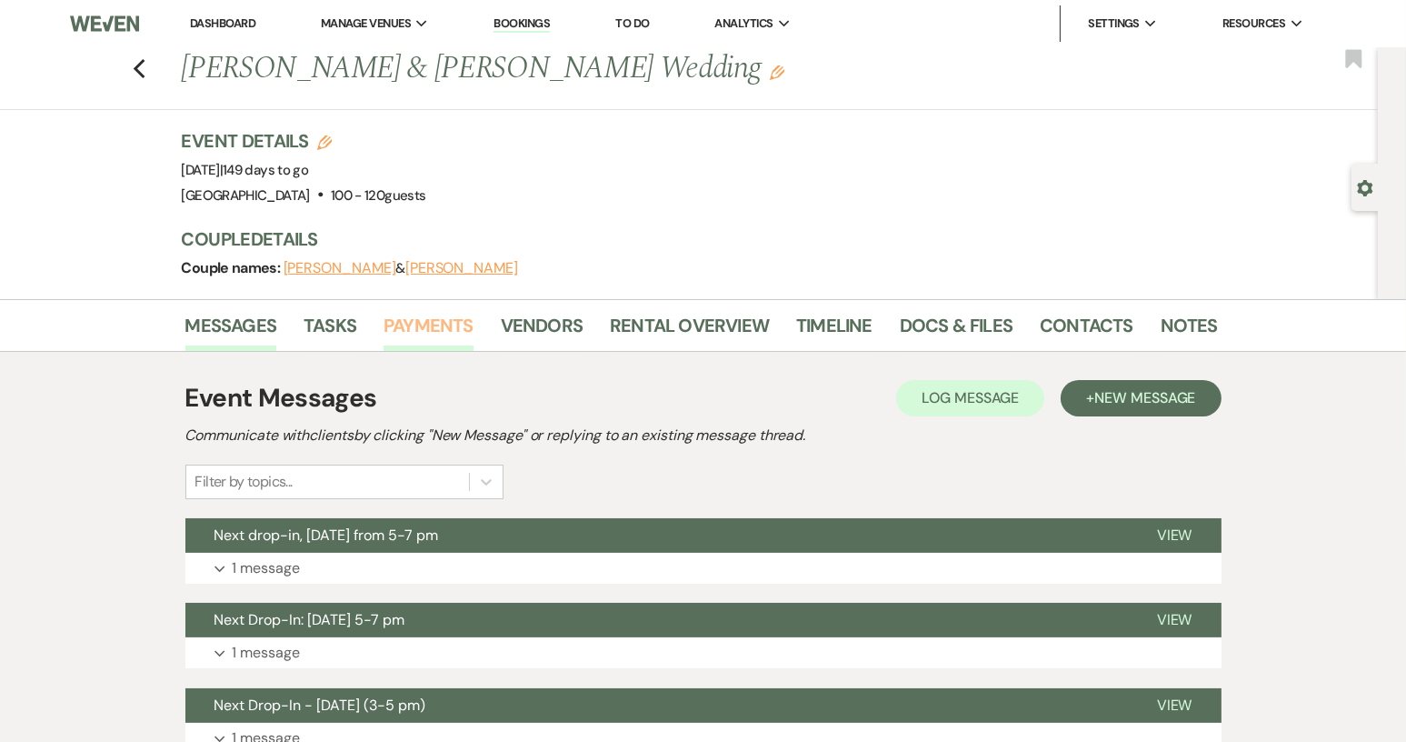
click at [438, 326] on link "Payments" at bounding box center [429, 331] width 90 height 40
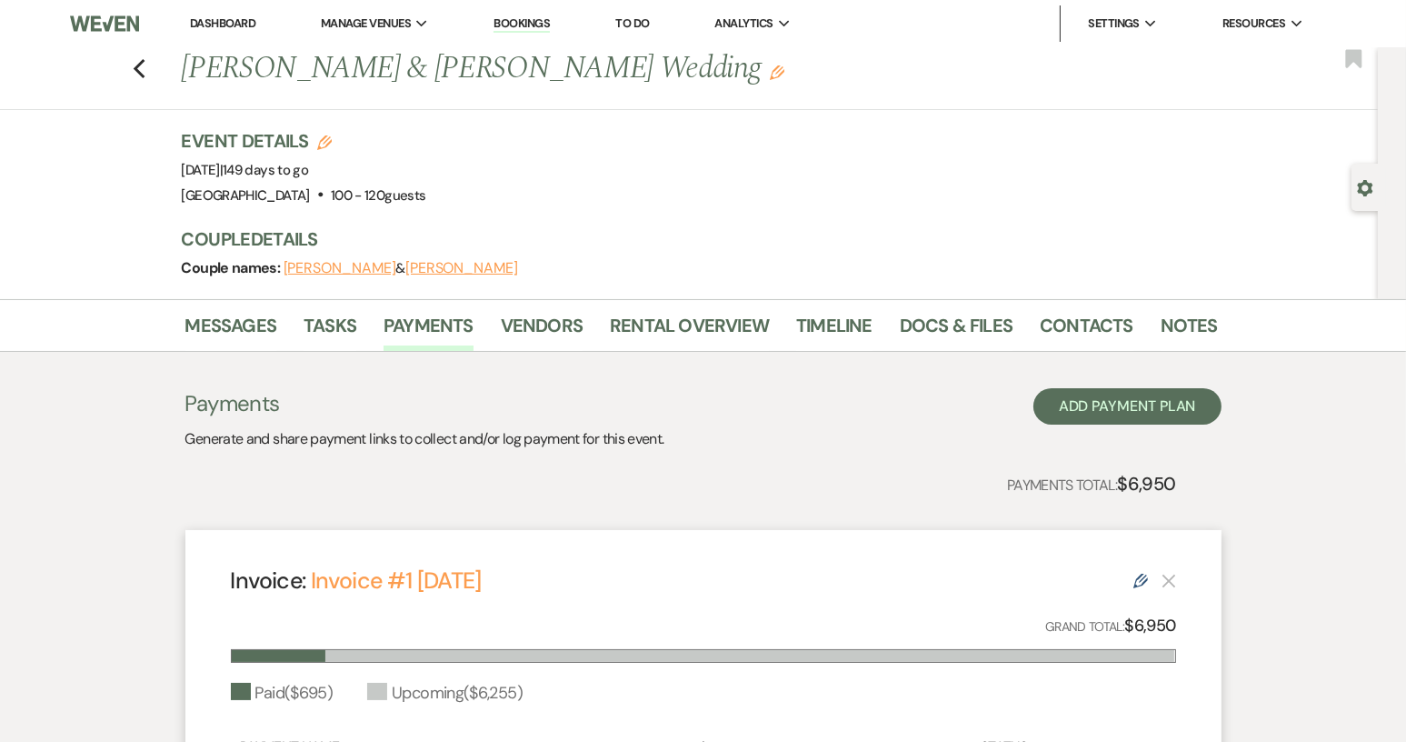
click at [154, 68] on div "Previous [PERSON_NAME] & [PERSON_NAME] Wedding Edit Bookmark" at bounding box center [684, 78] width 1387 height 63
click at [144, 69] on use "button" at bounding box center [139, 69] width 12 height 20
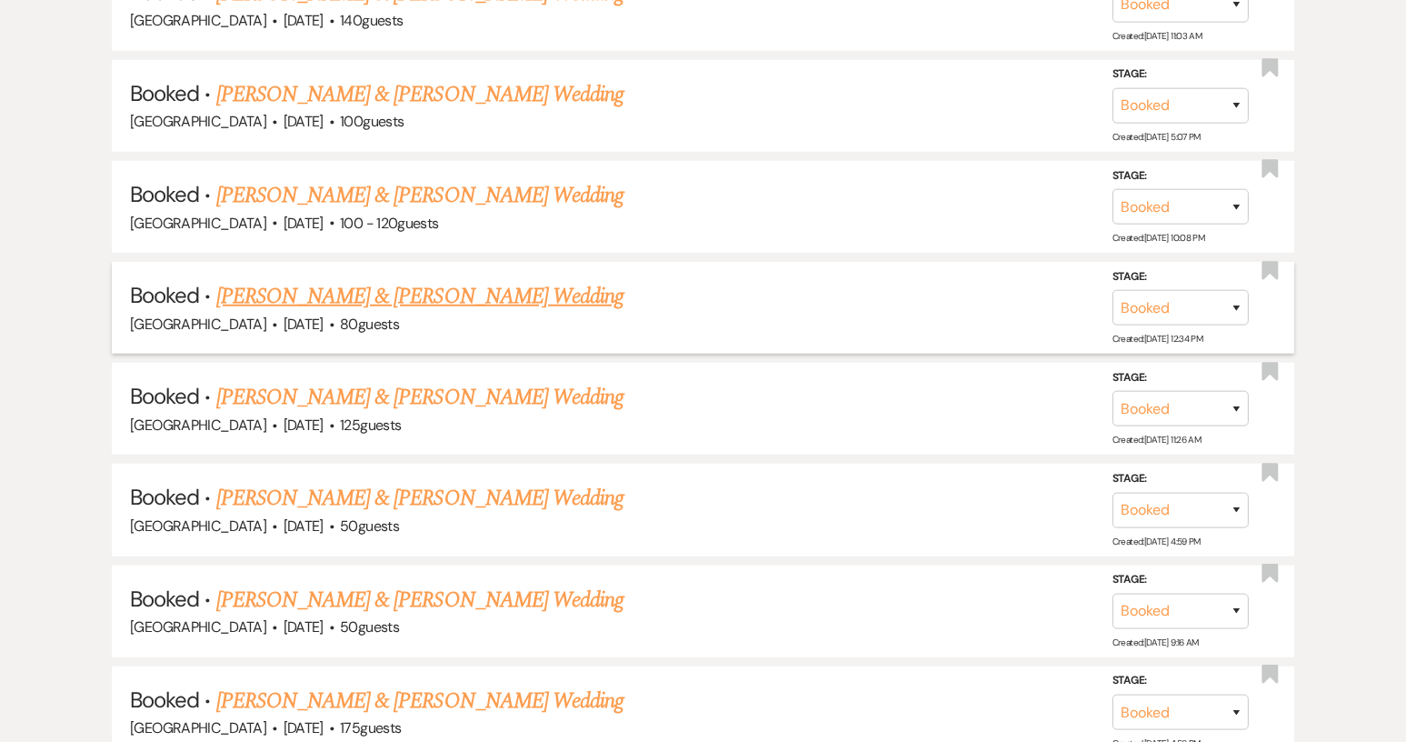
scroll to position [2087, 0]
click at [529, 590] on link "[PERSON_NAME] & [PERSON_NAME] Wedding" at bounding box center [419, 599] width 407 height 33
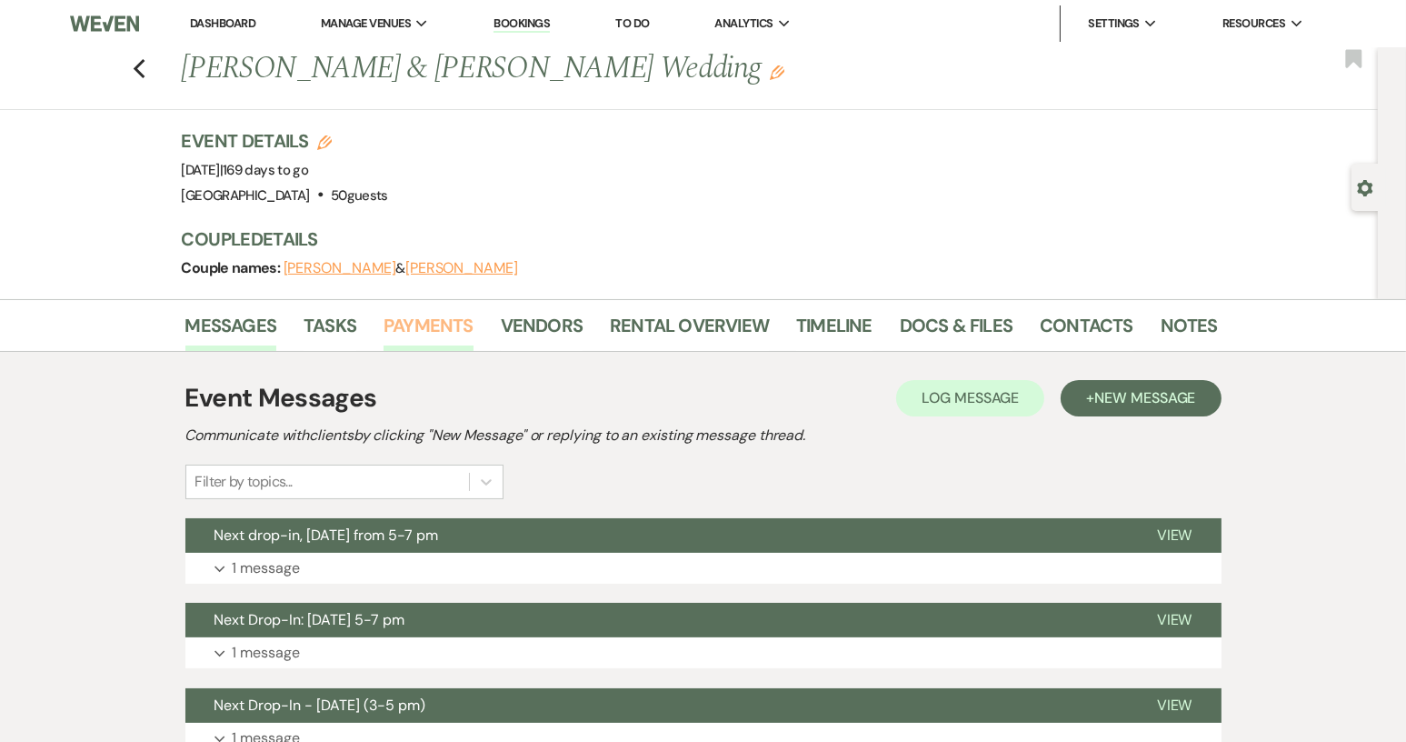
click at [433, 325] on link "Payments" at bounding box center [429, 331] width 90 height 40
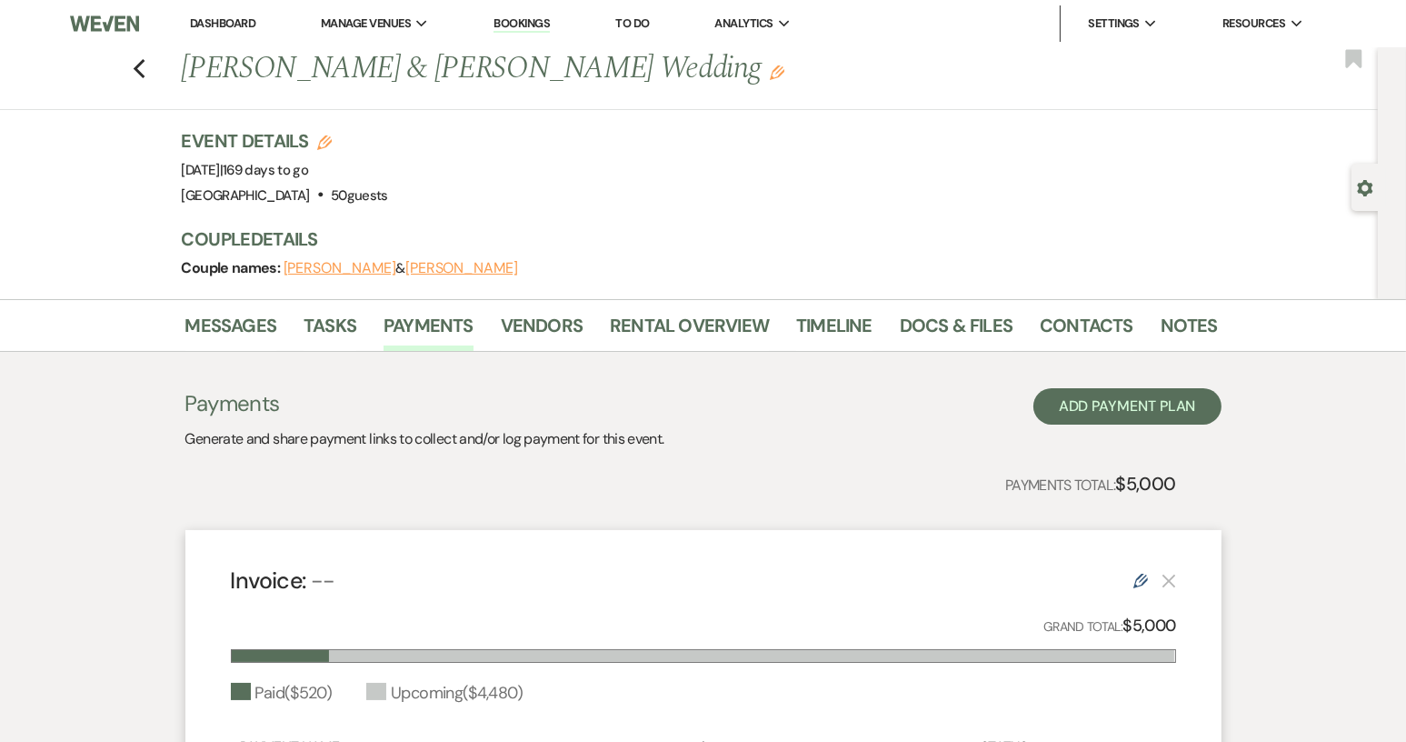
click at [138, 67] on div "Previous [PERSON_NAME] & [PERSON_NAME] Wedding Edit Bookmark" at bounding box center [684, 78] width 1387 height 63
click at [143, 64] on icon "Previous" at bounding box center [140, 69] width 14 height 22
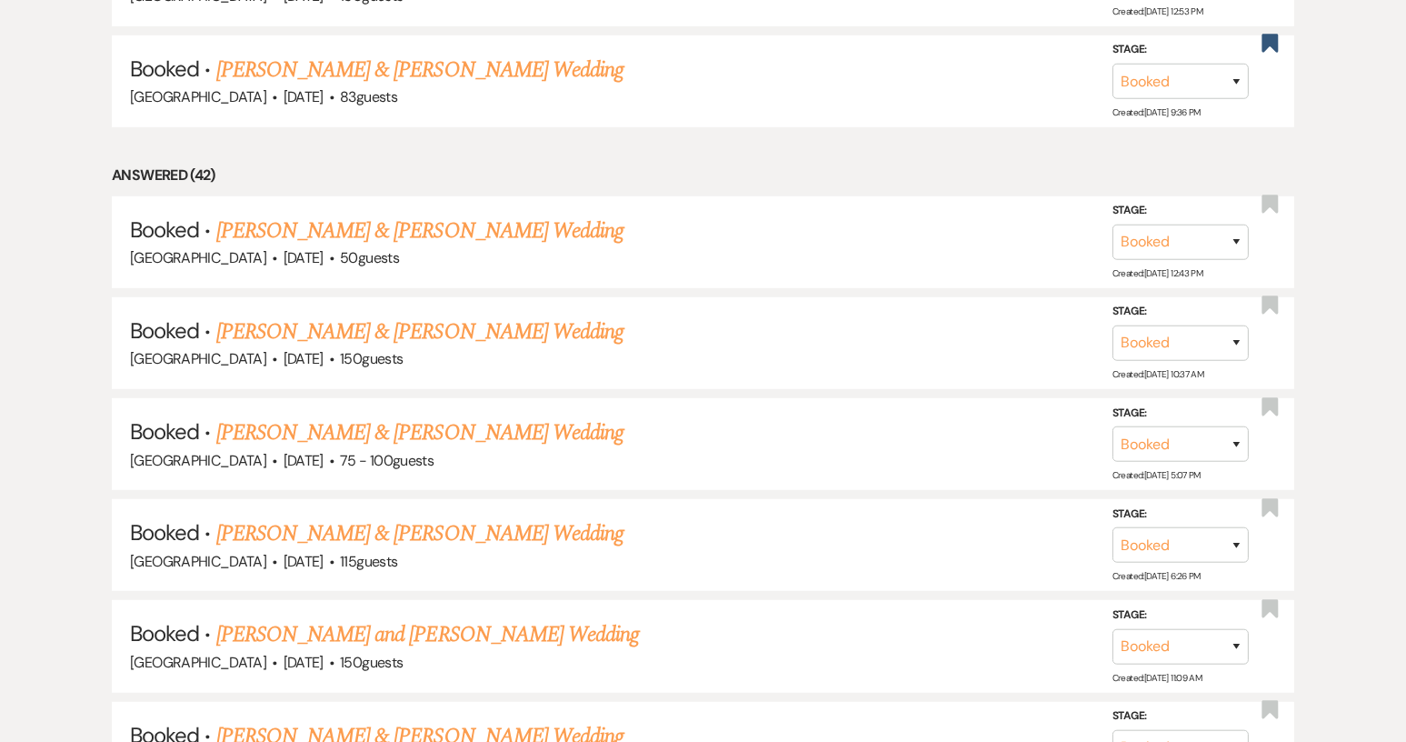
scroll to position [1360, 0]
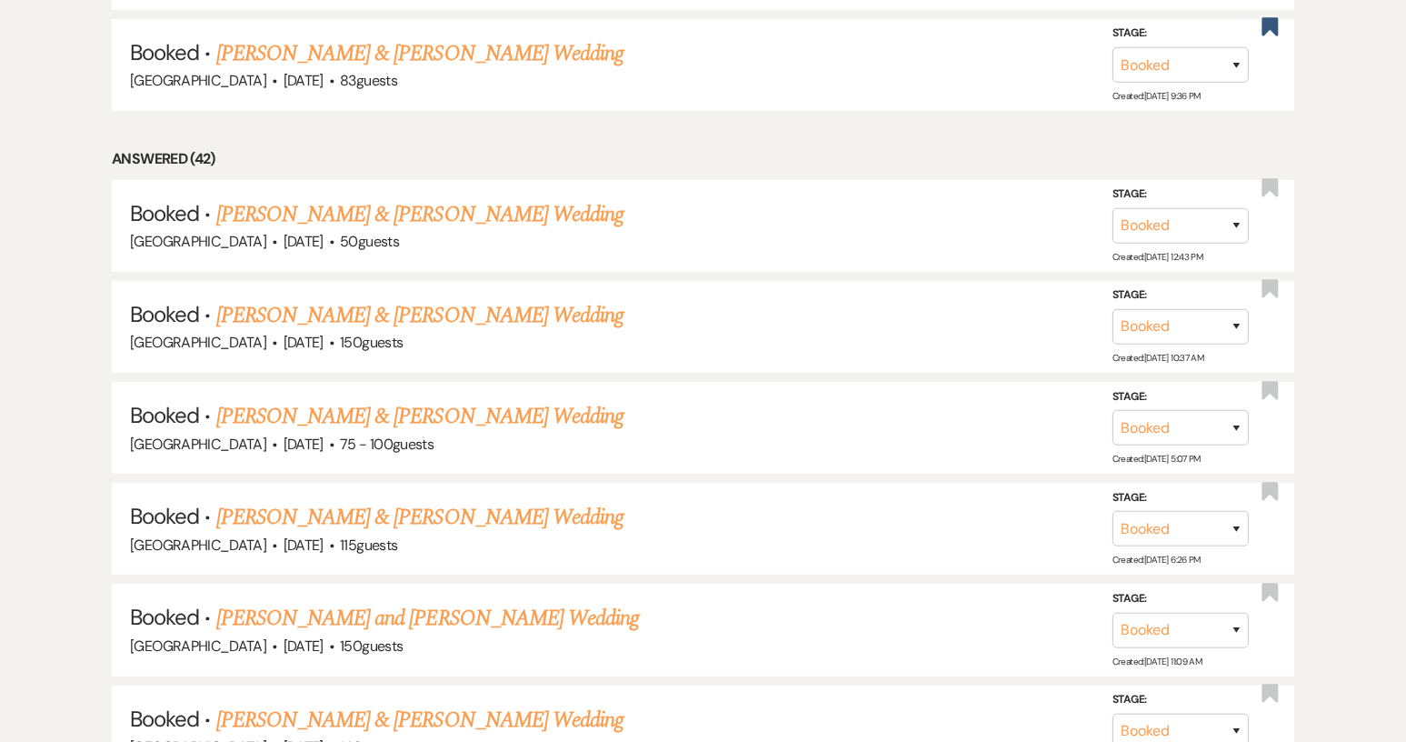
drag, startPoint x: 369, startPoint y: 509, endPoint x: 507, endPoint y: 435, distance: 156.5
click at [369, 509] on link "[PERSON_NAME] & [PERSON_NAME] Wedding" at bounding box center [419, 517] width 407 height 33
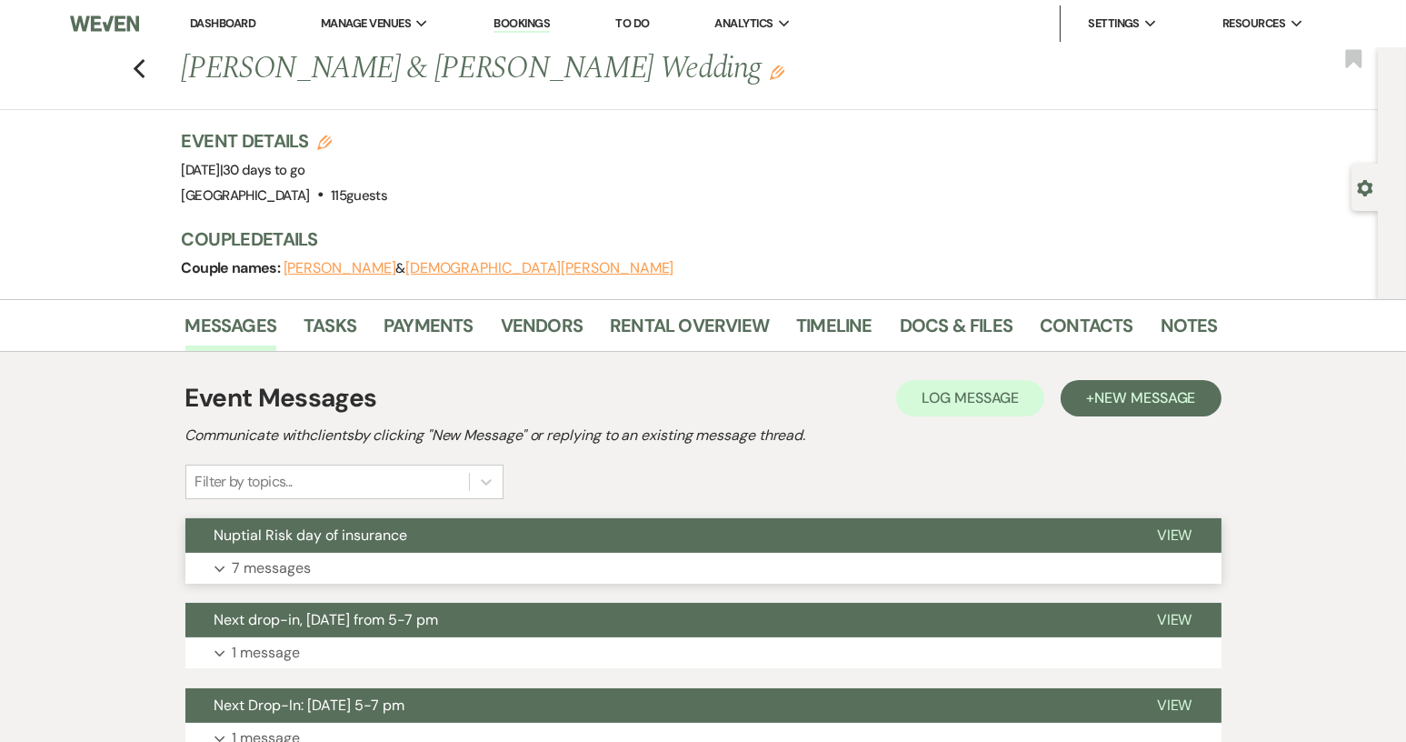
click at [573, 533] on button "Nuptial Risk day of insurance" at bounding box center [656, 535] width 942 height 35
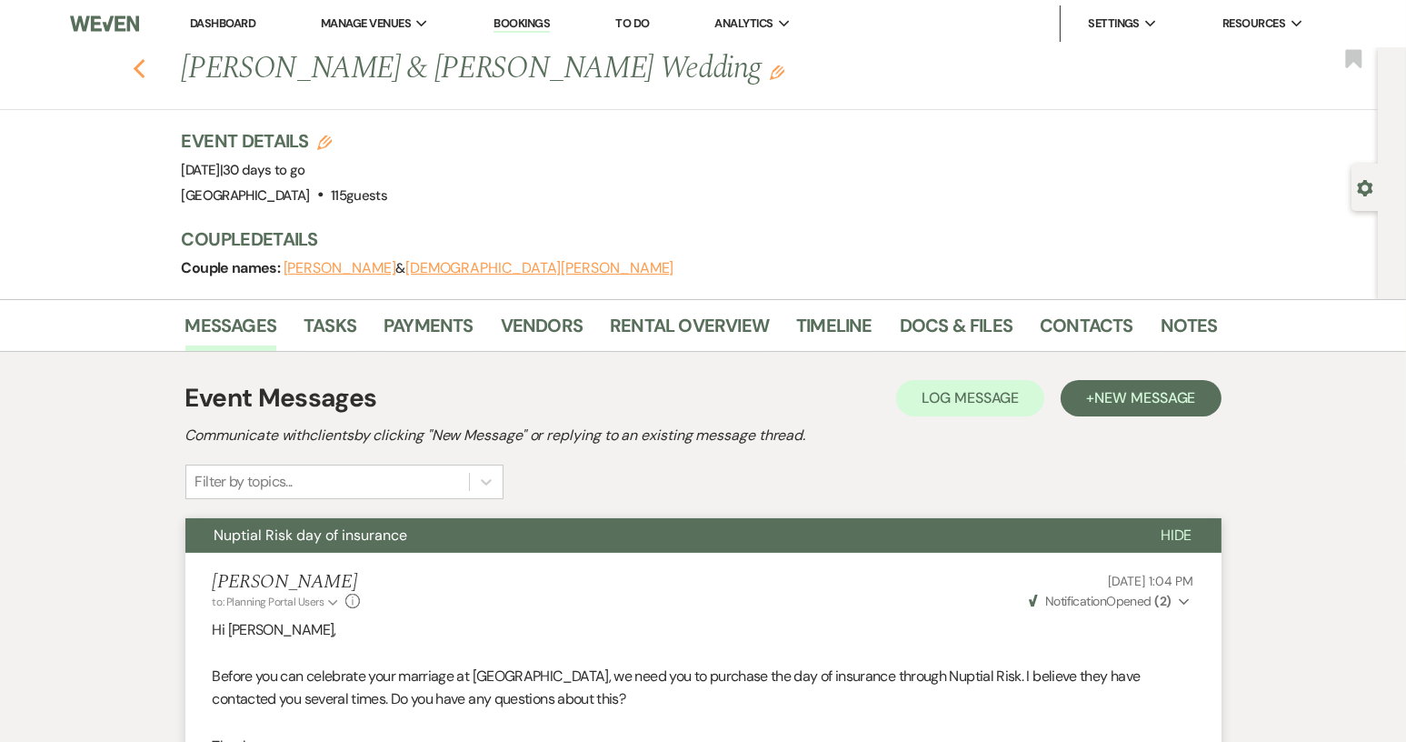
click at [140, 68] on use "button" at bounding box center [139, 69] width 12 height 20
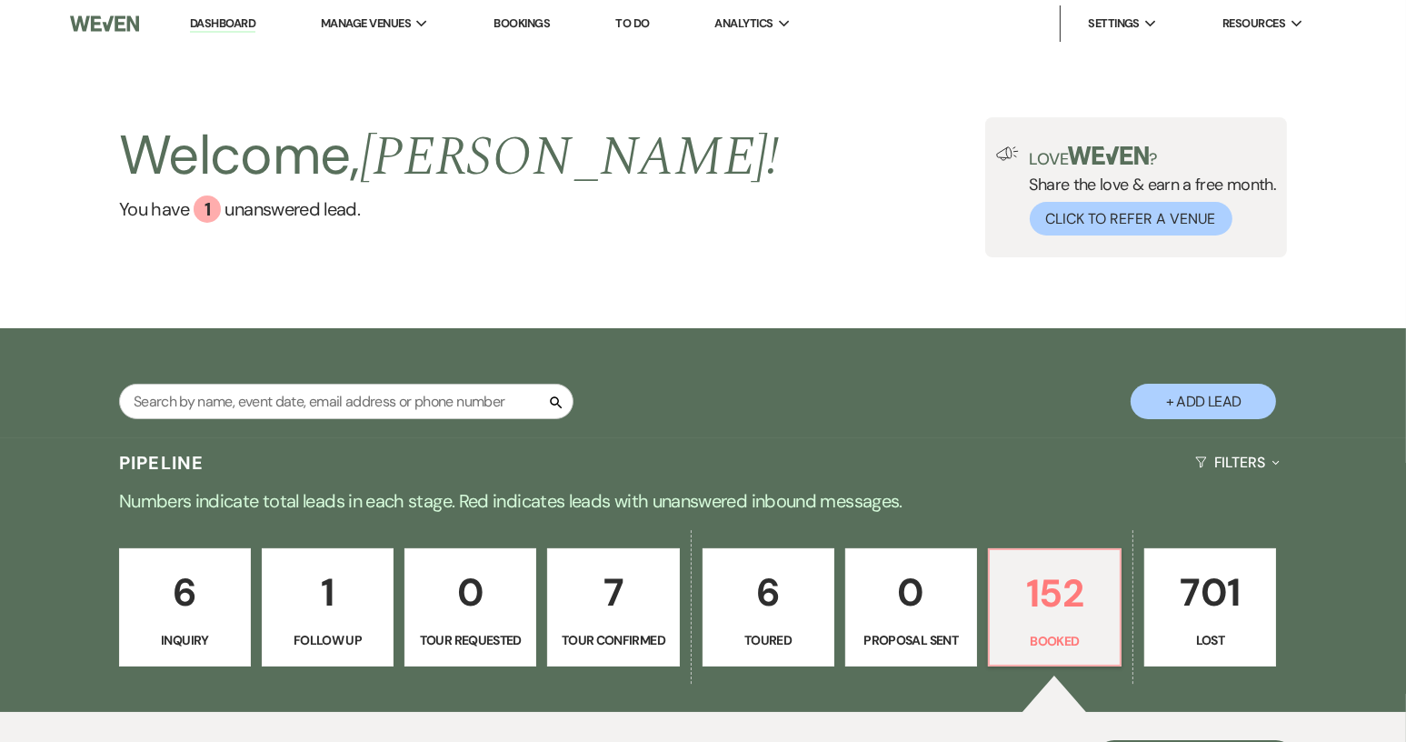
click at [1246, 396] on button "+ Add Lead" at bounding box center [1203, 401] width 145 height 35
select select "640"
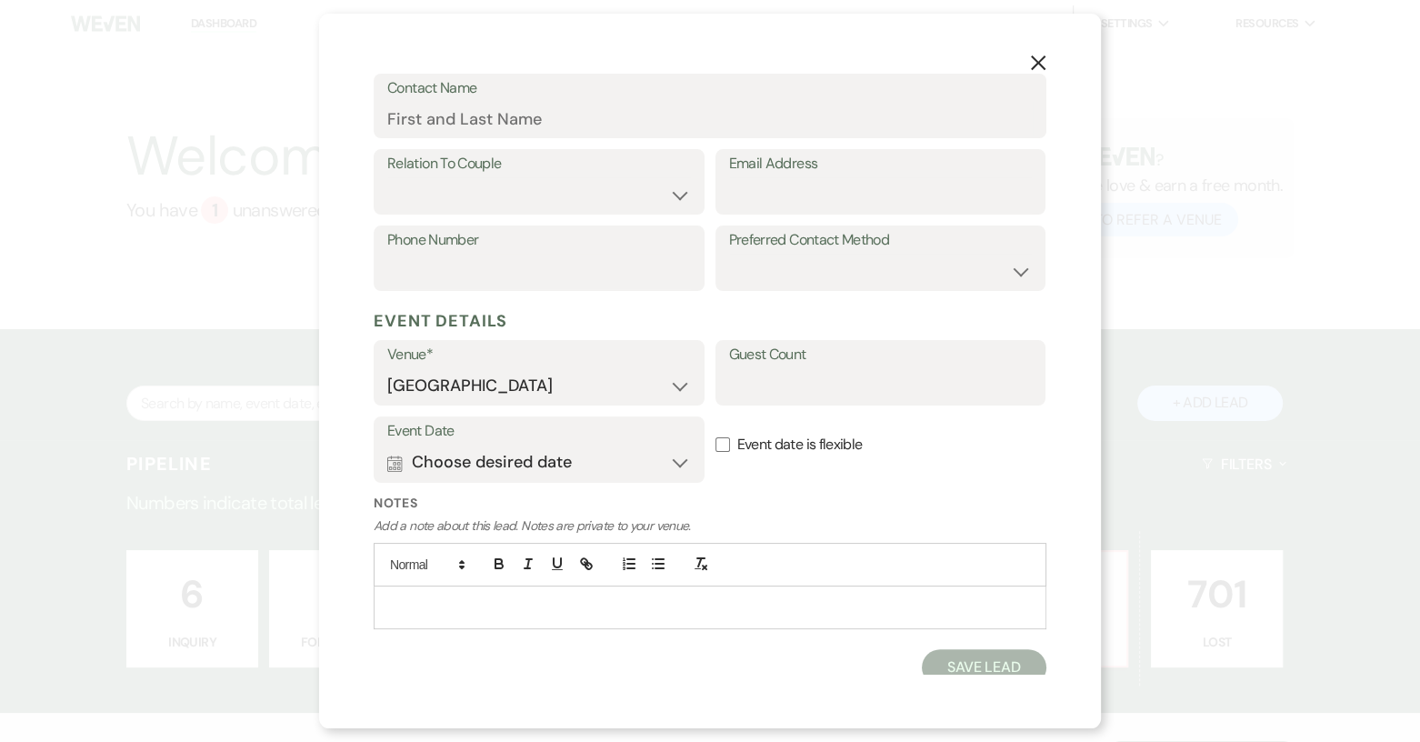
scroll to position [285, 0]
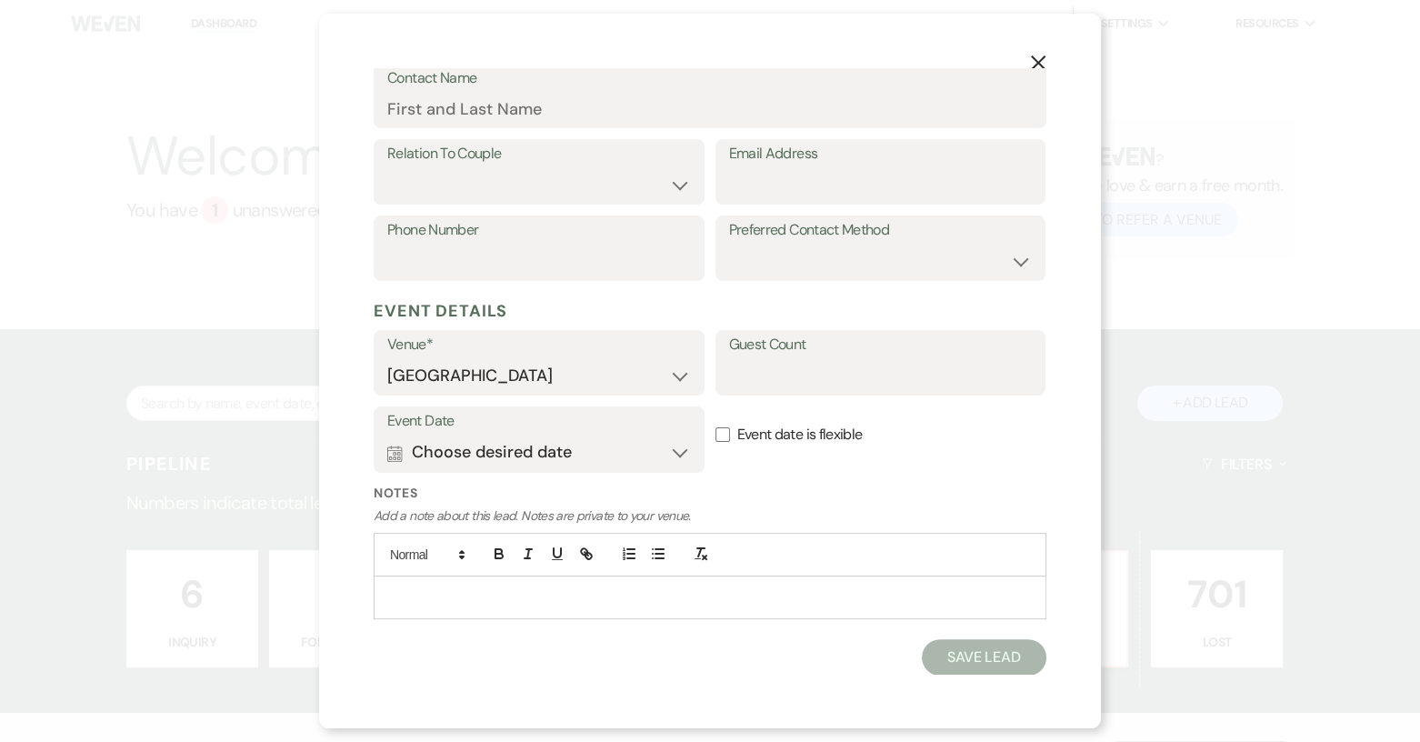
click at [398, 589] on p at bounding box center [709, 597] width 643 height 20
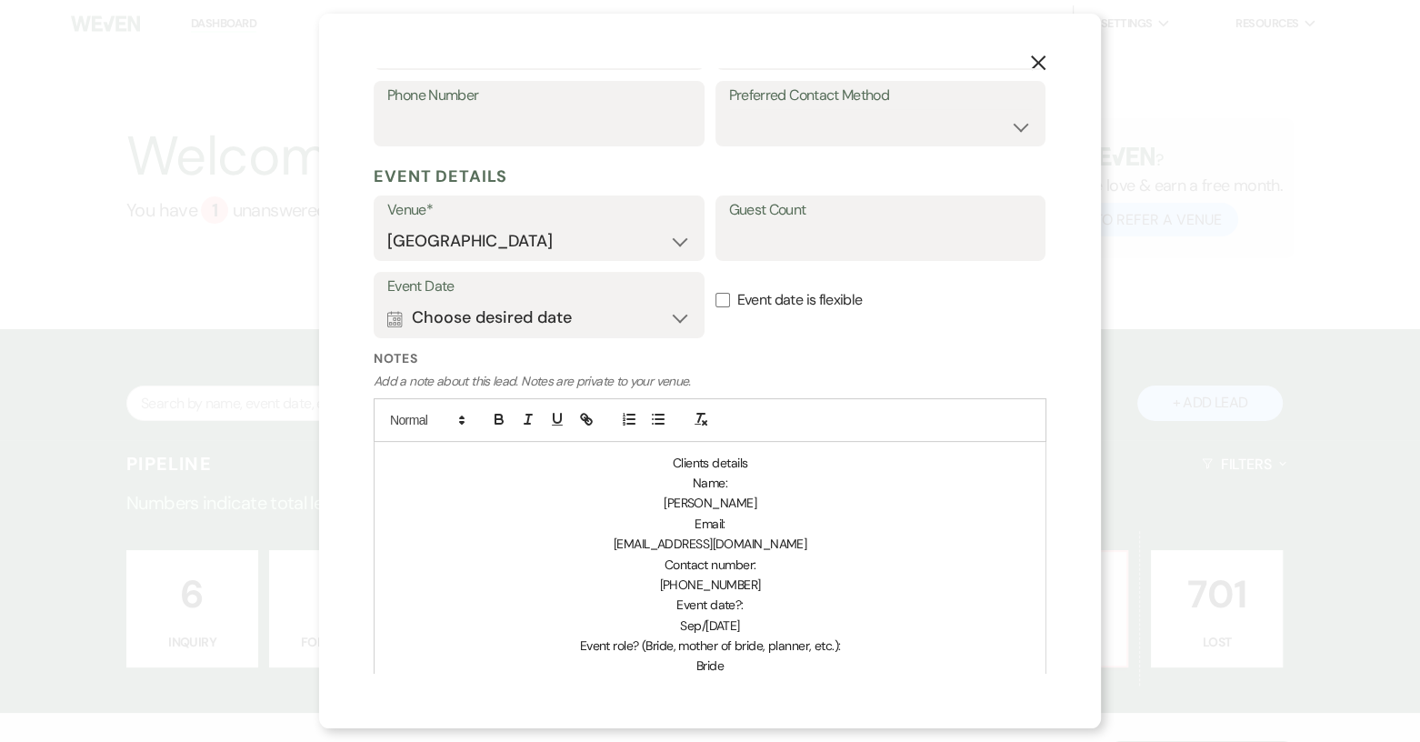
scroll to position [558, 0]
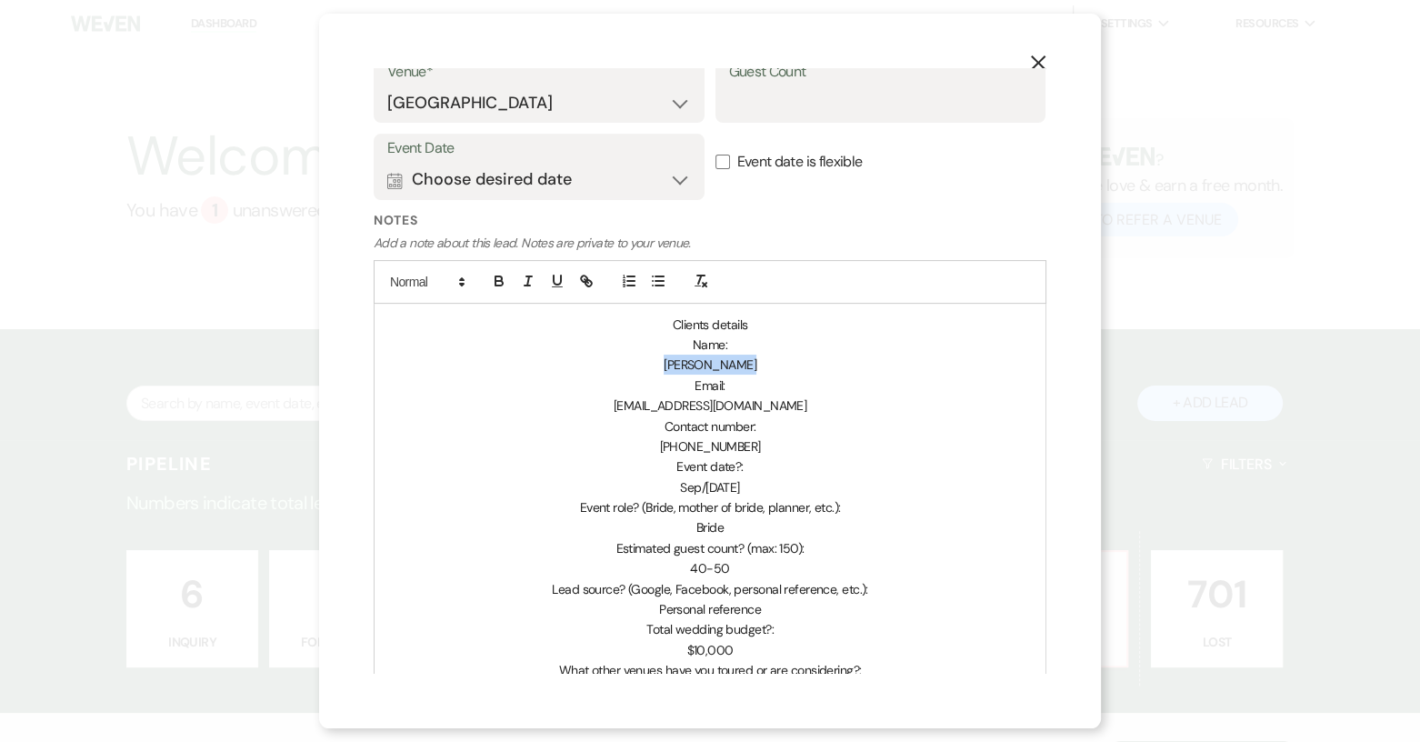
drag, startPoint x: 664, startPoint y: 362, endPoint x: 739, endPoint y: 364, distance: 74.5
click at [739, 364] on p "[PERSON_NAME]" at bounding box center [709, 364] width 643 height 20
copy span "[PERSON_NAME]"
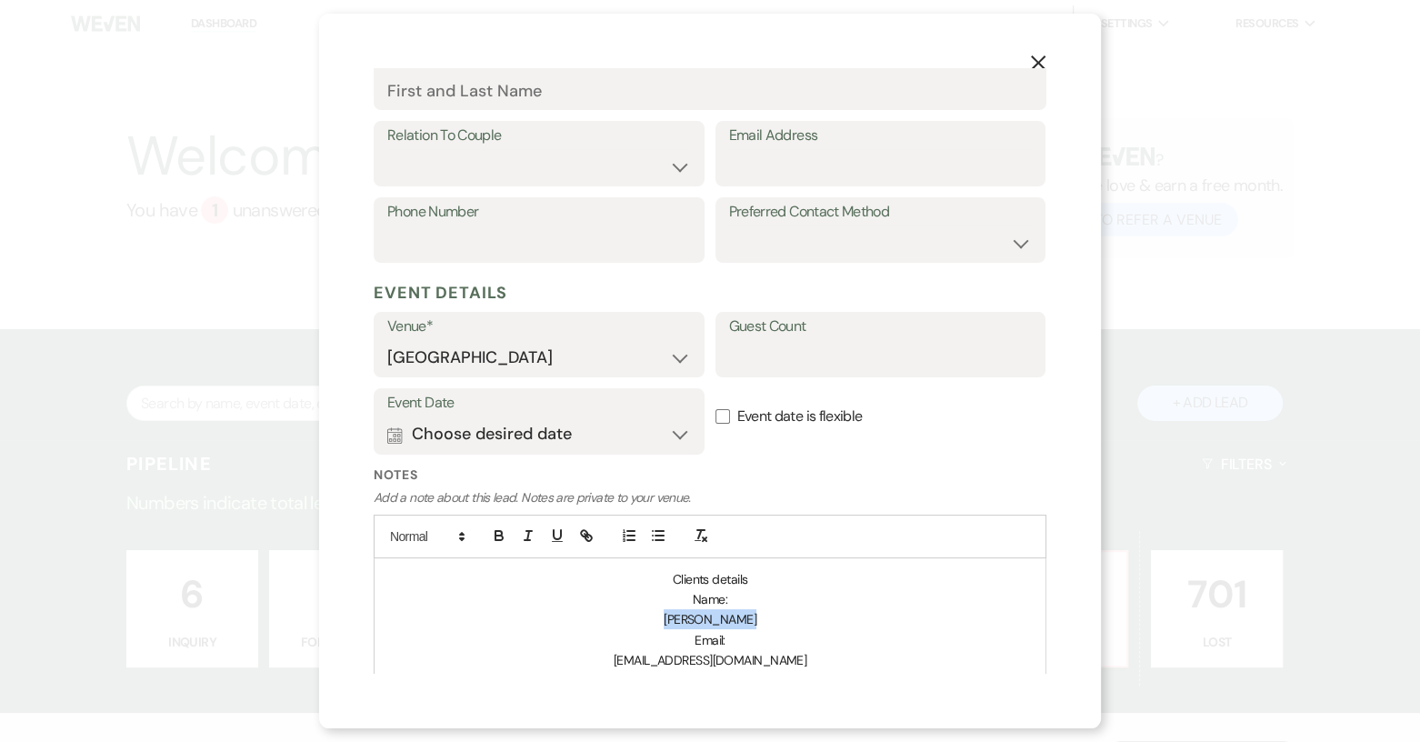
scroll to position [13, 0]
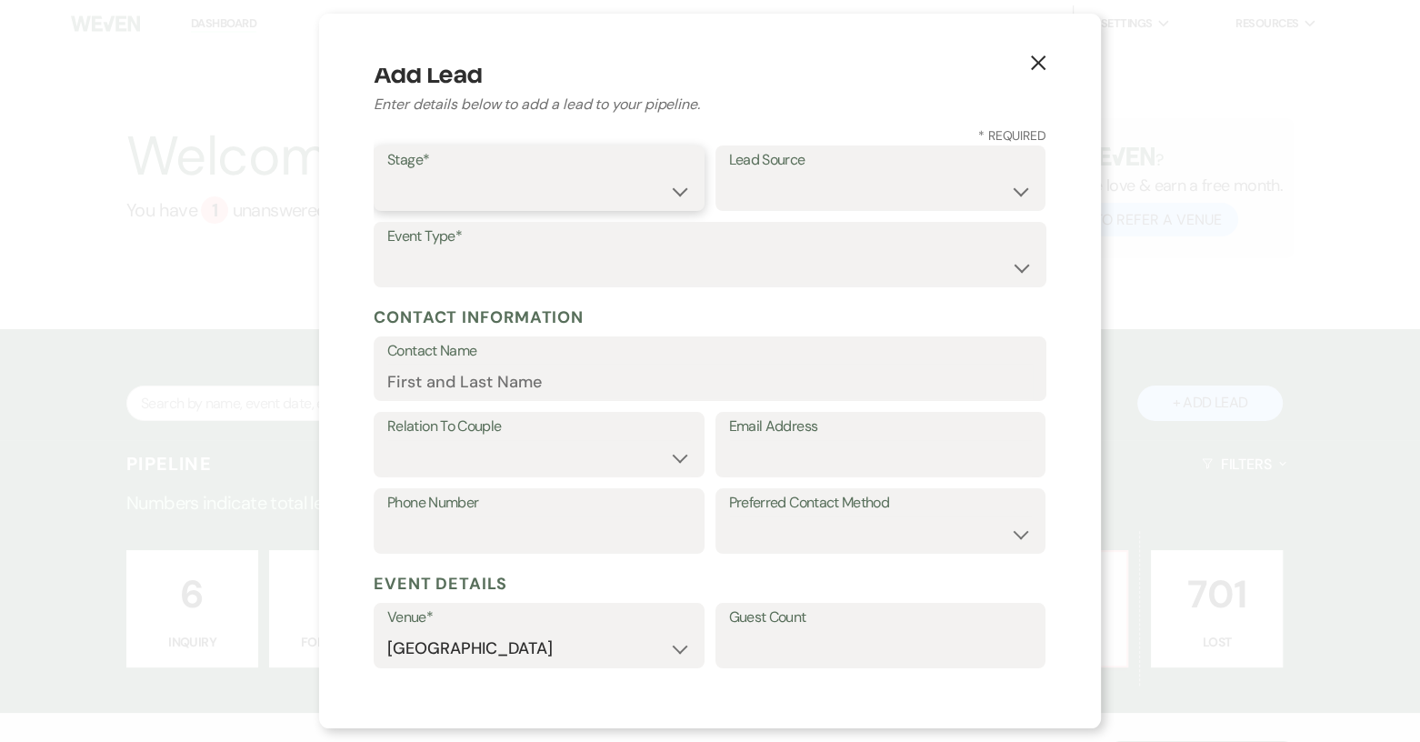
click at [674, 198] on select "Inquiry Follow Up Tour Requested Tour Confirmed Toured Proposal Sent Booked Lost" at bounding box center [539, 191] width 304 height 35
select select "4"
click at [387, 174] on select "Inquiry Follow Up Tour Requested Tour Confirmed Toured Proposal Sent Booked Lost" at bounding box center [539, 191] width 304 height 35
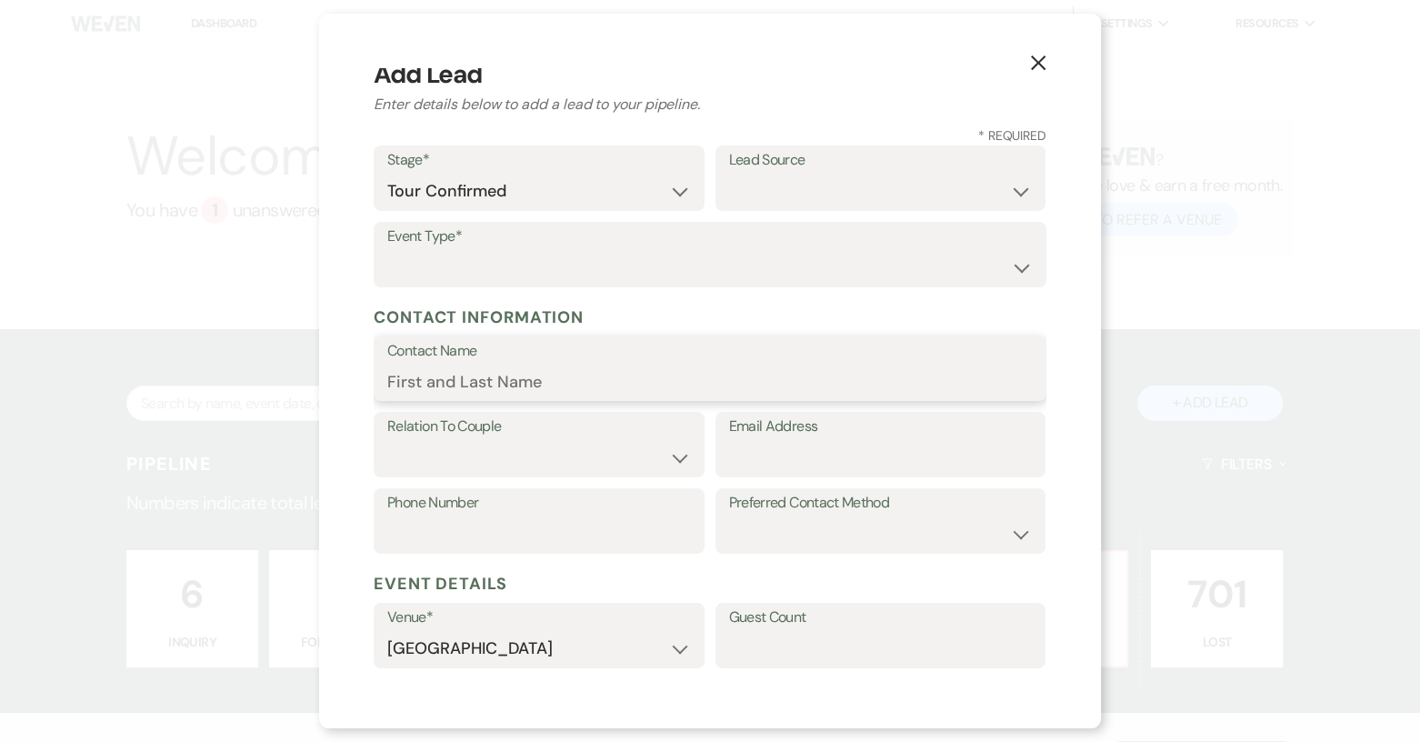
click at [409, 384] on input "Contact Name" at bounding box center [709, 381] width 645 height 35
paste input "[PERSON_NAME]"
type input "[PERSON_NAME]"
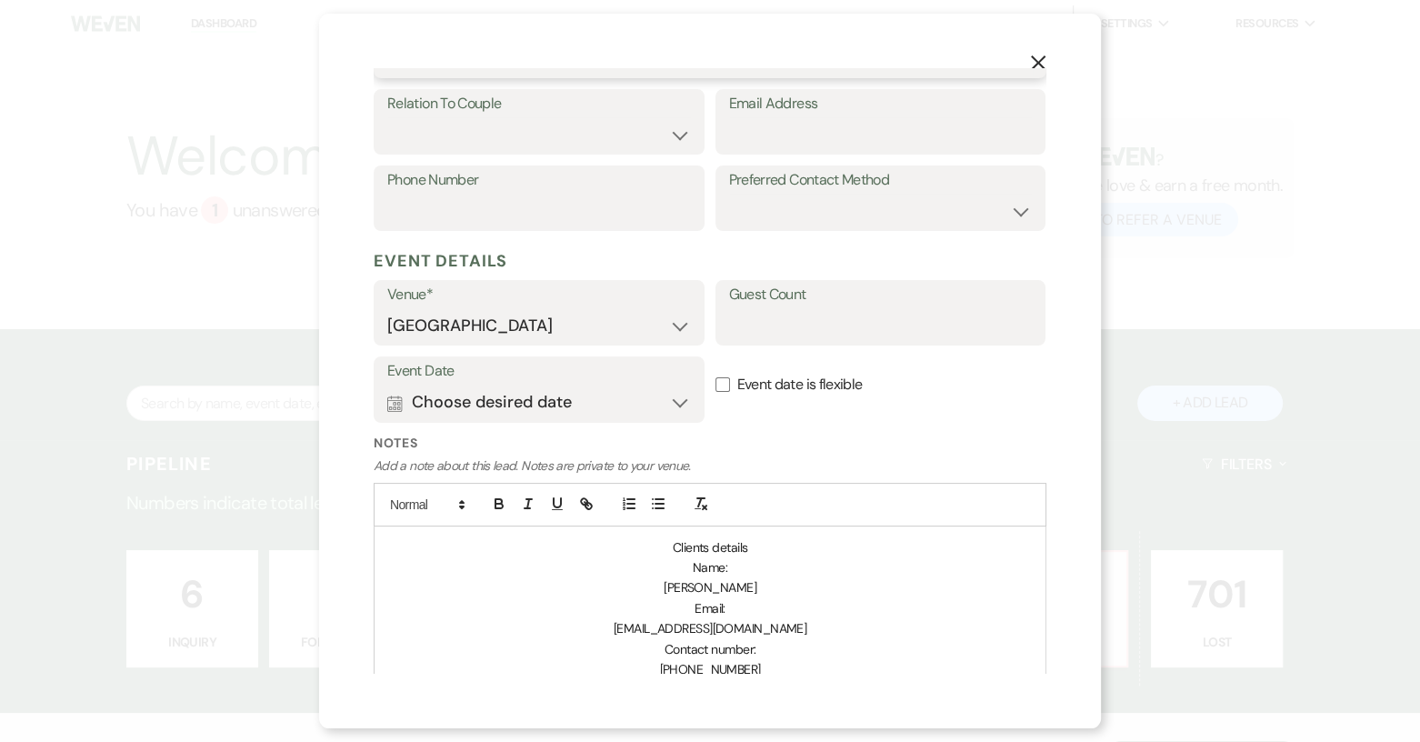
scroll to position [376, 0]
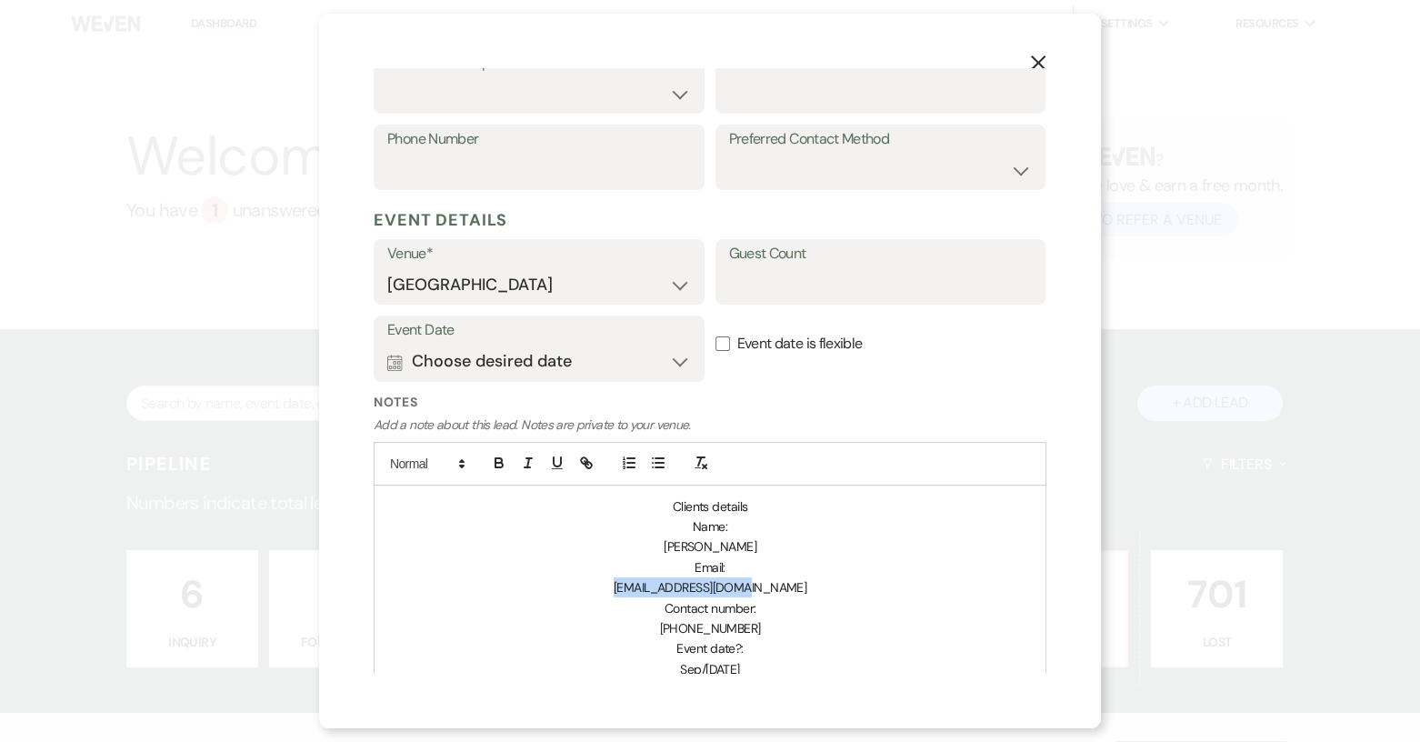
drag, startPoint x: 636, startPoint y: 587, endPoint x: 774, endPoint y: 588, distance: 138.1
click at [774, 588] on p "[EMAIL_ADDRESS][DOMAIN_NAME]" at bounding box center [709, 587] width 643 height 20
copy span "[EMAIL_ADDRESS][DOMAIN_NAME]"
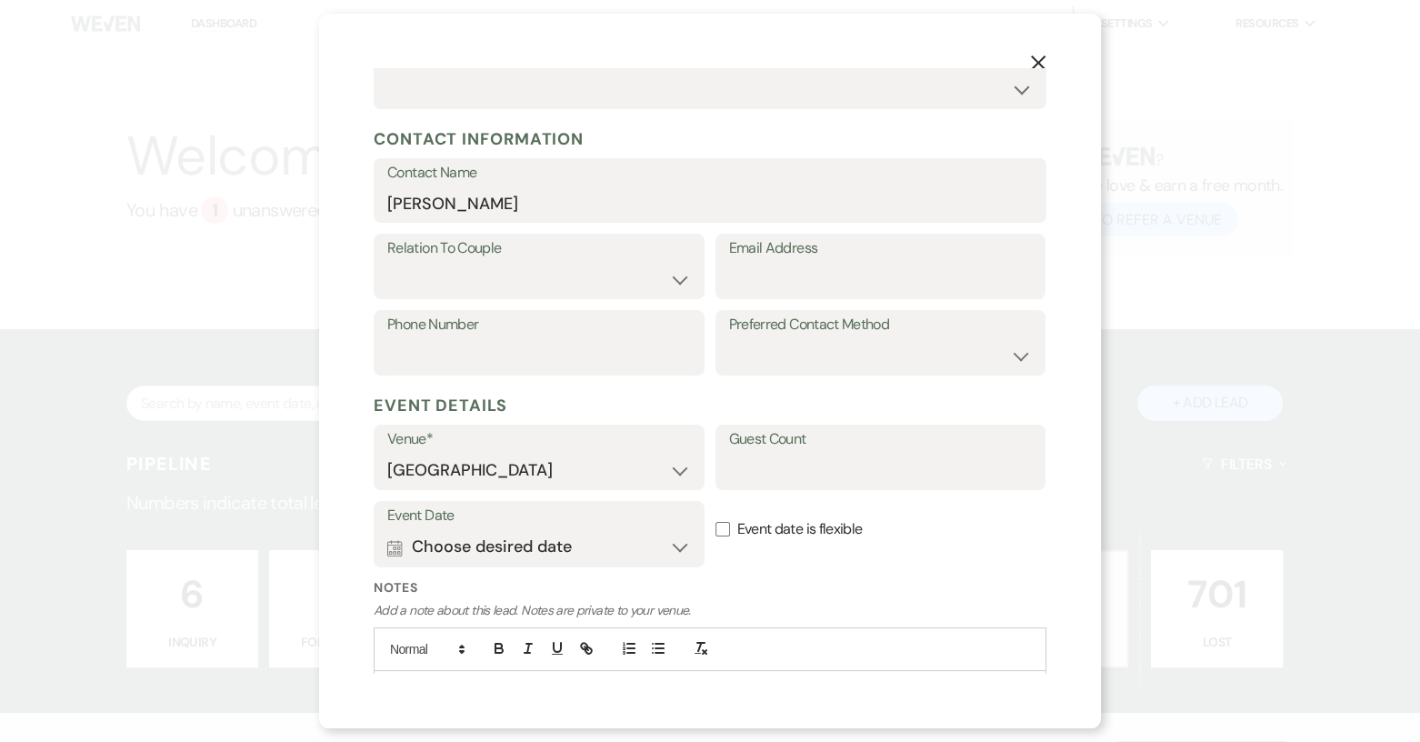
scroll to position [0, 0]
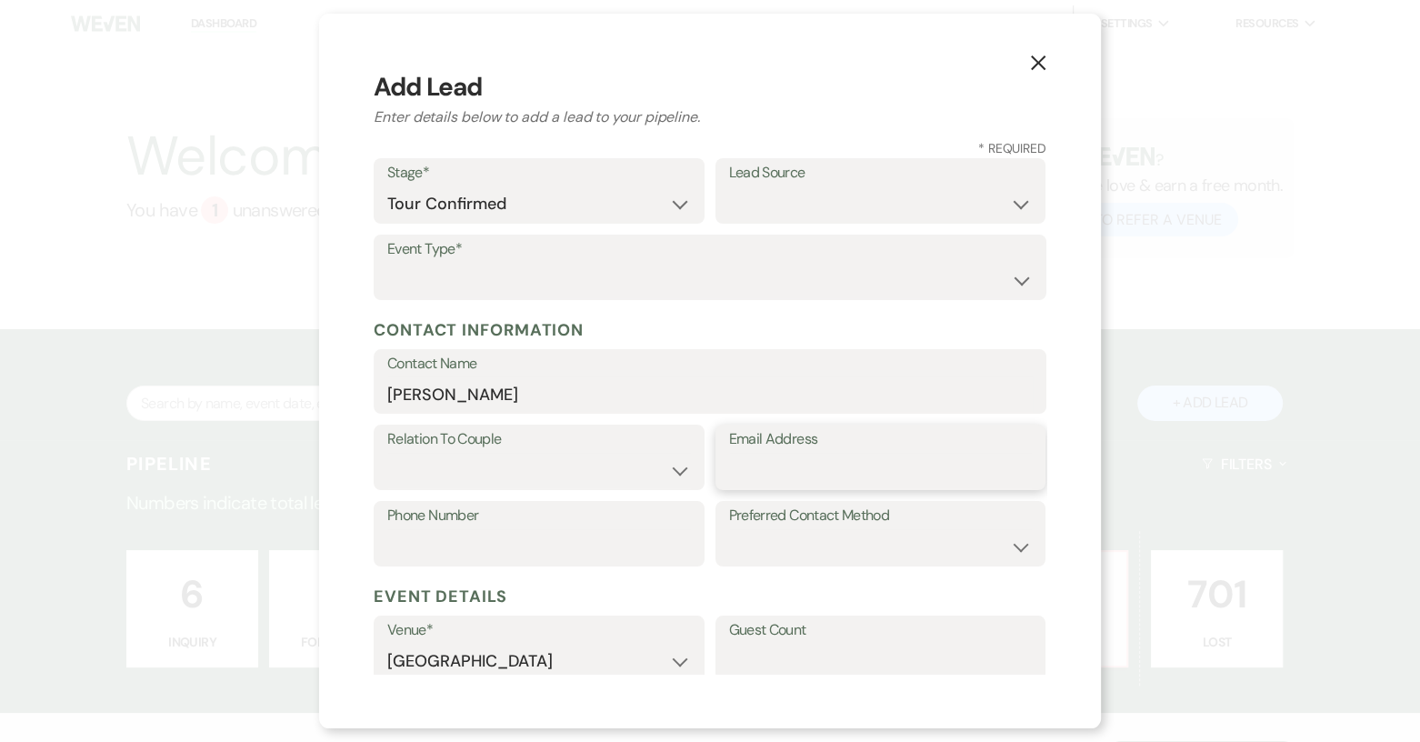
drag, startPoint x: 758, startPoint y: 483, endPoint x: 767, endPoint y: 484, distance: 9.3
click at [758, 483] on input "Email Address" at bounding box center [881, 470] width 304 height 35
paste input "[EMAIL_ADDRESS][DOMAIN_NAME]"
type input "[EMAIL_ADDRESS][DOMAIN_NAME]"
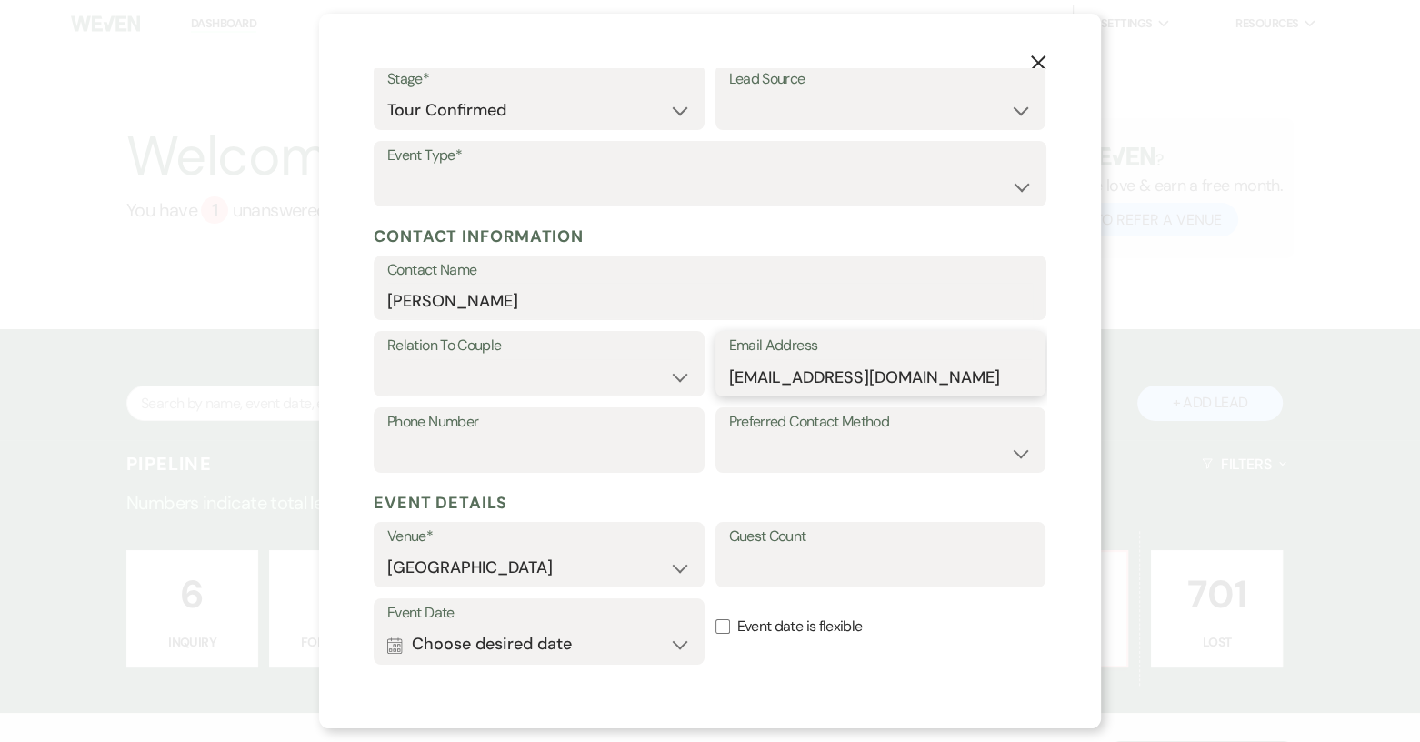
scroll to position [364, 0]
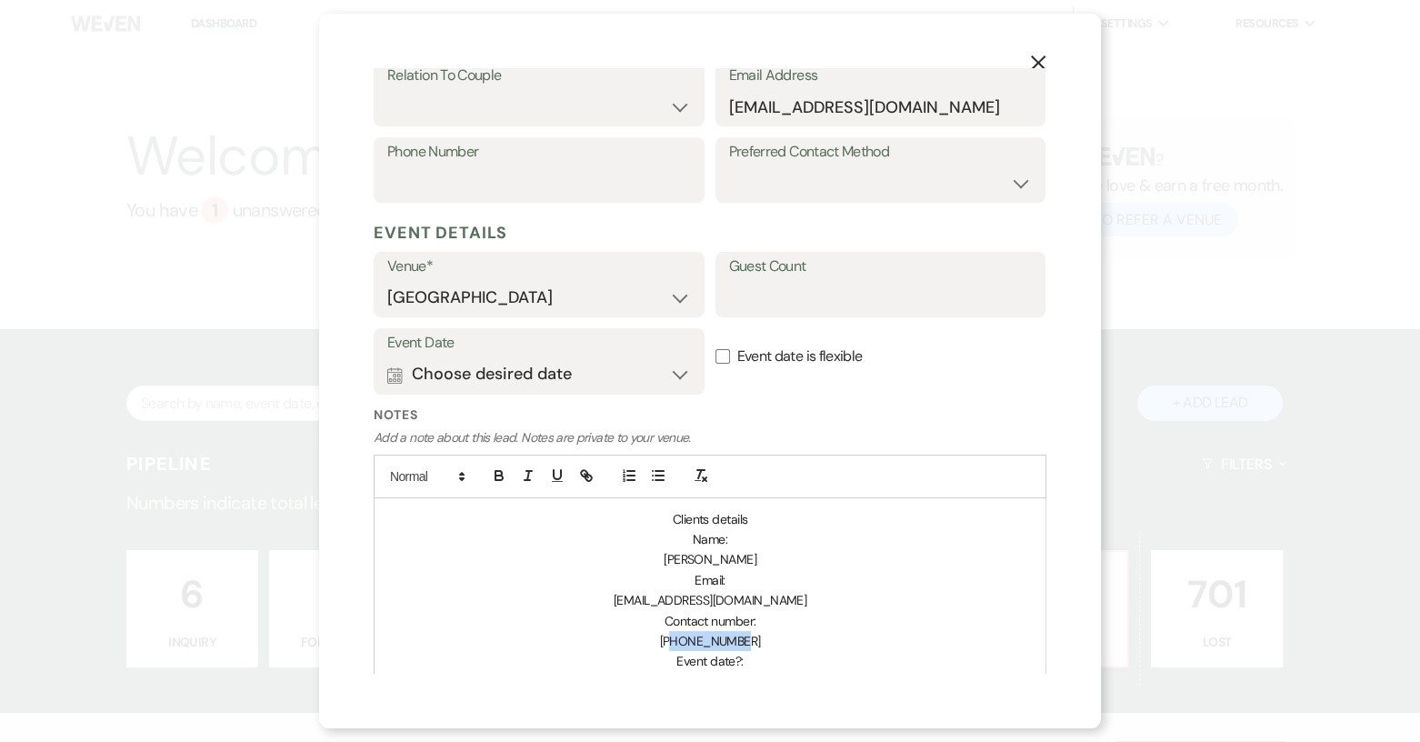
drag, startPoint x: 673, startPoint y: 641, endPoint x: 744, endPoint y: 638, distance: 70.9
click at [744, 638] on p "[PHONE_NUMBER]" at bounding box center [709, 641] width 643 height 20
copy span "8644834802"
click at [415, 172] on input "Phone Number" at bounding box center [539, 182] width 304 height 35
paste input "8644834802"
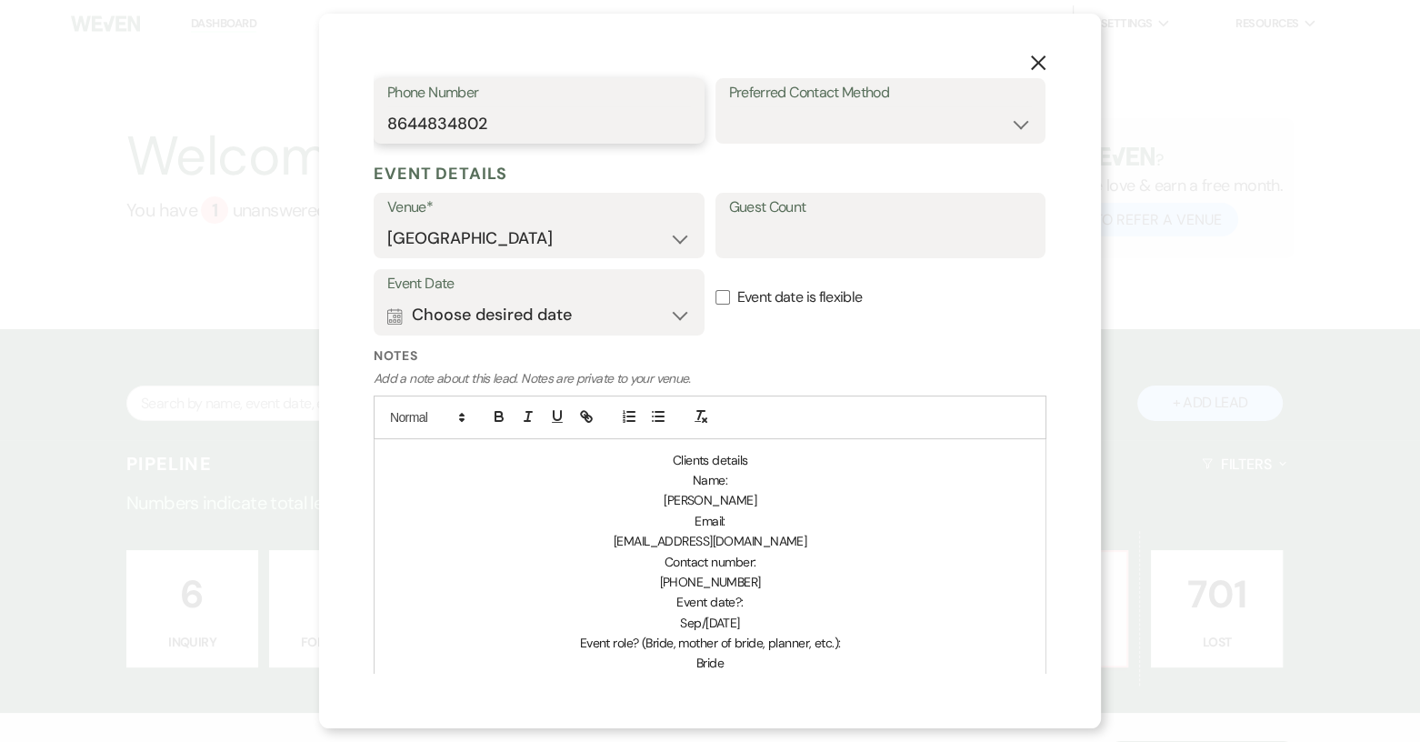
scroll to position [454, 0]
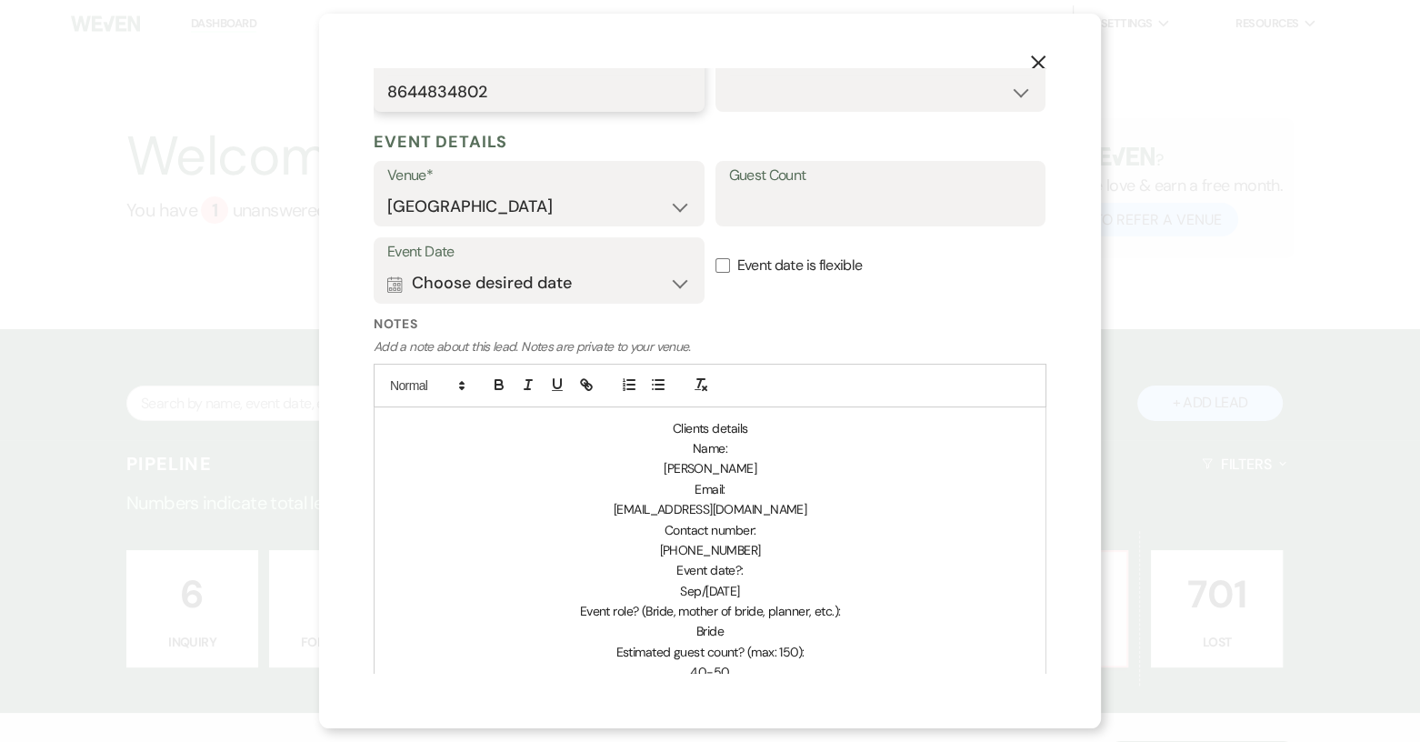
type input "8644834802"
click at [715, 261] on input "Event date is flexible" at bounding box center [722, 265] width 15 height 15
checkbox input "true"
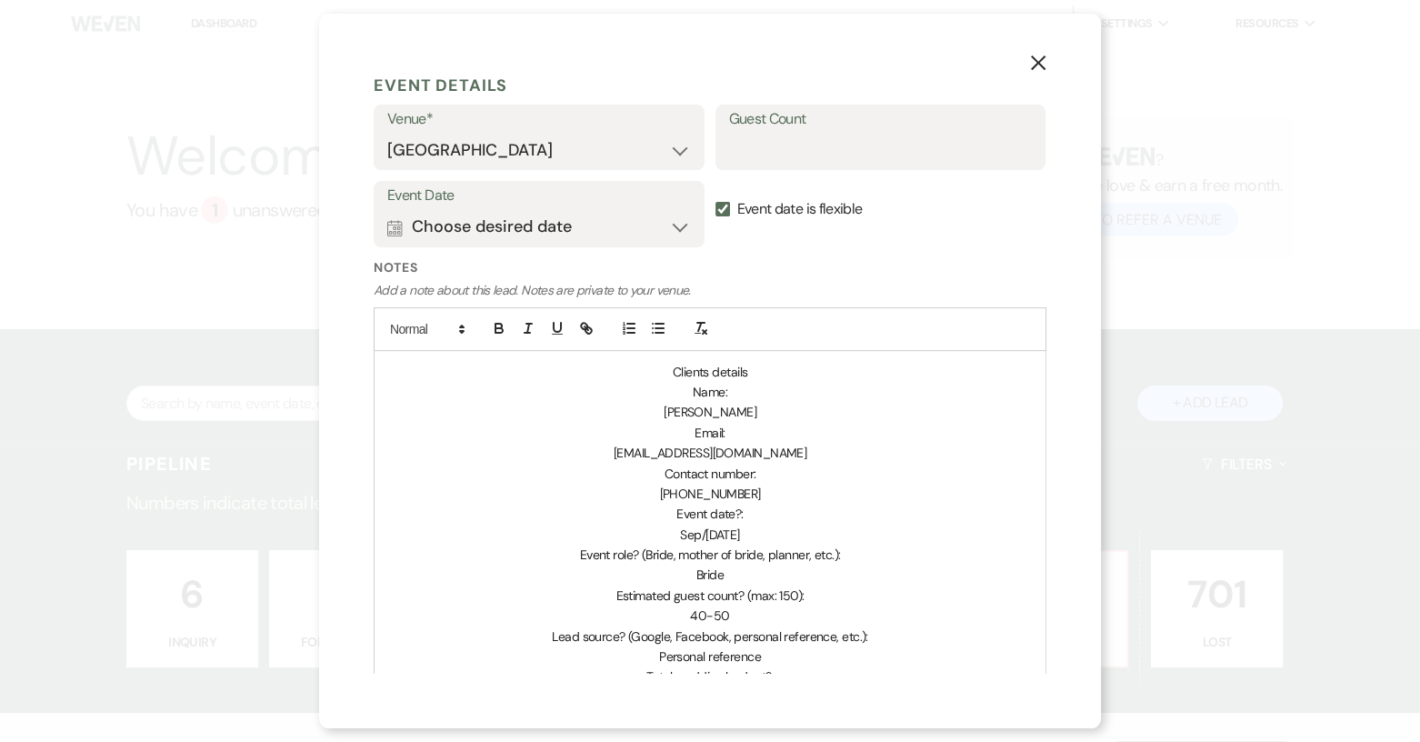
scroll to position [545, 0]
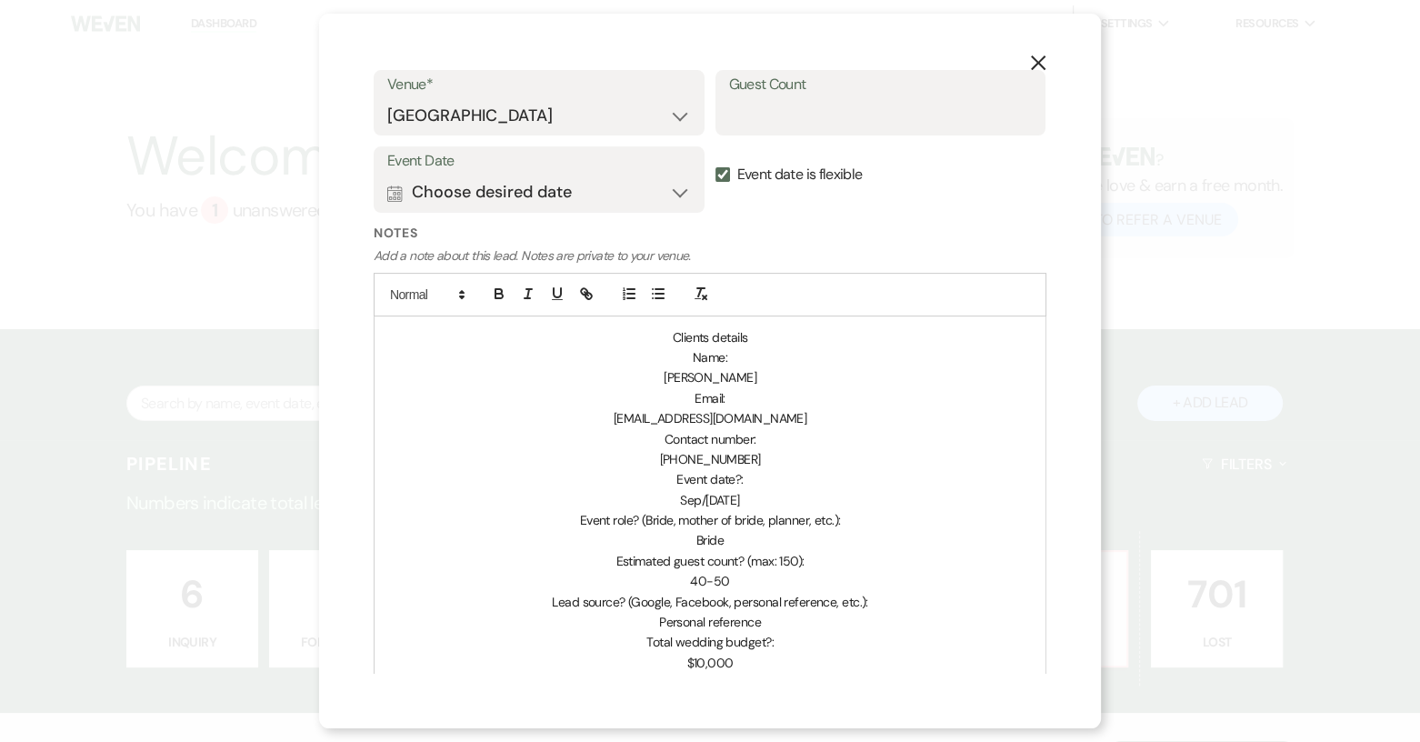
drag, startPoint x: 722, startPoint y: 578, endPoint x: 680, endPoint y: 585, distance: 43.3
click at [680, 585] on p "40-50" at bounding box center [709, 581] width 643 height 20
copy span "40-50"
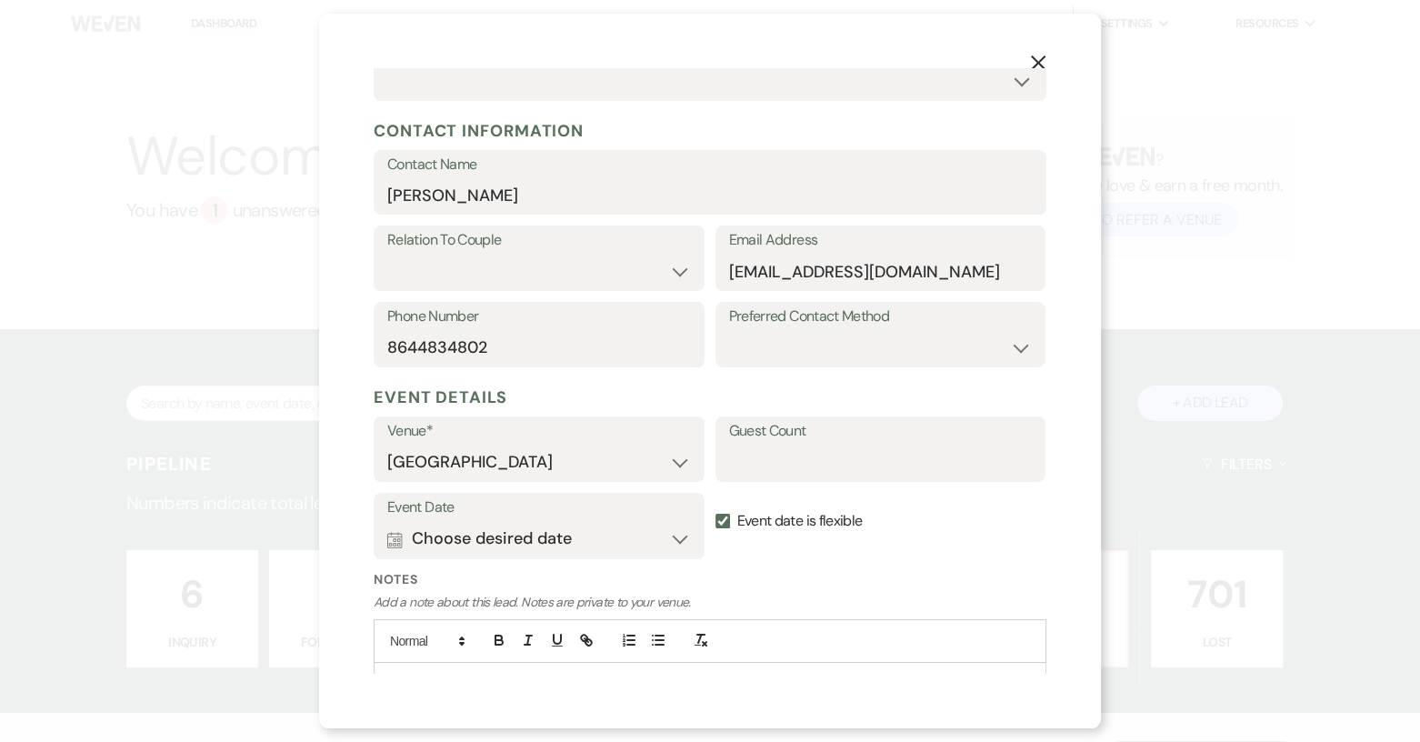
scroll to position [182, 0]
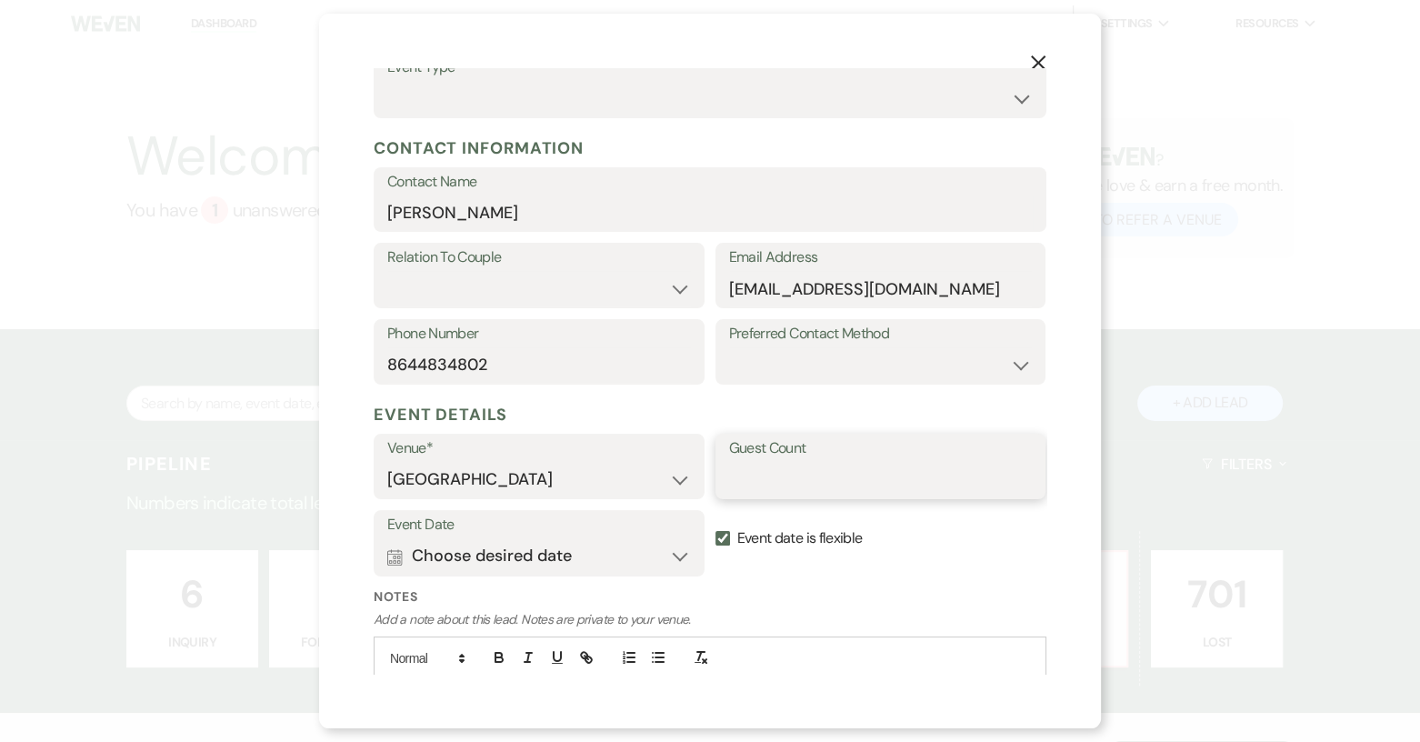
click at [839, 474] on input "Guest Count" at bounding box center [881, 479] width 304 height 35
paste input "40-50"
type input "40-50"
click at [670, 290] on select "Couple Planner Parent of Couple Family Member Friend Other" at bounding box center [539, 288] width 304 height 35
select select "1"
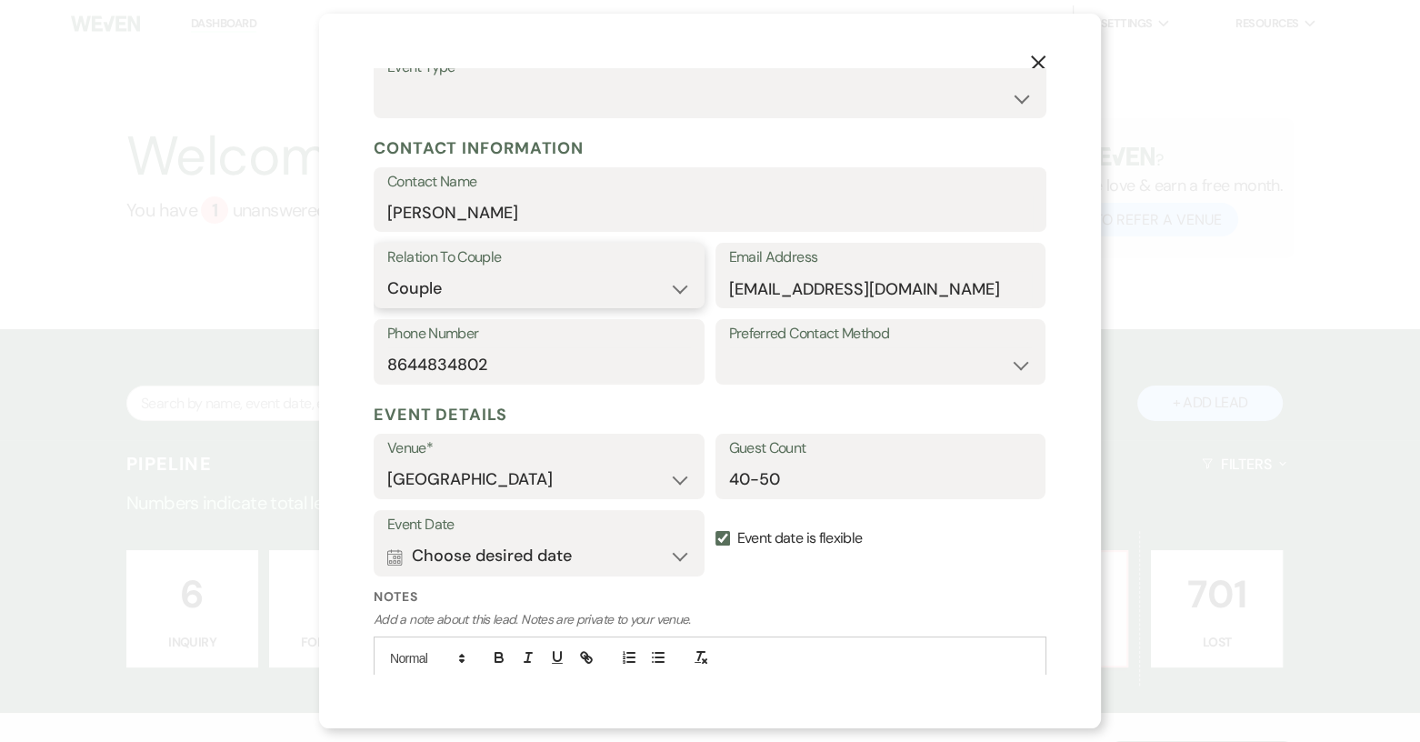
click at [387, 271] on select "Couple Planner Parent of Couple Family Member Friend Other" at bounding box center [539, 288] width 304 height 35
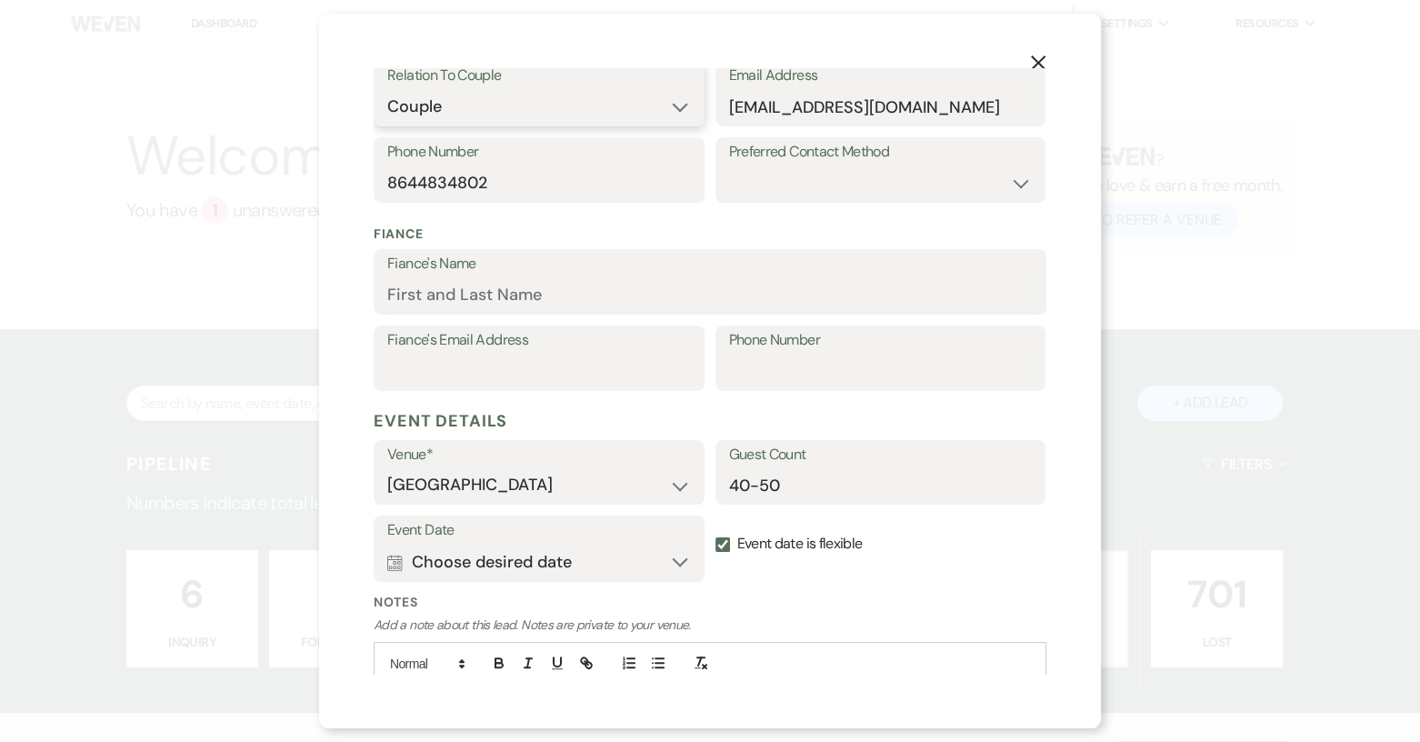
scroll to position [0, 0]
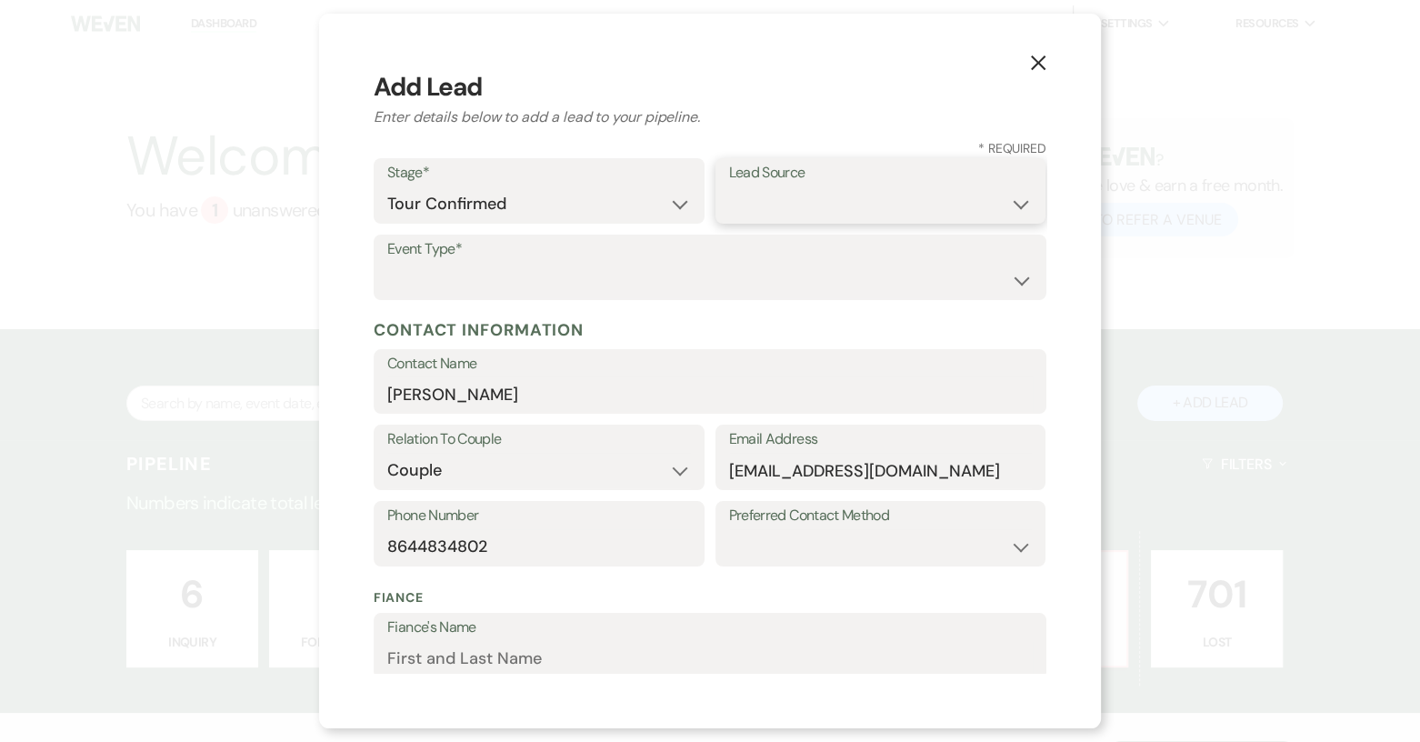
click at [1003, 205] on select "Weven Venue Website Instagram Facebook Pinterest Google The Knot Wedding Wire H…" at bounding box center [881, 203] width 304 height 35
select select "12"
click at [729, 186] on select "Weven Venue Website Instagram Facebook Pinterest Google The Knot Wedding Wire H…" at bounding box center [881, 203] width 304 height 35
click at [593, 264] on select "Wedding Anniversary Party Baby Shower Bachelorette / Bachelor Party Birthday Pa…" at bounding box center [709, 280] width 645 height 35
select select "1"
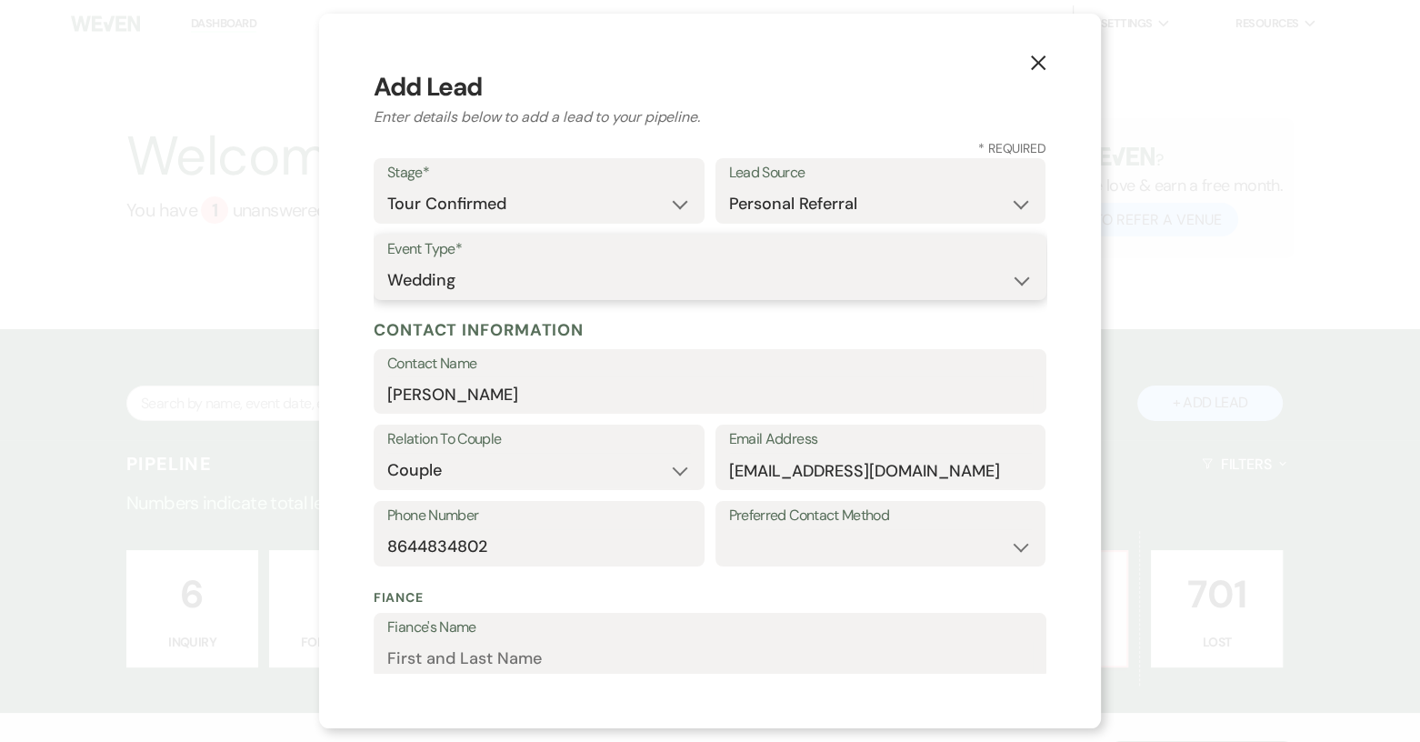
click at [387, 263] on select "Wedding Anniversary Party Baby Shower Bachelorette / Bachelor Party Birthday Pa…" at bounding box center [709, 280] width 645 height 35
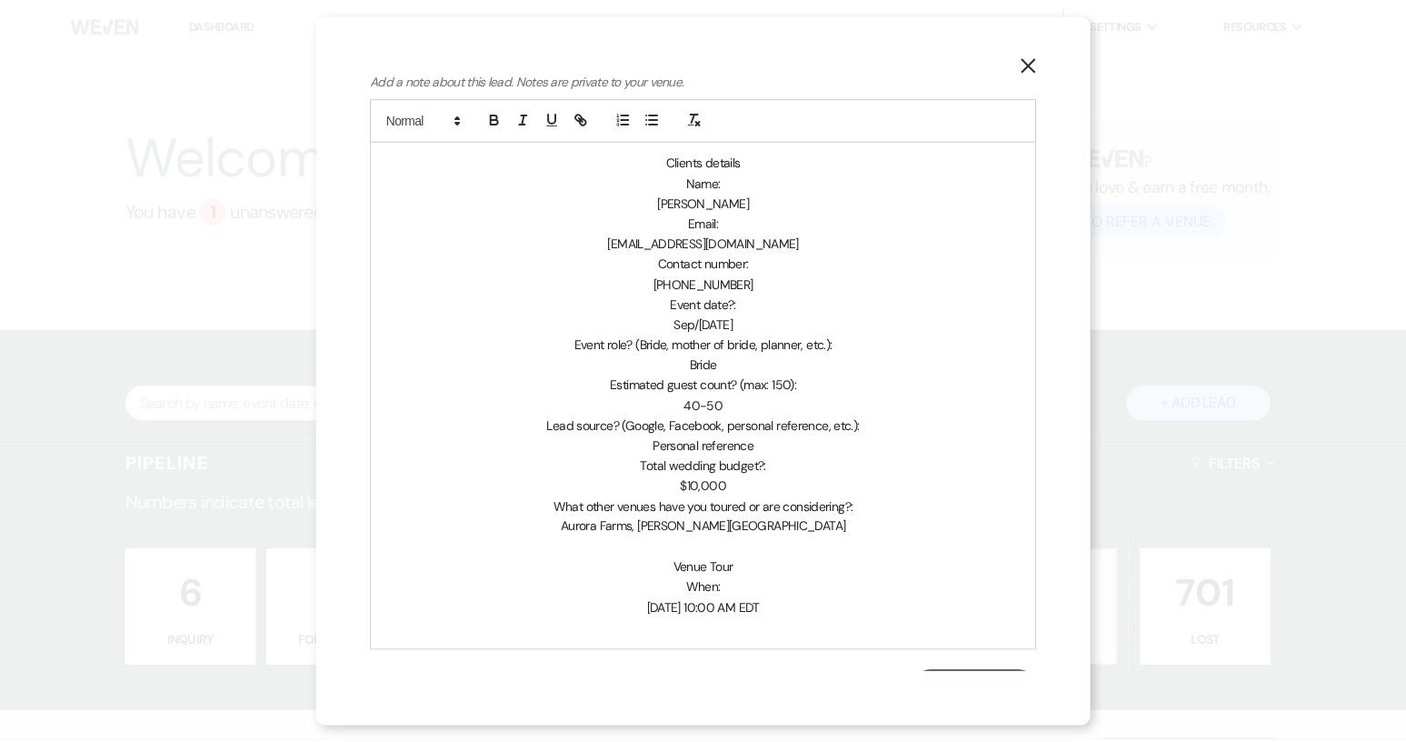
scroll to position [941, 0]
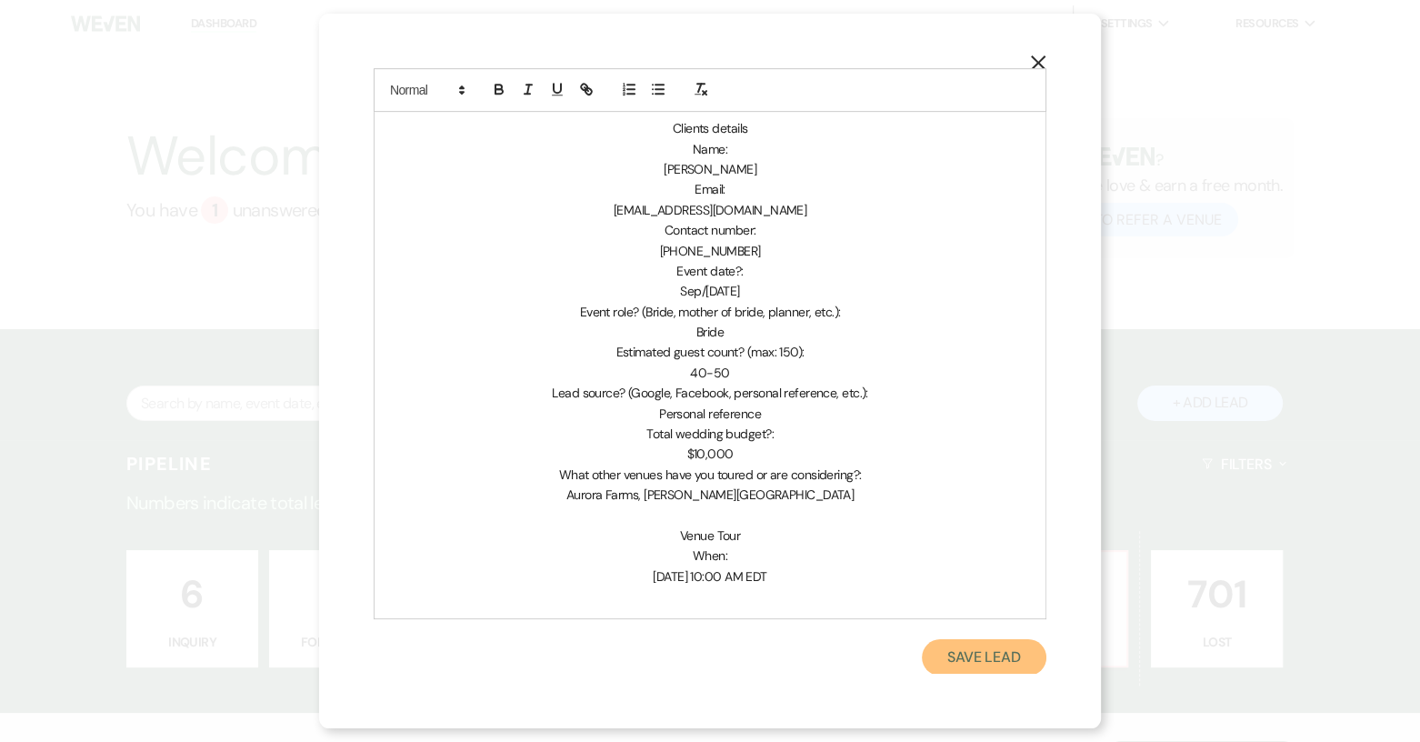
click at [940, 668] on button "Save Lead" at bounding box center [983, 657] width 125 height 36
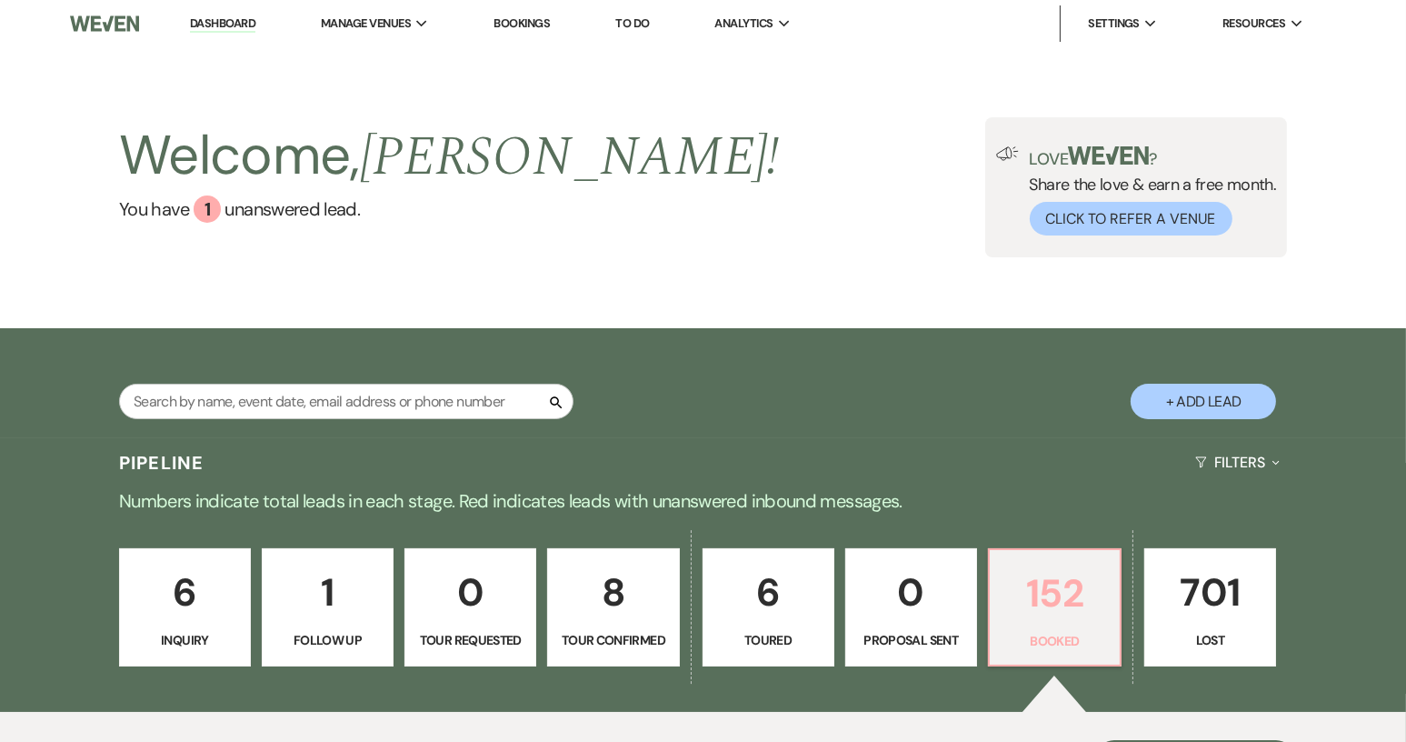
click at [1071, 633] on p "Booked" at bounding box center [1055, 641] width 108 height 20
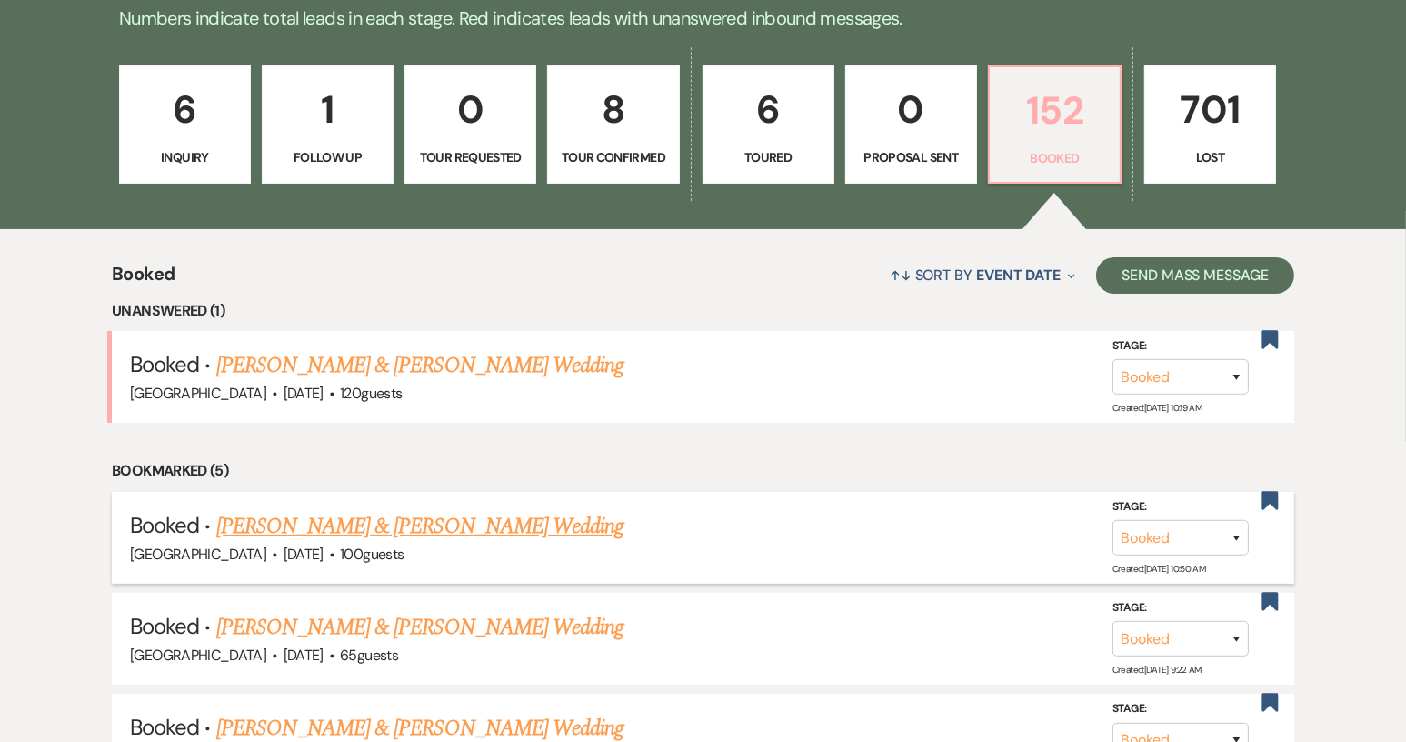
scroll to position [636, 0]
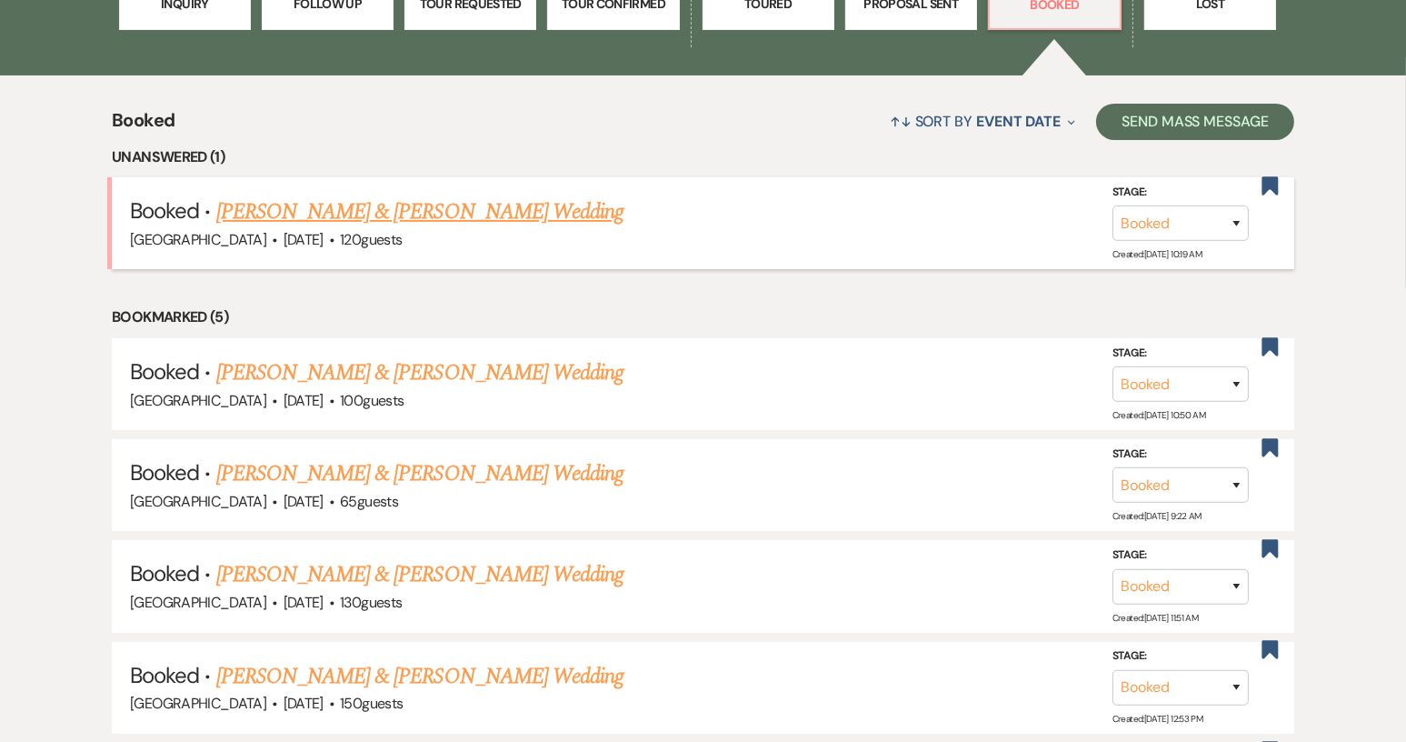
click at [515, 209] on link "[PERSON_NAME] & [PERSON_NAME] Wedding" at bounding box center [419, 211] width 407 height 33
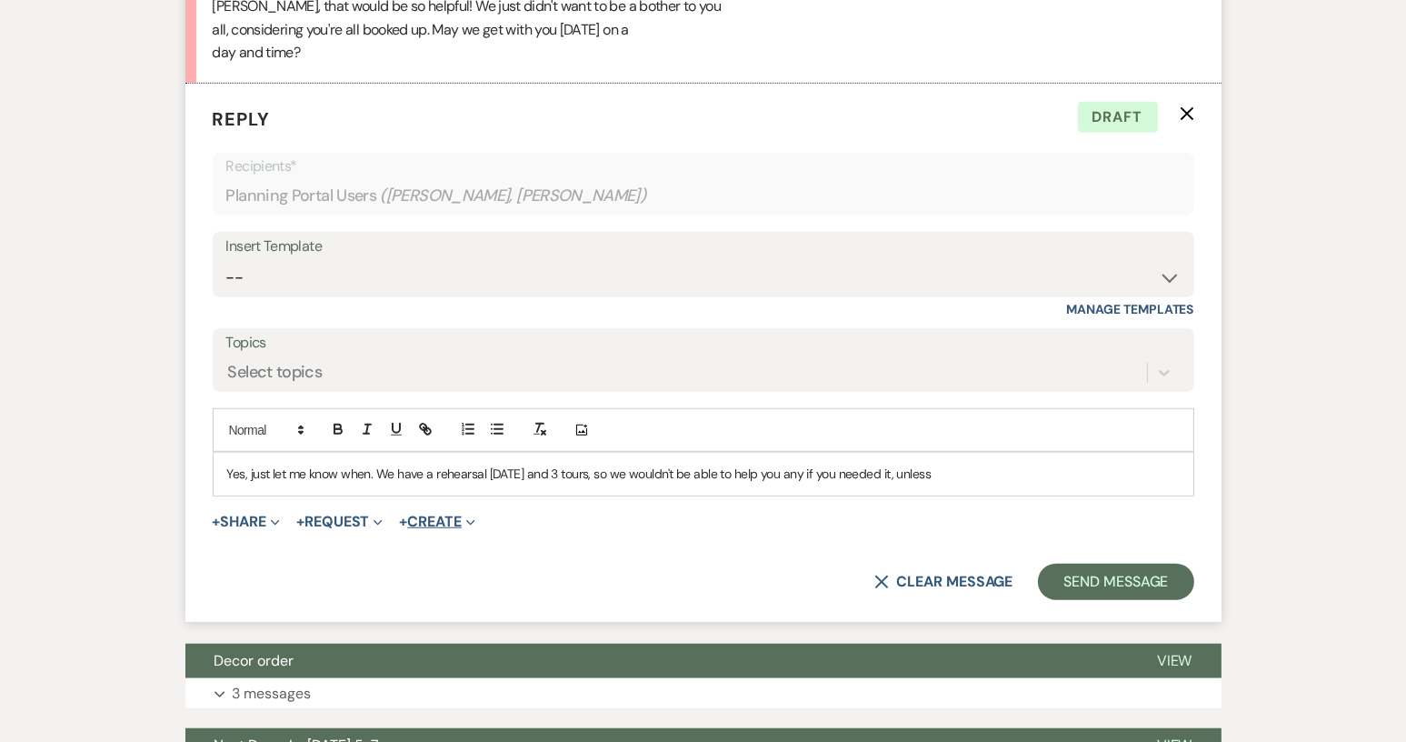
scroll to position [1750, 0]
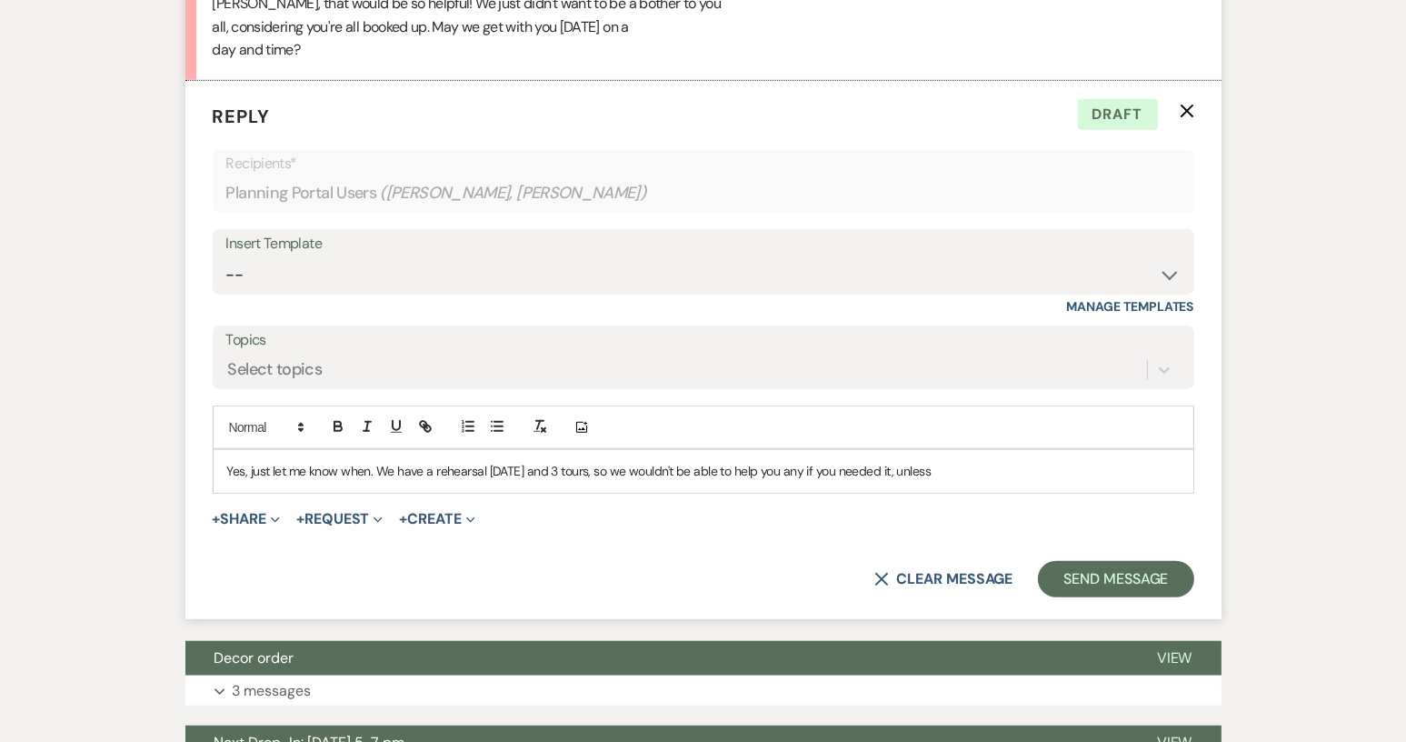
click at [900, 481] on p "Yes, just let me know when. We have a rehearsal [DATE] and 3 tours, so we would…" at bounding box center [703, 471] width 952 height 20
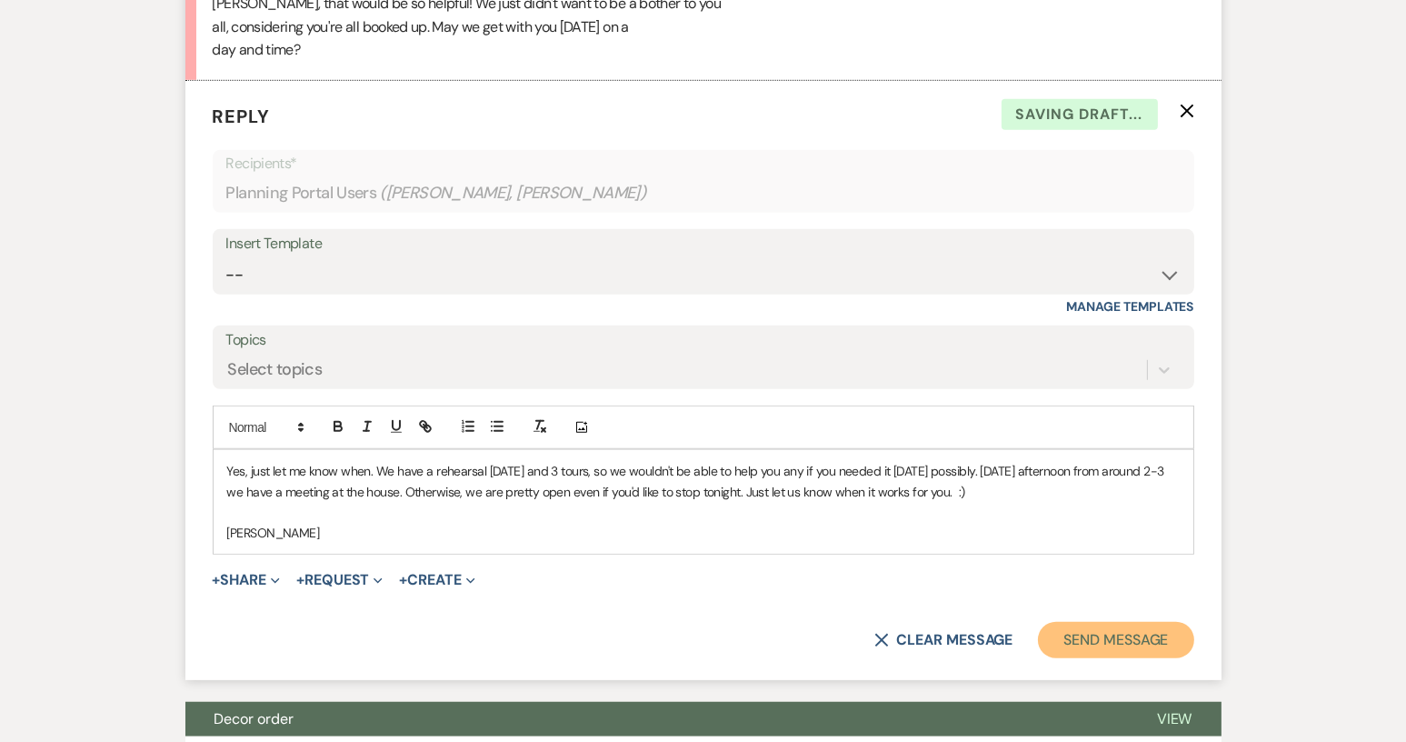
click at [1114, 652] on button "Send Message" at bounding box center [1115, 640] width 155 height 36
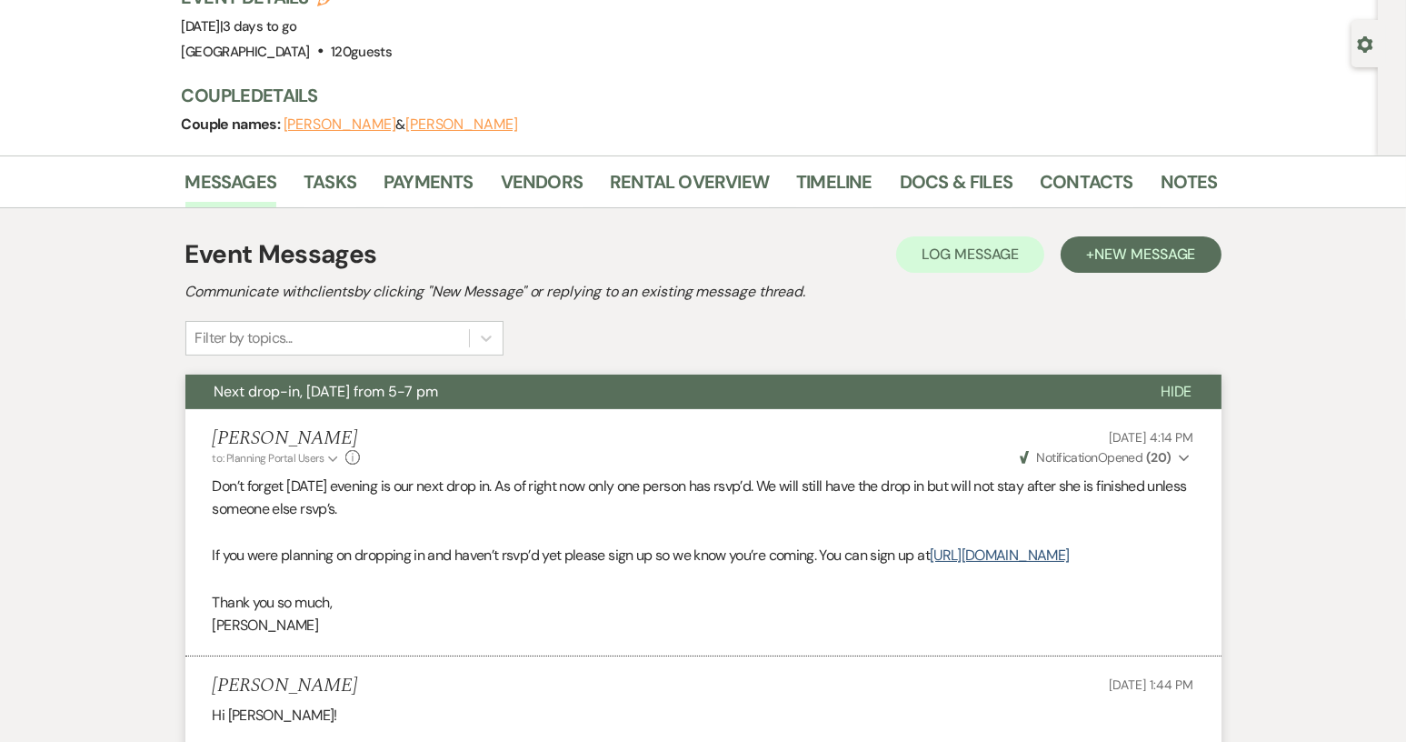
scroll to position [0, 0]
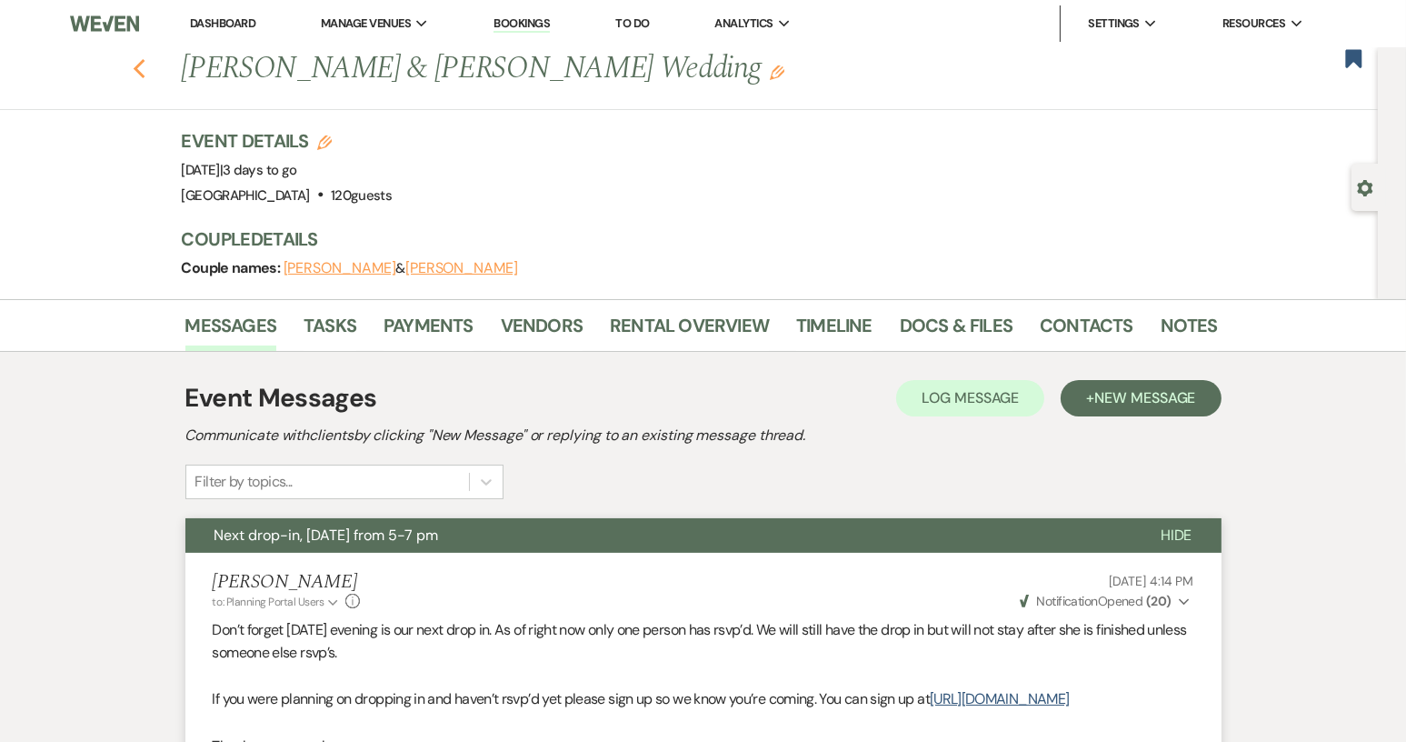
click at [146, 66] on icon "Previous" at bounding box center [140, 69] width 14 height 22
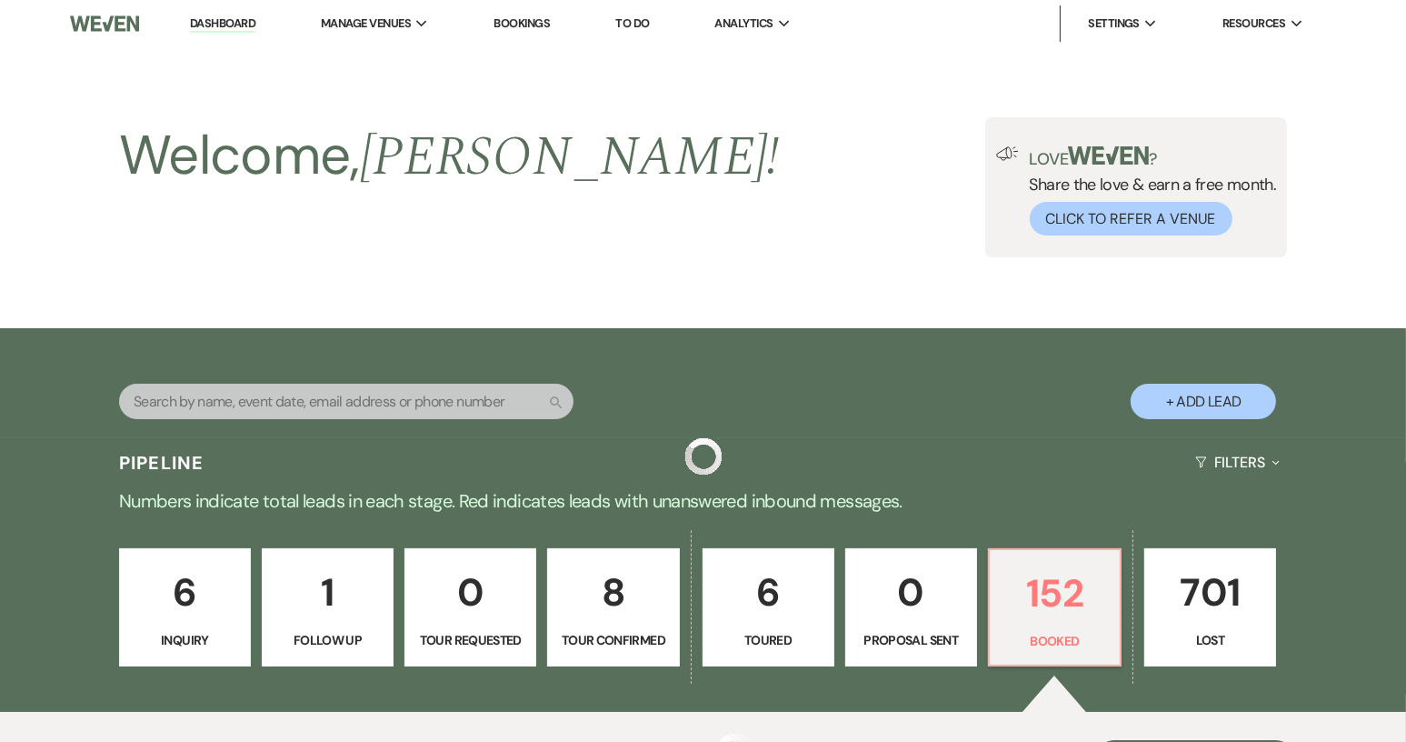
scroll to position [636, 0]
